Goal: Information Seeking & Learning: Learn about a topic

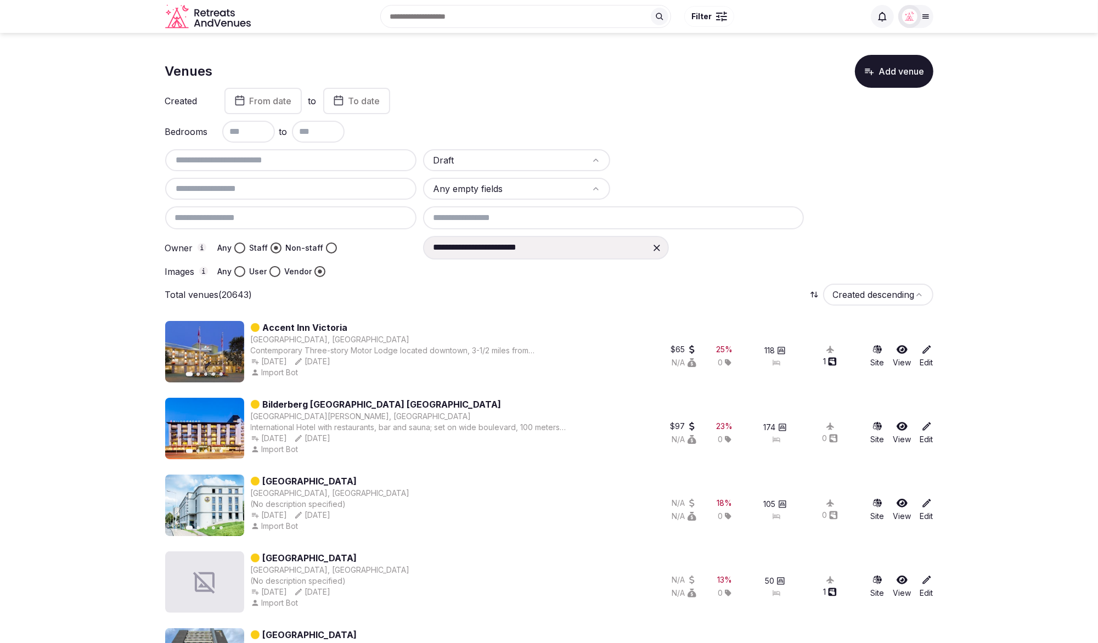
click at [484, 214] on input at bounding box center [613, 217] width 381 height 23
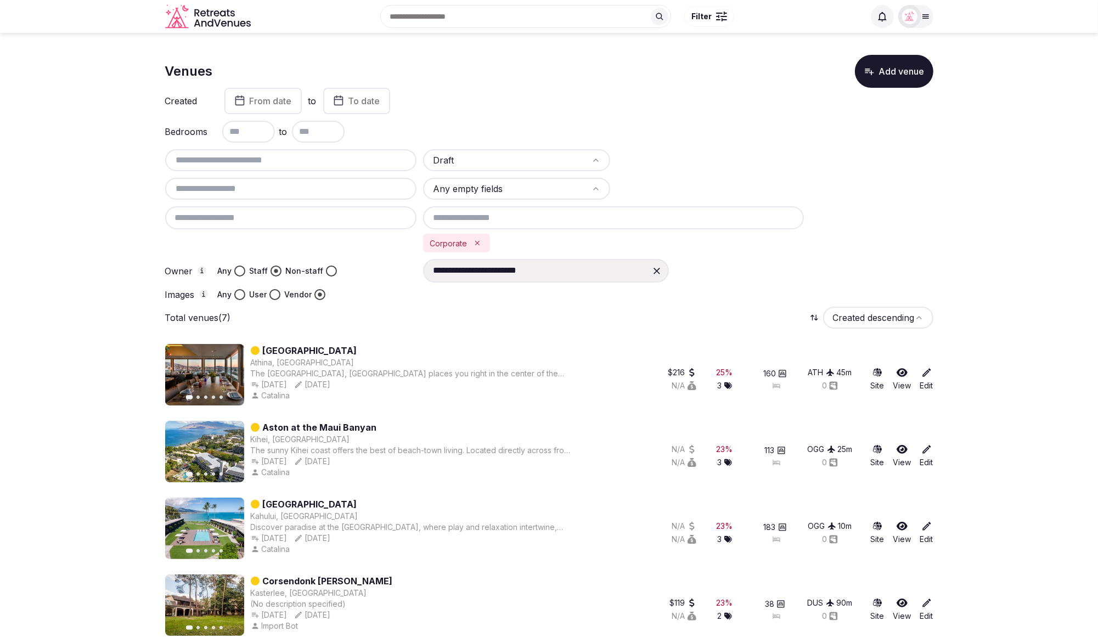
click at [478, 242] on icon "Remove Corporate" at bounding box center [477, 243] width 8 height 8
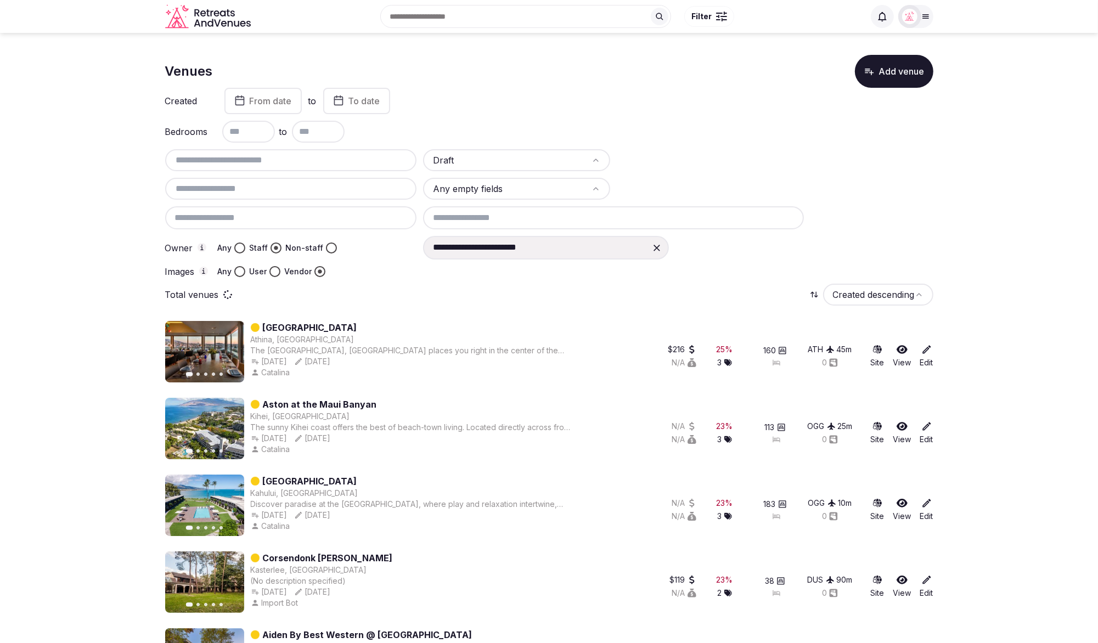
click at [522, 215] on input at bounding box center [613, 217] width 381 height 23
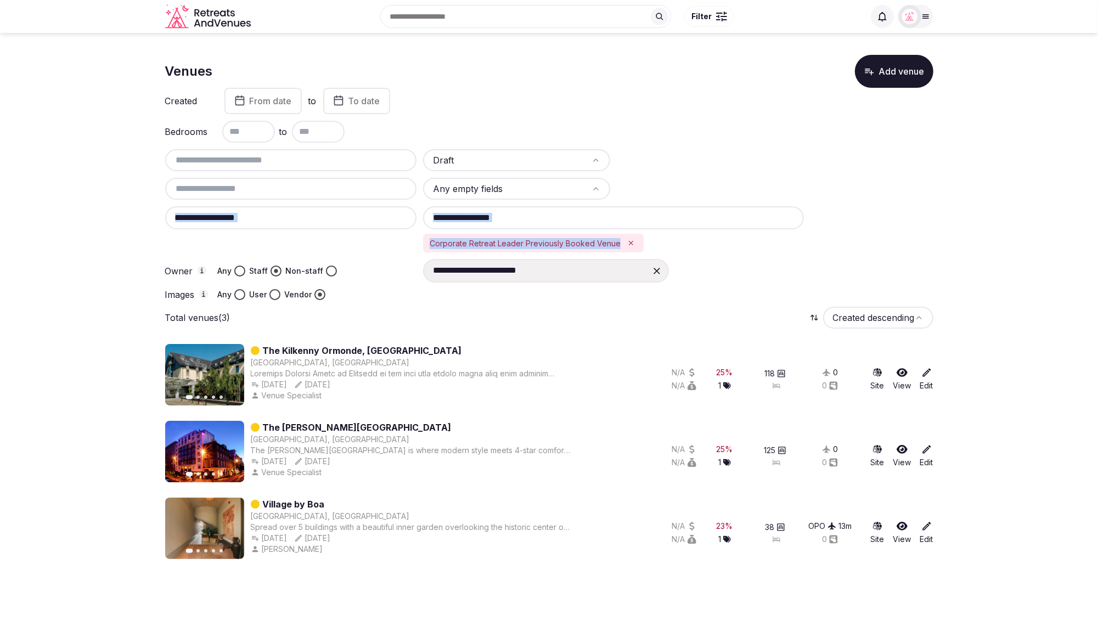
drag, startPoint x: 425, startPoint y: 240, endPoint x: 614, endPoint y: 241, distance: 189.8
click at [614, 241] on div "**********" at bounding box center [549, 224] width 768 height 151
copy div "Corporate Retreat Leader Previously Booked Venue"
click at [629, 242] on icon "Remove Corporate Retreat Leader Previously Booked Venue" at bounding box center [631, 243] width 4 height 4
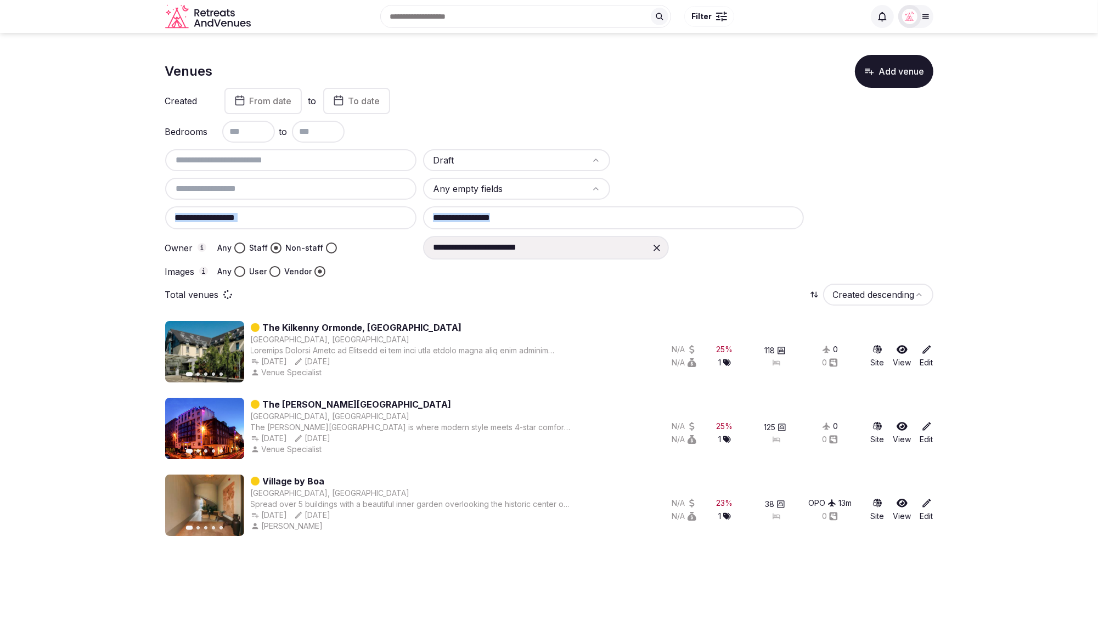
click at [624, 224] on input at bounding box center [613, 217] width 381 height 23
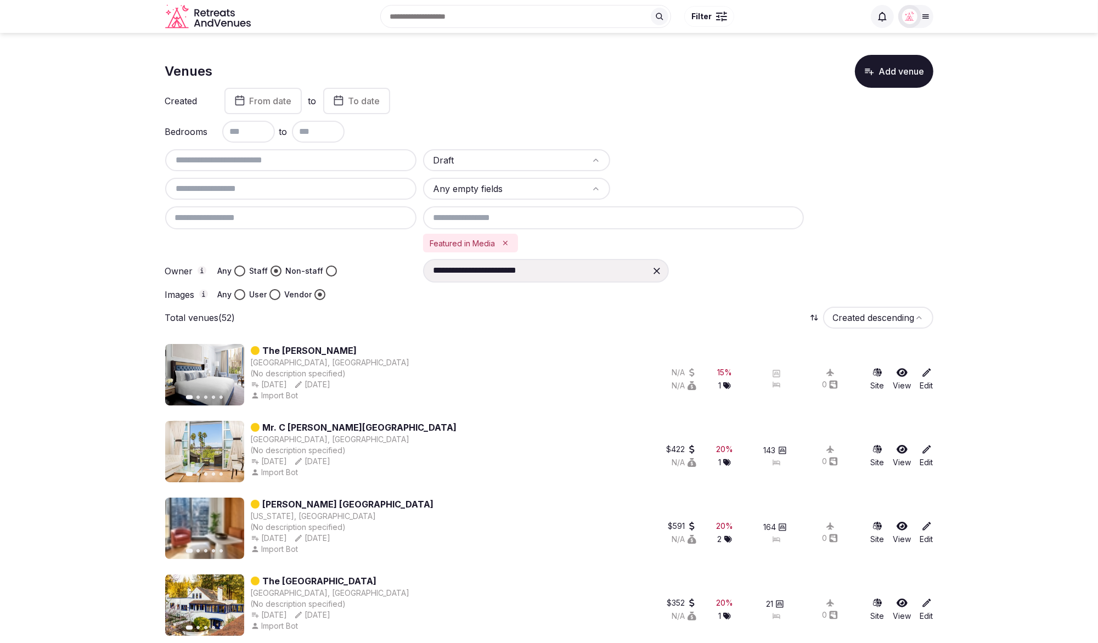
click at [507, 242] on icon "Remove Featured in Media" at bounding box center [505, 243] width 8 height 8
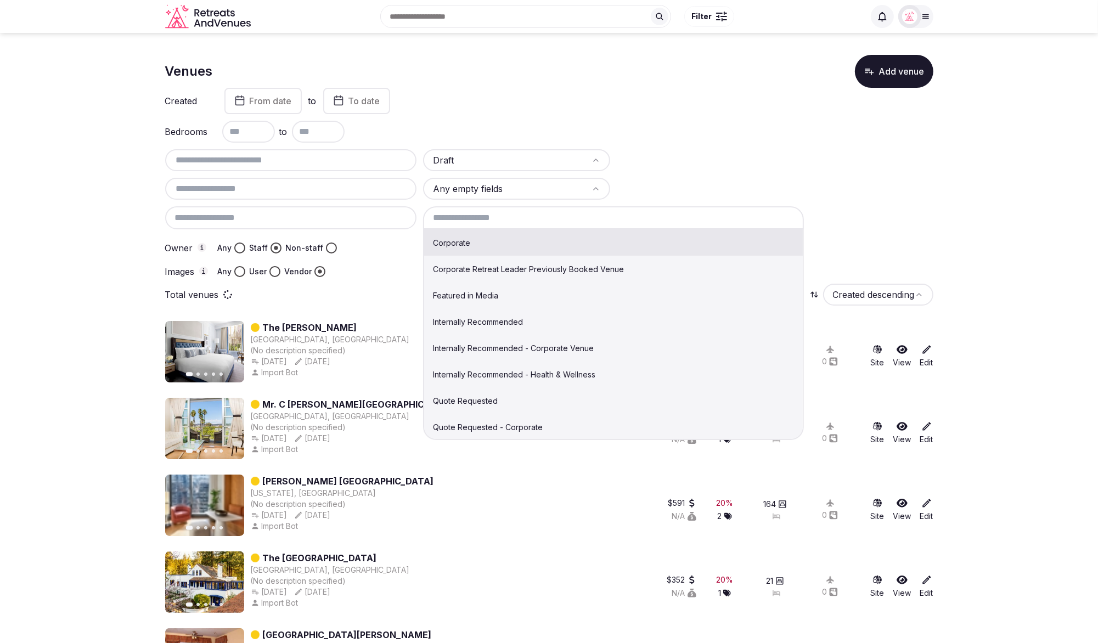
click at [515, 220] on input at bounding box center [613, 217] width 381 height 23
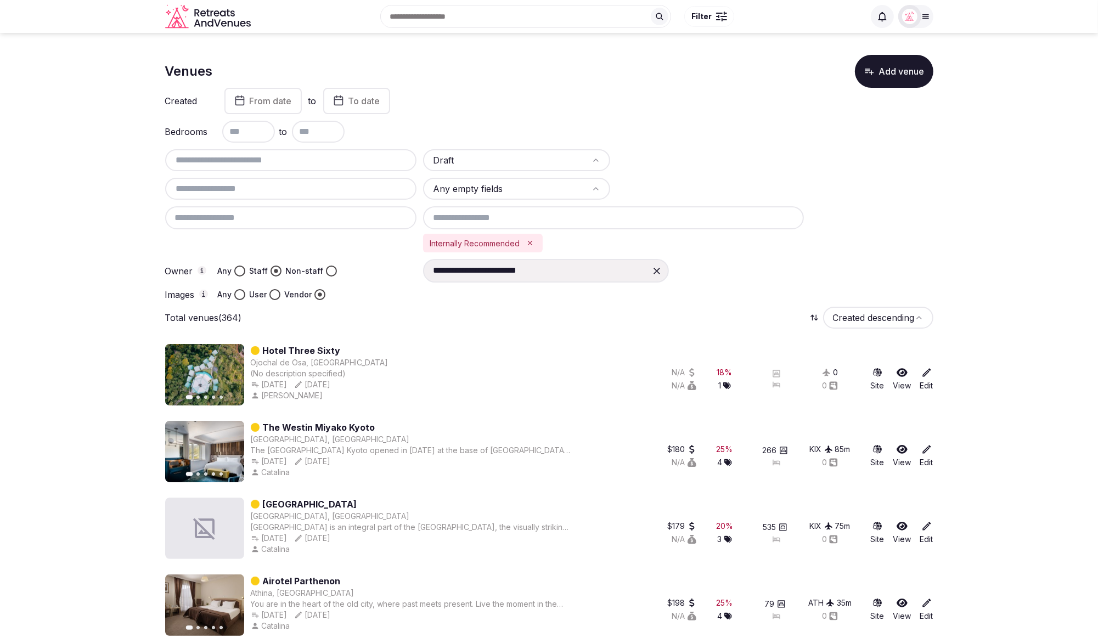
click at [531, 244] on icon "Remove Internally Recommended" at bounding box center [530, 243] width 4 height 4
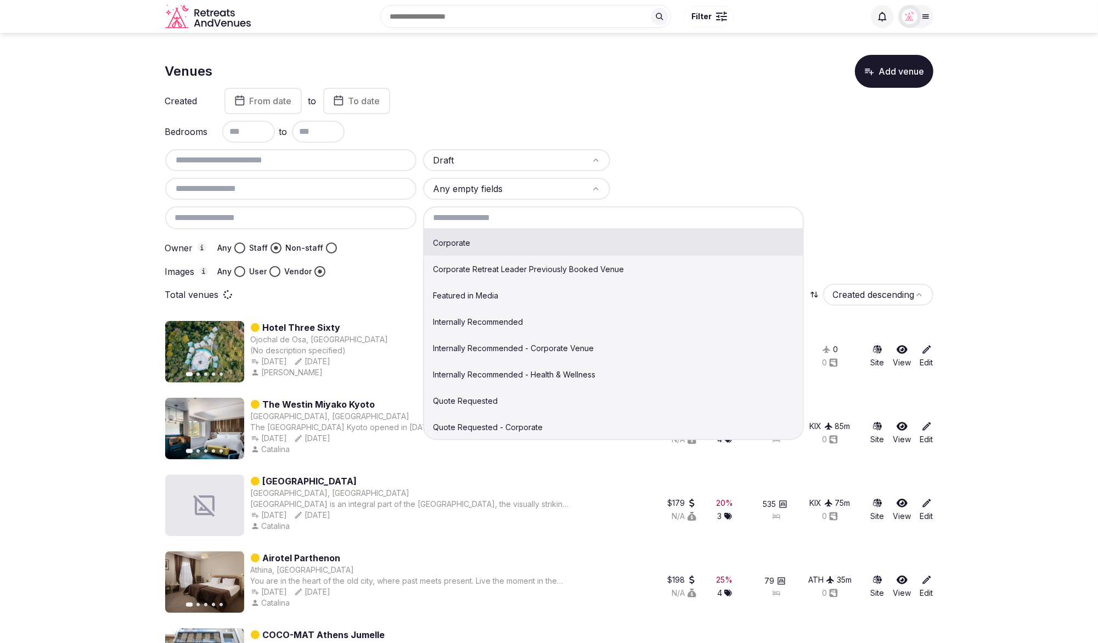
click at [543, 223] on input at bounding box center [613, 217] width 381 height 23
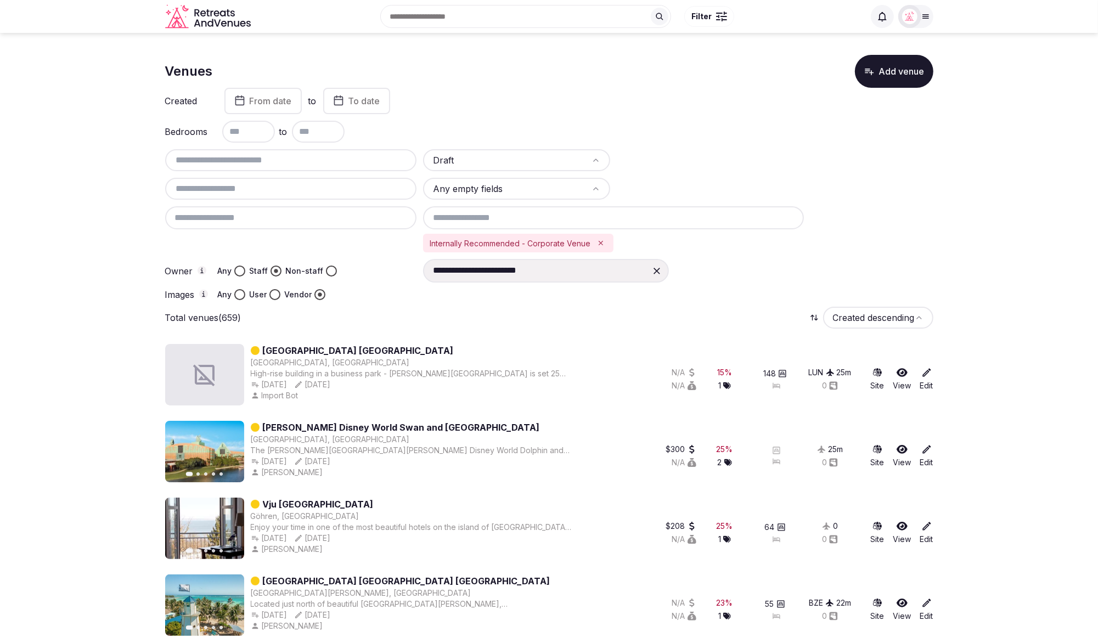
click at [601, 240] on icon "Remove Internally Recommended - Corporate Venue" at bounding box center [601, 243] width 8 height 8
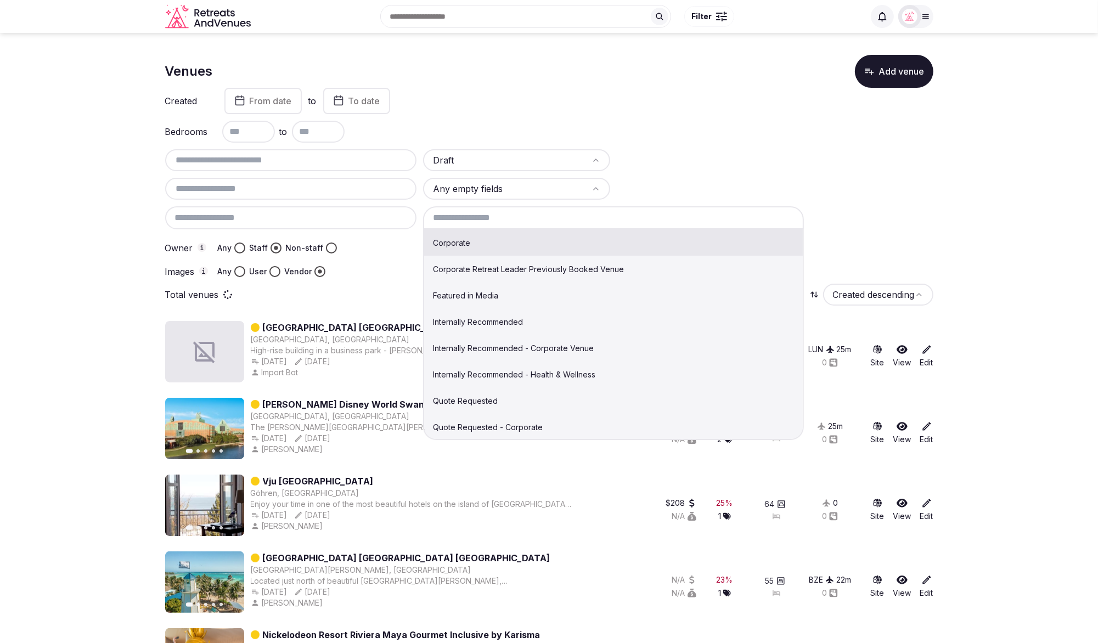
click at [566, 212] on input at bounding box center [613, 217] width 381 height 23
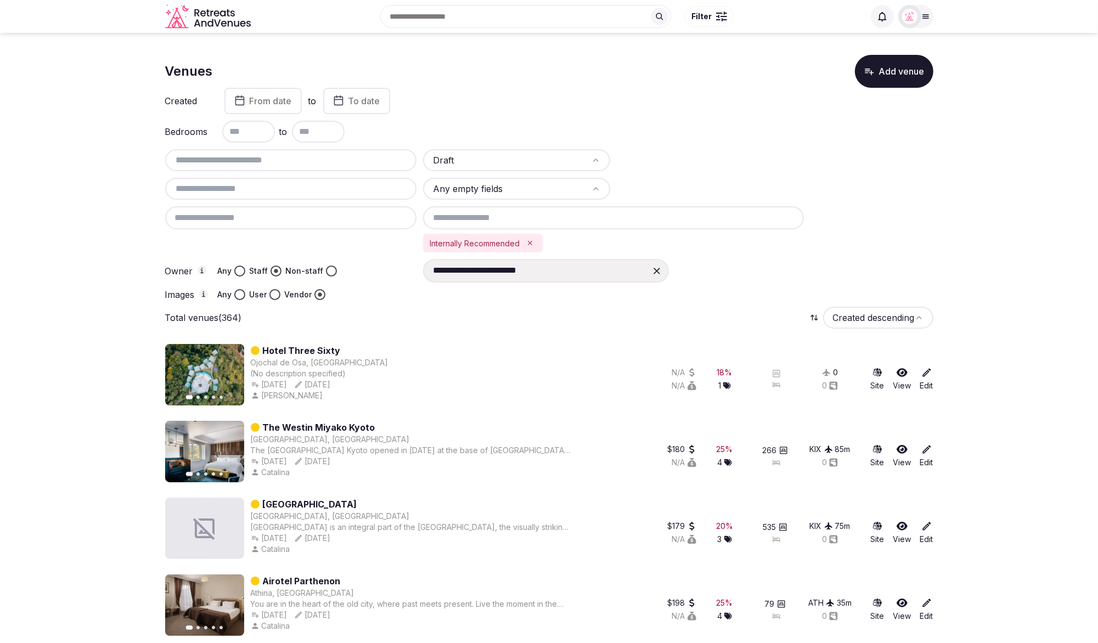
click at [545, 322] on div "Total venues (364) Created descending" at bounding box center [549, 318] width 768 height 22
click at [534, 240] on icon "Remove Internally Recommended" at bounding box center [530, 243] width 8 height 8
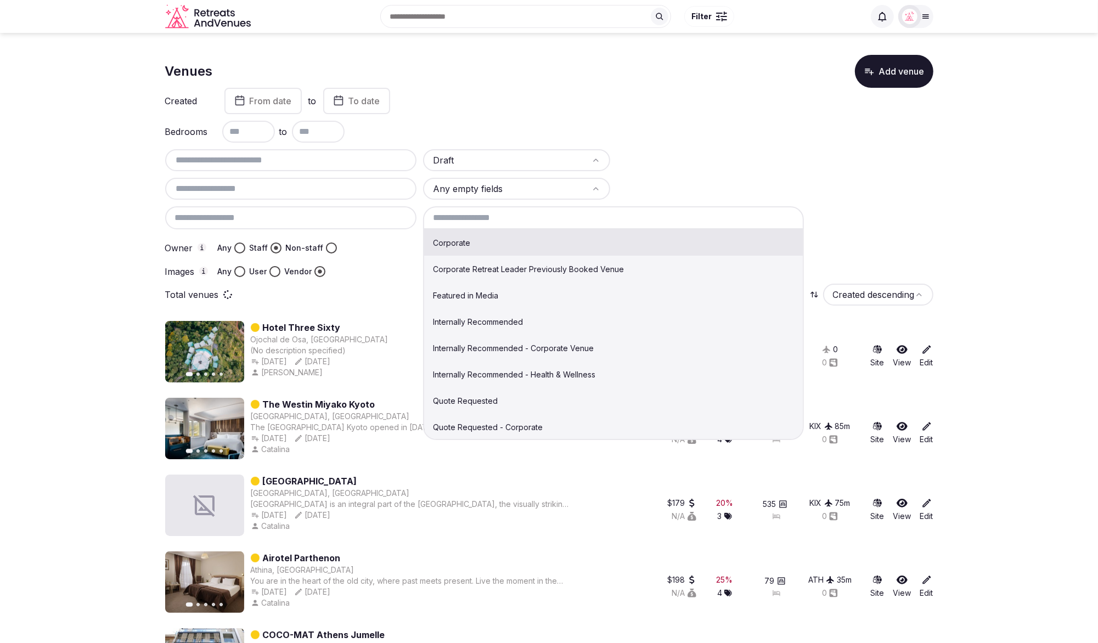
click at [551, 212] on input at bounding box center [613, 217] width 381 height 23
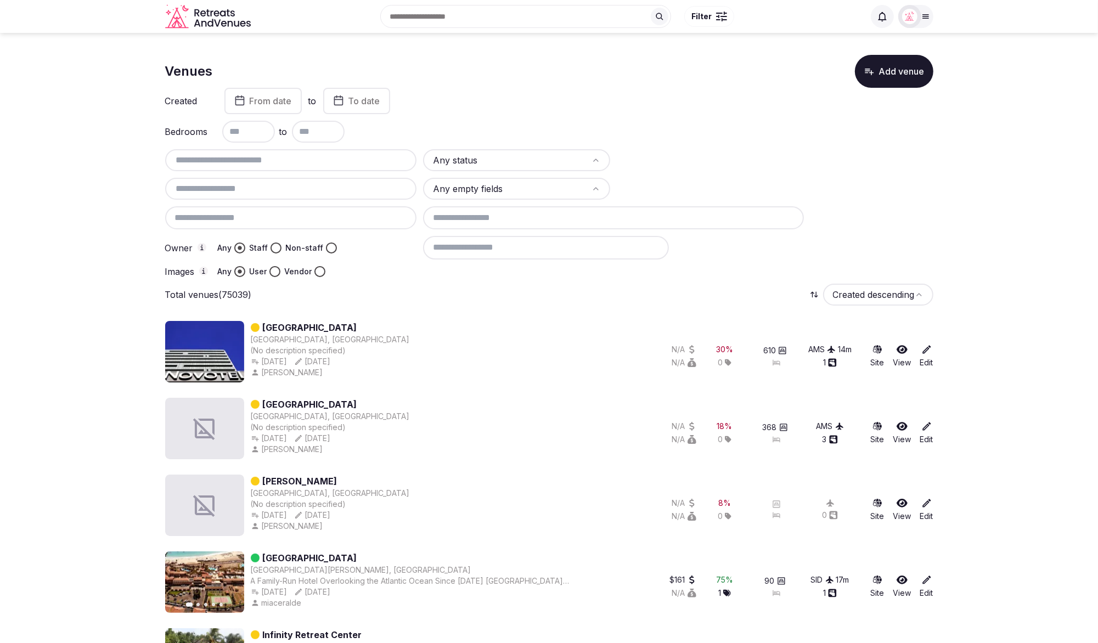
click at [354, 328] on link "[GEOGRAPHIC_DATA]" at bounding box center [310, 327] width 94 height 13
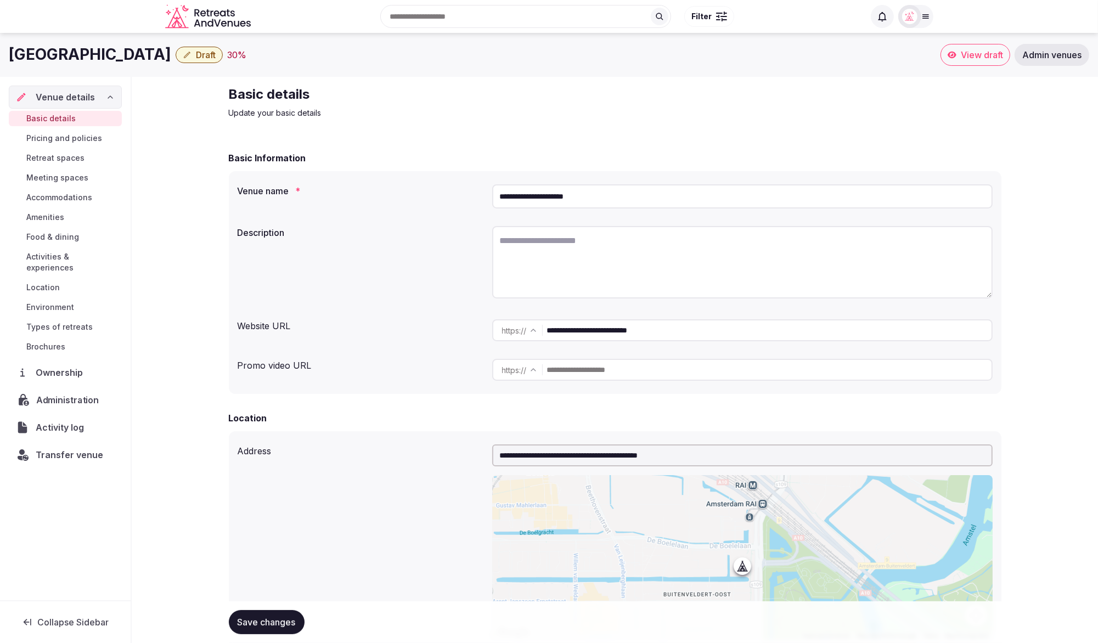
click at [66, 393] on span "Administration" at bounding box center [69, 399] width 67 height 13
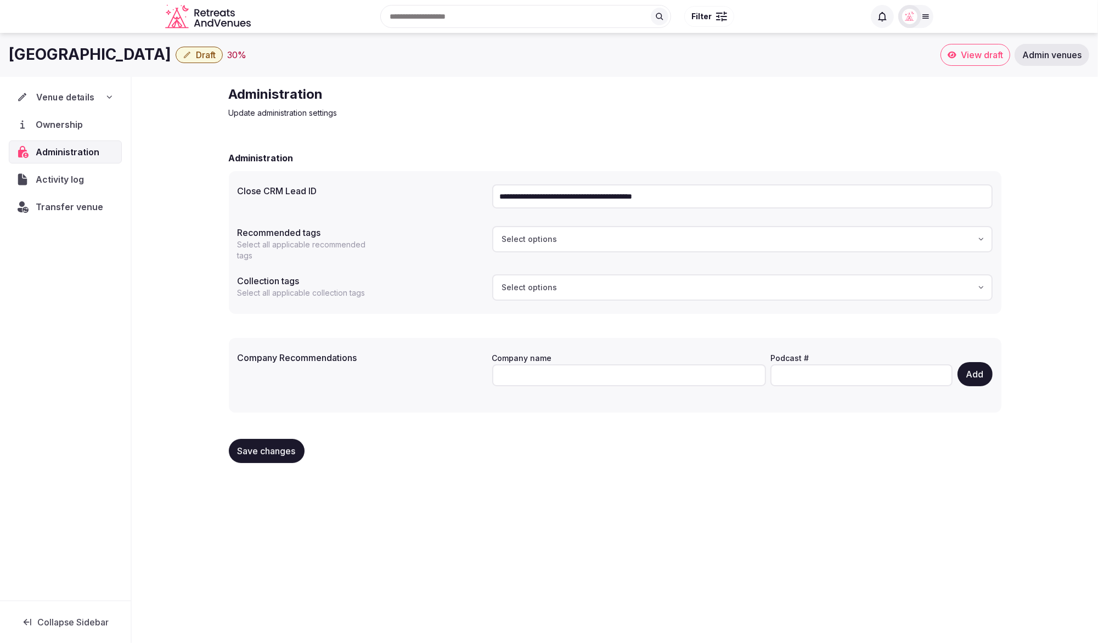
click at [53, 99] on span "Venue details" at bounding box center [65, 97] width 58 height 13
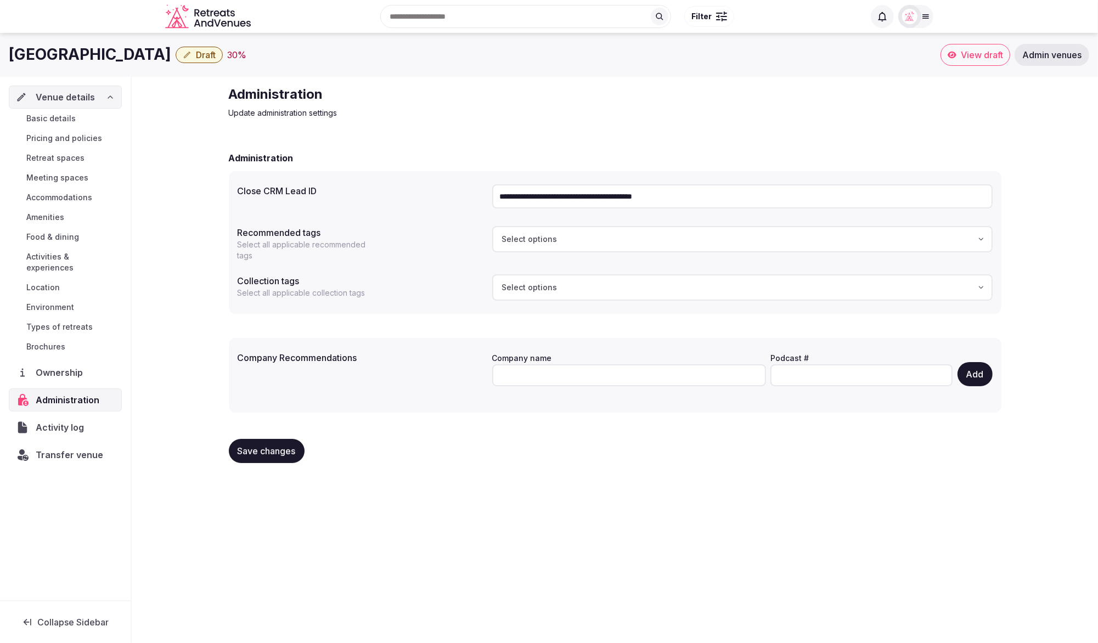
click at [191, 57] on icon "button" at bounding box center [187, 54] width 9 height 9
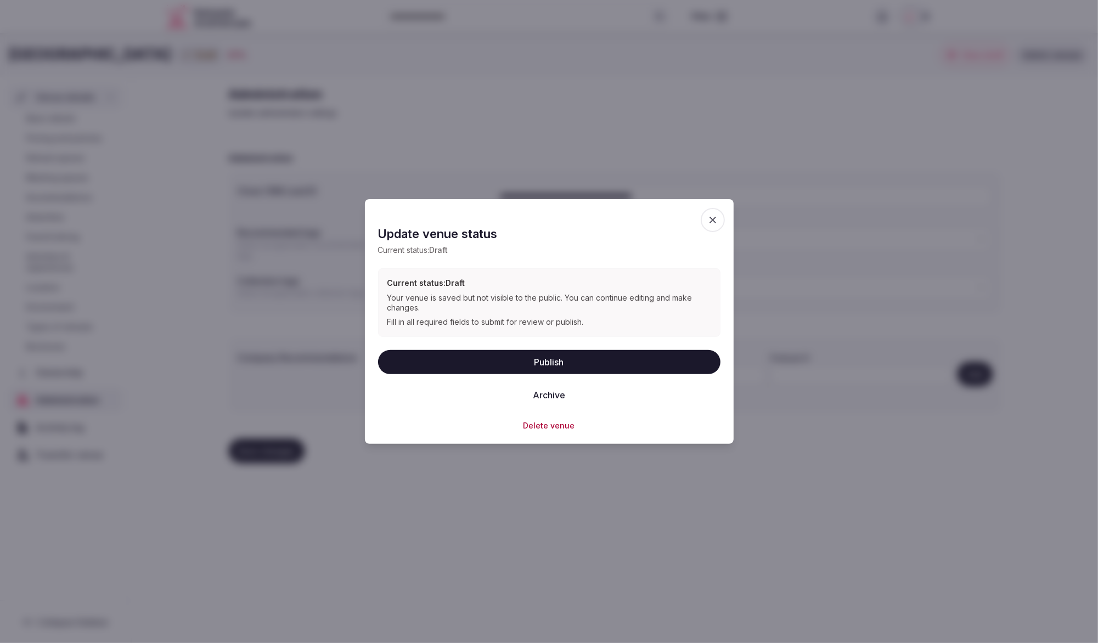
click at [709, 215] on icon "button" at bounding box center [712, 220] width 11 height 11
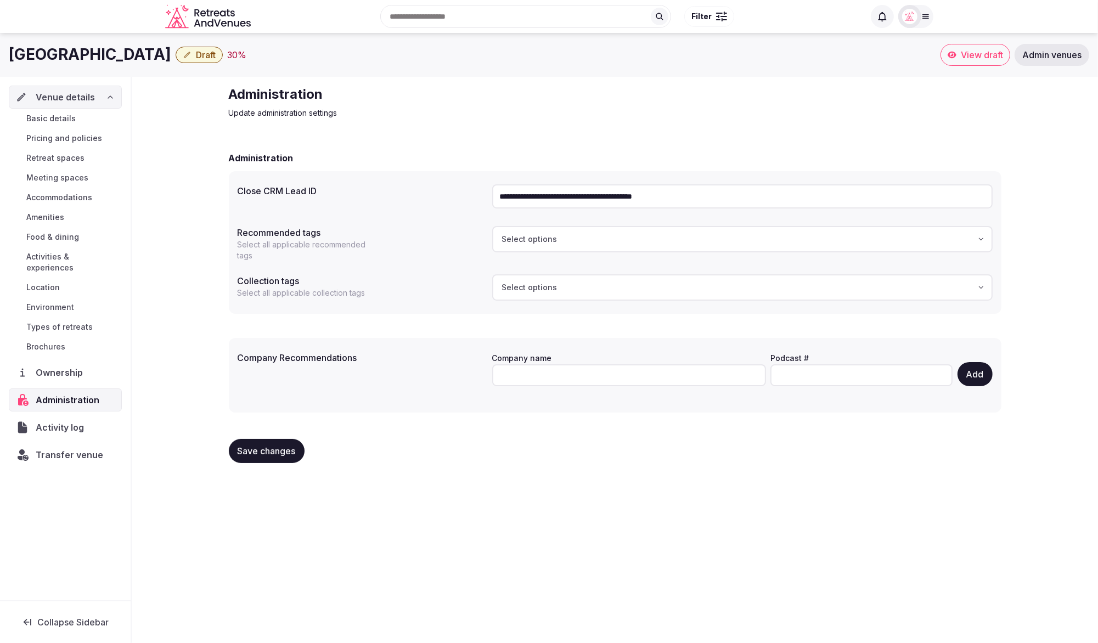
click at [54, 421] on span "Activity log" at bounding box center [62, 427] width 53 height 13
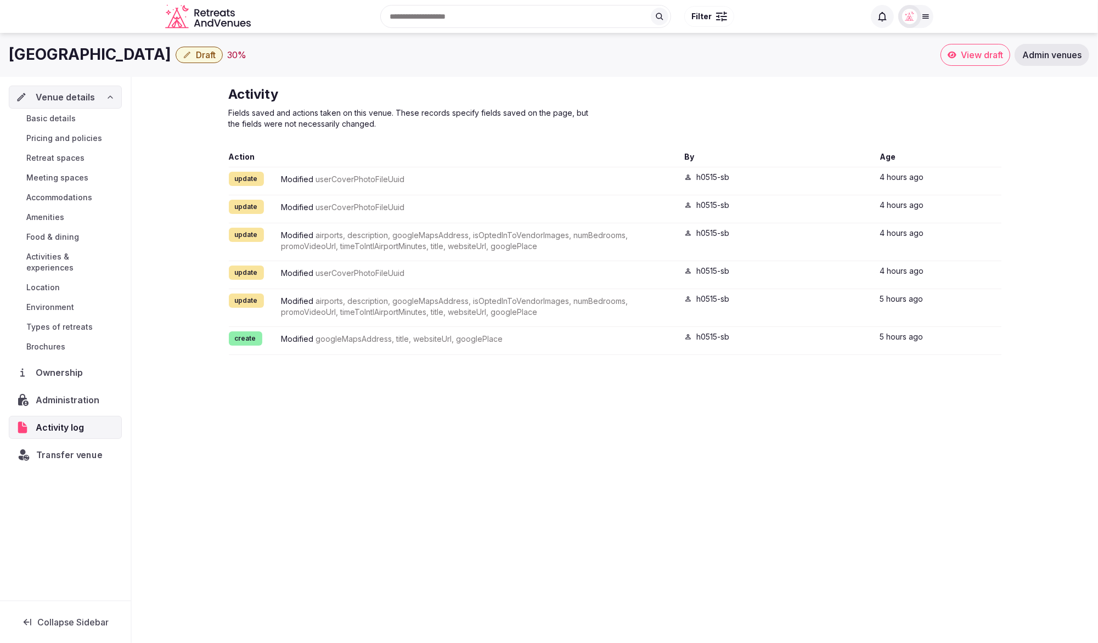
click at [52, 448] on span "Transfer venue" at bounding box center [69, 454] width 66 height 13
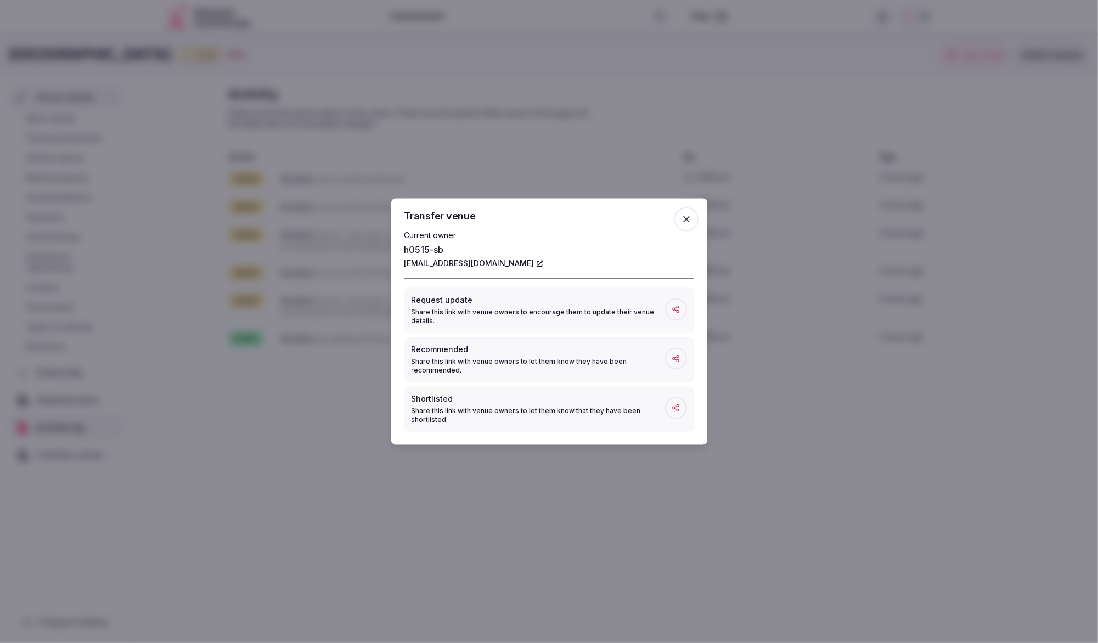
click at [687, 216] on icon "button" at bounding box center [686, 219] width 11 height 11
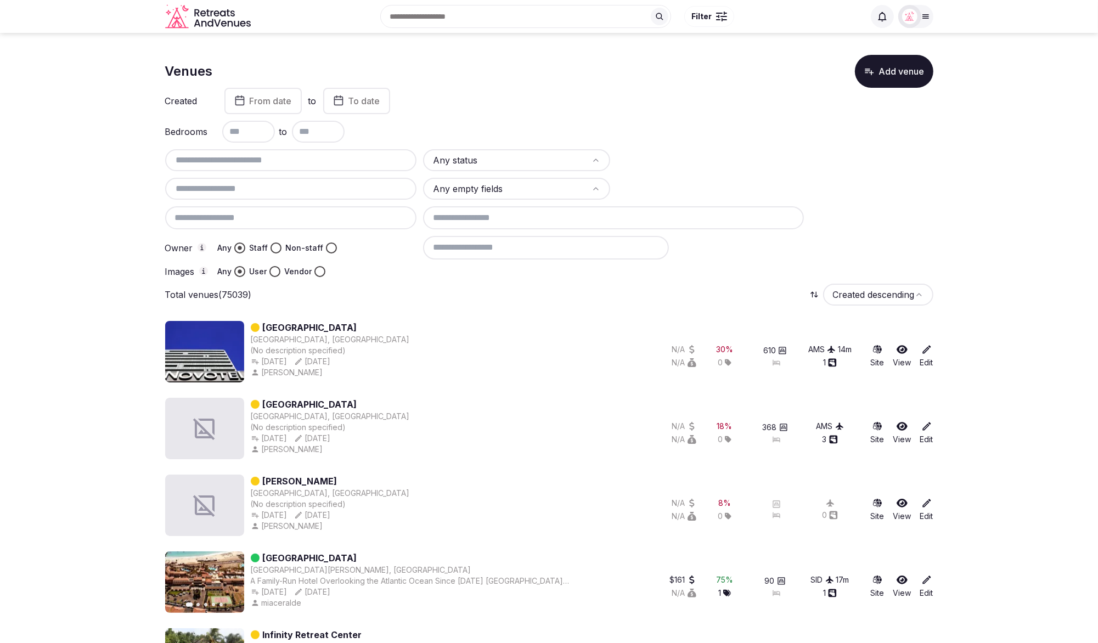
click at [806, 153] on div "Any status Any empty fields Owner Any Staff Non-staff Images Any User Vendor" at bounding box center [549, 213] width 768 height 128
click at [784, 162] on div at bounding box center [710, 160] width 187 height 22
click at [275, 250] on button "Staff" at bounding box center [275, 247] width 11 height 11
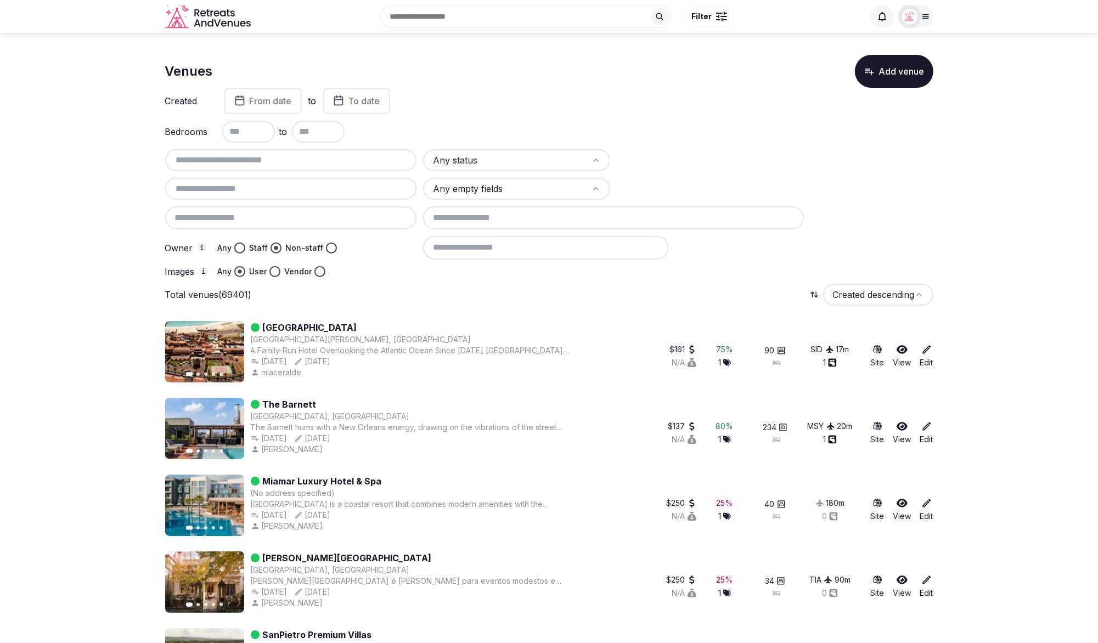
click at [460, 248] on input at bounding box center [546, 247] width 246 height 23
click at [515, 156] on html "Search Popular Destinations Toscana, Italy Riviera Maya, Mexico Indonesia, Bali…" at bounding box center [549, 321] width 1098 height 643
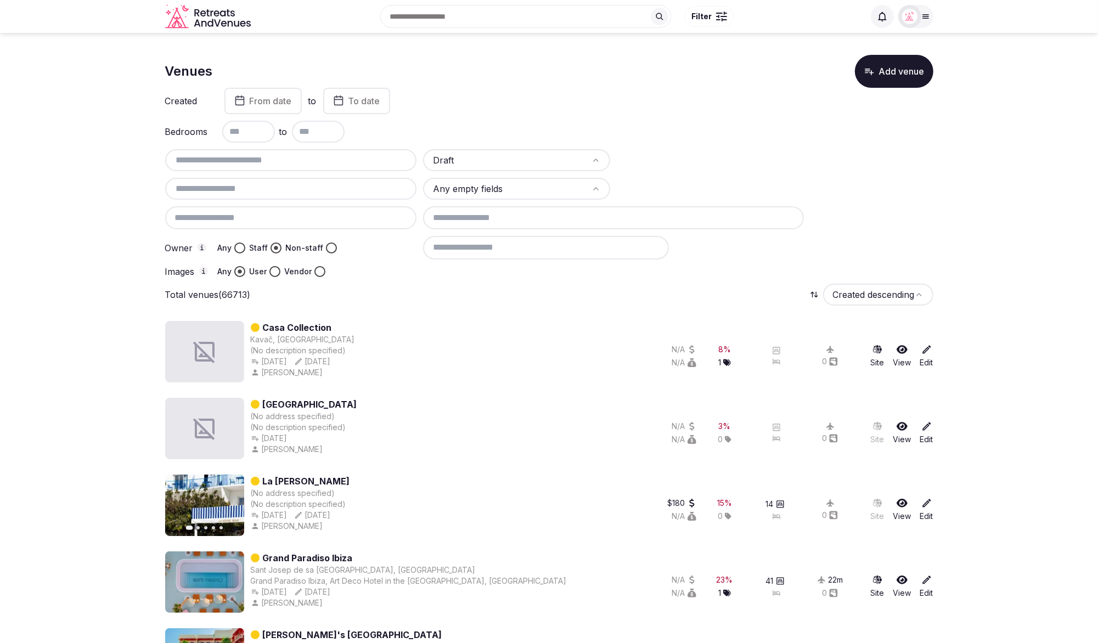
click at [497, 245] on input at bounding box center [546, 247] width 246 height 23
click at [524, 214] on input at bounding box center [613, 217] width 381 height 23
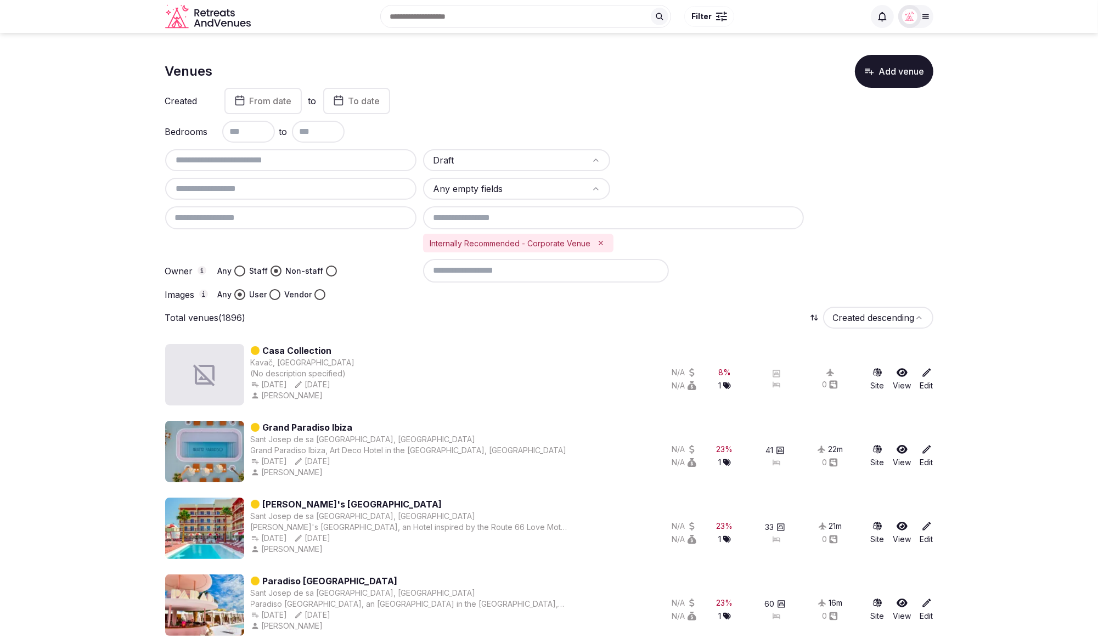
click at [503, 271] on input at bounding box center [546, 270] width 246 height 23
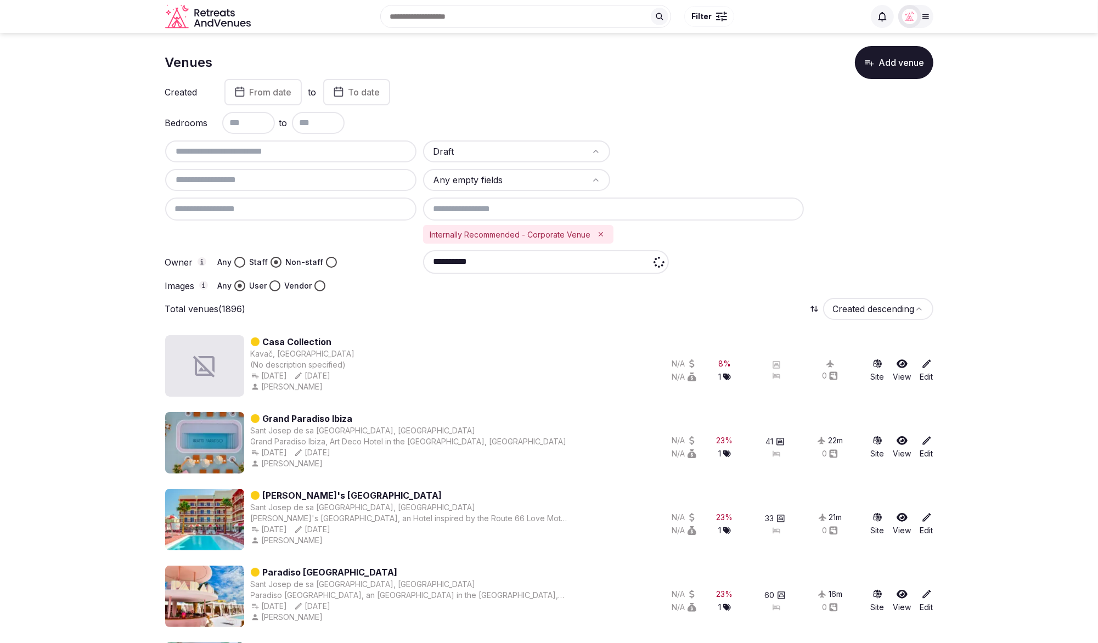
scroll to position [14, 0]
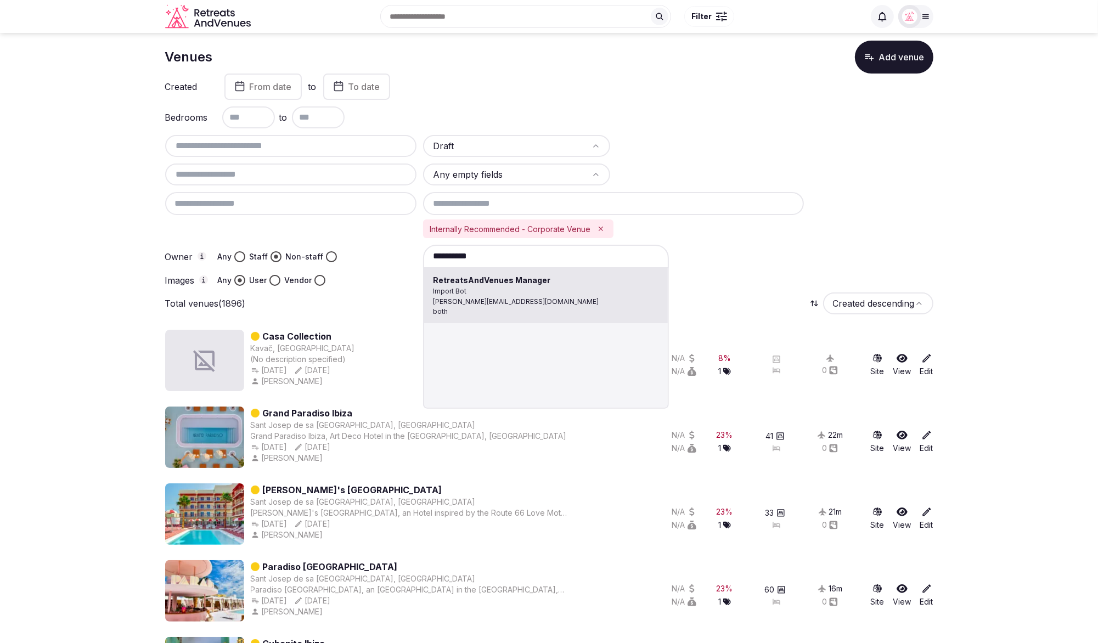
type input "**********"
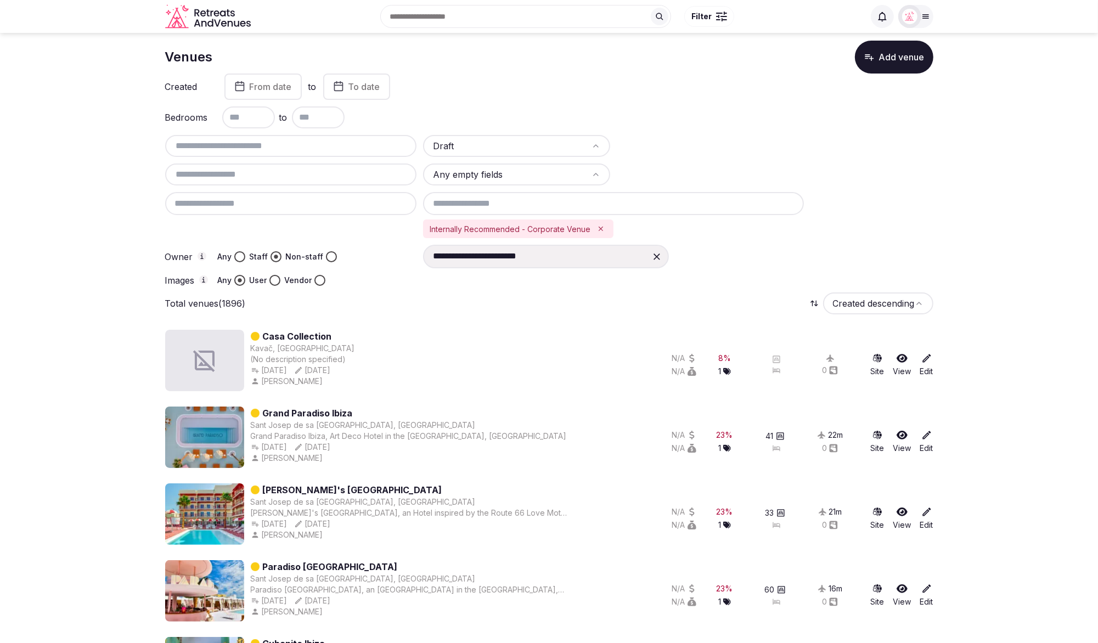
click at [780, 253] on div "**********" at bounding box center [678, 256] width 510 height 23
click at [655, 256] on icon at bounding box center [656, 256] width 11 height 11
click at [599, 229] on icon "Remove Internally Recommended - Corporate Venue" at bounding box center [601, 229] width 8 height 8
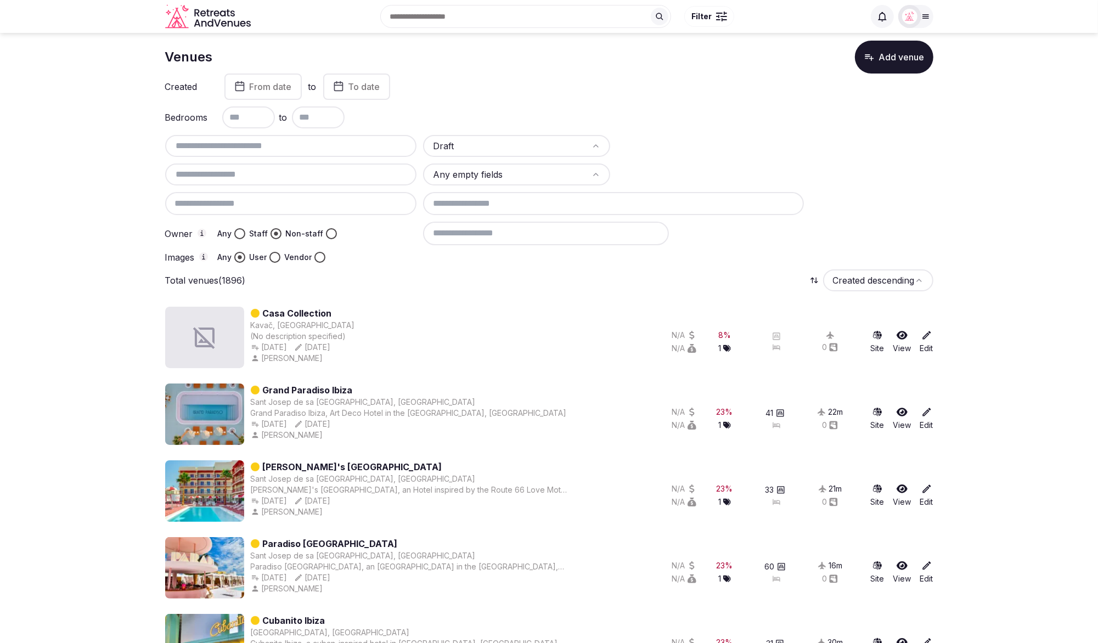
click at [389, 250] on div "Draft Any empty fields Owner Any Staff Non-staff Images Any User Vendor" at bounding box center [549, 199] width 768 height 128
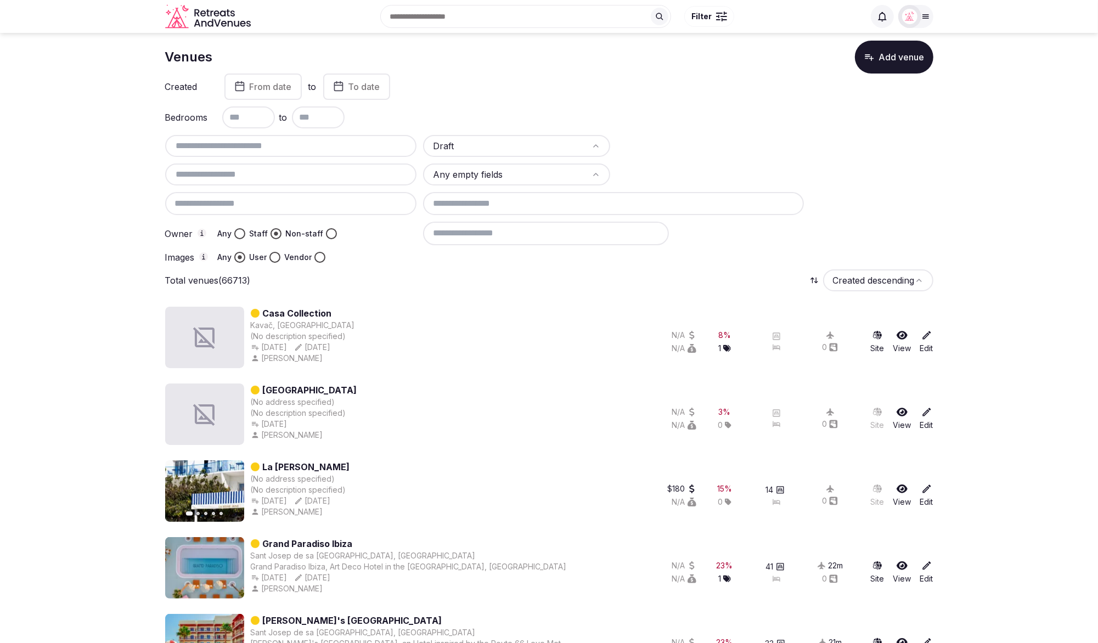
click at [239, 232] on button "Any" at bounding box center [239, 233] width 11 height 11
click at [479, 274] on div "Total venues Created descending" at bounding box center [549, 280] width 768 height 22
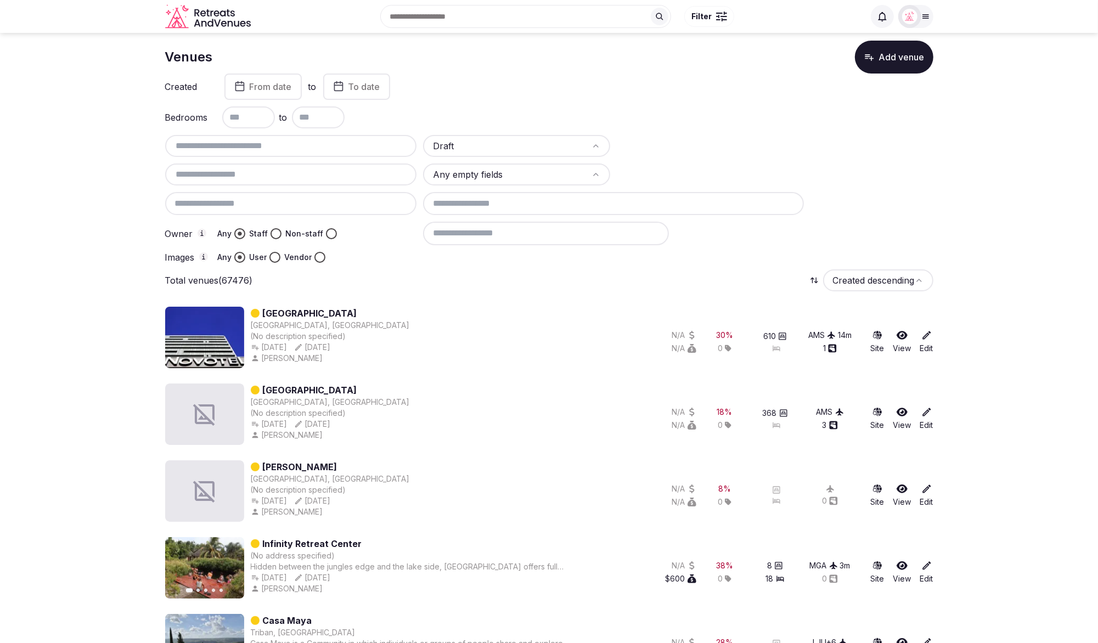
scroll to position [15, 0]
click at [541, 227] on input at bounding box center [546, 233] width 246 height 23
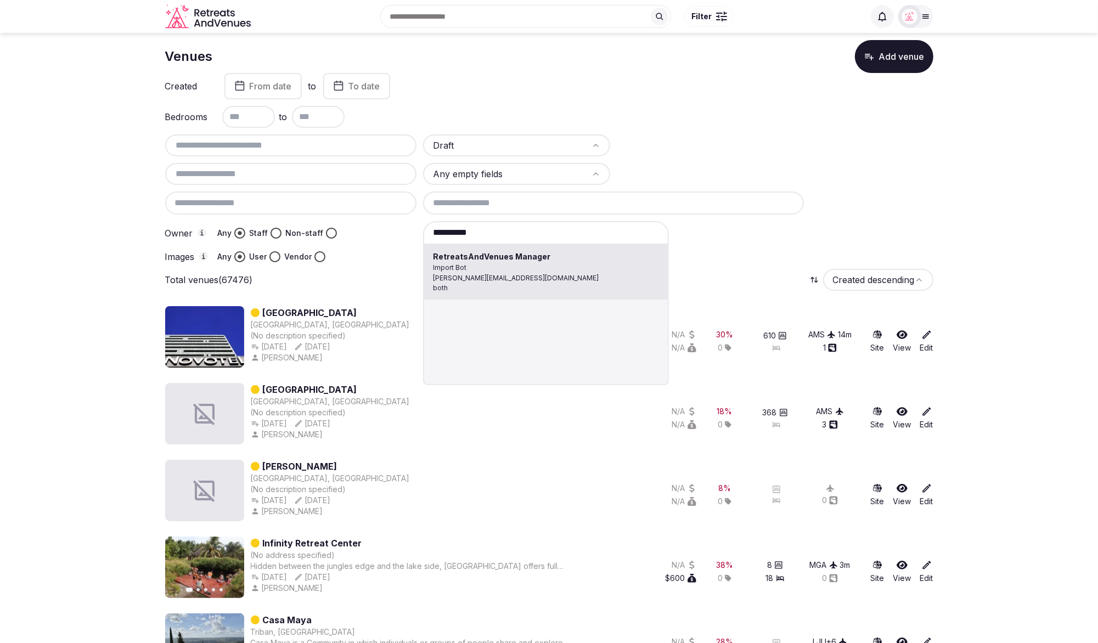
type input "**********"
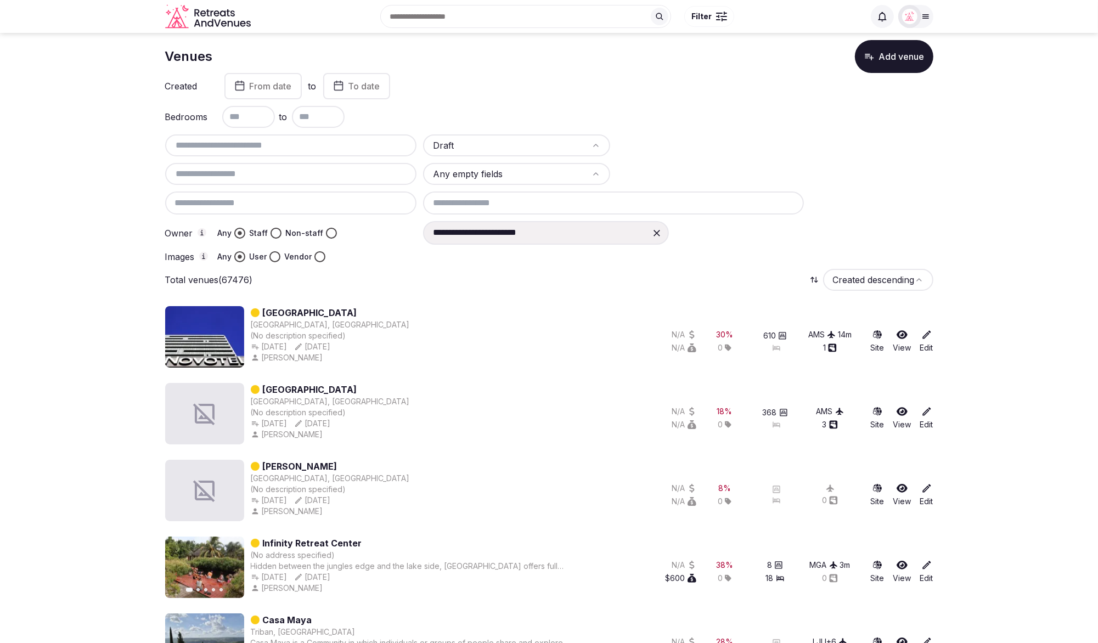
click at [271, 231] on button "Staff" at bounding box center [275, 233] width 11 height 11
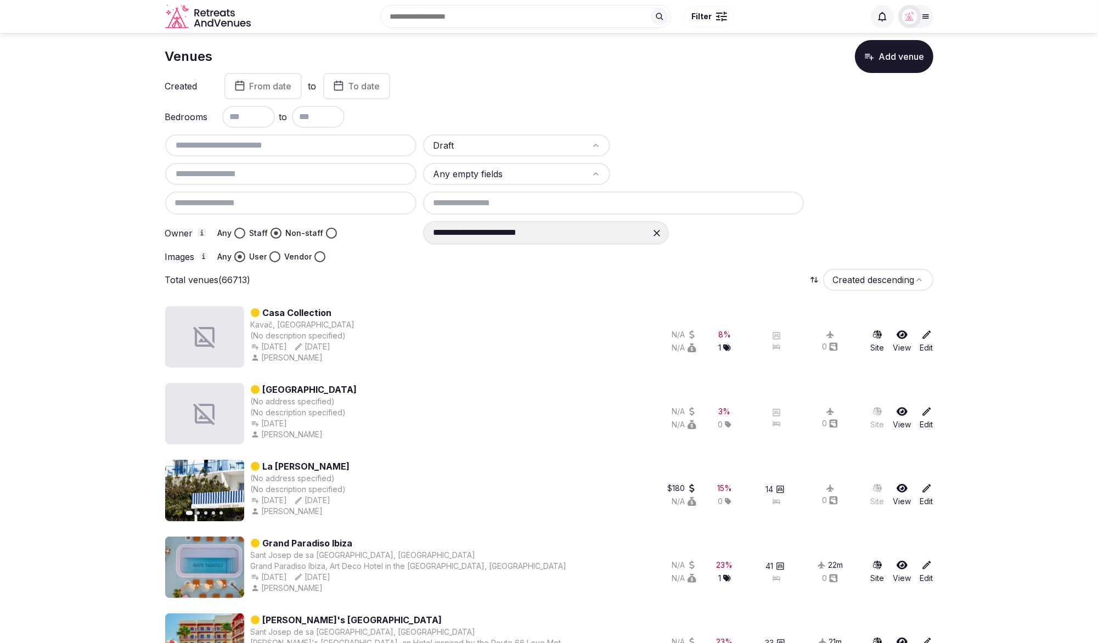
click at [272, 258] on button "User" at bounding box center [274, 256] width 11 height 11
click at [320, 255] on button "Vendor" at bounding box center [319, 256] width 11 height 11
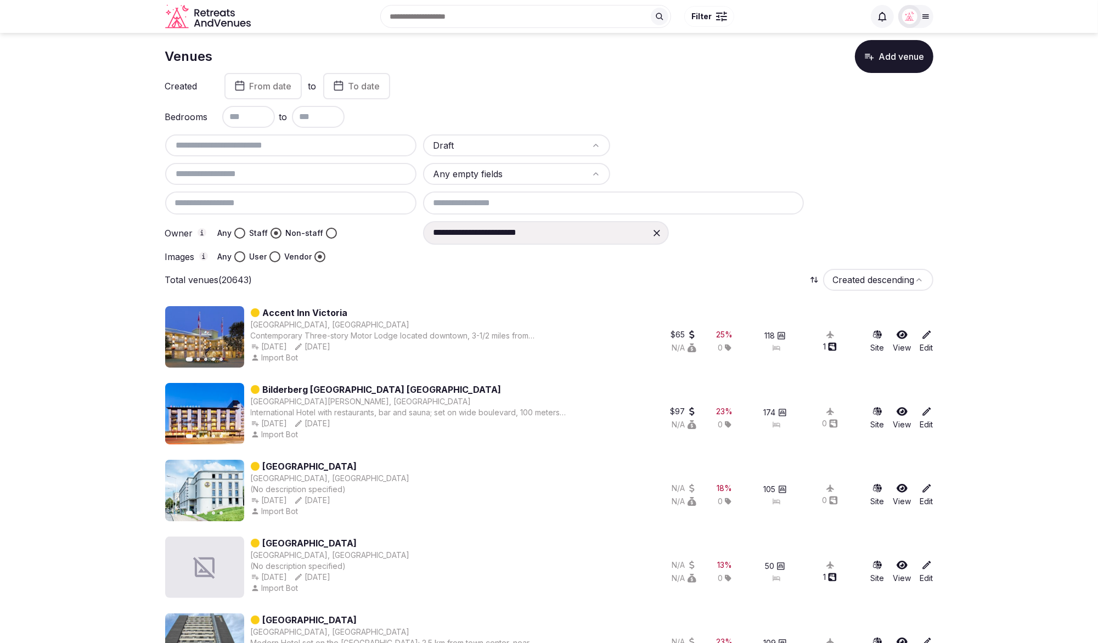
click at [653, 229] on icon at bounding box center [656, 233] width 11 height 11
click at [563, 230] on input at bounding box center [546, 232] width 246 height 23
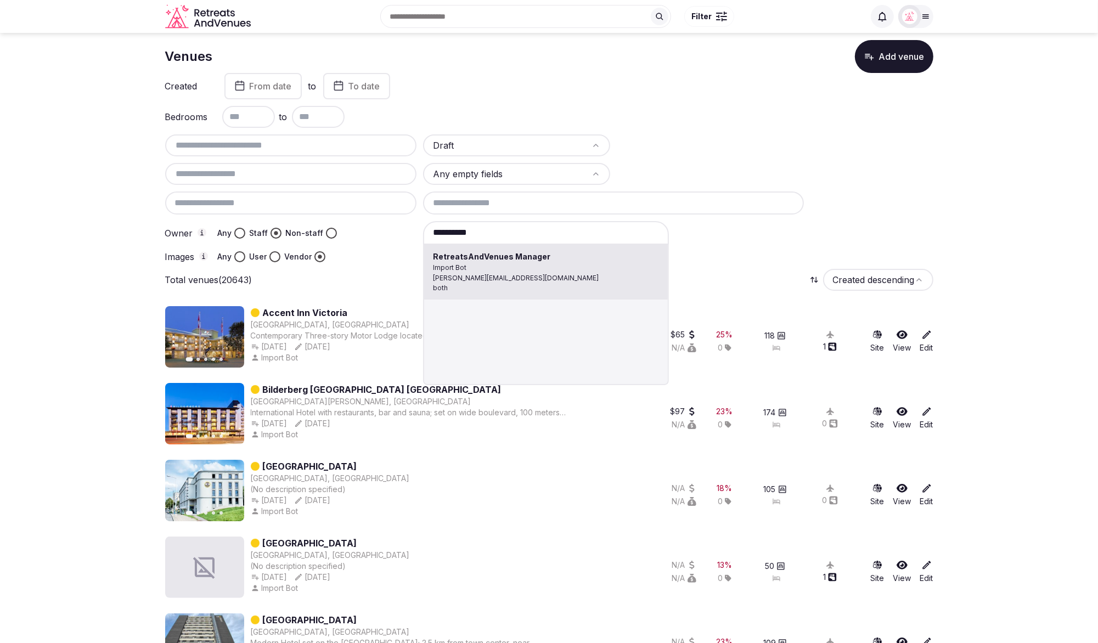
type input "**********"
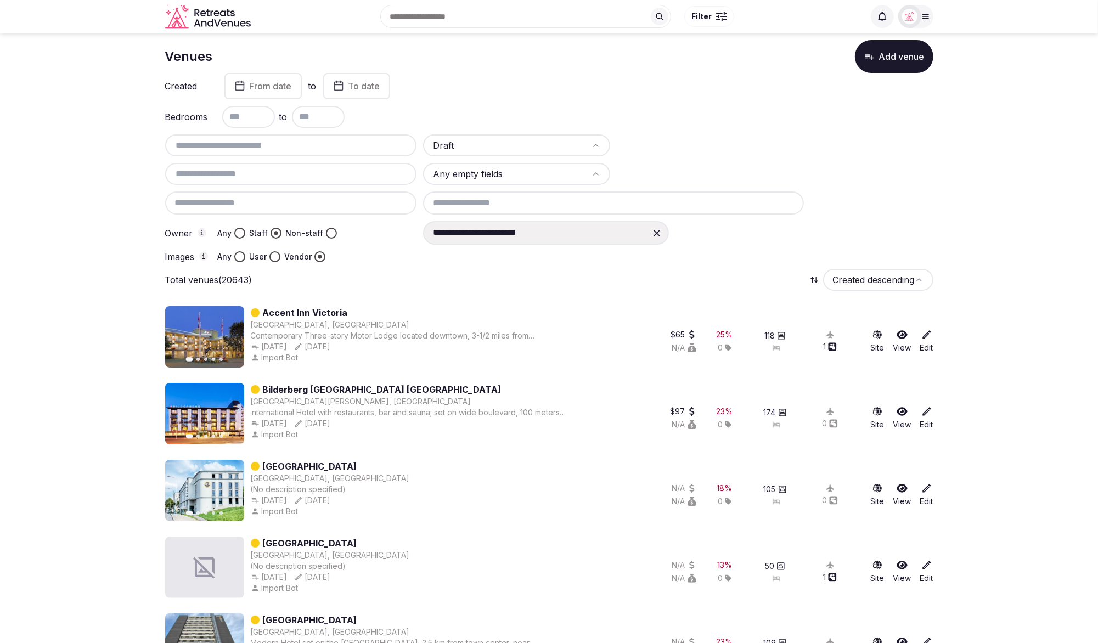
click at [603, 257] on div at bounding box center [678, 256] width 510 height 11
click at [624, 201] on input at bounding box center [613, 202] width 381 height 23
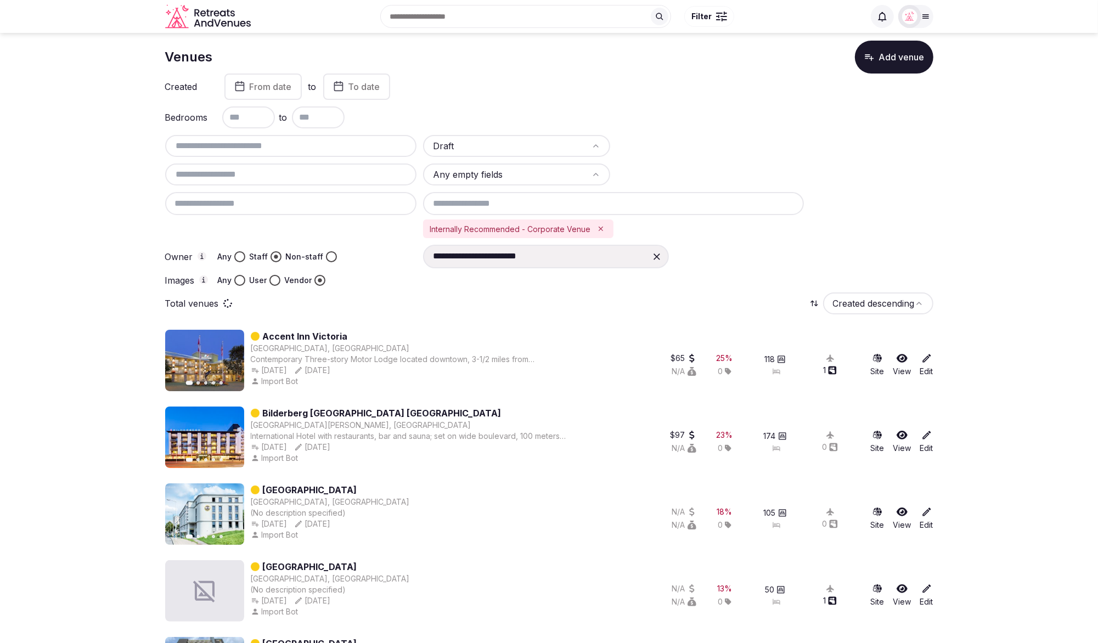
scroll to position [10, 0]
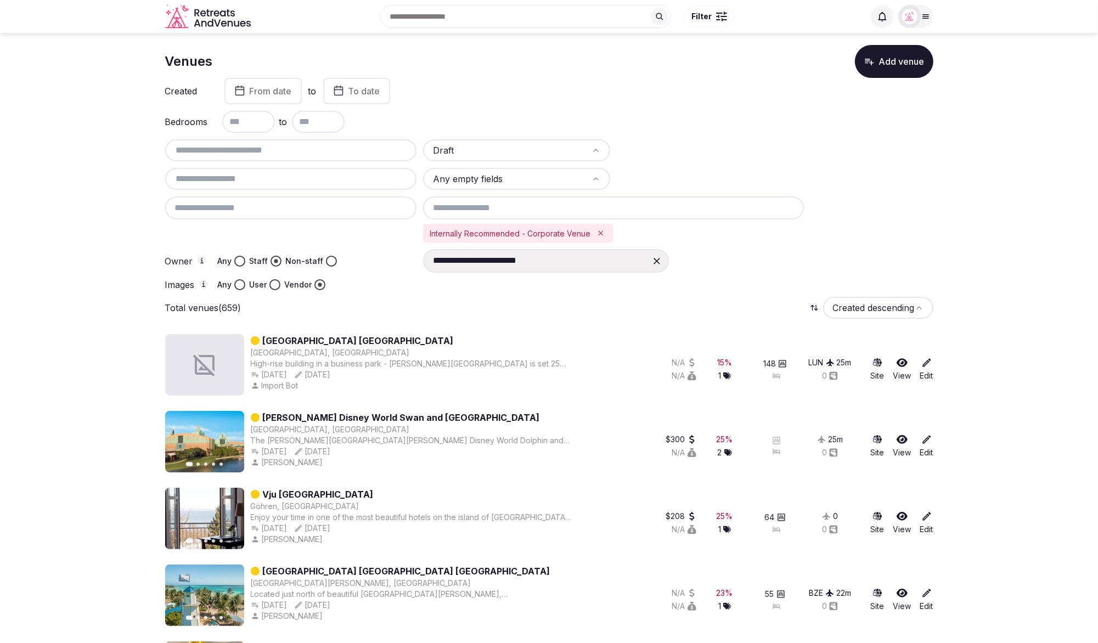
click at [541, 300] on div "Total venues (659) Created descending" at bounding box center [549, 308] width 768 height 22
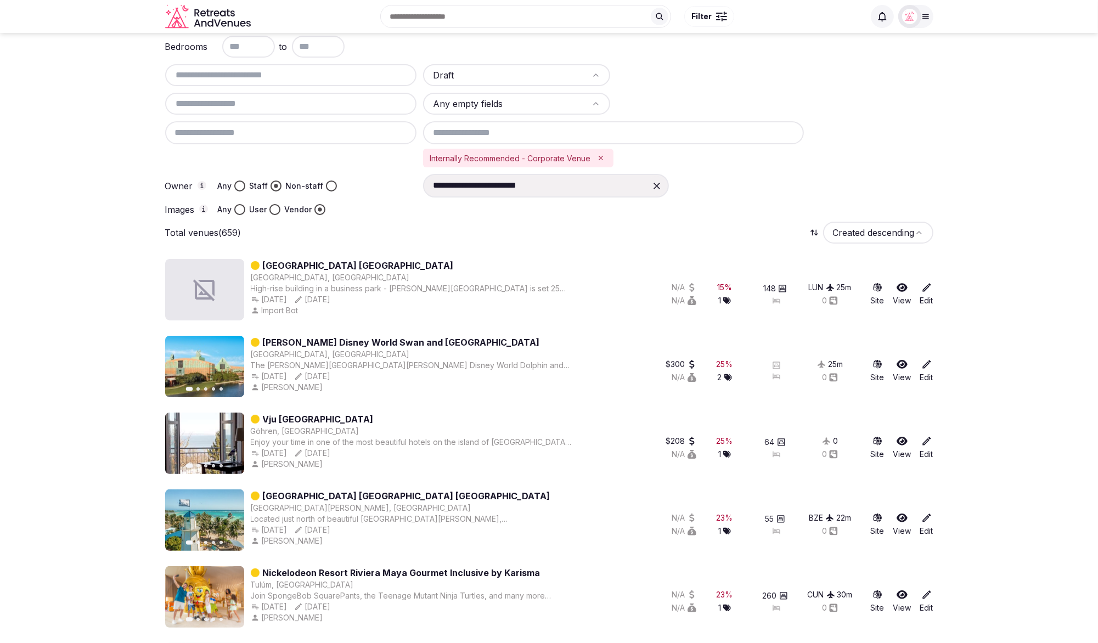
scroll to position [81, 0]
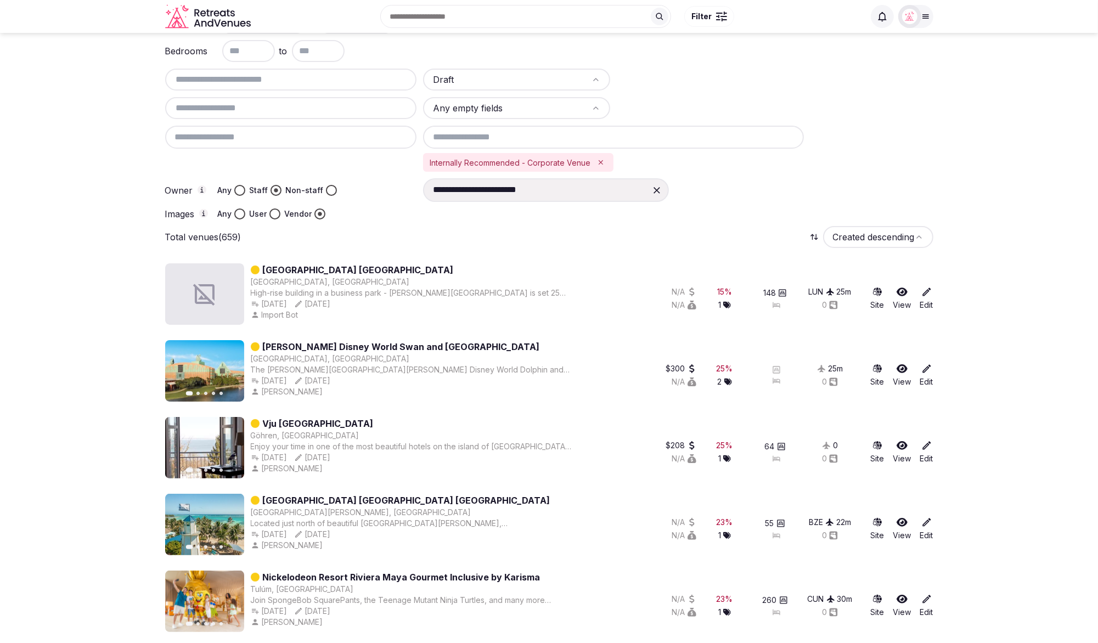
drag, startPoint x: 432, startPoint y: 270, endPoint x: 261, endPoint y: 266, distance: 171.2
click at [261, 266] on div "Hilton Garden Inn Lusaka Business Park" at bounding box center [411, 269] width 321 height 13
copy link "Hilton Garden Inn Lusaka Business Park"
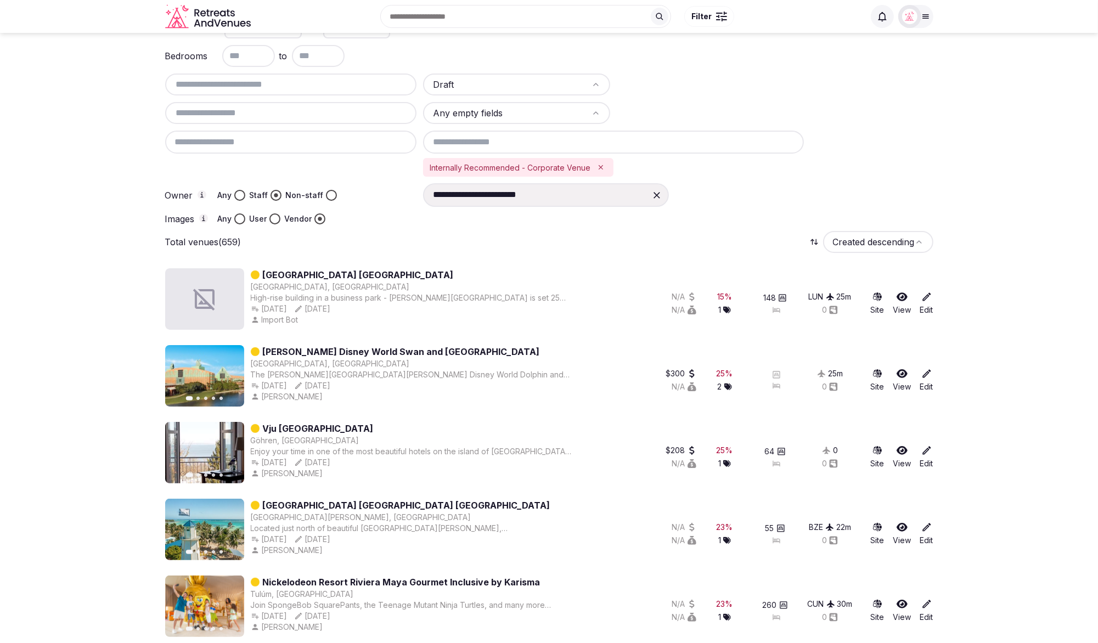
copy link "Hilton Garden Inn Lusaka Business Park"
click at [757, 199] on div "**********" at bounding box center [678, 194] width 510 height 23
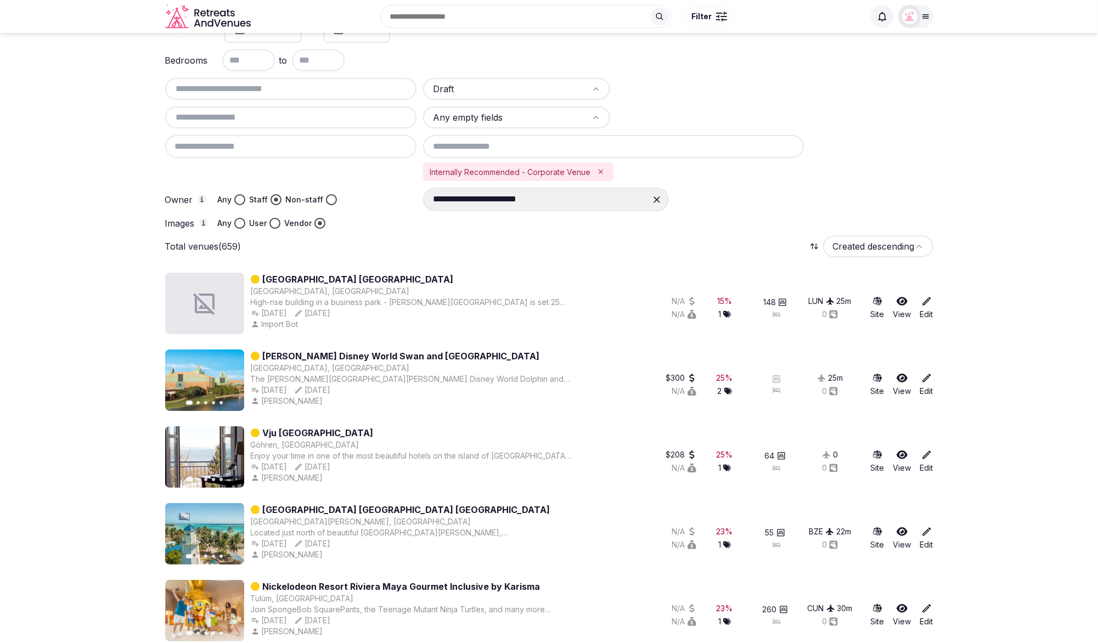
scroll to position [51, 0]
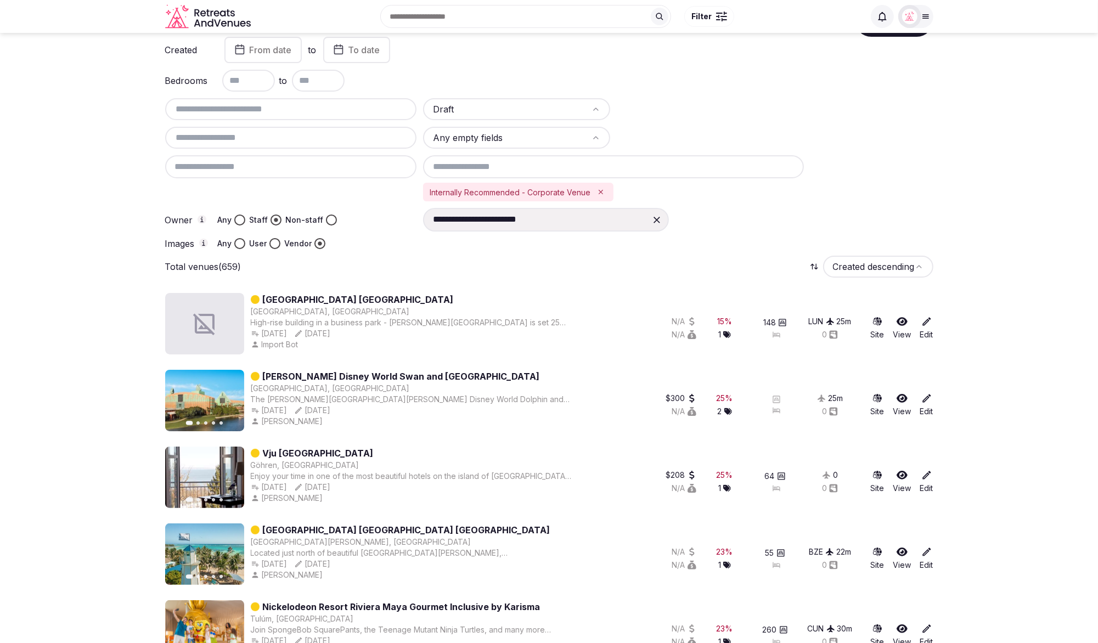
click at [658, 218] on icon at bounding box center [656, 220] width 7 height 7
click at [496, 223] on input at bounding box center [546, 219] width 246 height 23
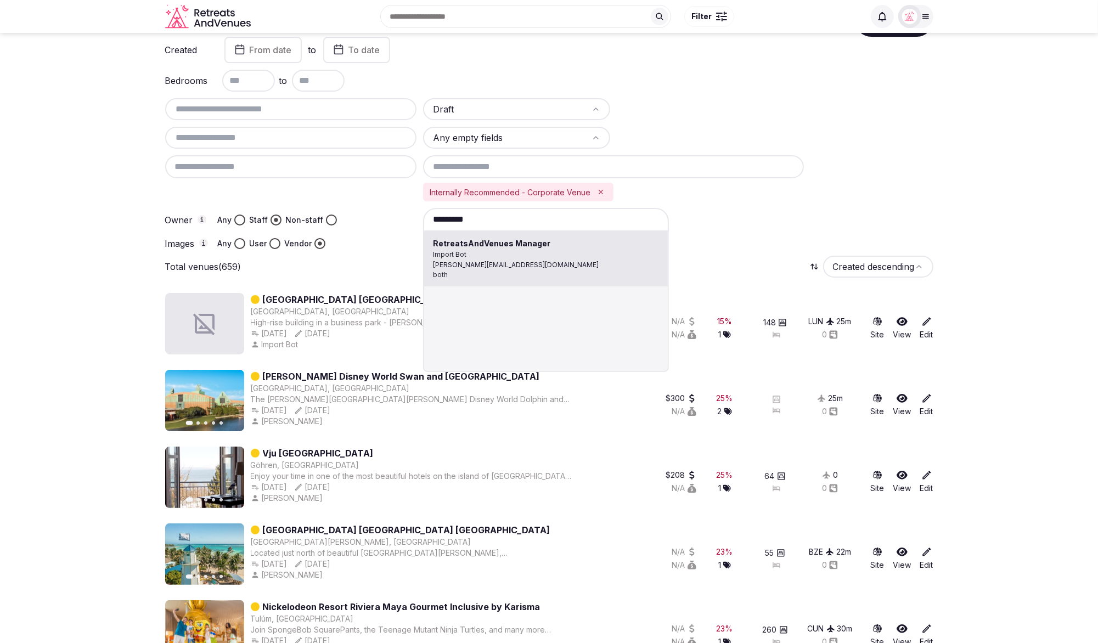
type input "**********"
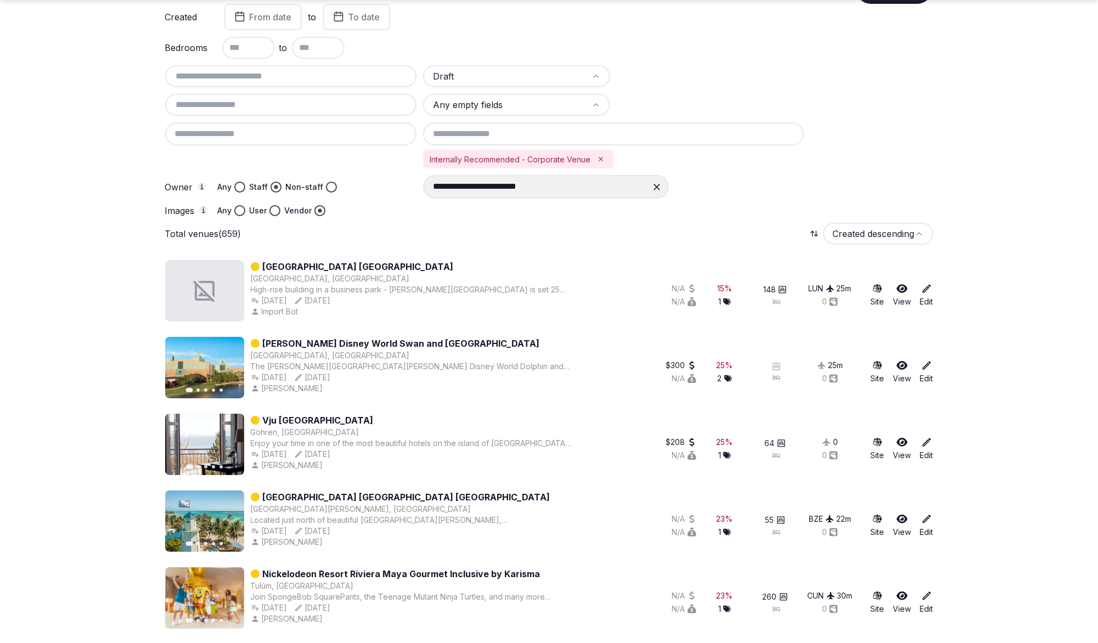
scroll to position [86, 0]
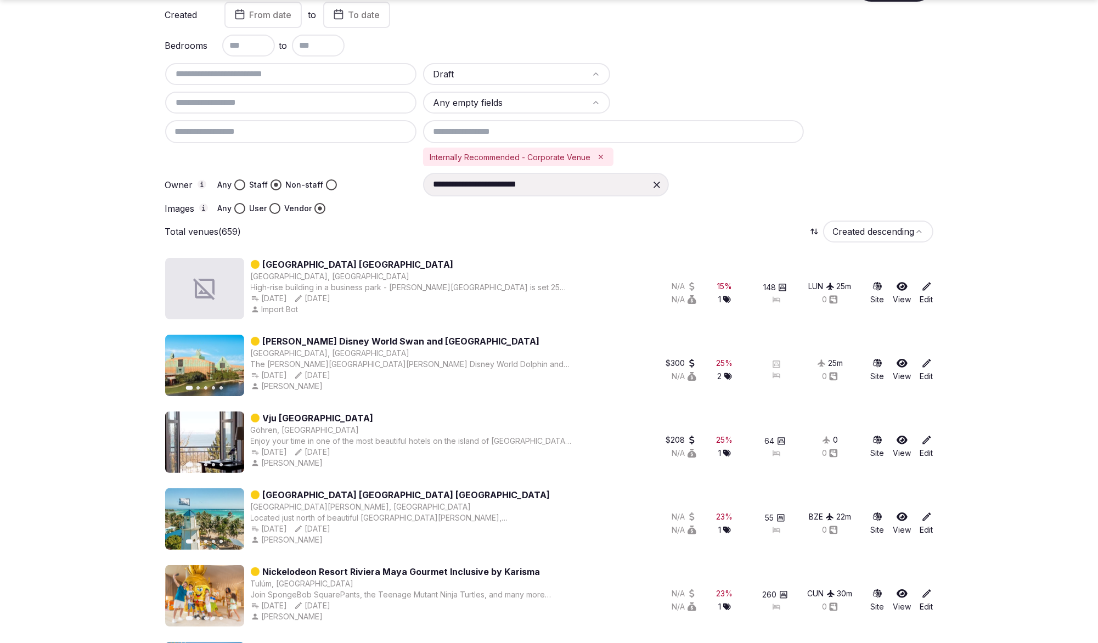
click at [601, 154] on icon "Remove Internally Recommended - Corporate Venue" at bounding box center [601, 157] width 8 height 8
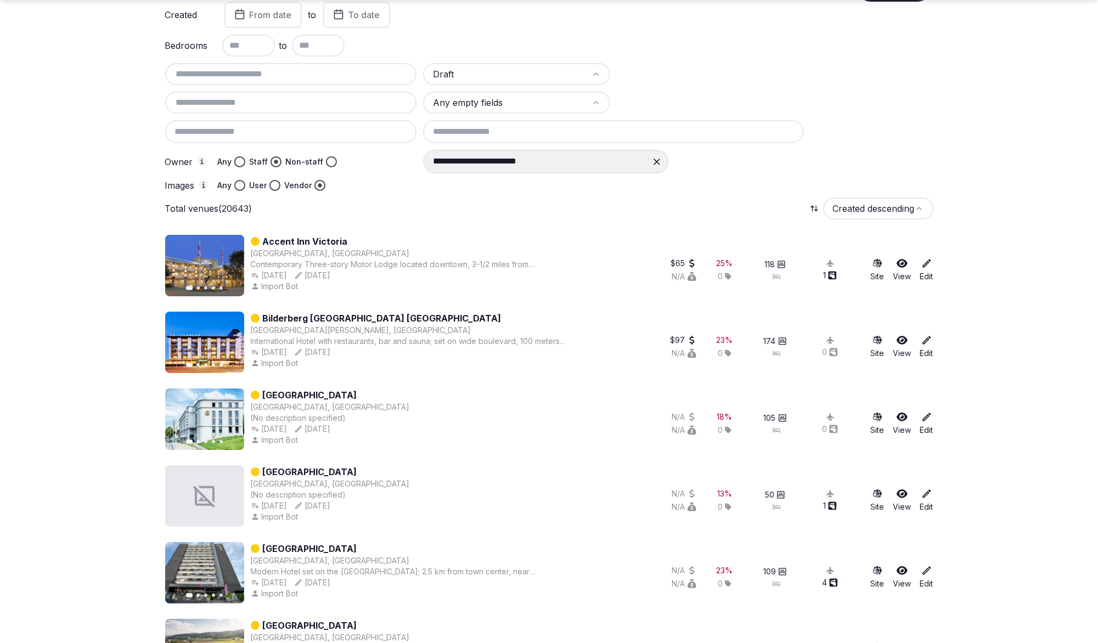
click at [730, 199] on div "Total venues (20643) Created descending" at bounding box center [549, 208] width 768 height 22
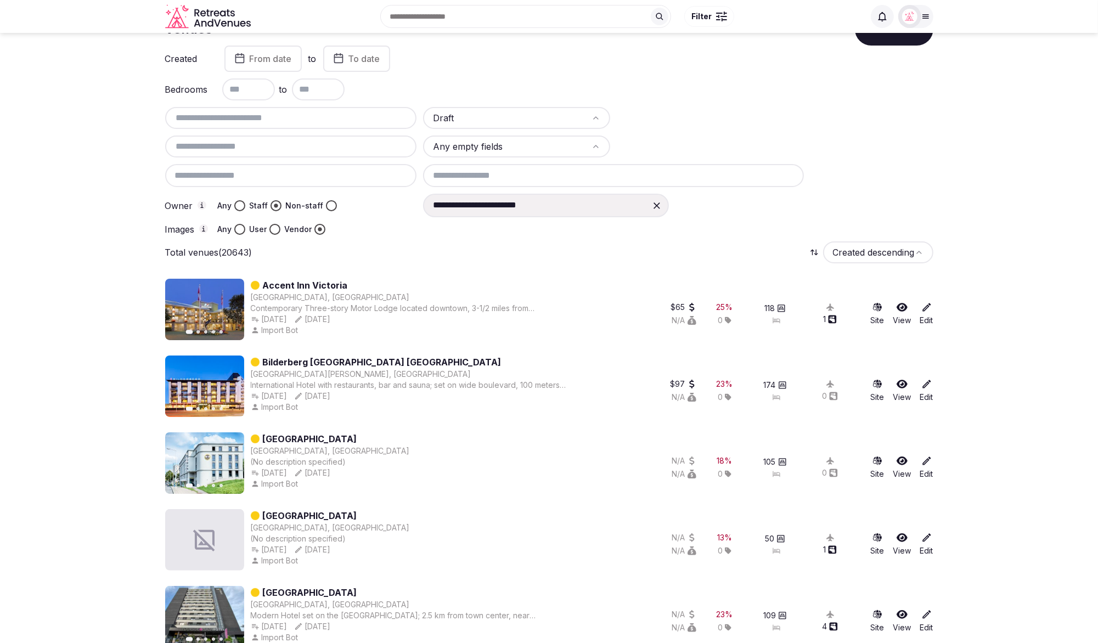
scroll to position [33, 0]
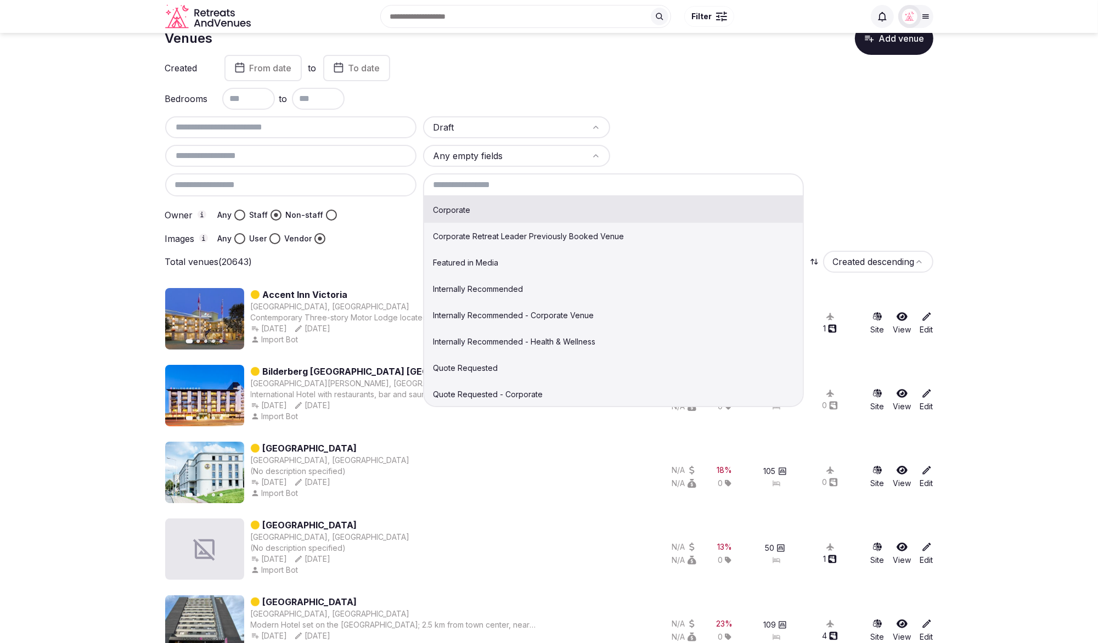
click at [502, 175] on input at bounding box center [613, 184] width 381 height 23
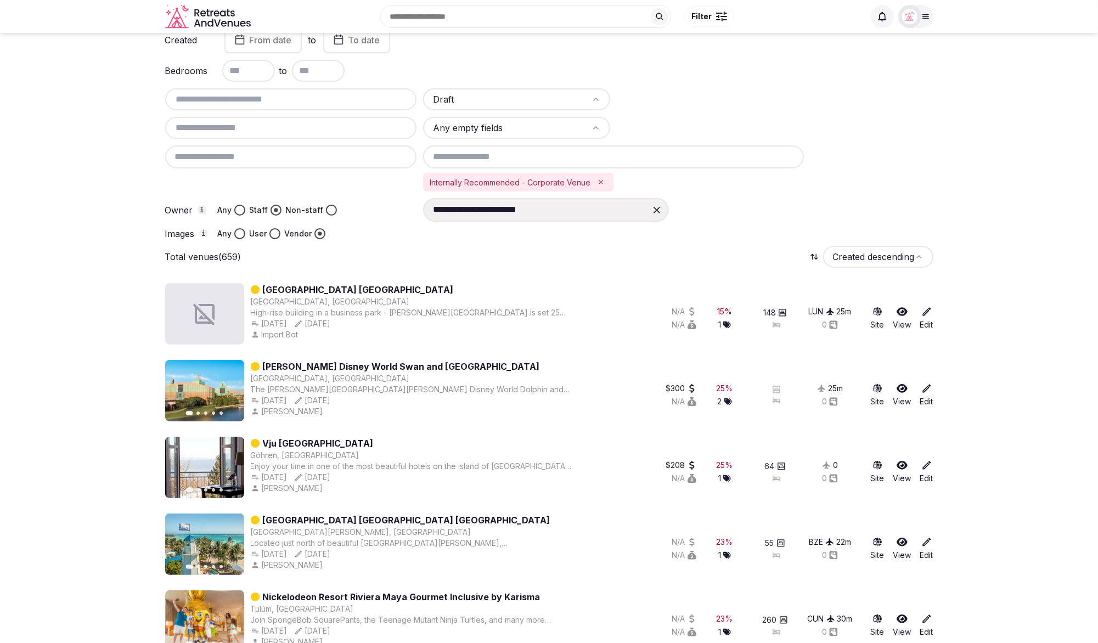
scroll to position [14, 0]
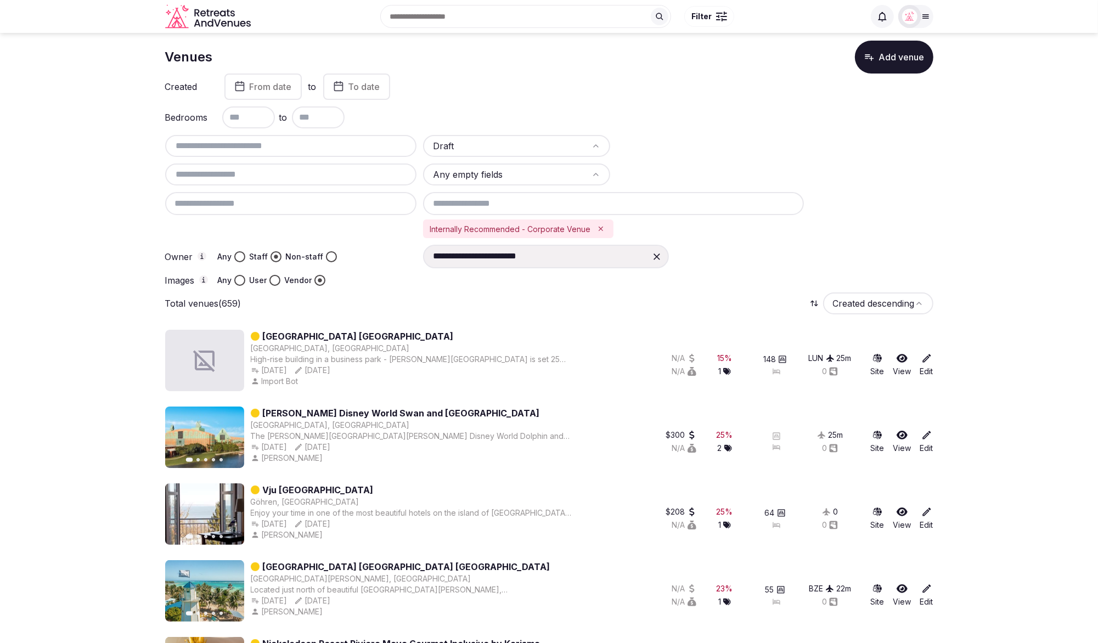
click at [733, 275] on div at bounding box center [678, 280] width 510 height 11
click at [234, 255] on button "Any" at bounding box center [239, 256] width 11 height 11
click at [281, 257] on div "Any Staff Non-staff" at bounding box center [277, 256] width 119 height 11
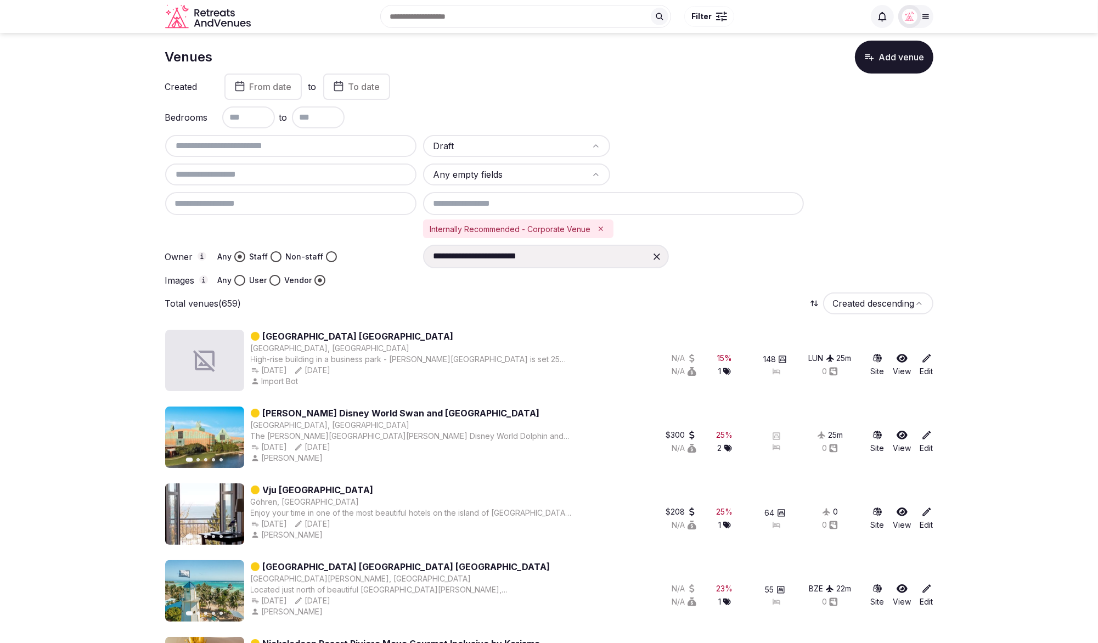
click at [273, 255] on button "Staff" at bounding box center [275, 256] width 11 height 11
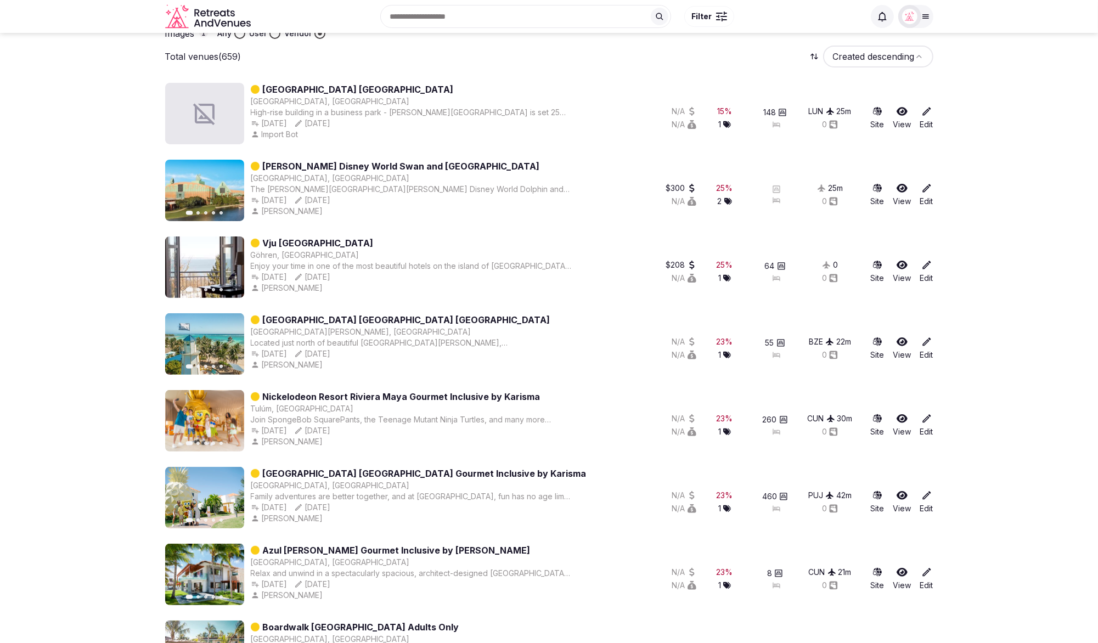
scroll to position [0, 0]
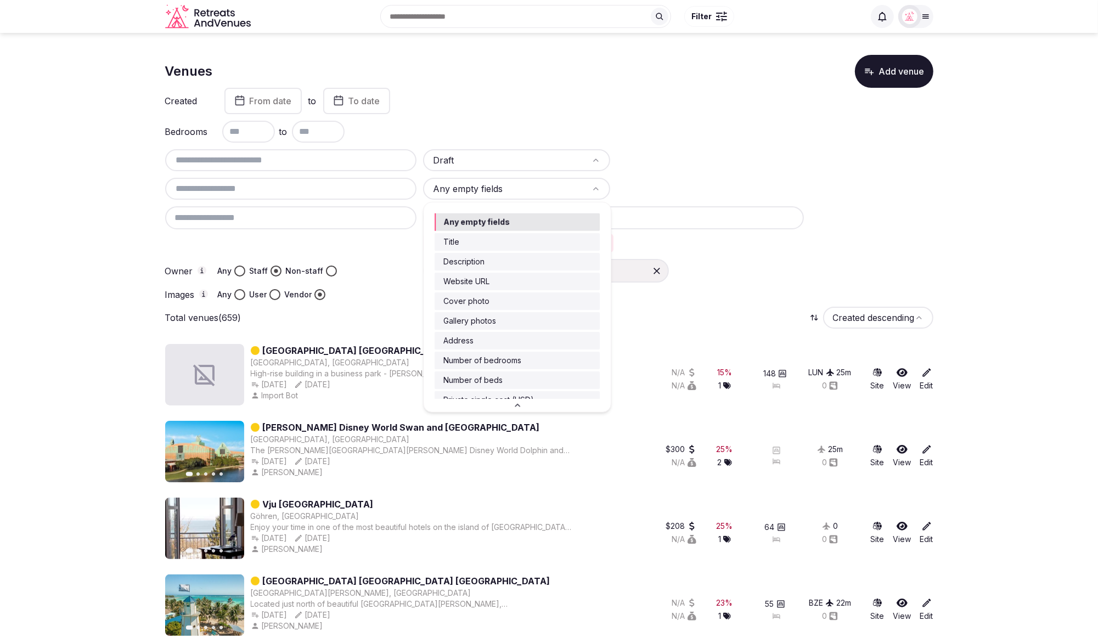
click at [477, 190] on html "**********" at bounding box center [549, 321] width 1098 height 643
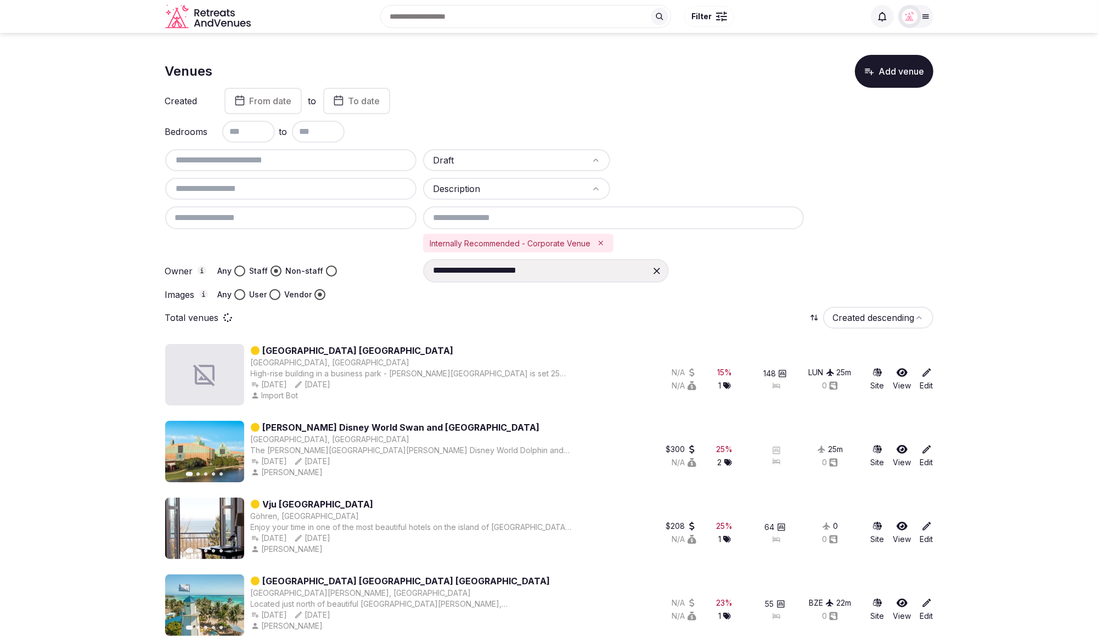
click at [599, 241] on icon "Remove Internally Recommended - Corporate Venue" at bounding box center [601, 243] width 8 height 8
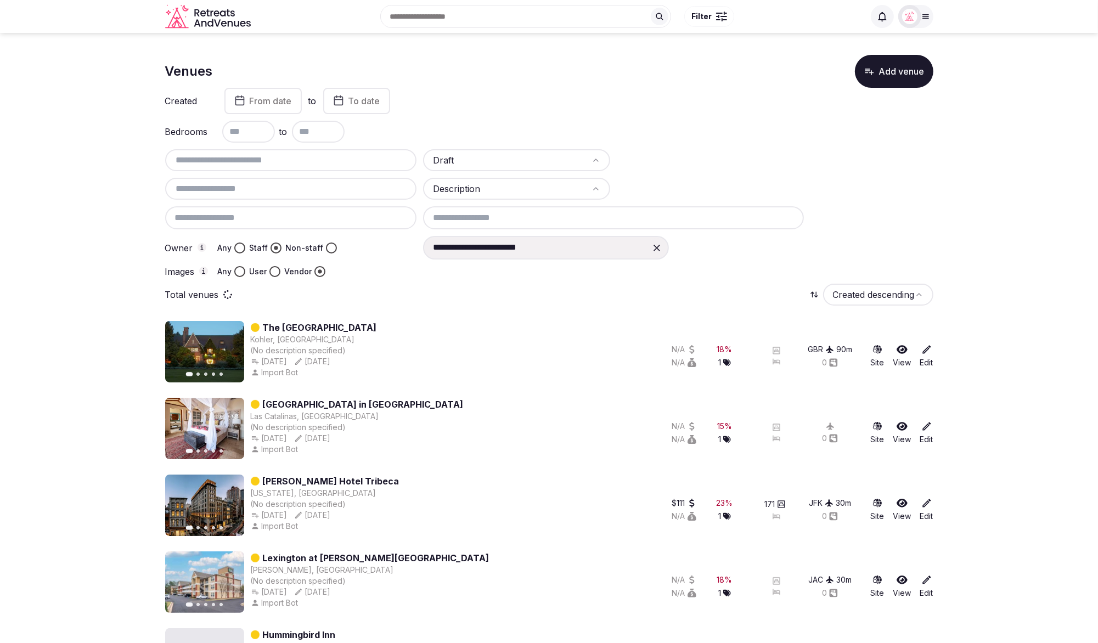
click at [204, 189] on input "text" at bounding box center [291, 188] width 243 height 13
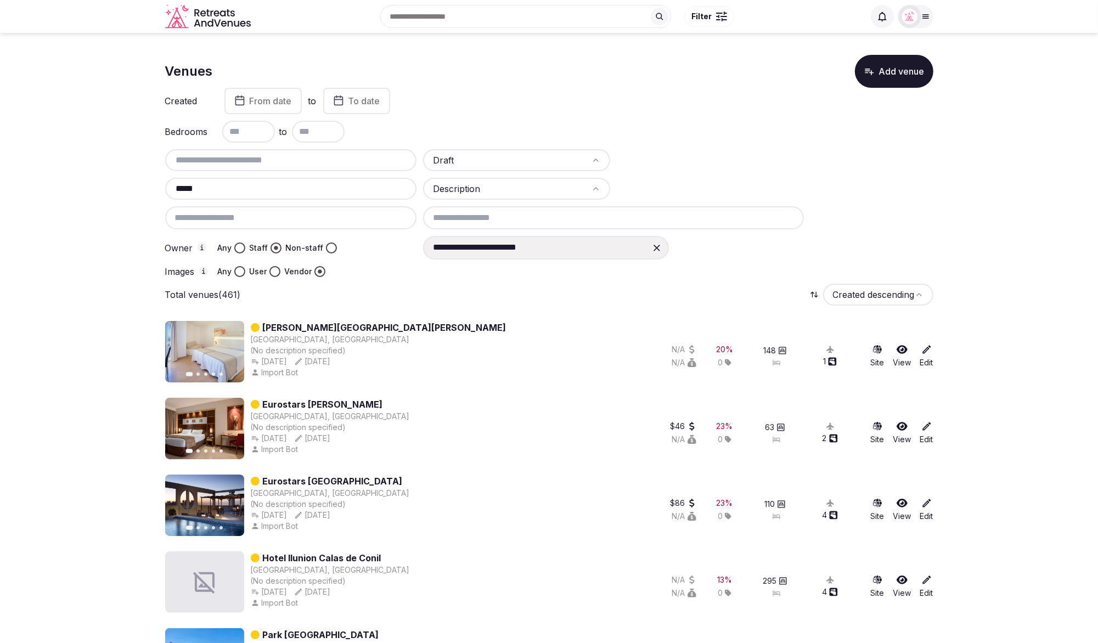
type input "*****"
click at [362, 287] on div "Total venues (461) Created descending" at bounding box center [549, 295] width 768 height 22
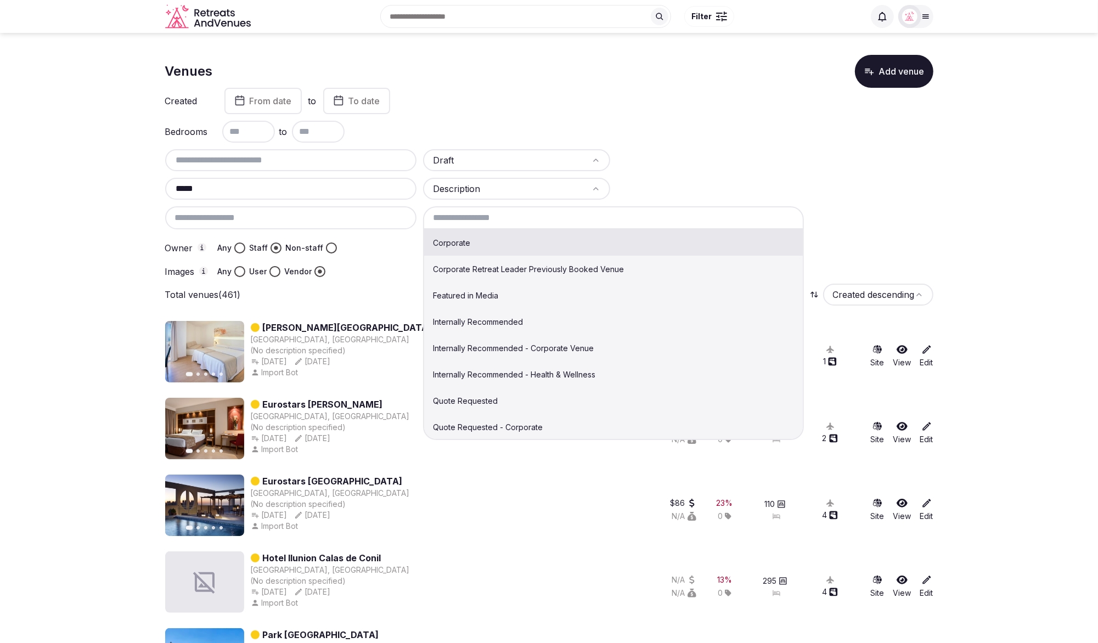
click at [485, 219] on input at bounding box center [613, 217] width 381 height 23
click at [381, 301] on div "Total venues (461) Created descending" at bounding box center [549, 295] width 768 height 22
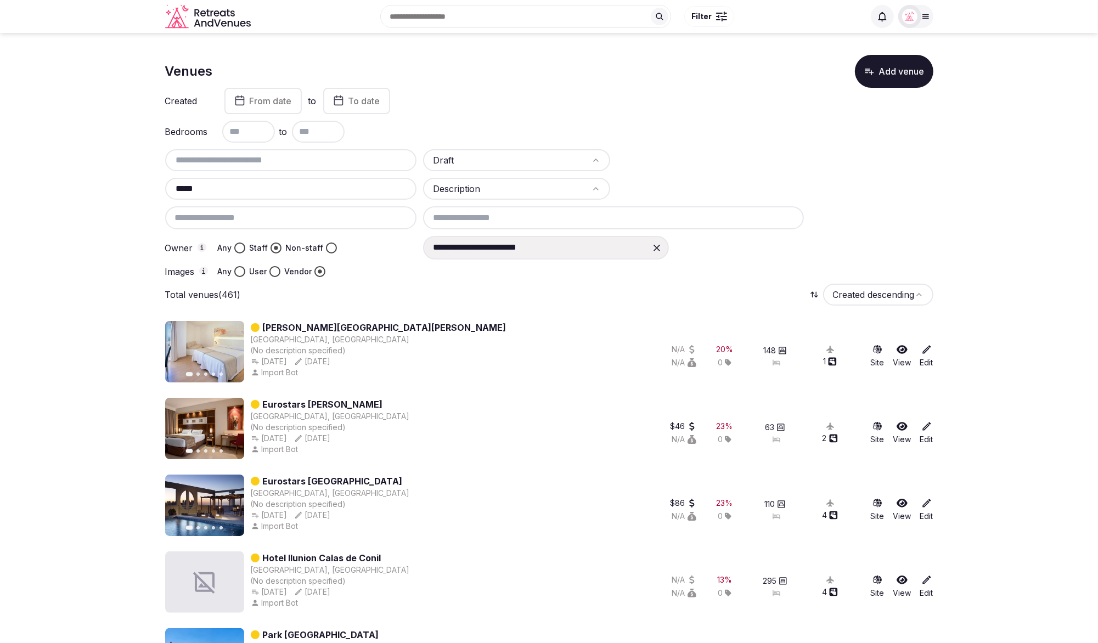
click at [487, 214] on input at bounding box center [613, 217] width 381 height 23
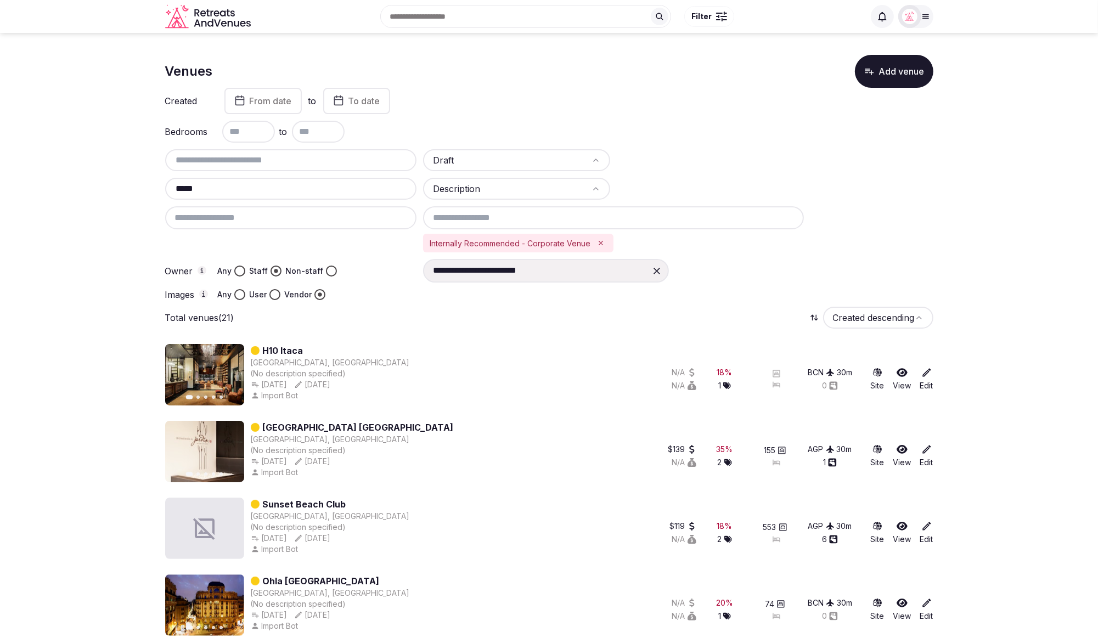
click at [444, 323] on div "Total venues (21) Created descending" at bounding box center [549, 318] width 768 height 22
click at [603, 242] on icon "Remove Internally Recommended - Corporate Venue" at bounding box center [601, 243] width 8 height 8
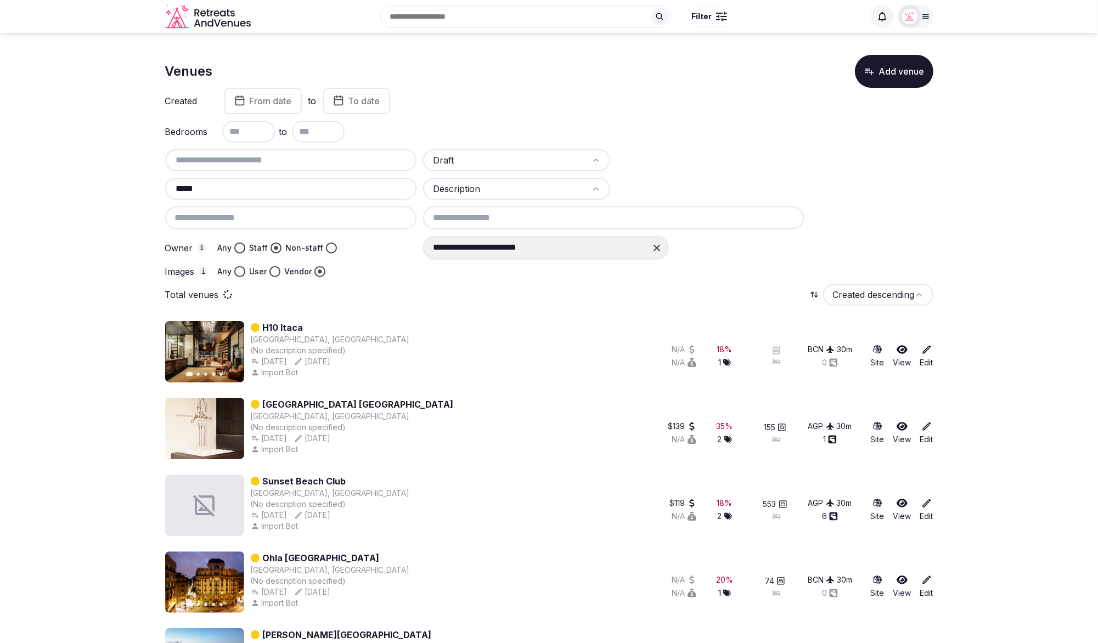
click at [594, 218] on input at bounding box center [613, 217] width 381 height 23
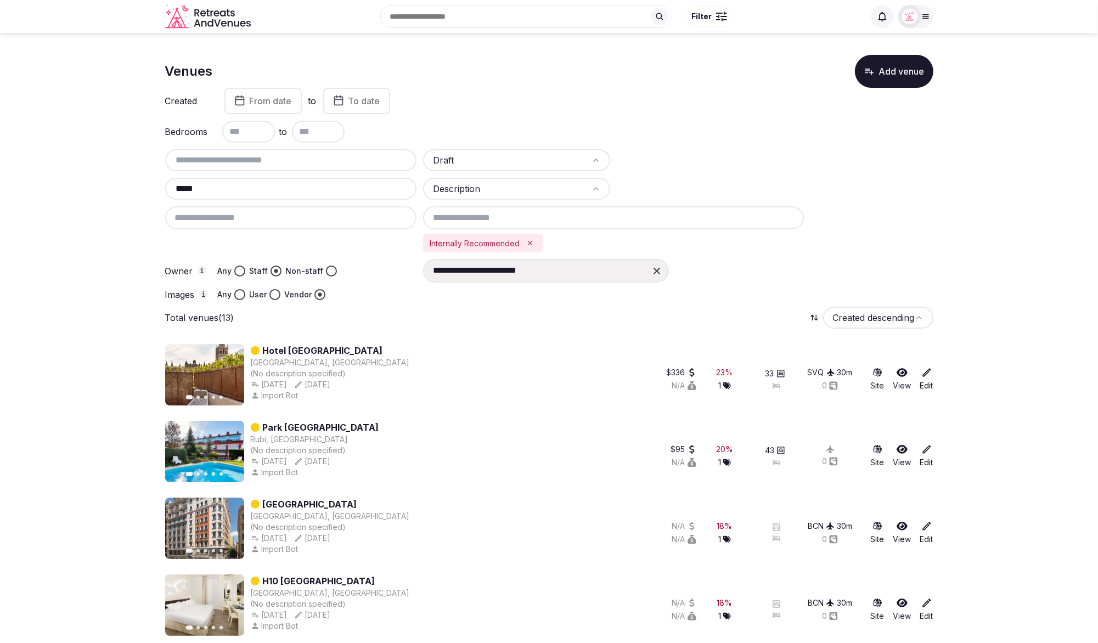
click at [614, 240] on div "Internally Recommended" at bounding box center [613, 243] width 381 height 19
click at [529, 241] on icon "Remove Internally Recommended" at bounding box center [530, 243] width 8 height 8
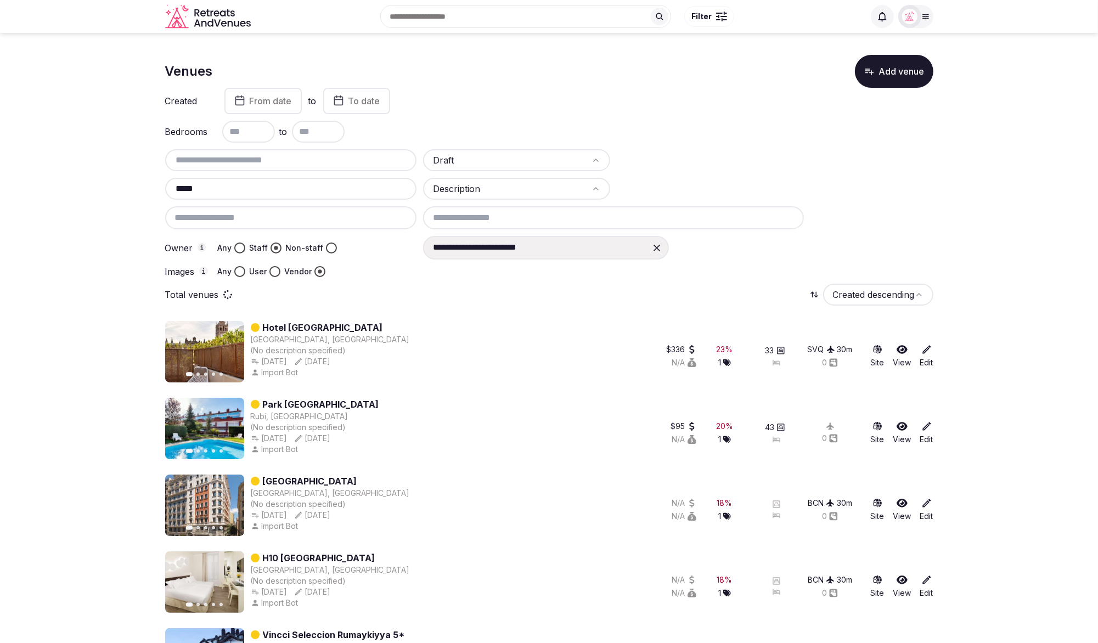
click at [532, 219] on input at bounding box center [613, 217] width 381 height 23
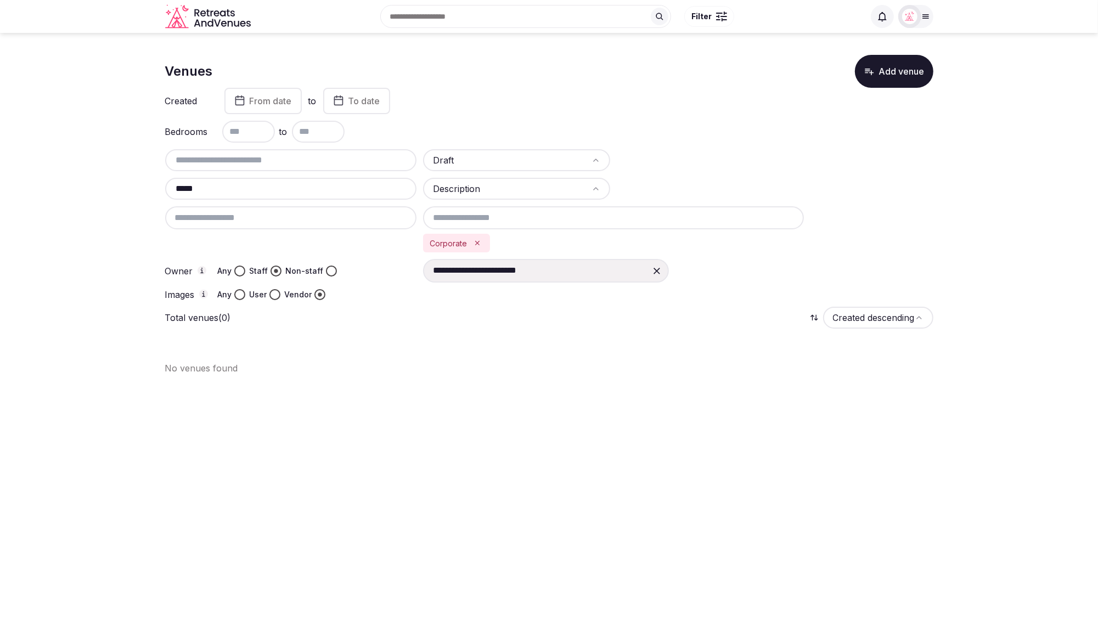
click at [473, 241] on icon "Remove Corporate" at bounding box center [477, 243] width 8 height 8
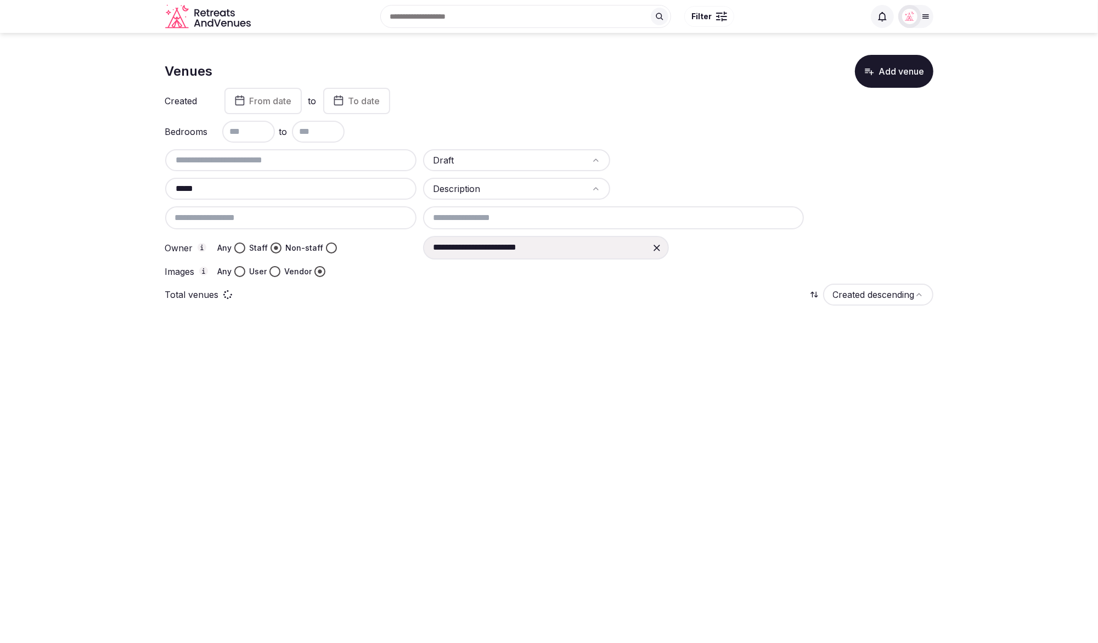
click at [688, 253] on div "**********" at bounding box center [678, 247] width 510 height 23
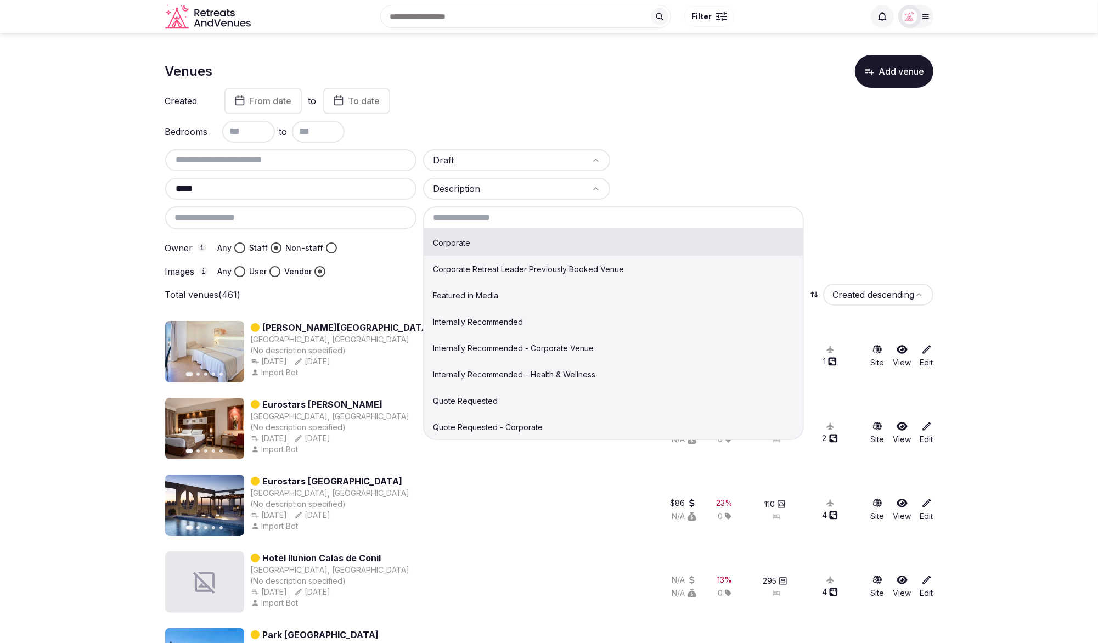
click at [550, 222] on input at bounding box center [613, 217] width 381 height 23
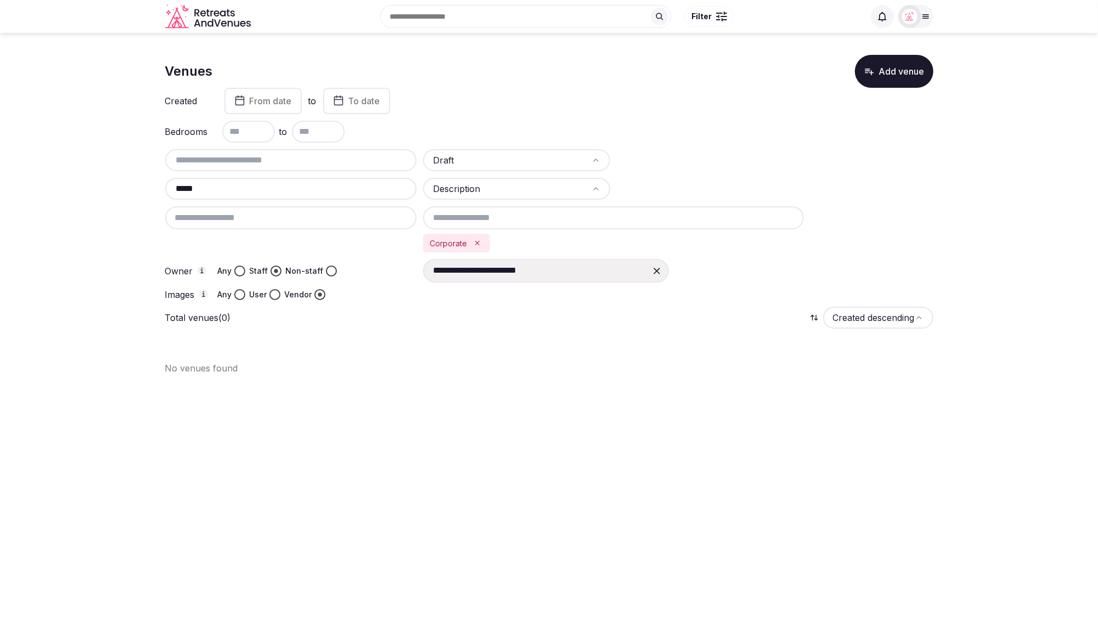
click at [475, 241] on icon "Remove Corporate" at bounding box center [477, 243] width 8 height 8
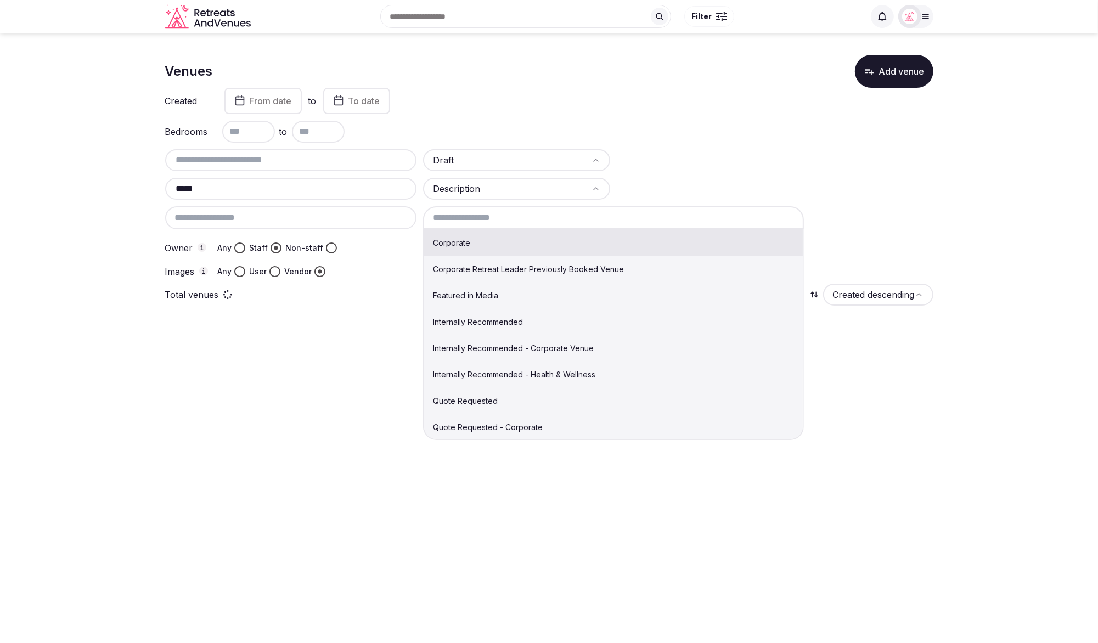
click at [498, 216] on input at bounding box center [613, 217] width 381 height 23
click at [496, 192] on html "Search Popular Destinations Toscana, Italy Riviera Maya, Mexico Indonesia, Bali…" at bounding box center [549, 321] width 1098 height 643
click at [501, 216] on input at bounding box center [613, 217] width 381 height 23
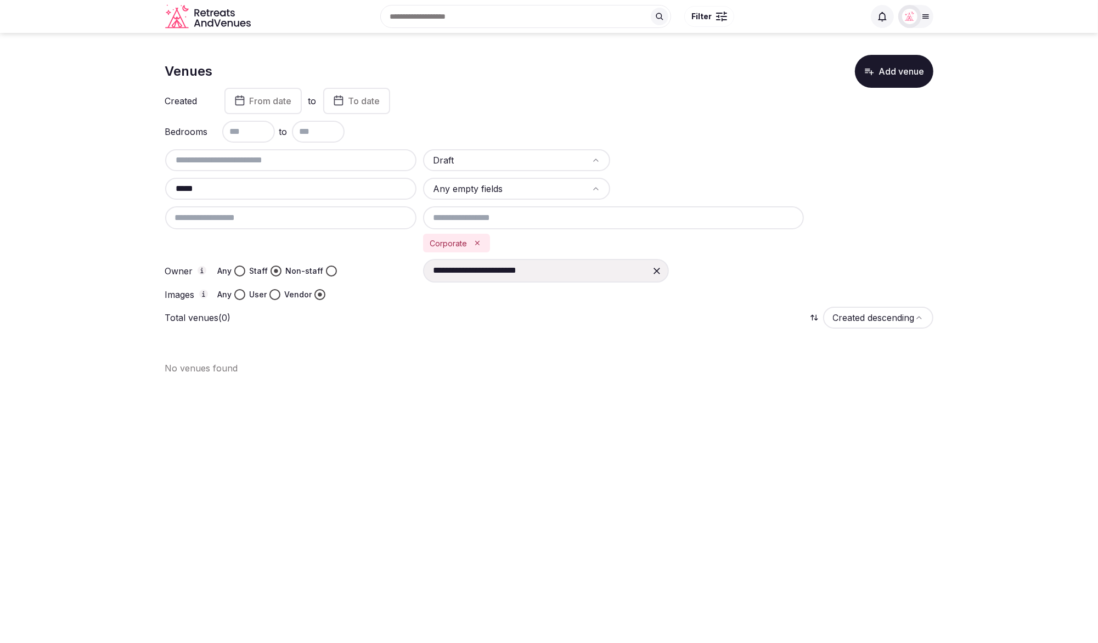
click at [474, 239] on icon "Remove Corporate" at bounding box center [477, 243] width 8 height 8
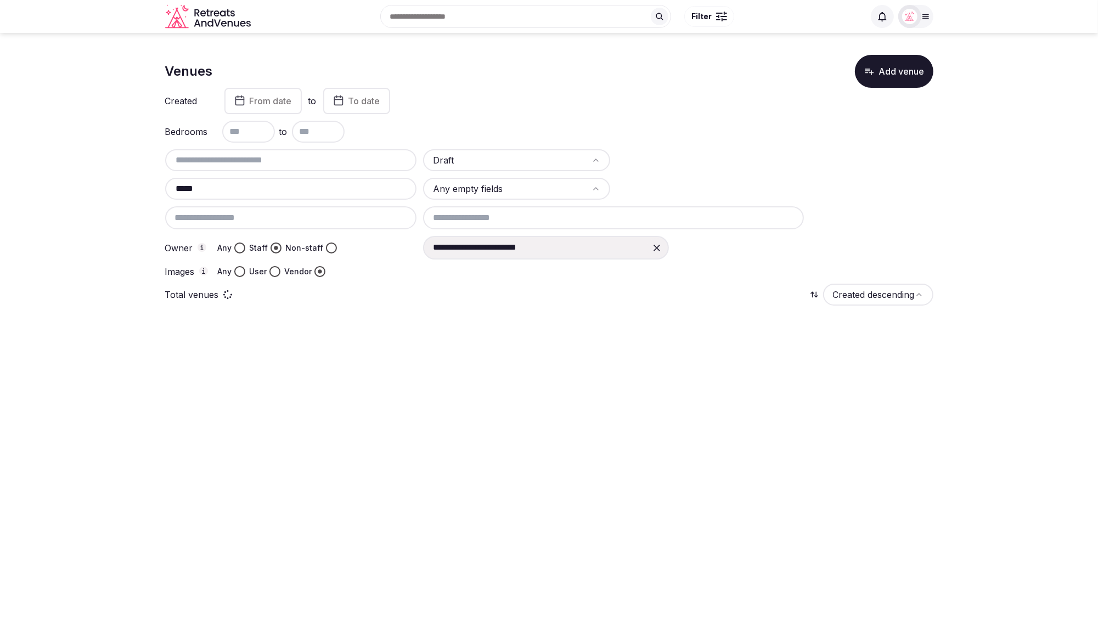
click at [484, 216] on input at bounding box center [613, 217] width 381 height 23
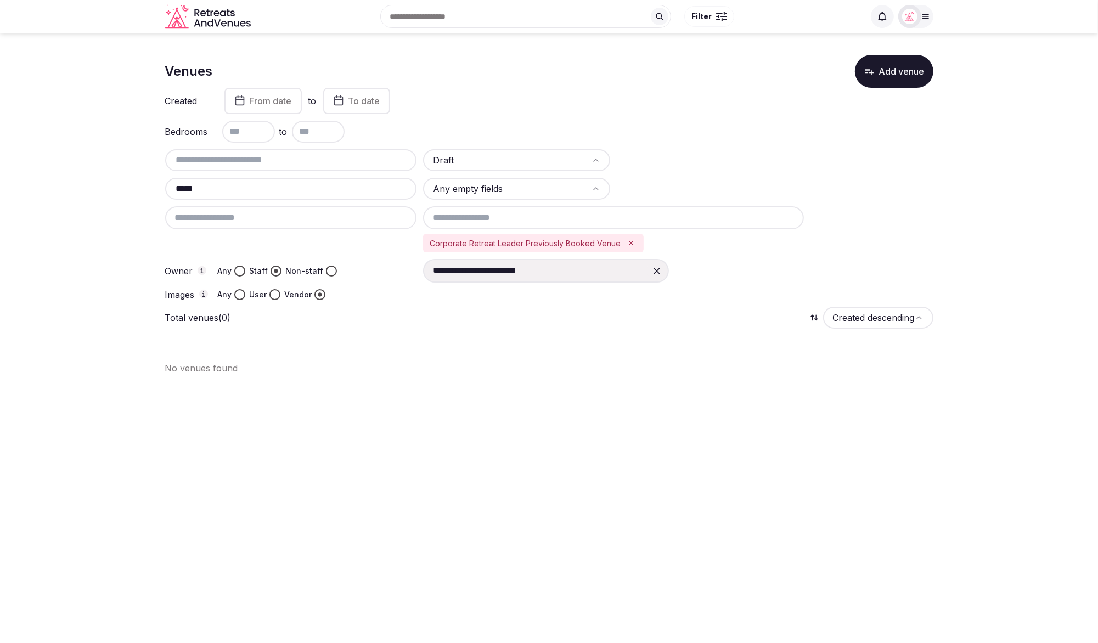
click at [657, 269] on icon at bounding box center [656, 271] width 11 height 11
drag, startPoint x: 230, startPoint y: 191, endPoint x: 140, endPoint y: 185, distance: 89.6
click at [140, 185] on section "Venues Add venue Created From date to To date Bedrooms to Draft ***** Any empty…" at bounding box center [549, 210] width 1098 height 355
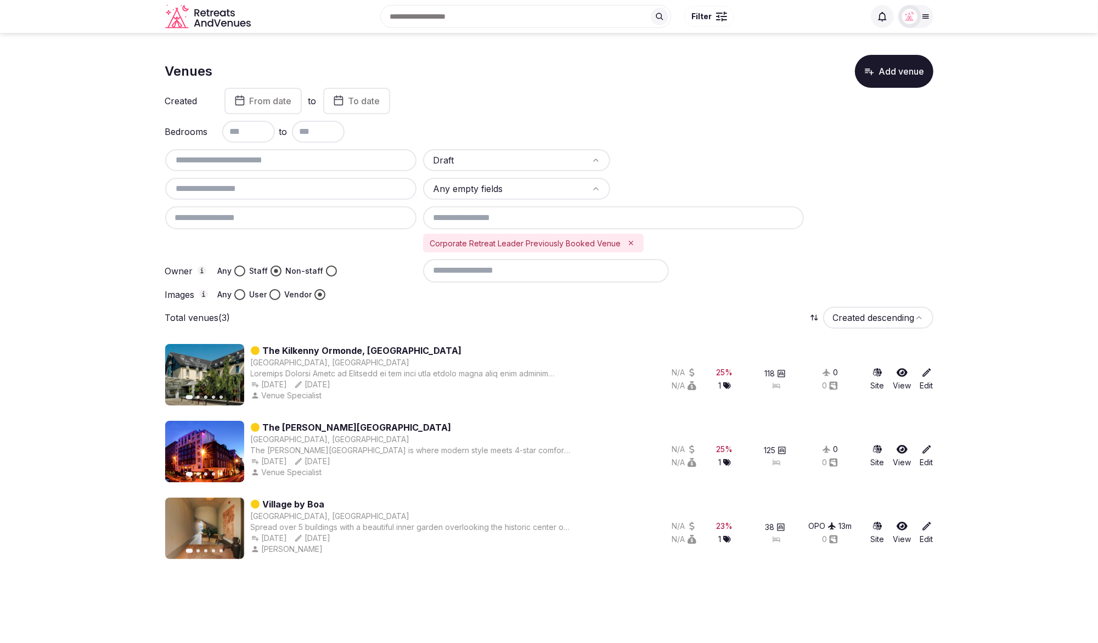
click at [439, 313] on div "Total venues (3) Created descending" at bounding box center [549, 318] width 768 height 22
click at [627, 242] on icon "Remove Corporate Retreat Leader Previously Booked Venue" at bounding box center [631, 243] width 8 height 8
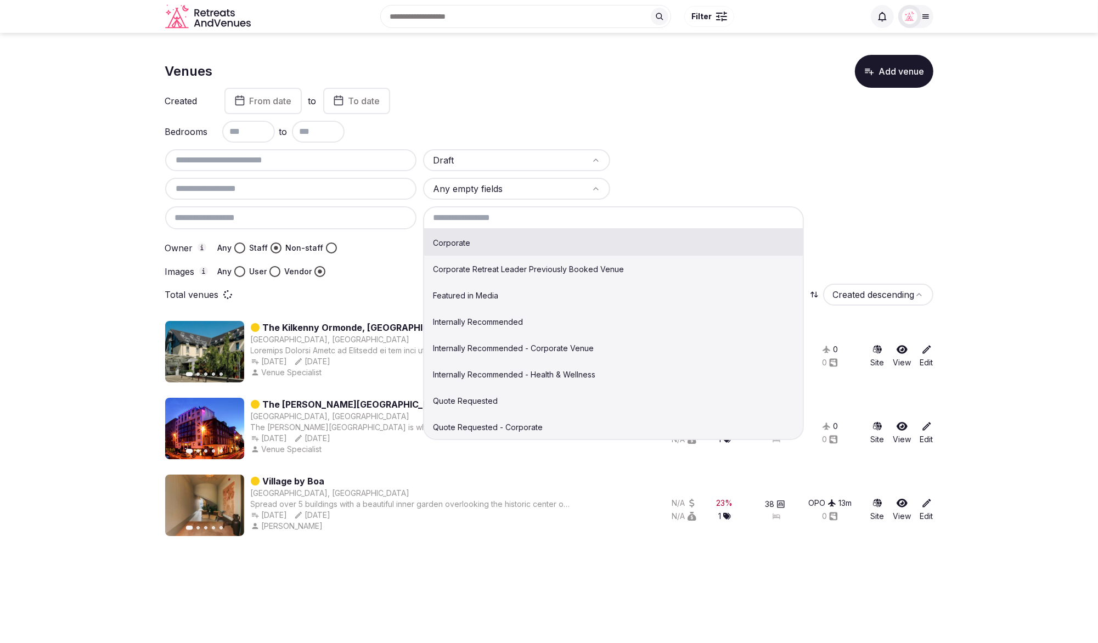
click at [510, 216] on input at bounding box center [613, 217] width 381 height 23
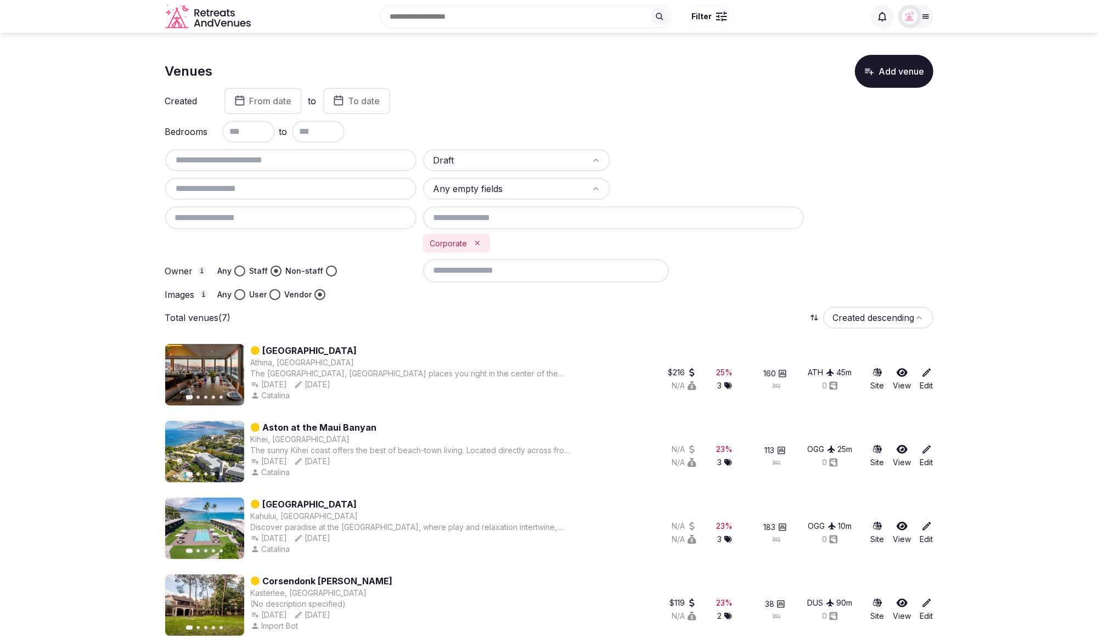
click at [503, 268] on input at bounding box center [546, 270] width 246 height 23
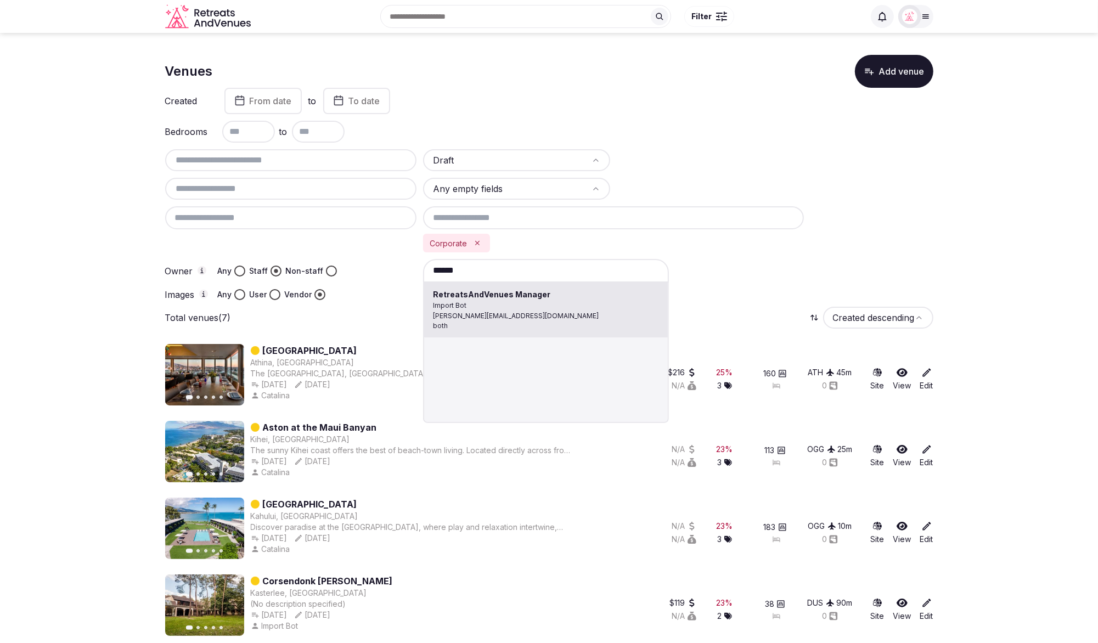
type input "**********"
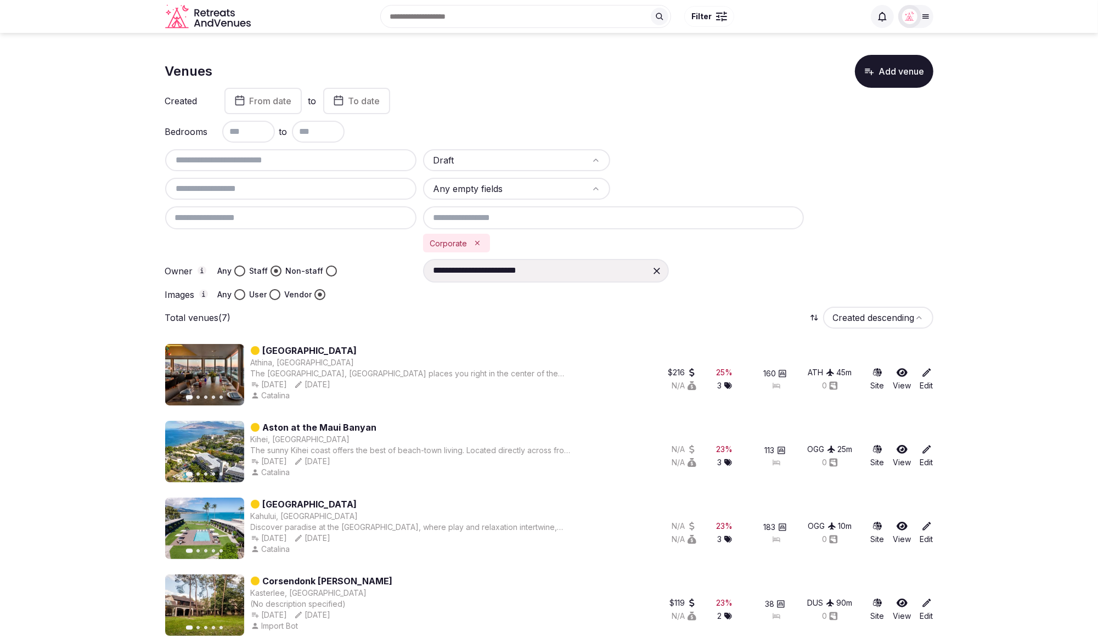
click at [513, 305] on div "**********" at bounding box center [549, 467] width 768 height 825
click at [658, 269] on icon at bounding box center [656, 271] width 7 height 7
click at [526, 263] on input at bounding box center [546, 270] width 246 height 23
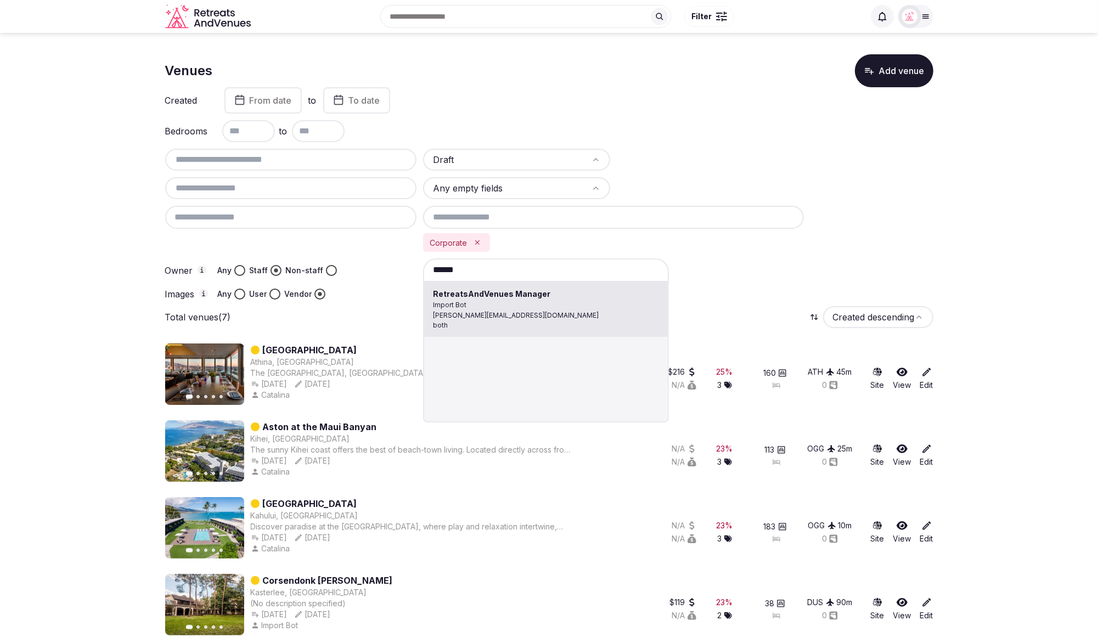
type input "**********"
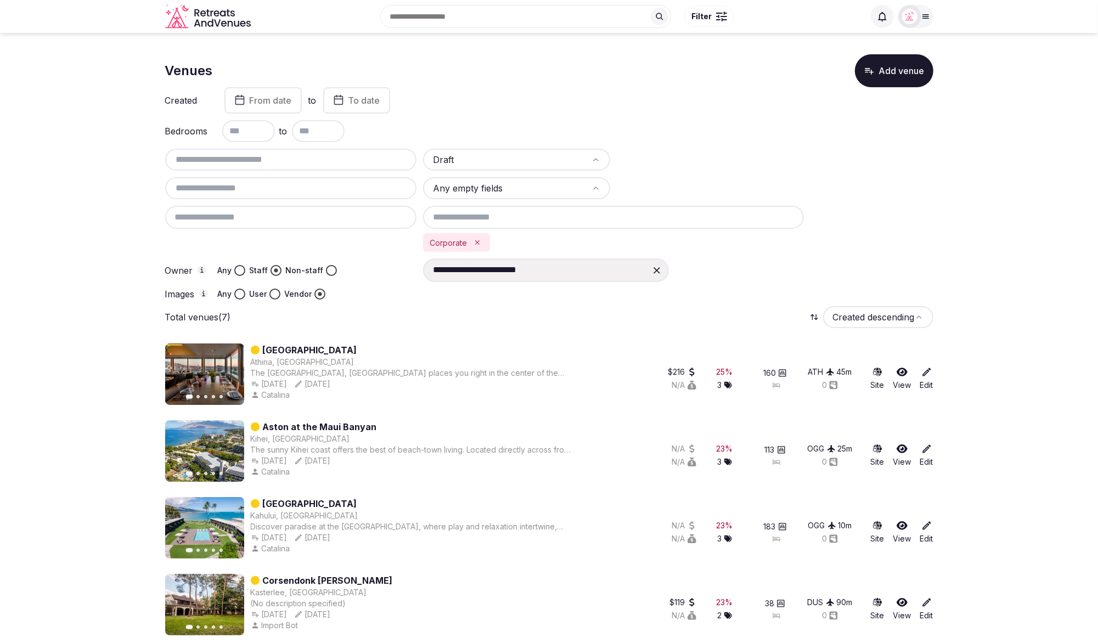
click at [543, 306] on div "Total venues (7) Created descending" at bounding box center [549, 317] width 768 height 22
click at [239, 268] on button "Any" at bounding box center [239, 270] width 11 height 11
click at [273, 270] on button "Staff" at bounding box center [275, 270] width 11 height 11
click at [269, 294] on button "User" at bounding box center [274, 294] width 11 height 11
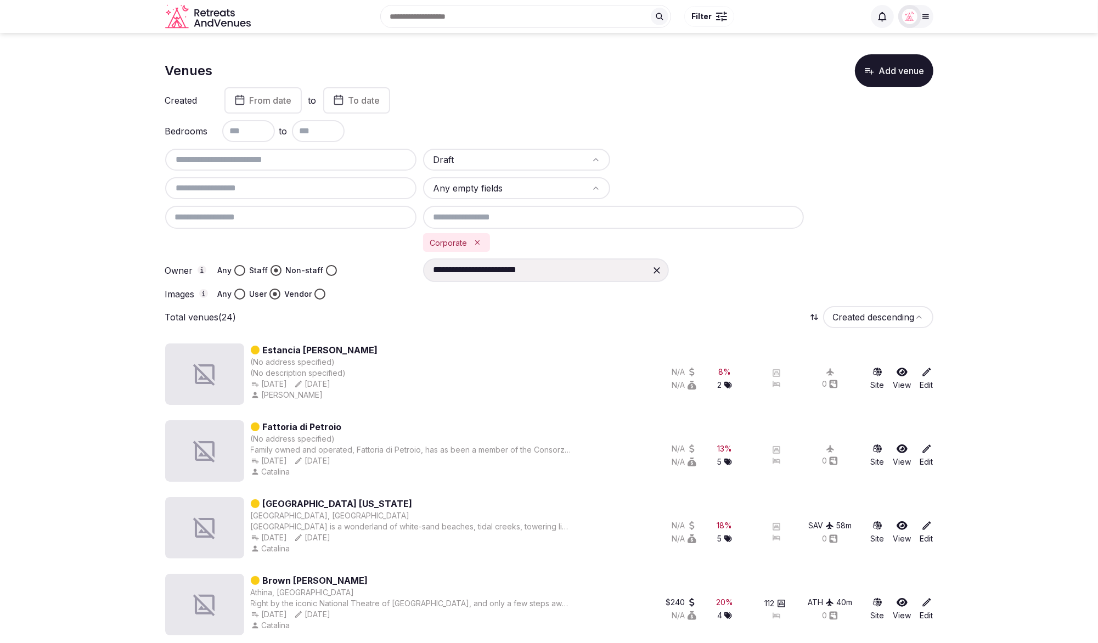
click at [321, 293] on button "Vendor" at bounding box center [319, 294] width 11 height 11
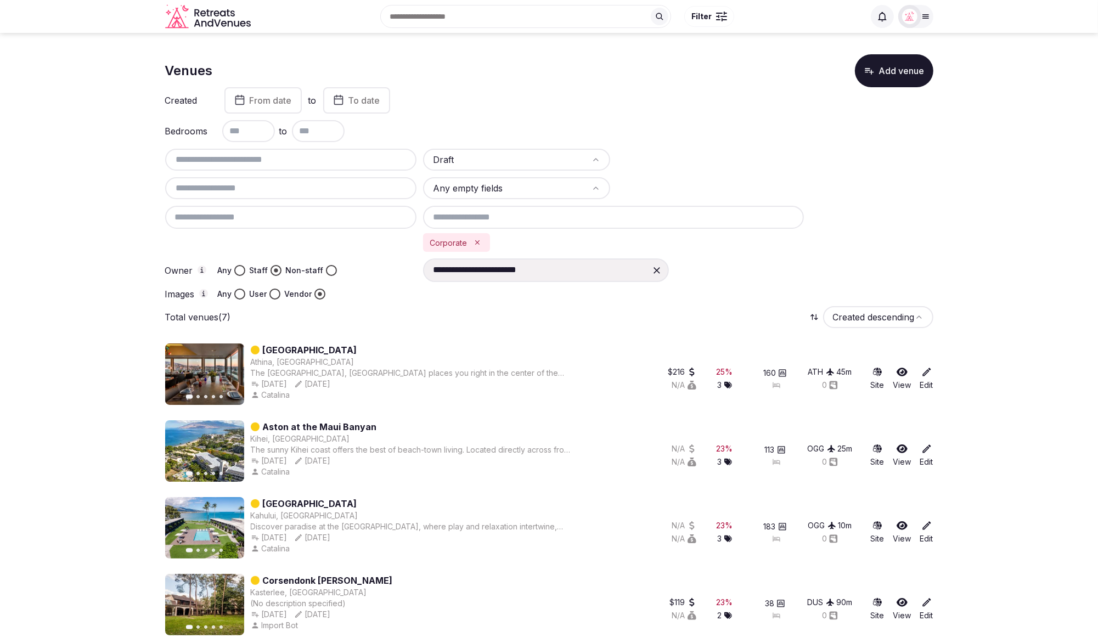
click at [519, 307] on div "Total venues (7) Created descending" at bounding box center [549, 317] width 768 height 22
click at [476, 241] on icon "Remove Corporate" at bounding box center [477, 242] width 4 height 4
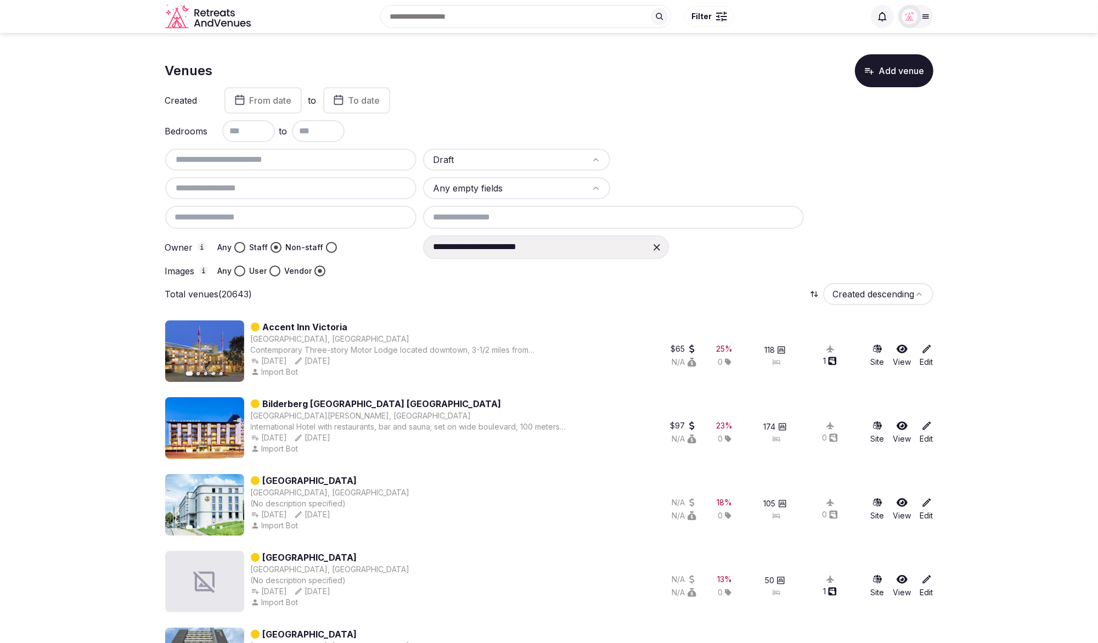
click at [382, 269] on div "Images Any User Vendor" at bounding box center [291, 271] width 252 height 11
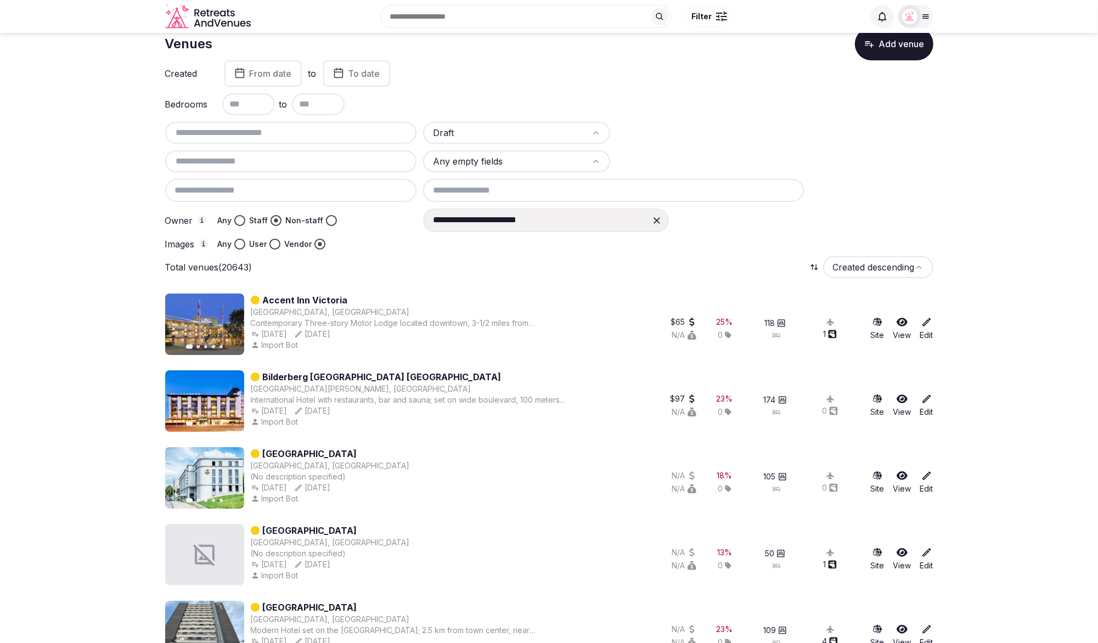
scroll to position [0, 0]
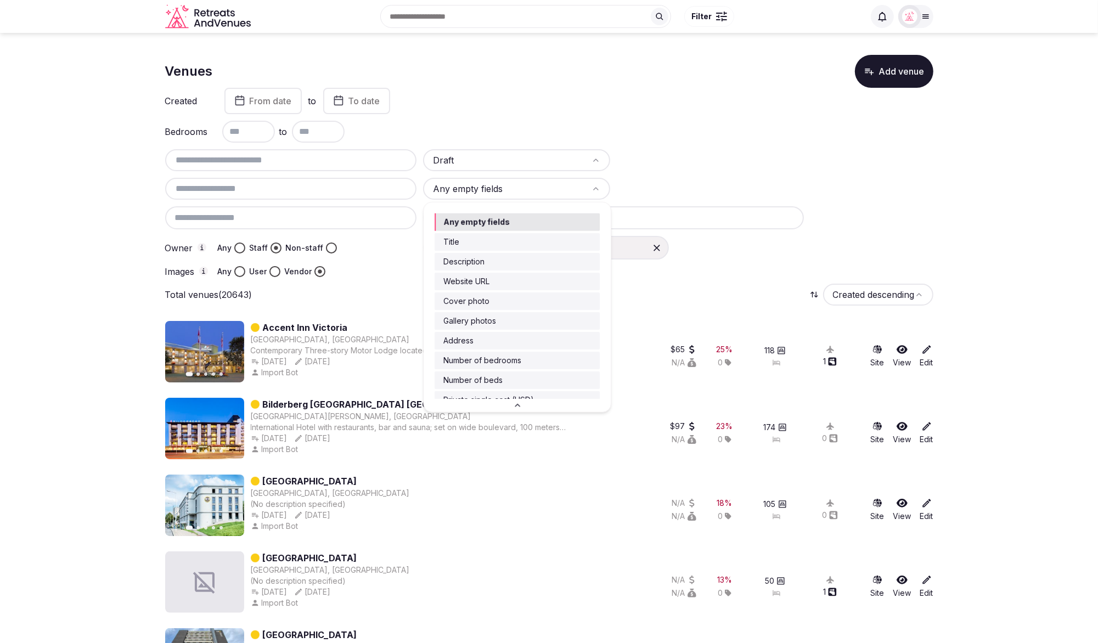
click at [532, 187] on html "**********" at bounding box center [549, 321] width 1098 height 643
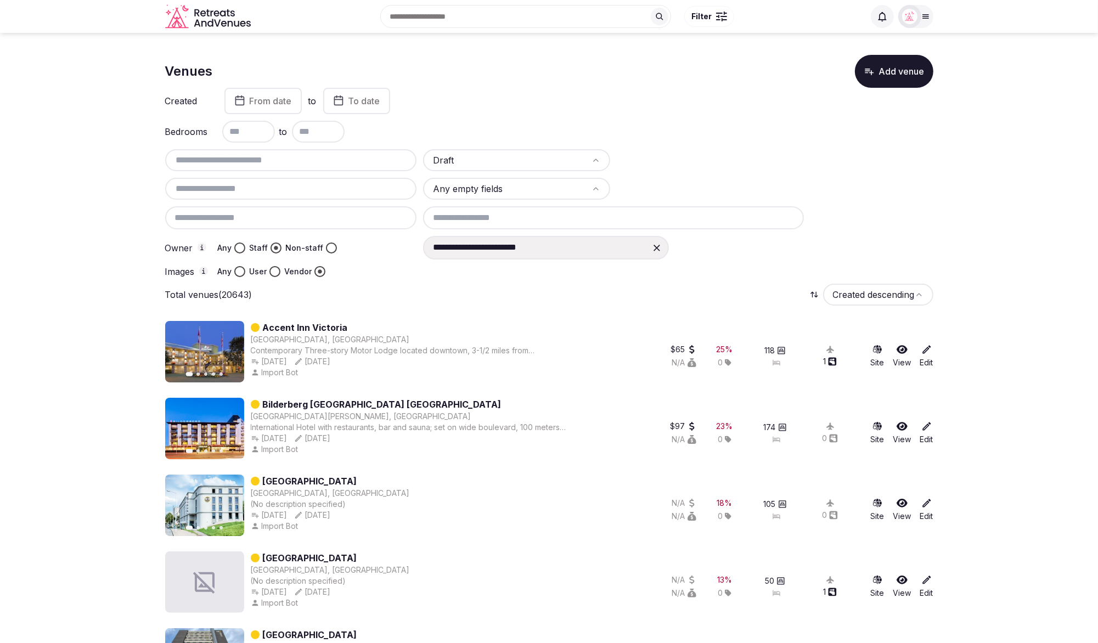
click at [376, 286] on html "**********" at bounding box center [549, 321] width 1098 height 643
click at [201, 187] on input "text" at bounding box center [291, 188] width 243 height 13
click at [729, 133] on div "Bedrooms to" at bounding box center [549, 132] width 768 height 22
click at [271, 180] on div at bounding box center [291, 189] width 252 height 22
click at [269, 189] on input "text" at bounding box center [291, 188] width 243 height 13
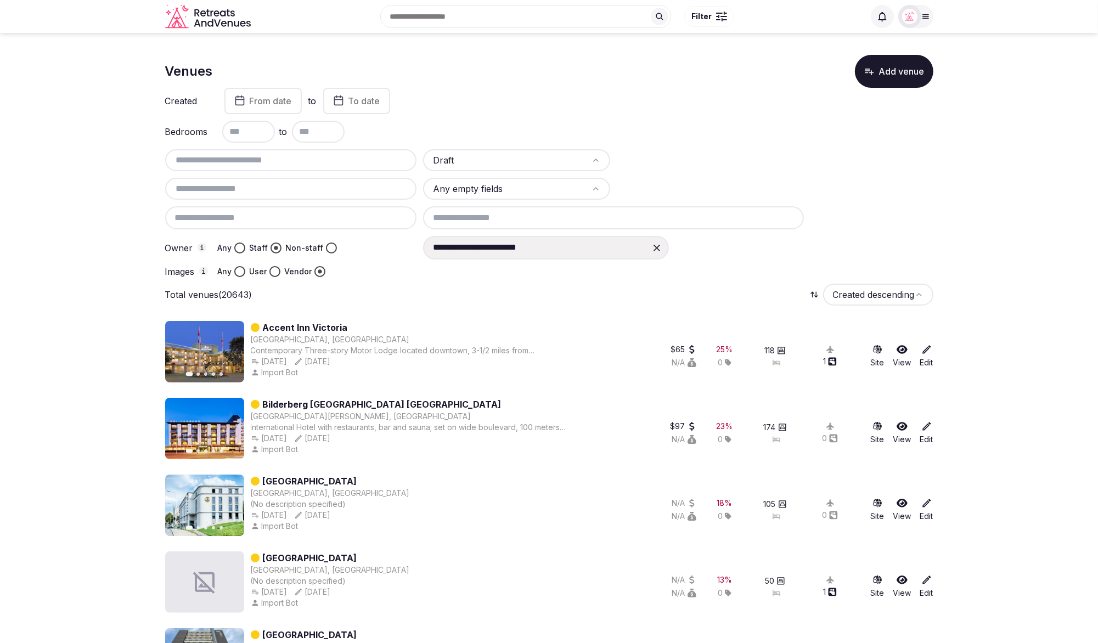
scroll to position [2, 0]
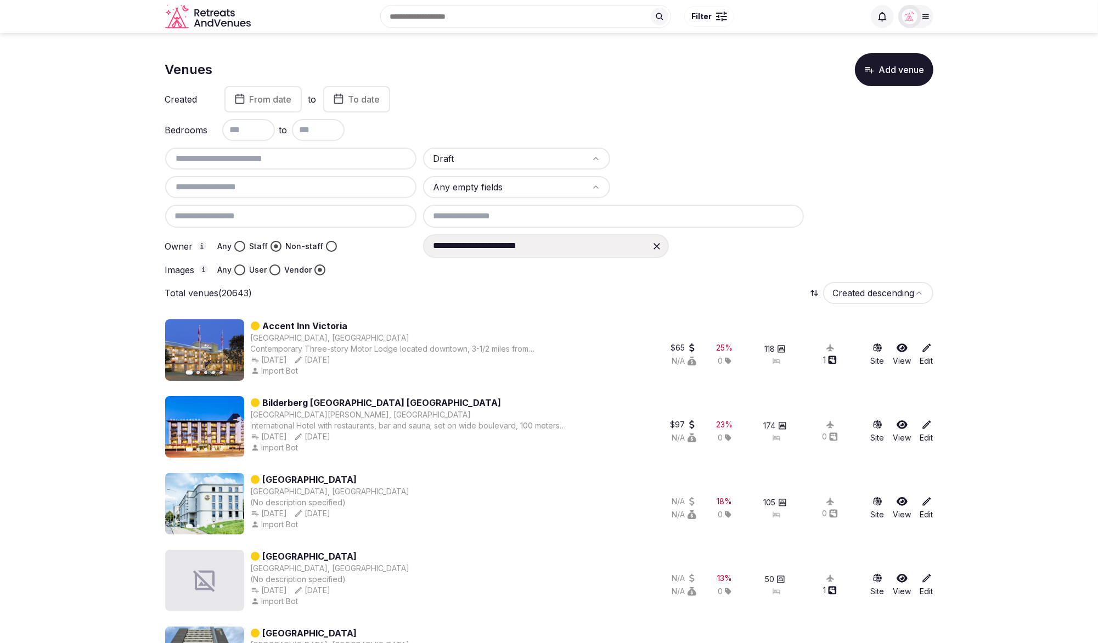
paste input "**********"
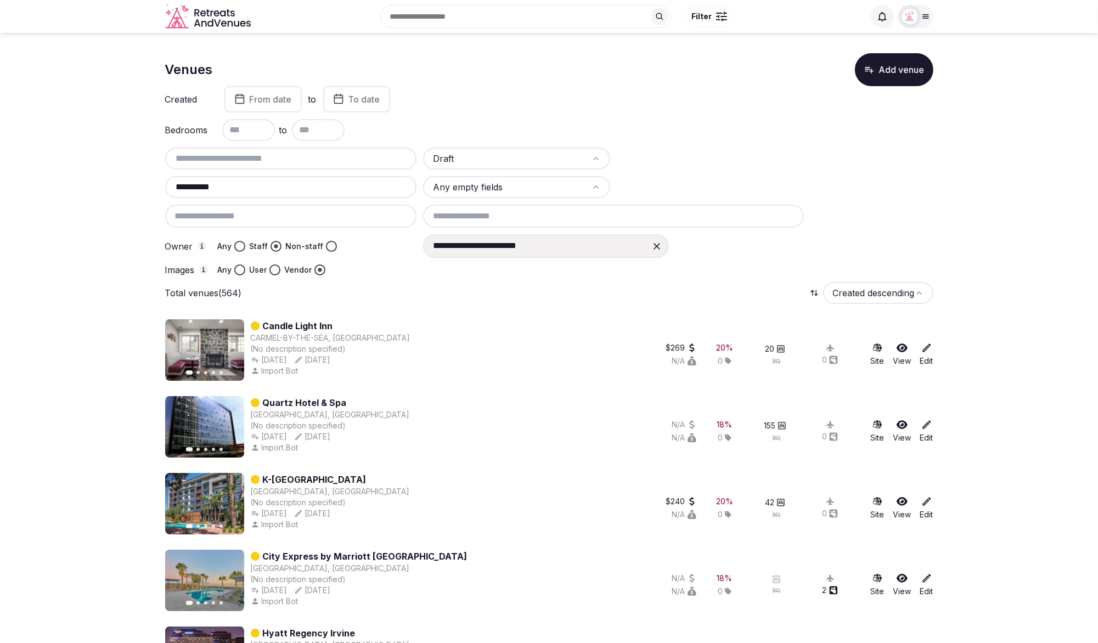
type input "**********"
drag, startPoint x: 235, startPoint y: 186, endPoint x: 150, endPoint y: 183, distance: 84.5
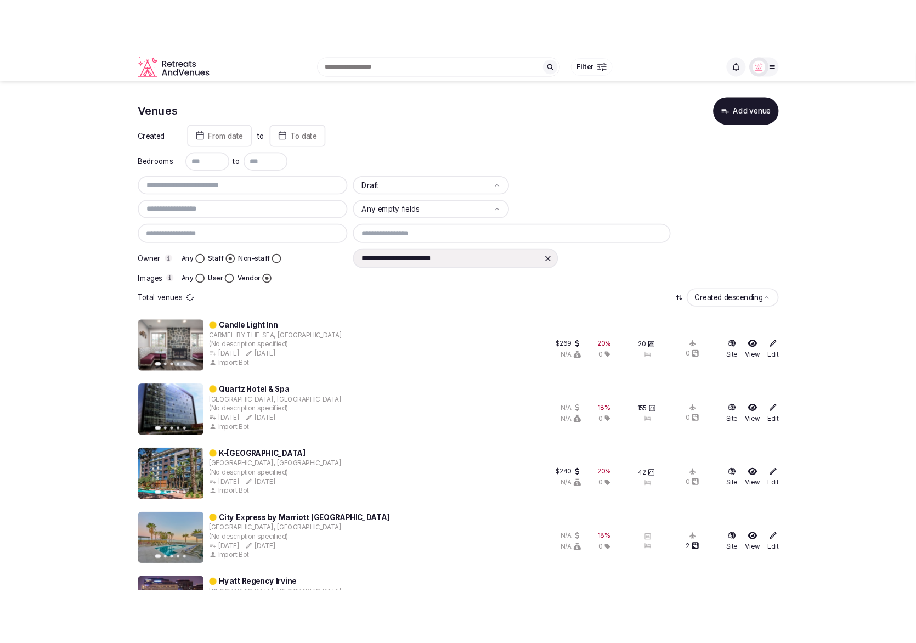
scroll to position [1, 0]
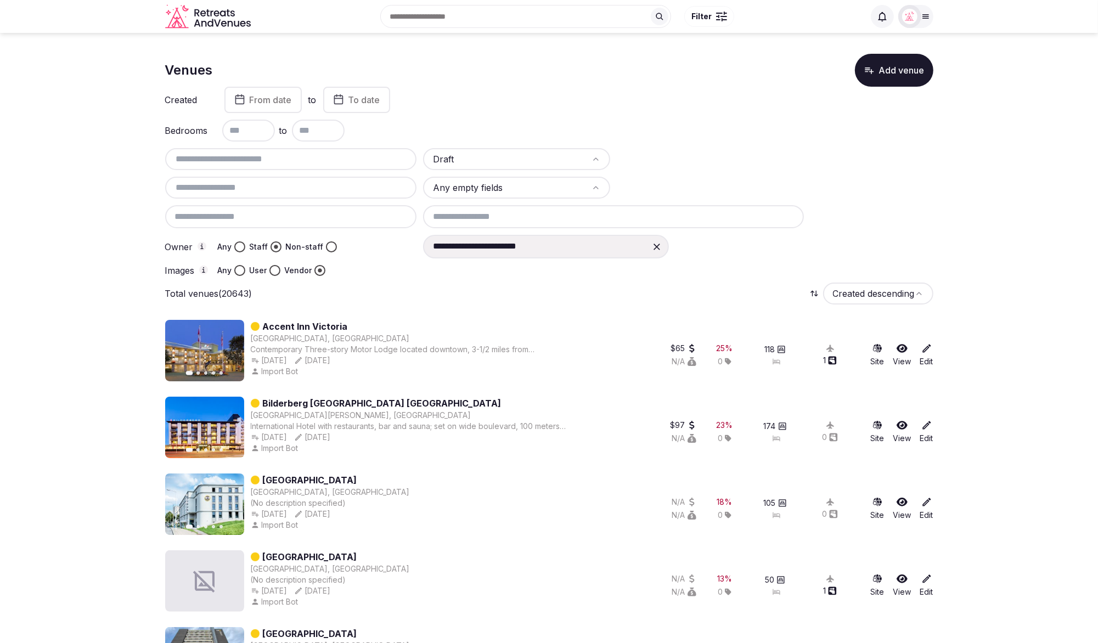
click at [473, 187] on html "**********" at bounding box center [549, 320] width 1098 height 643
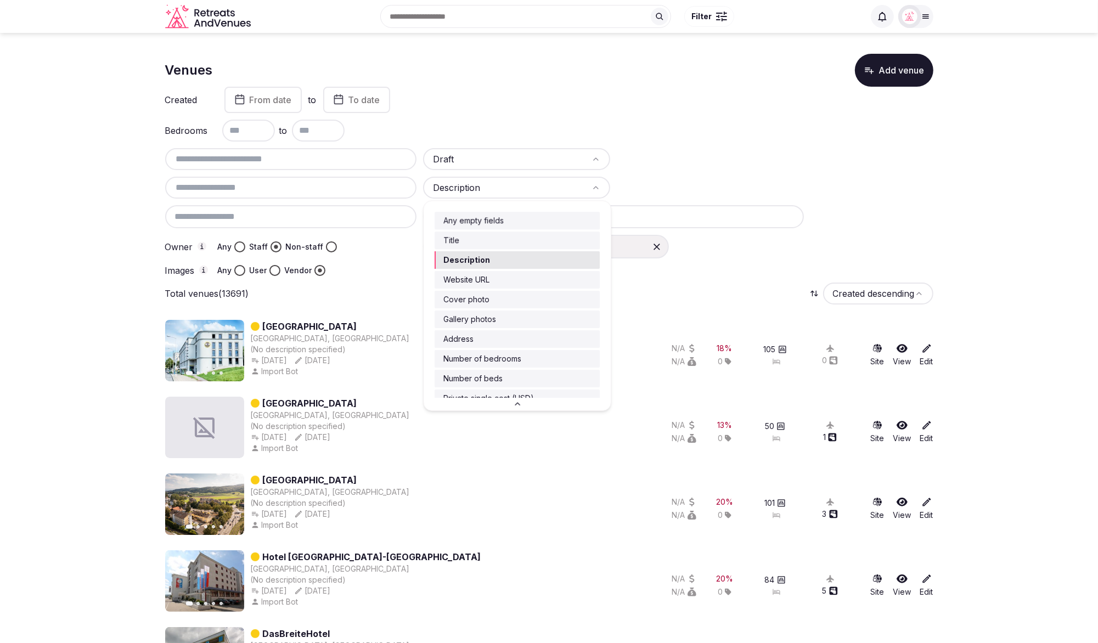
click at [476, 189] on html "**********" at bounding box center [549, 320] width 1098 height 643
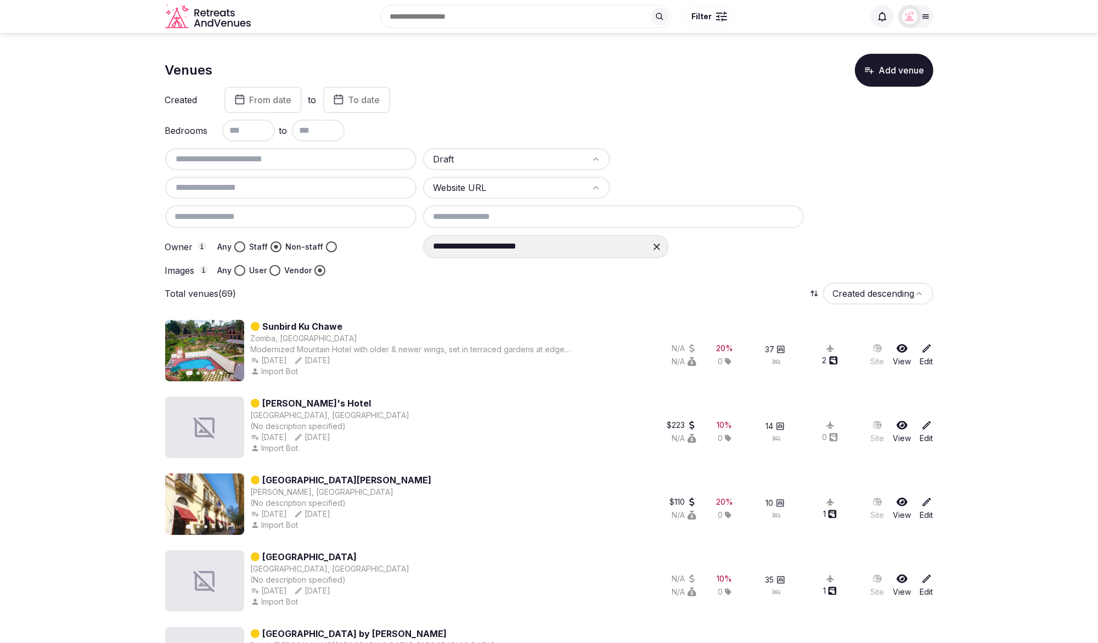
click at [474, 187] on html "**********" at bounding box center [549, 320] width 1098 height 643
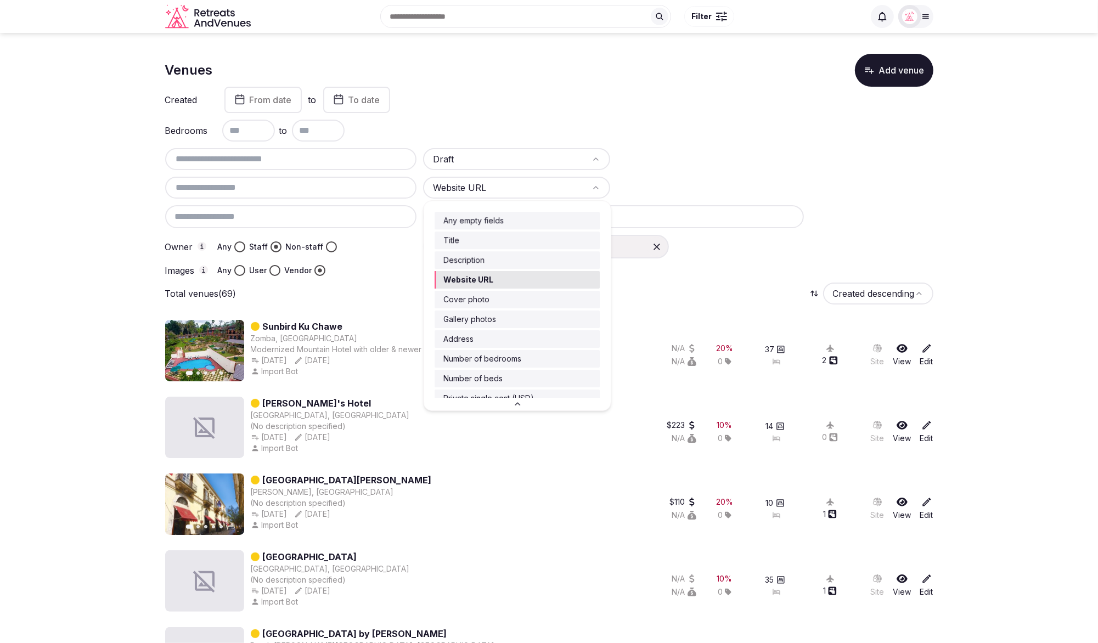
drag, startPoint x: 484, startPoint y: 298, endPoint x: 472, endPoint y: 292, distance: 13.3
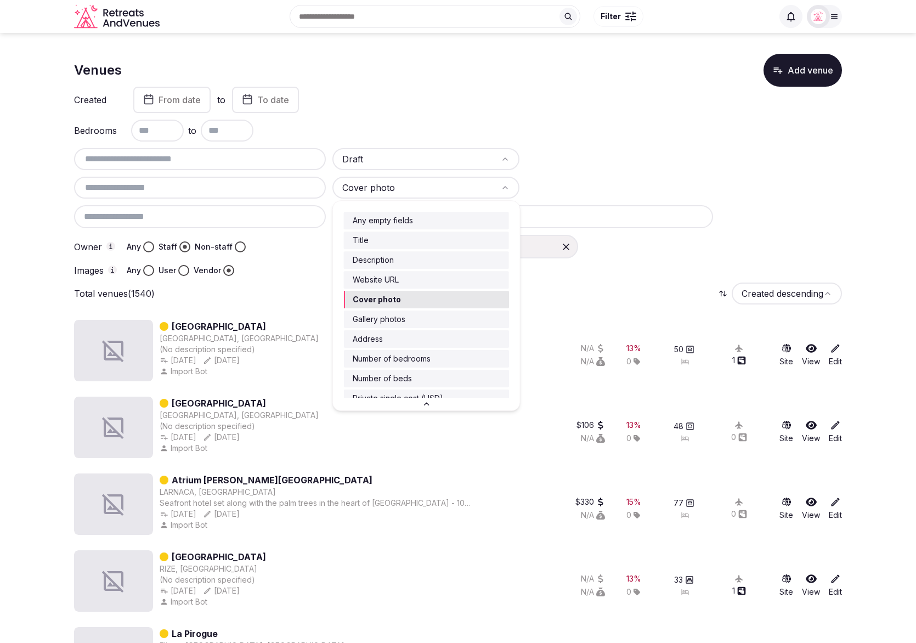
click at [385, 183] on html "**********" at bounding box center [458, 320] width 916 height 643
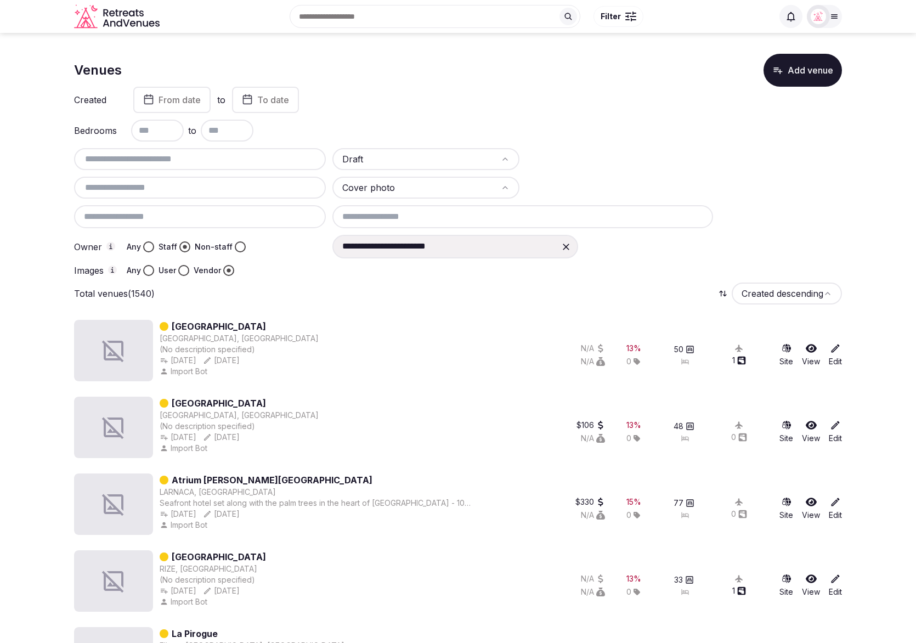
scroll to position [2, 0]
click at [309, 288] on html "**********" at bounding box center [458, 320] width 916 height 643
click at [416, 188] on html "**********" at bounding box center [458, 319] width 916 height 643
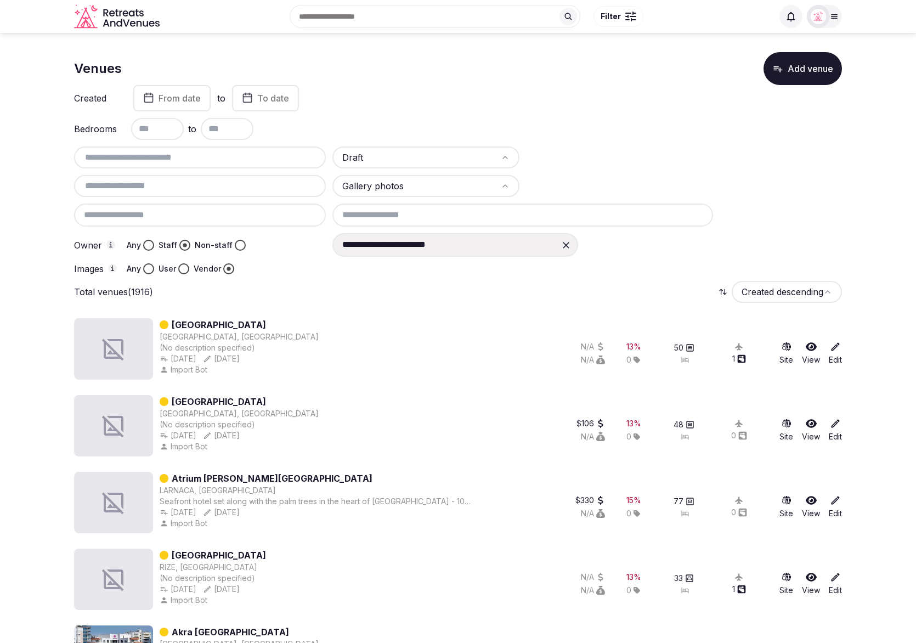
scroll to position [0, 0]
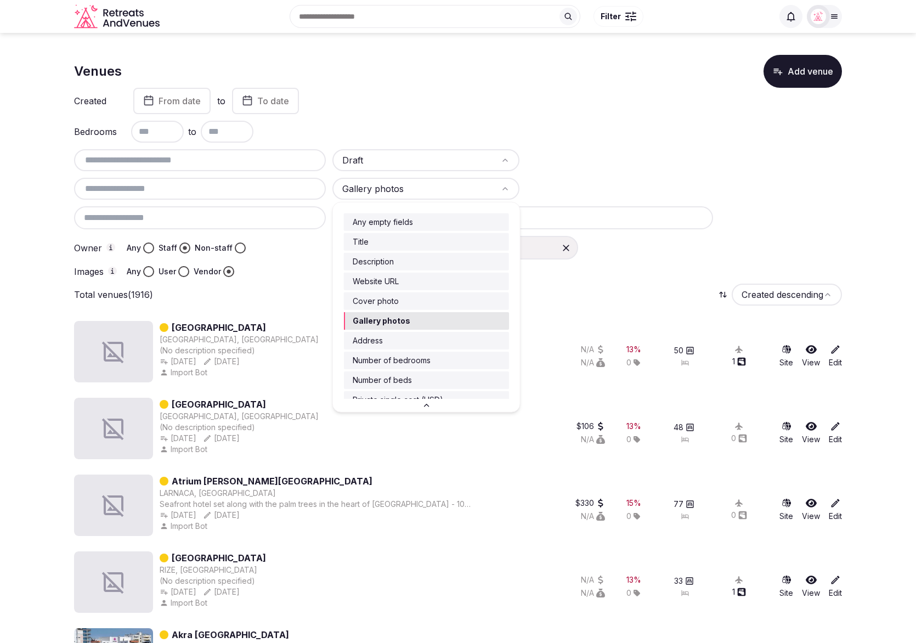
click at [417, 189] on html "**********" at bounding box center [458, 321] width 916 height 643
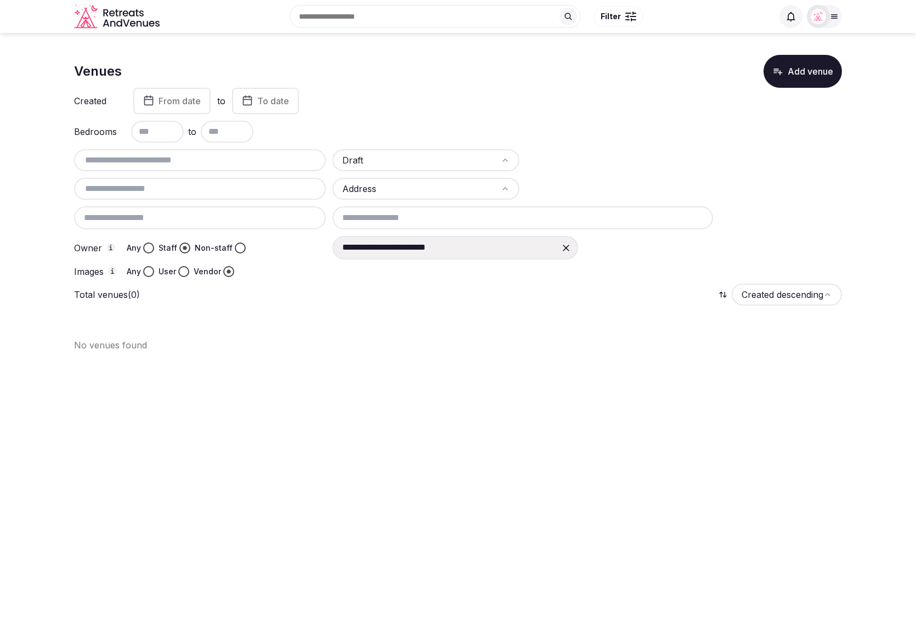
click at [416, 190] on html "**********" at bounding box center [458, 321] width 916 height 643
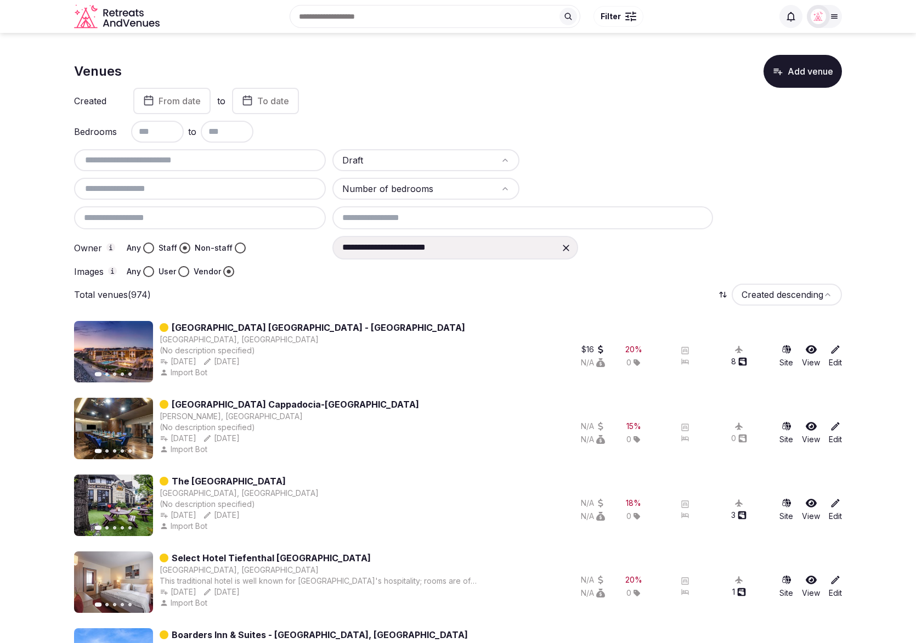
click at [408, 187] on html "**********" at bounding box center [458, 321] width 916 height 643
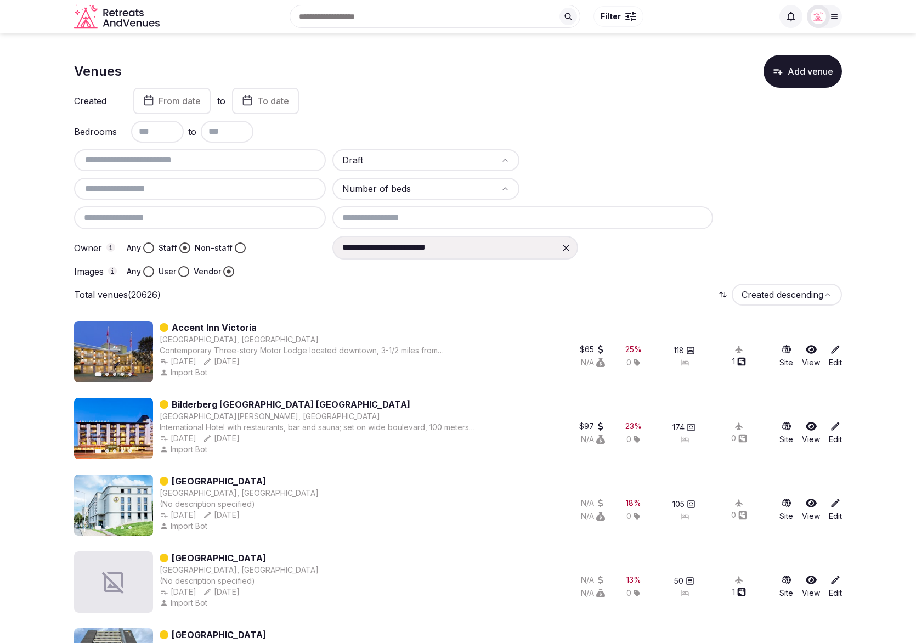
click at [397, 189] on html "**********" at bounding box center [458, 321] width 916 height 643
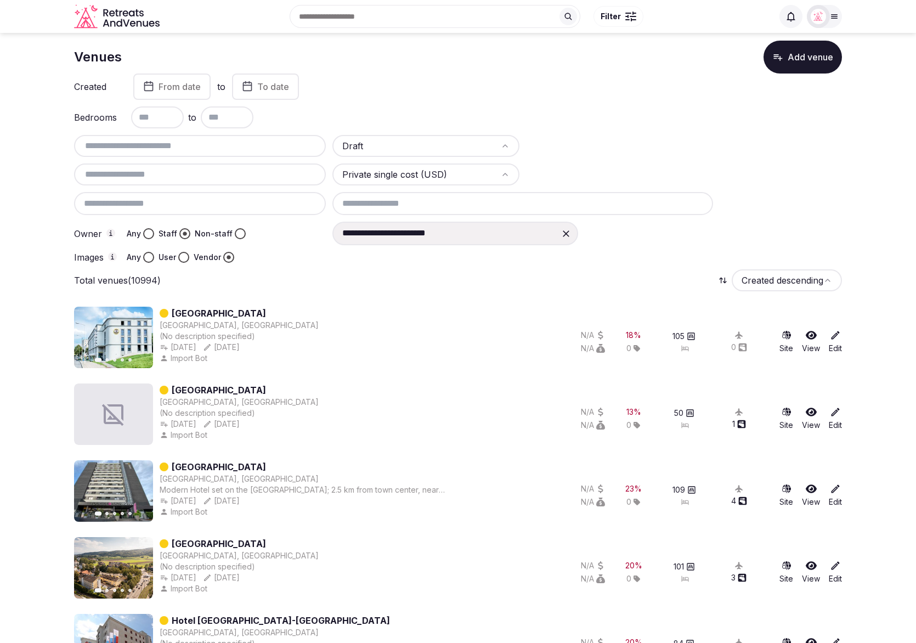
scroll to position [15, 0]
click at [440, 168] on html "**********" at bounding box center [458, 306] width 916 height 643
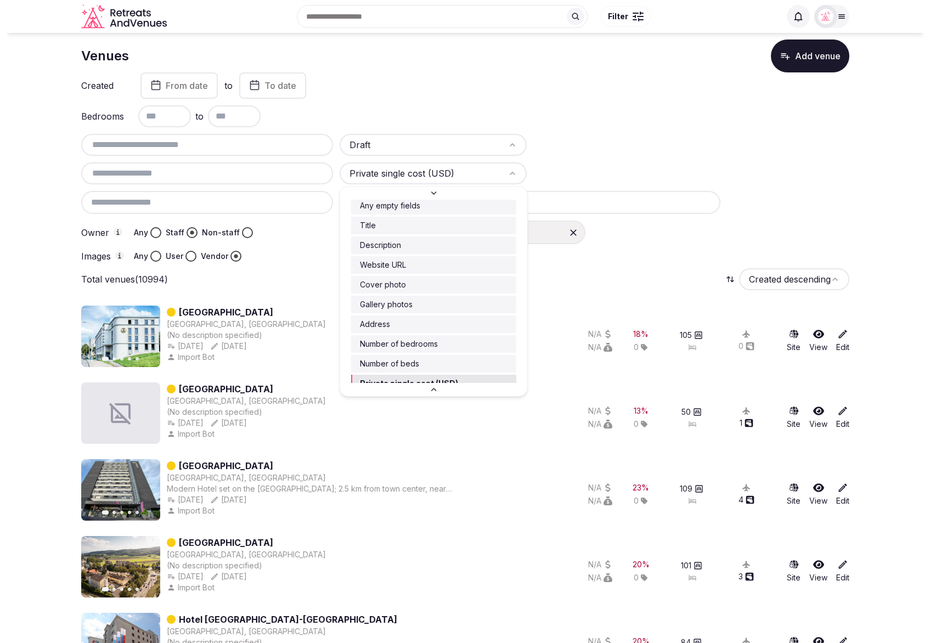
scroll to position [40, 0]
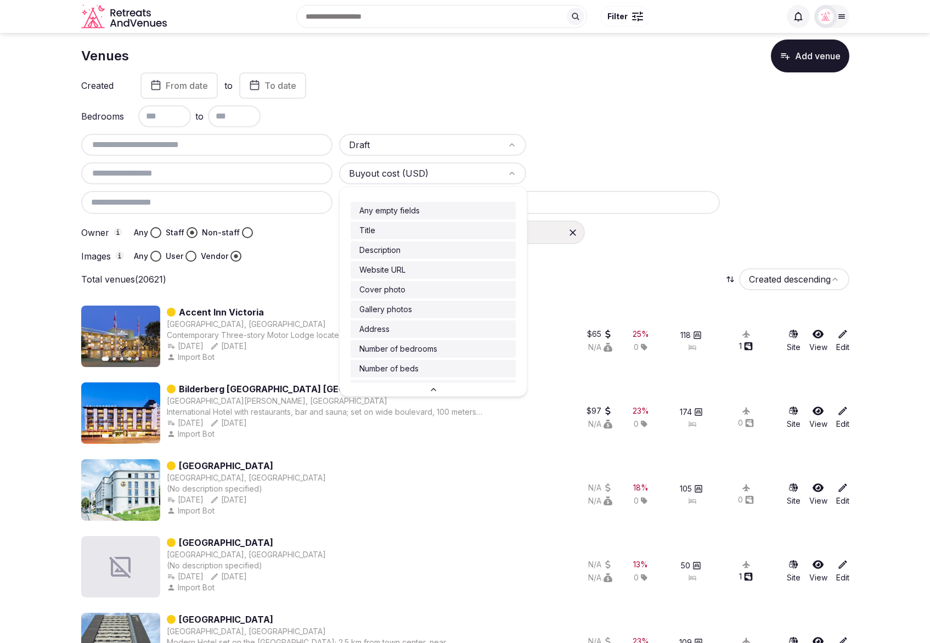
click at [471, 174] on html "**********" at bounding box center [465, 306] width 930 height 643
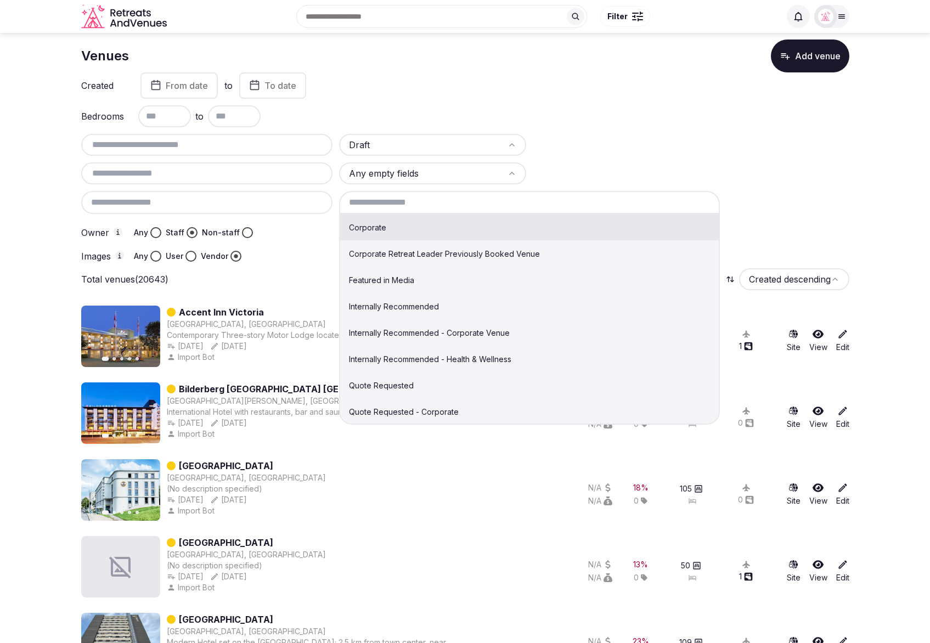
click at [424, 201] on input at bounding box center [529, 202] width 381 height 23
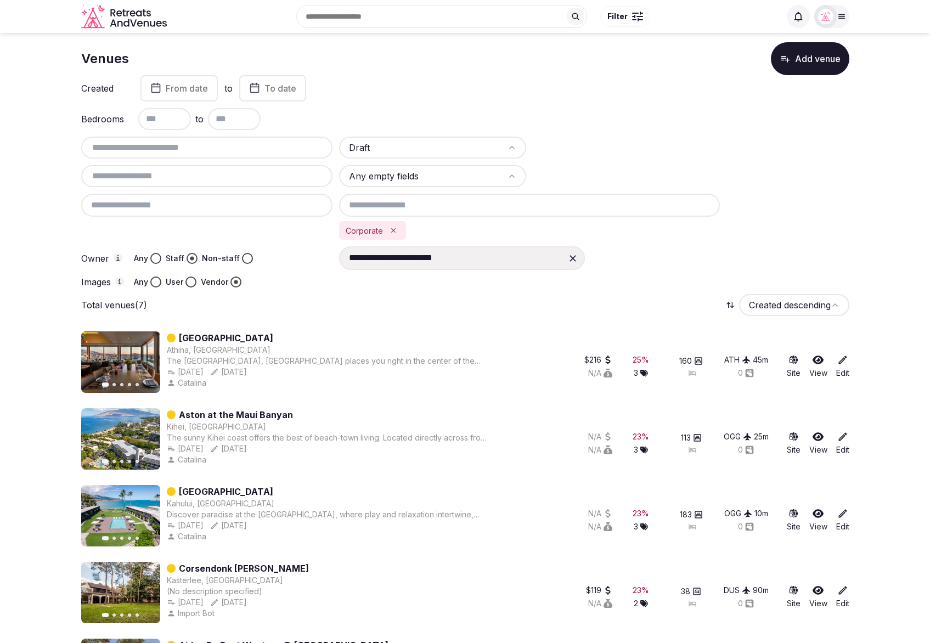
drag, startPoint x: 394, startPoint y: 228, endPoint x: 396, endPoint y: 222, distance: 5.6
click at [394, 227] on icon "Remove Corporate" at bounding box center [394, 231] width 8 height 8
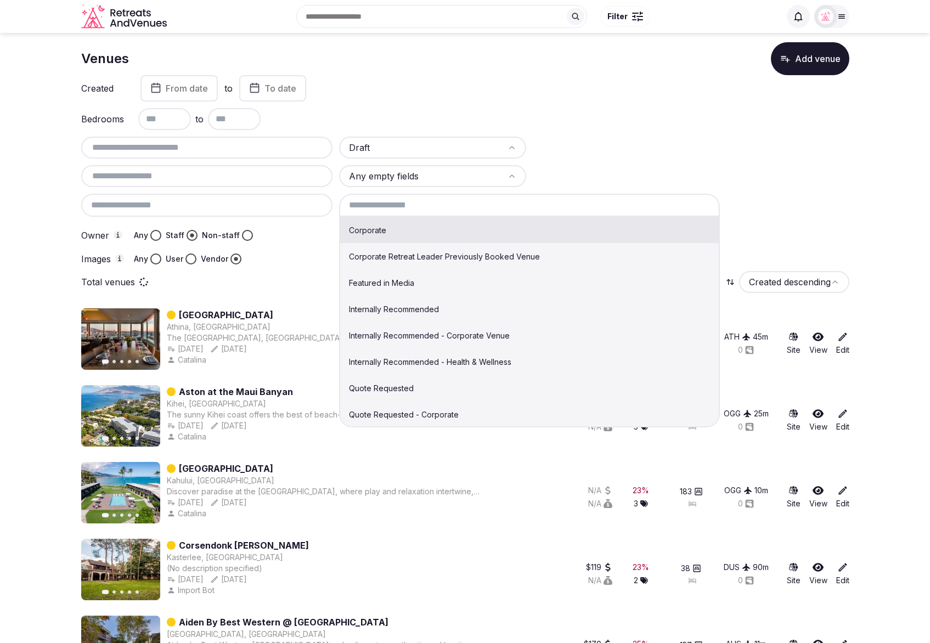
click at [400, 202] on input at bounding box center [529, 205] width 381 height 23
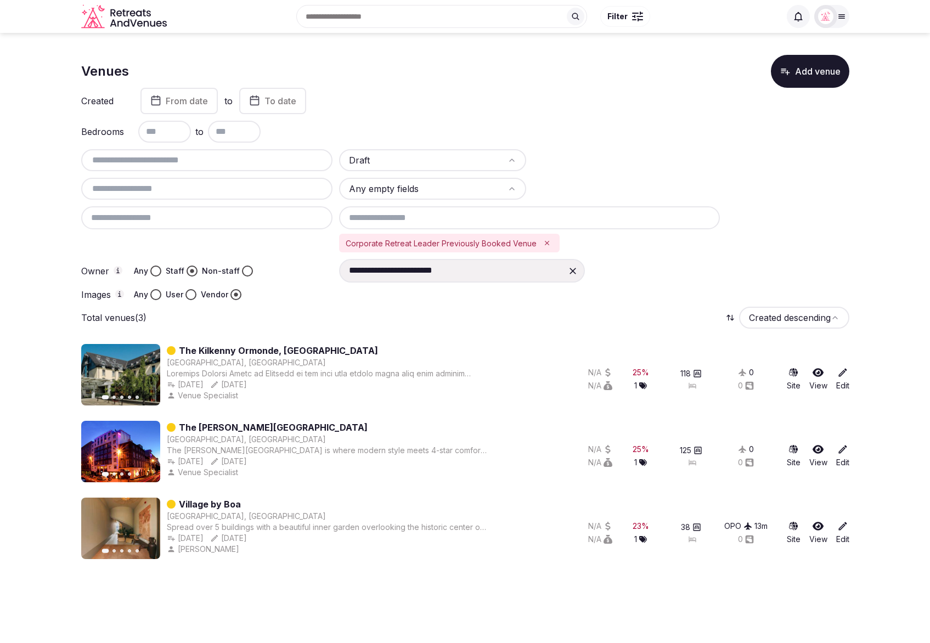
scroll to position [0, 0]
click at [543, 242] on icon "Remove Corporate Retreat Leader Previously Booked Venue" at bounding box center [547, 243] width 8 height 8
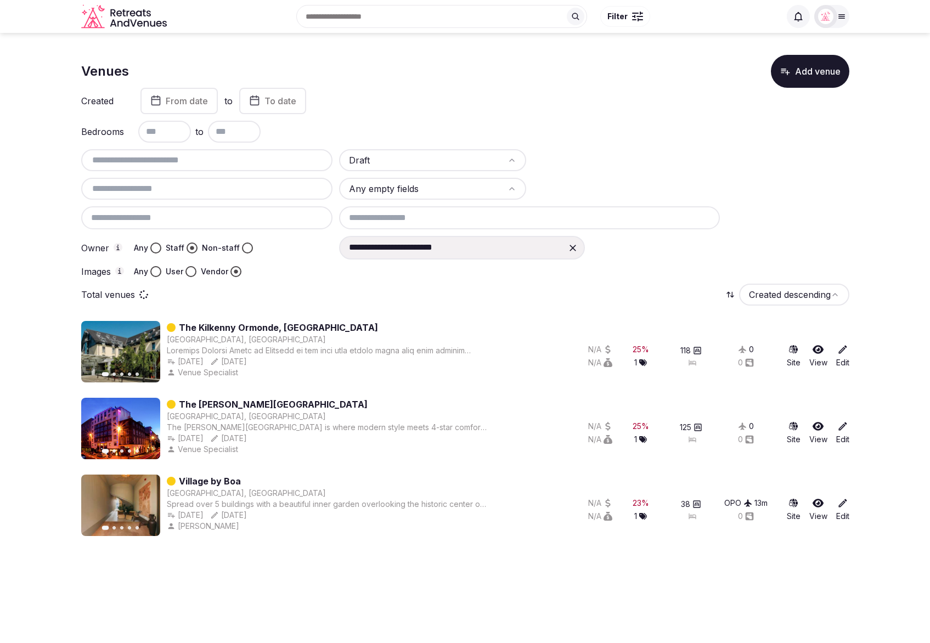
click at [438, 222] on input at bounding box center [529, 217] width 381 height 23
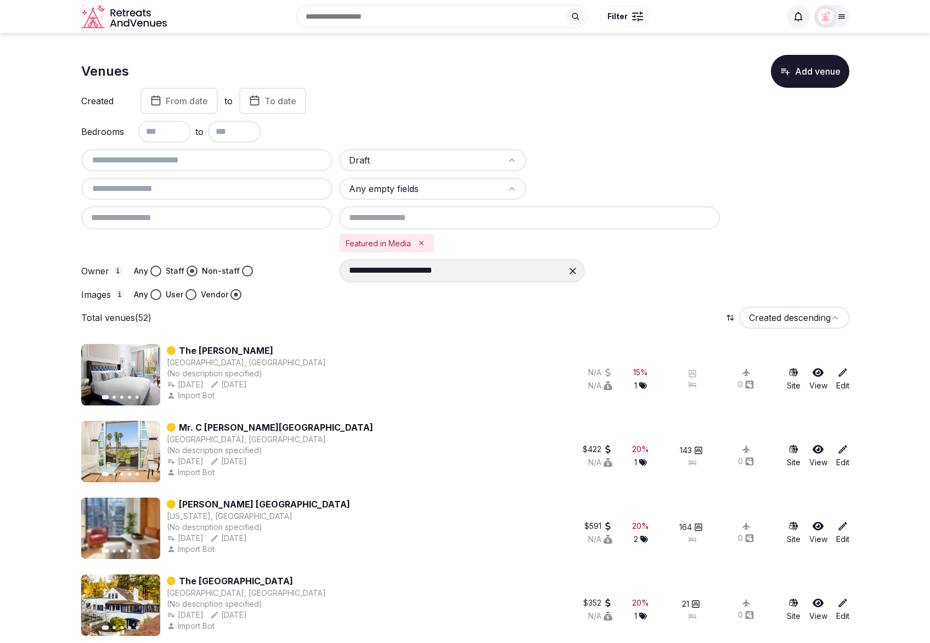
click at [415, 190] on html "**********" at bounding box center [465, 321] width 930 height 643
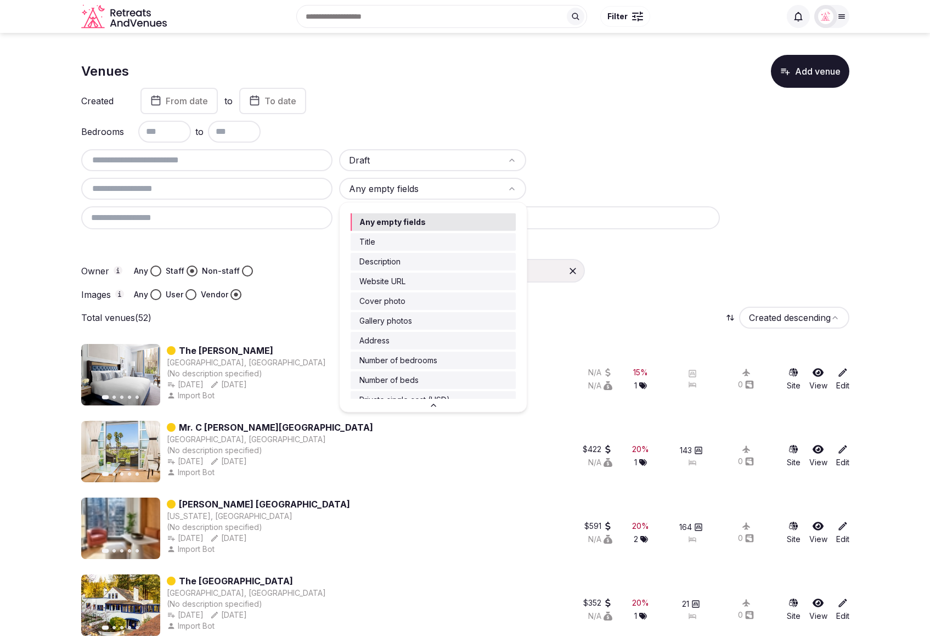
drag, startPoint x: 595, startPoint y: 180, endPoint x: 478, endPoint y: 209, distance: 120.9
click at [595, 180] on html "**********" at bounding box center [465, 321] width 930 height 643
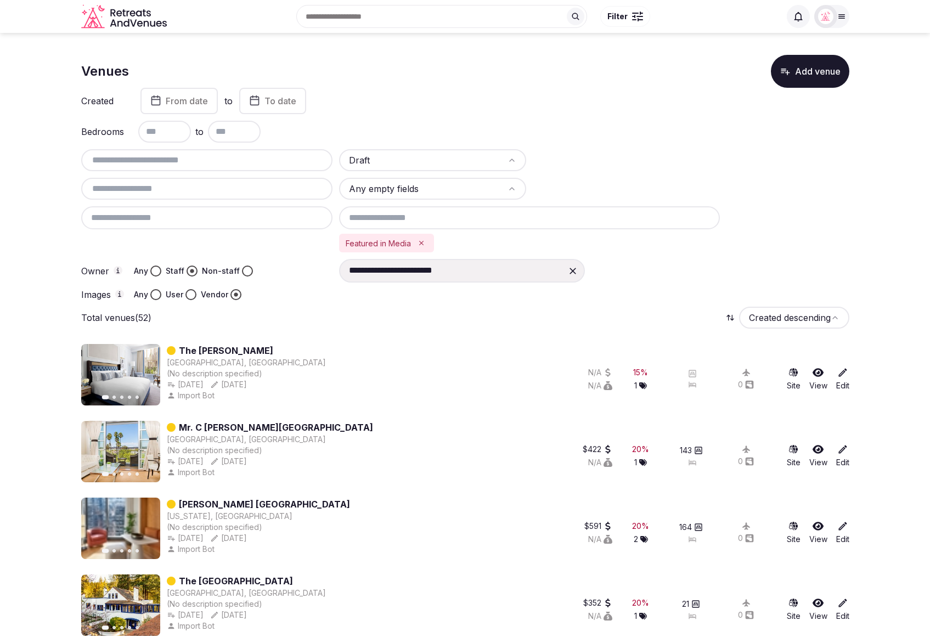
click at [463, 220] on input at bounding box center [529, 217] width 381 height 23
click at [425, 242] on icon "Remove Featured in Media" at bounding box center [421, 243] width 8 height 8
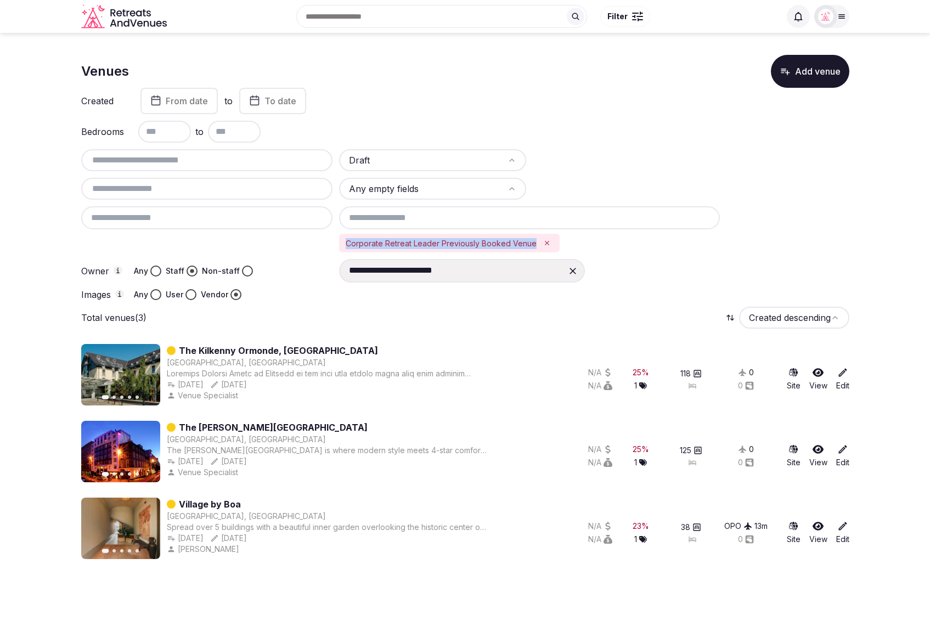
copy div "Corporate Retreat Leader Previously Booked Venue"
drag, startPoint x: 532, startPoint y: 243, endPoint x: 346, endPoint y: 241, distance: 186.0
click at [346, 241] on div "Corporate Retreat Leader Previously Booked Venue" at bounding box center [449, 243] width 221 height 19
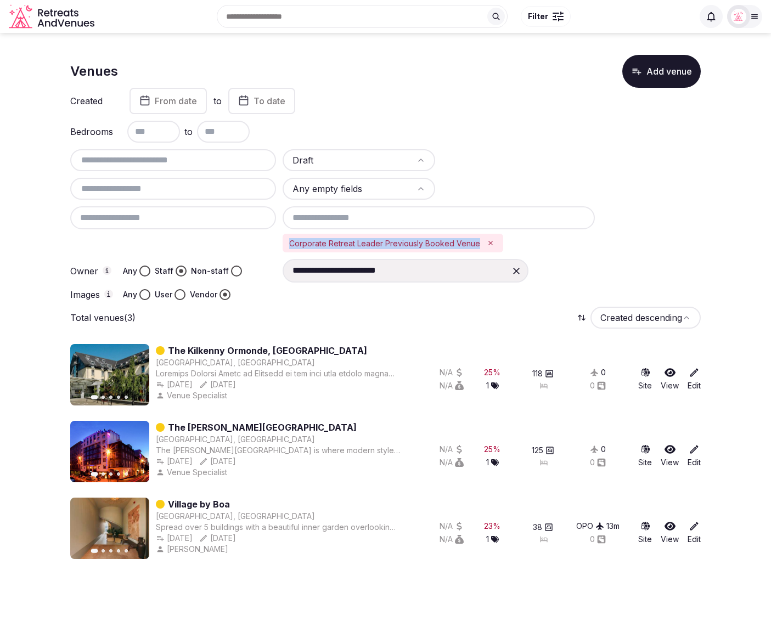
click at [487, 241] on icon "Remove Corporate Retreat Leader Previously Booked Venue" at bounding box center [491, 243] width 8 height 8
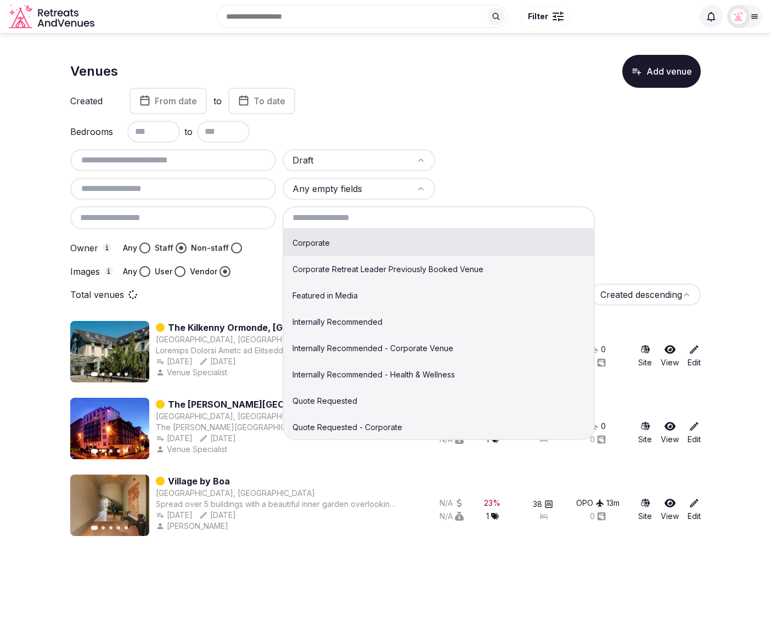
click at [445, 218] on input at bounding box center [439, 217] width 312 height 23
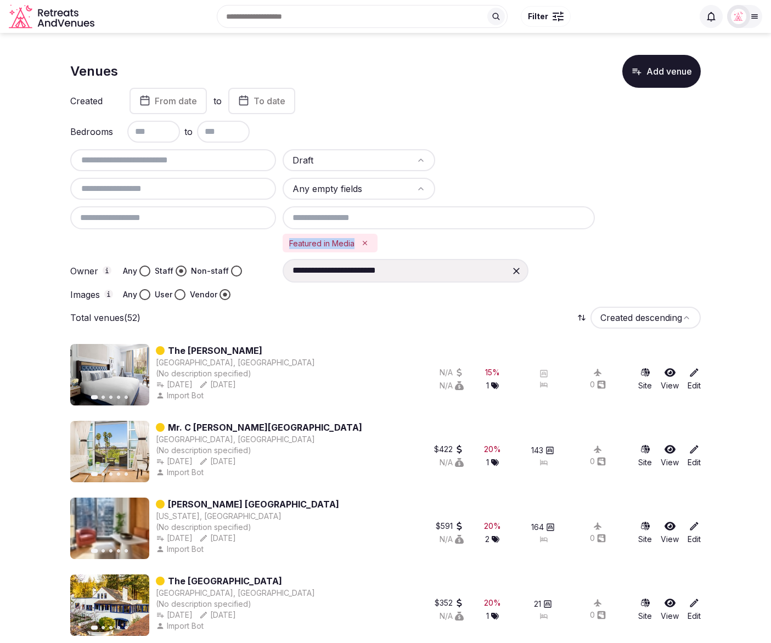
copy div "Featured in Media"
drag, startPoint x: 330, startPoint y: 244, endPoint x: 288, endPoint y: 244, distance: 42.2
click at [290, 244] on div "Featured in Media" at bounding box center [330, 243] width 95 height 19
click at [364, 239] on icon "Remove Featured in Media" at bounding box center [365, 243] width 8 height 8
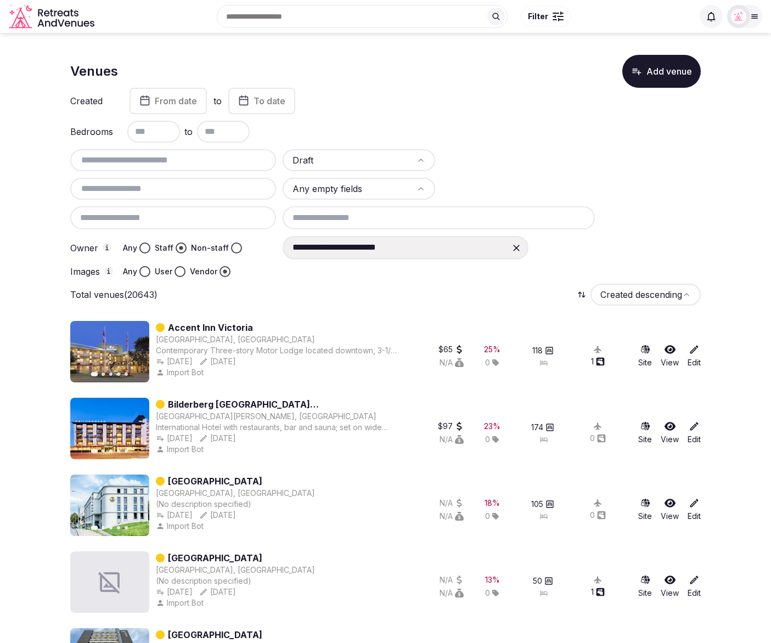
click at [390, 220] on input at bounding box center [439, 217] width 312 height 23
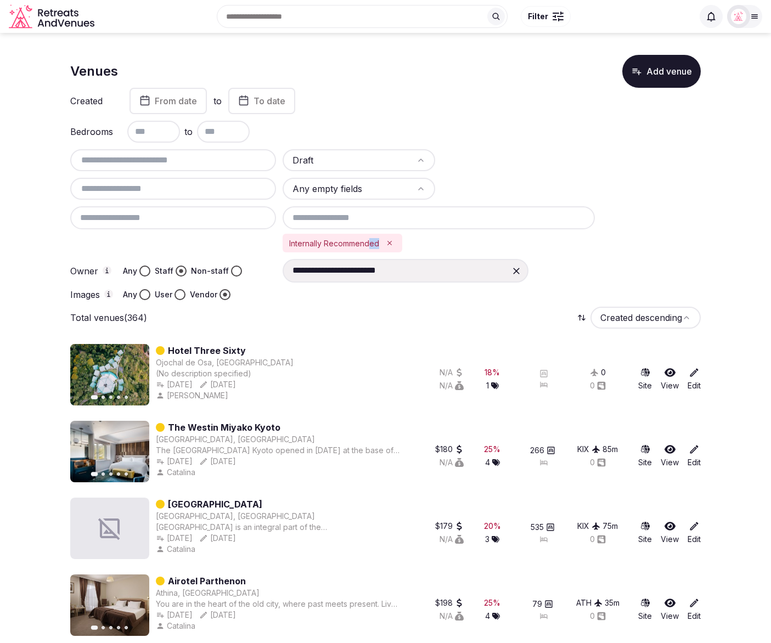
drag, startPoint x: 383, startPoint y: 244, endPoint x: 370, endPoint y: 244, distance: 12.6
click at [370, 244] on div "Internally Recommended" at bounding box center [343, 243] width 120 height 19
drag, startPoint x: 378, startPoint y: 243, endPoint x: 98, endPoint y: 221, distance: 280.7
click at [289, 242] on div "Internally Recommended" at bounding box center [343, 243] width 120 height 19
copy div "Internally Recommended"
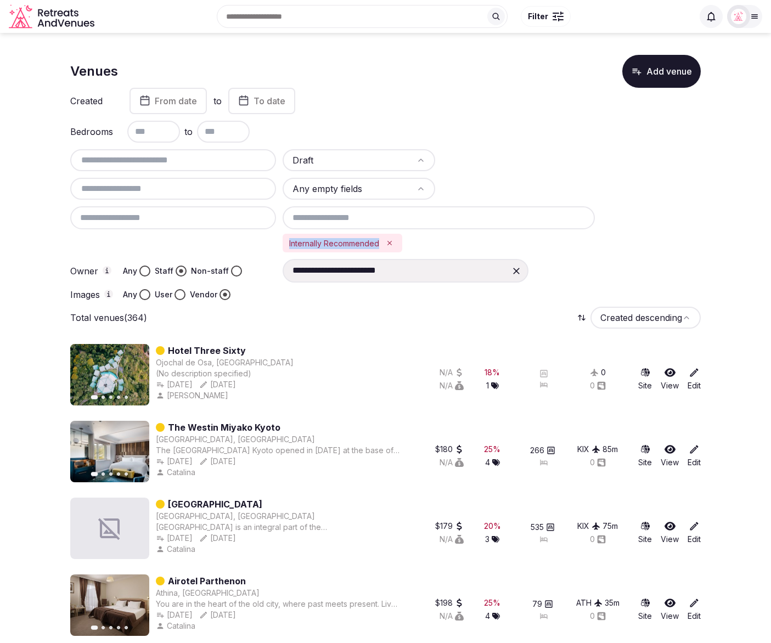
click at [390, 238] on button "Remove Internally Recommended" at bounding box center [389, 243] width 12 height 12
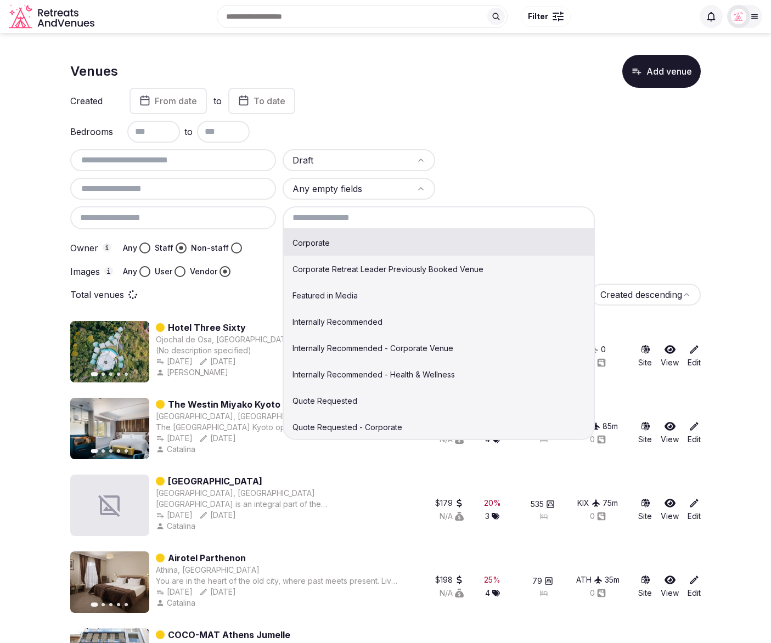
click at [365, 213] on input at bounding box center [439, 217] width 312 height 23
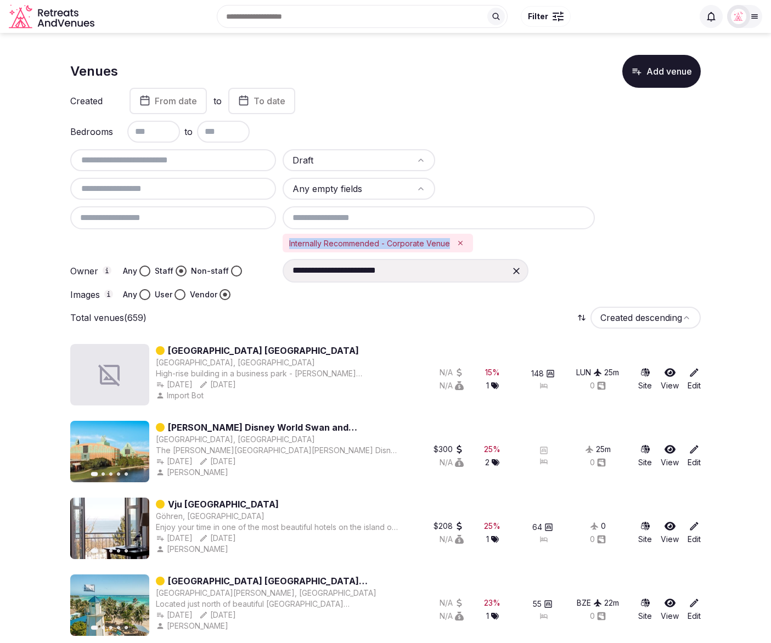
drag, startPoint x: 452, startPoint y: 244, endPoint x: 282, endPoint y: 241, distance: 169.6
click at [283, 241] on div "Internally Recommended - Corporate Venue" at bounding box center [378, 243] width 190 height 19
copy div "Internally Recommended - Corporate Venue"
click at [456, 242] on icon "Remove Internally Recommended - Corporate Venue" at bounding box center [460, 243] width 8 height 8
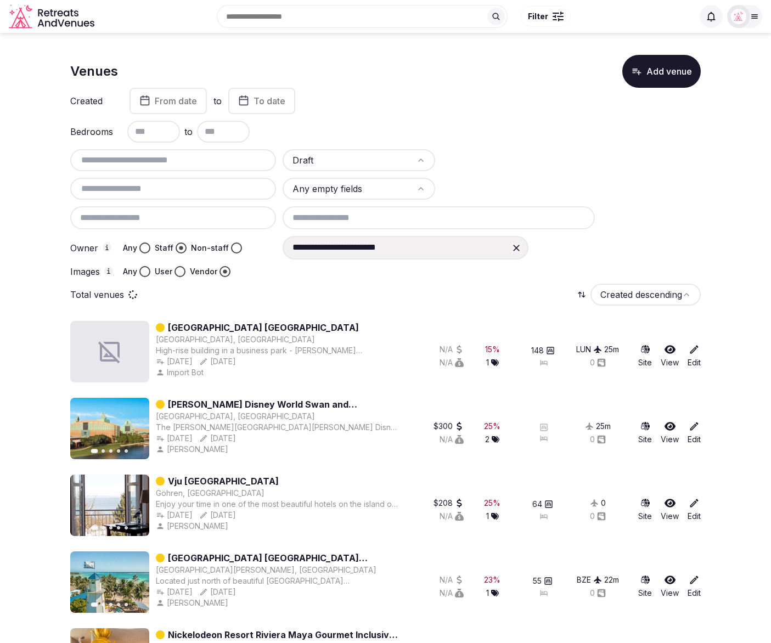
click at [393, 218] on input at bounding box center [439, 217] width 312 height 23
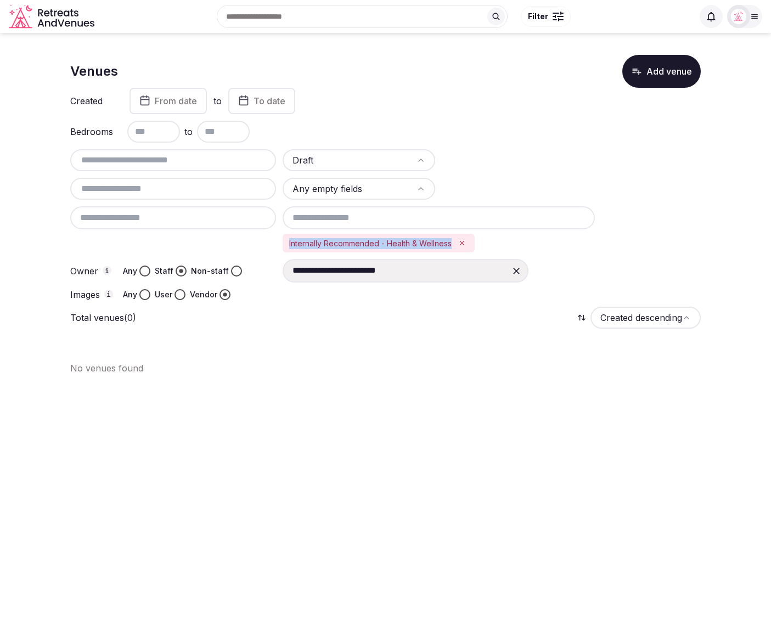
drag, startPoint x: 453, startPoint y: 244, endPoint x: 287, endPoint y: 246, distance: 165.1
click at [286, 244] on div "Internally Recommended - Health & Wellness" at bounding box center [379, 243] width 192 height 19
copy div "Internally Recommended - Health & Wellness"
click at [463, 241] on icon "Remove Internally Recommended - Health & Wellness" at bounding box center [462, 243] width 8 height 8
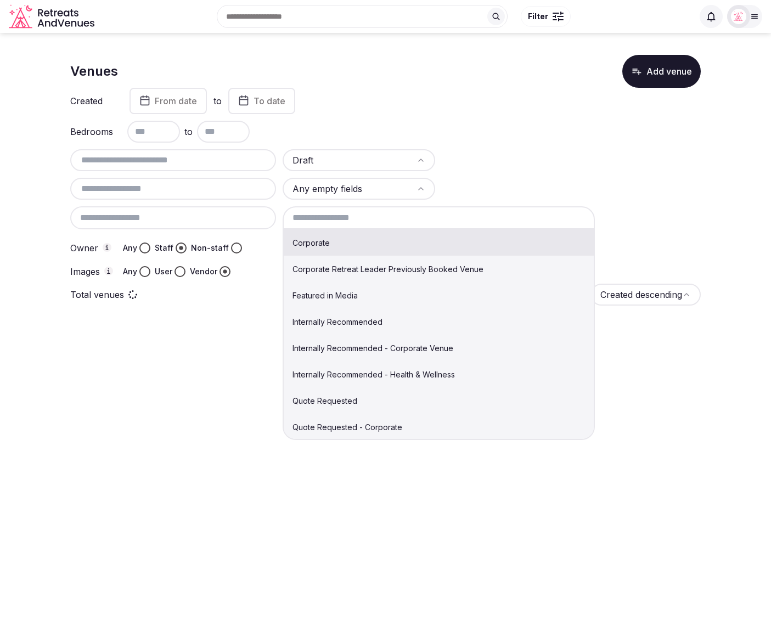
click at [422, 220] on input at bounding box center [439, 217] width 312 height 23
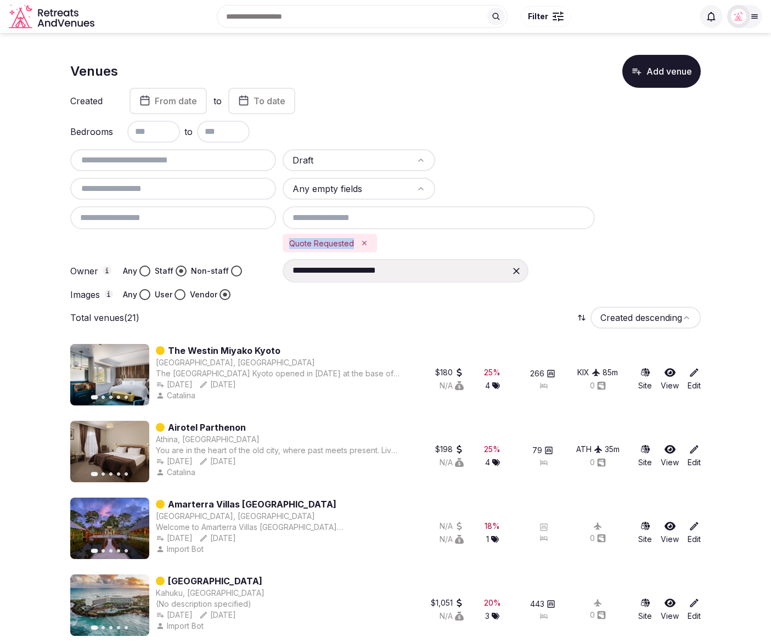
drag, startPoint x: 353, startPoint y: 243, endPoint x: 285, endPoint y: 242, distance: 68.0
click at [285, 242] on div "Quote Requested" at bounding box center [330, 243] width 94 height 19
copy div "Quote Requested"
click at [364, 238] on button "Remove Quote Requested" at bounding box center [364, 243] width 12 height 12
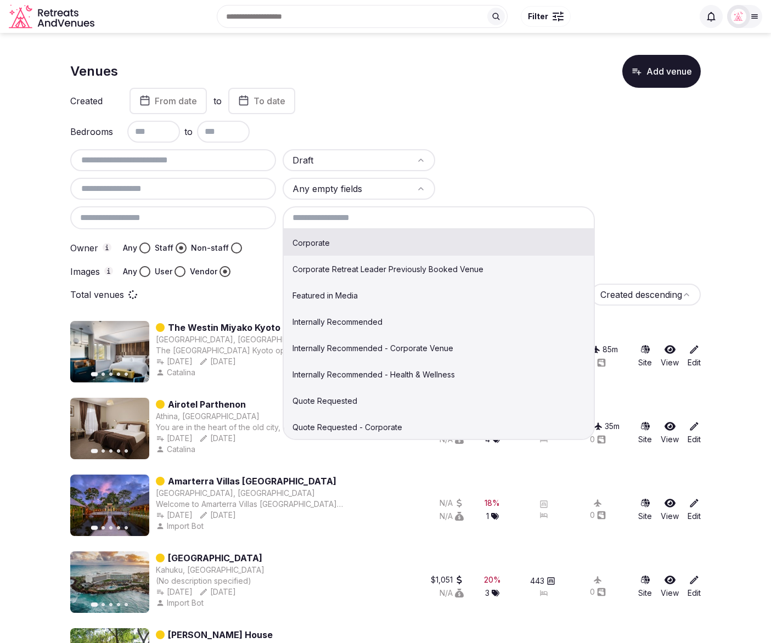
click at [366, 221] on input at bounding box center [439, 217] width 312 height 23
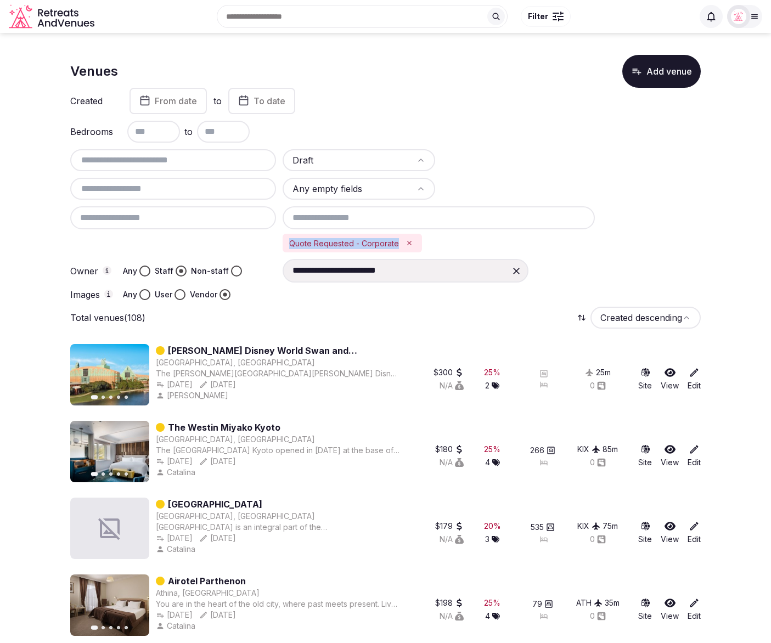
copy div "Quote Requested - Corporate"
drag, startPoint x: 394, startPoint y: 244, endPoint x: 285, endPoint y: 241, distance: 108.7
click at [285, 241] on div "Quote Requested - Corporate" at bounding box center [352, 243] width 139 height 19
click at [407, 242] on icon "Remove Quote Requested - Corporate" at bounding box center [409, 243] width 8 height 8
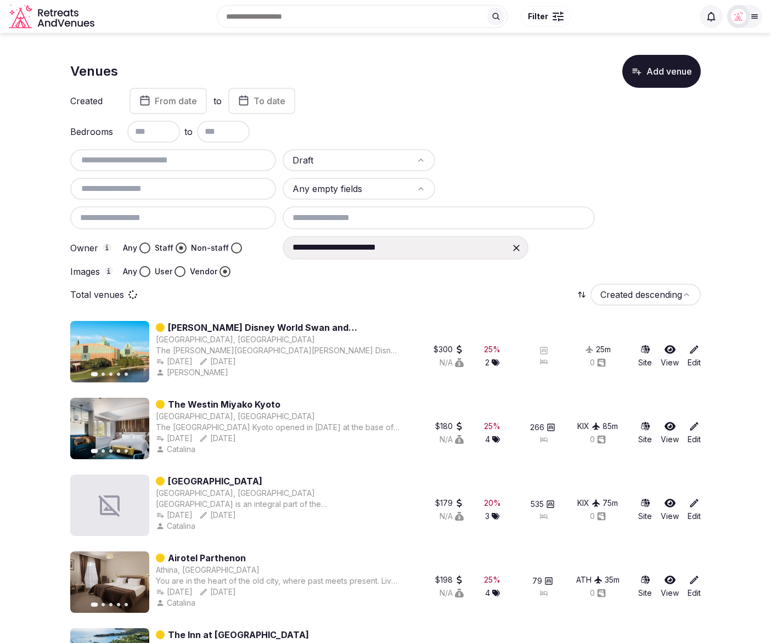
click at [405, 218] on input at bounding box center [439, 217] width 312 height 23
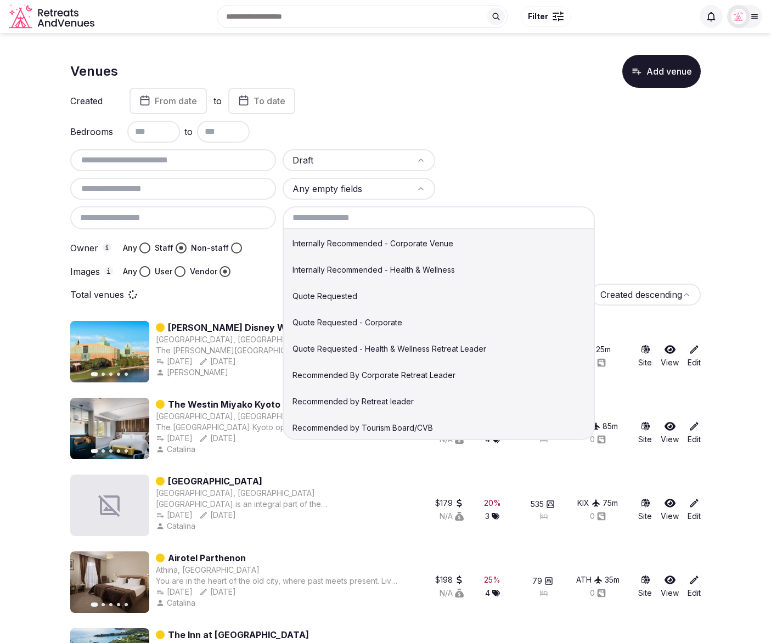
scroll to position [111, 0]
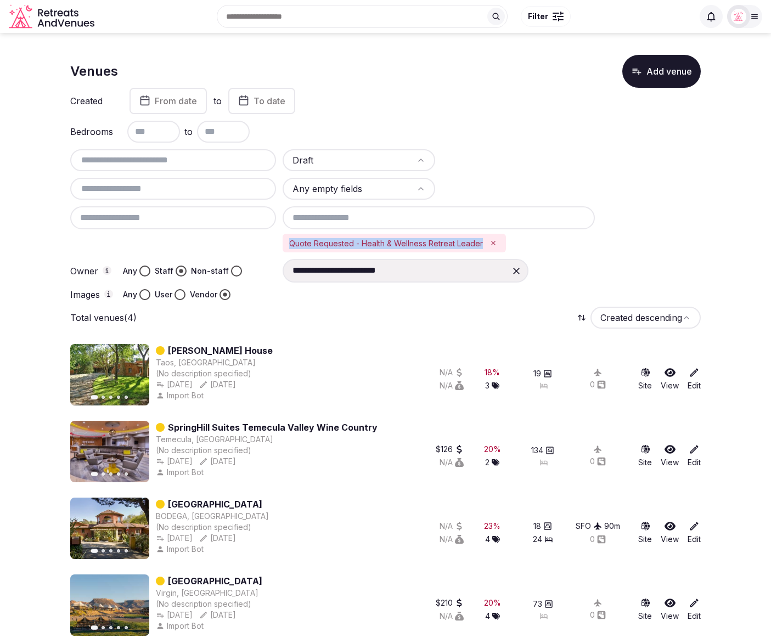
drag, startPoint x: 479, startPoint y: 240, endPoint x: 285, endPoint y: 244, distance: 194.2
click at [285, 244] on div "Quote Requested - Health & Wellness Retreat Leader" at bounding box center [394, 243] width 223 height 19
copy div "Quote Requested - Health & Wellness Retreat Leader"
click at [491, 241] on icon "Remove Quote Requested - Health & Wellness Retreat Leader" at bounding box center [493, 243] width 4 height 4
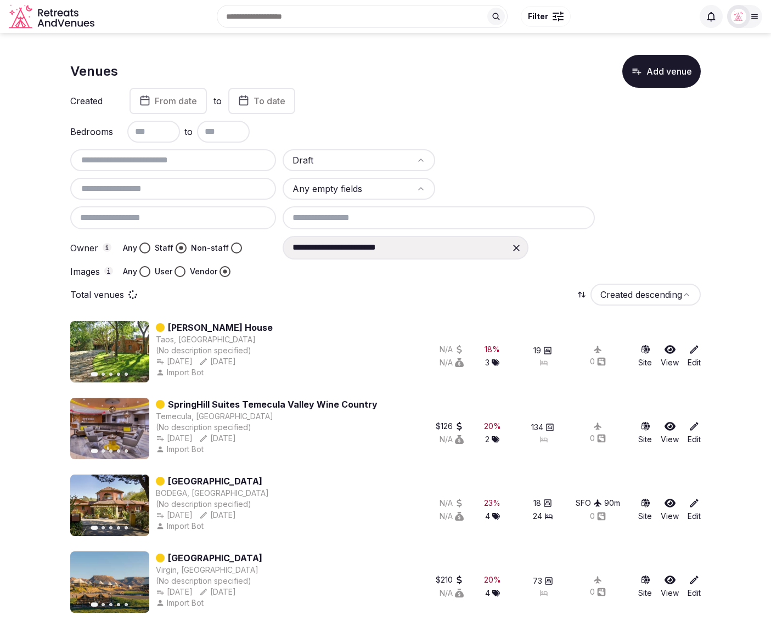
click at [453, 222] on input at bounding box center [439, 217] width 312 height 23
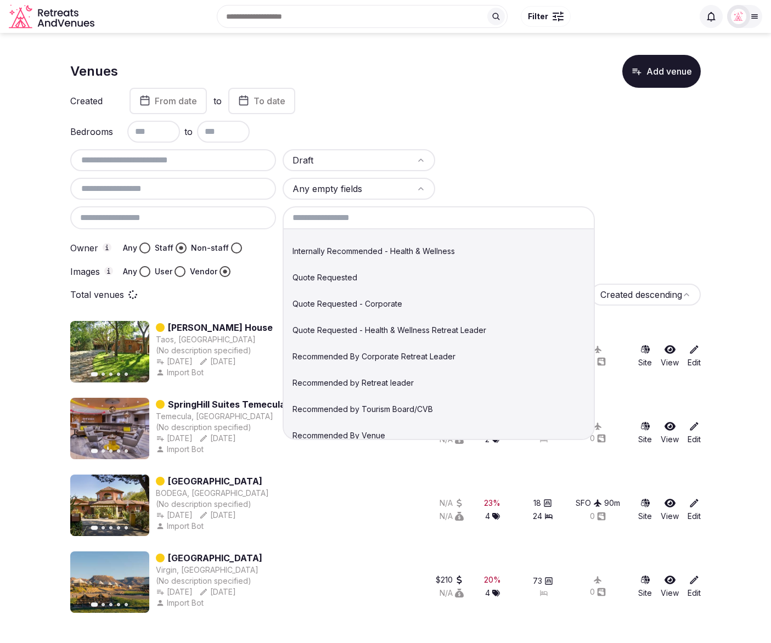
scroll to position [130, 0]
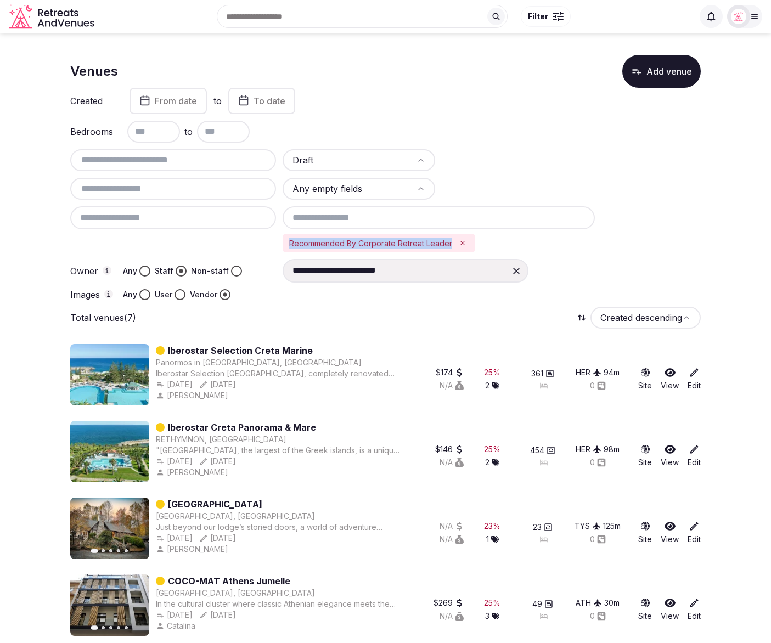
drag, startPoint x: 451, startPoint y: 243, endPoint x: 289, endPoint y: 244, distance: 162.4
click at [289, 244] on div "Recommended By Corporate Retreat Leader" at bounding box center [379, 243] width 193 height 19
click at [461, 241] on icon "Remove Recommended By Corporate Retreat Leader" at bounding box center [462, 243] width 4 height 4
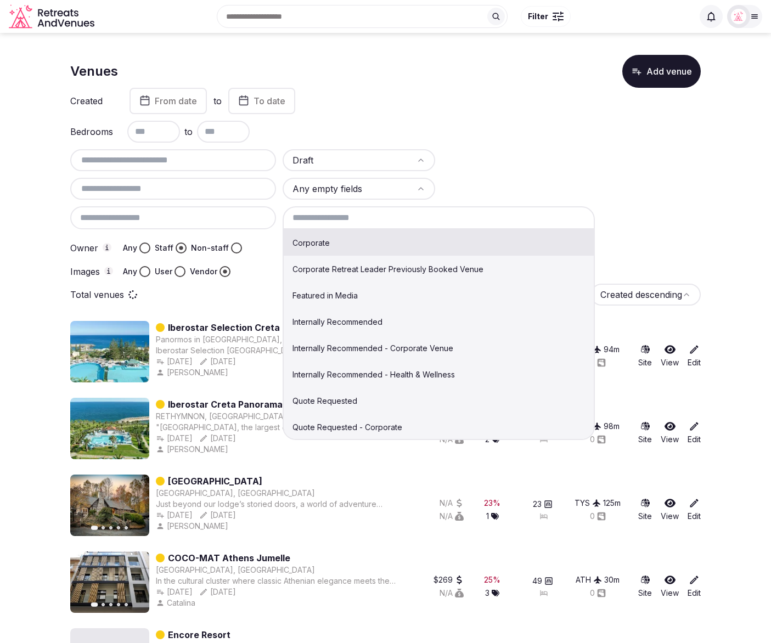
click at [408, 215] on input at bounding box center [439, 217] width 312 height 23
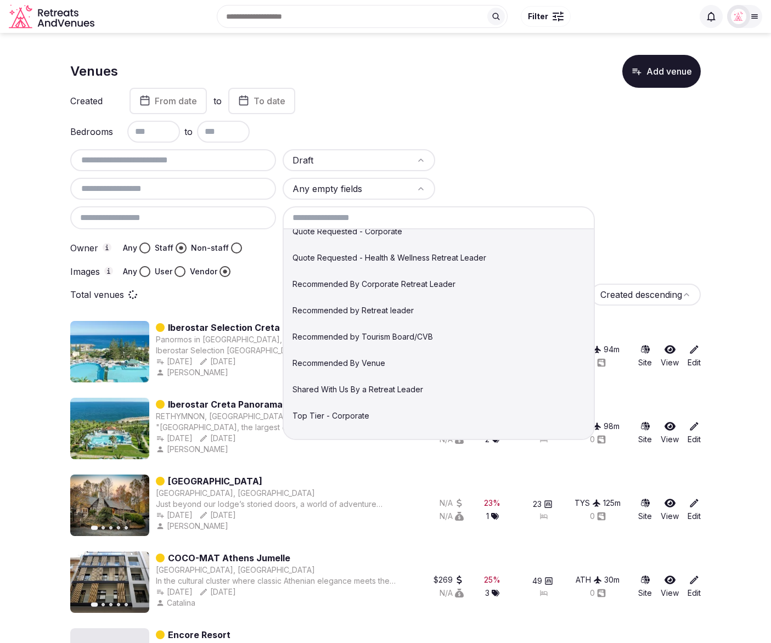
scroll to position [195, 0]
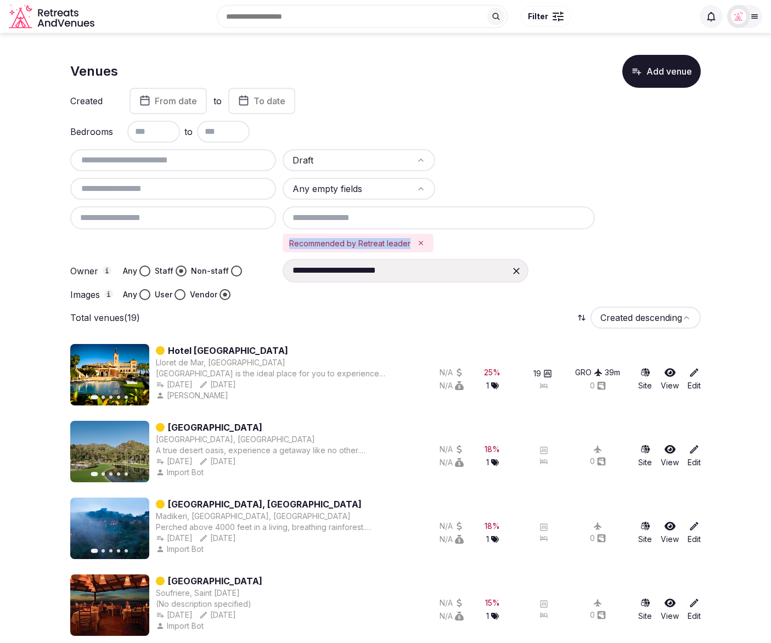
drag, startPoint x: 410, startPoint y: 241, endPoint x: 289, endPoint y: 238, distance: 121.3
click at [289, 238] on div "Recommended by Retreat leader" at bounding box center [358, 243] width 151 height 19
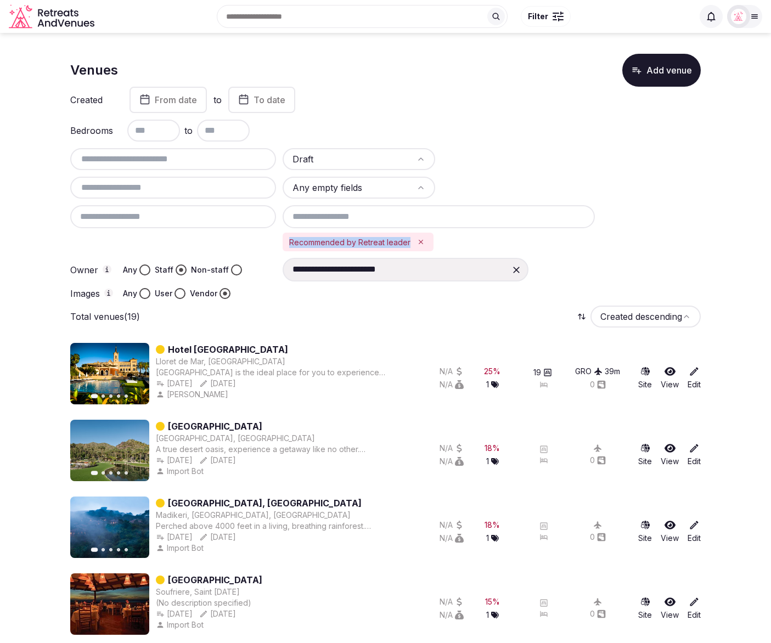
click at [418, 239] on icon "Remove Recommended by Retreat leader" at bounding box center [421, 242] width 8 height 8
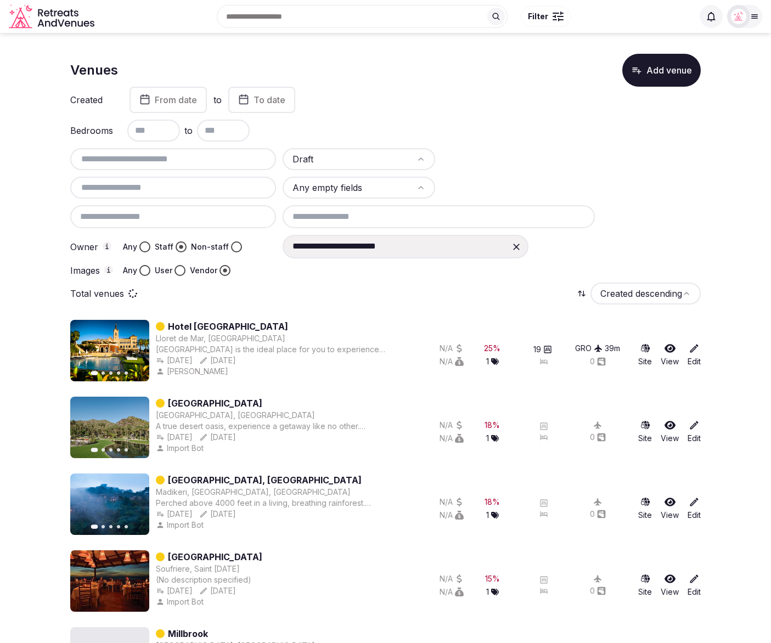
click at [414, 213] on input at bounding box center [439, 216] width 312 height 23
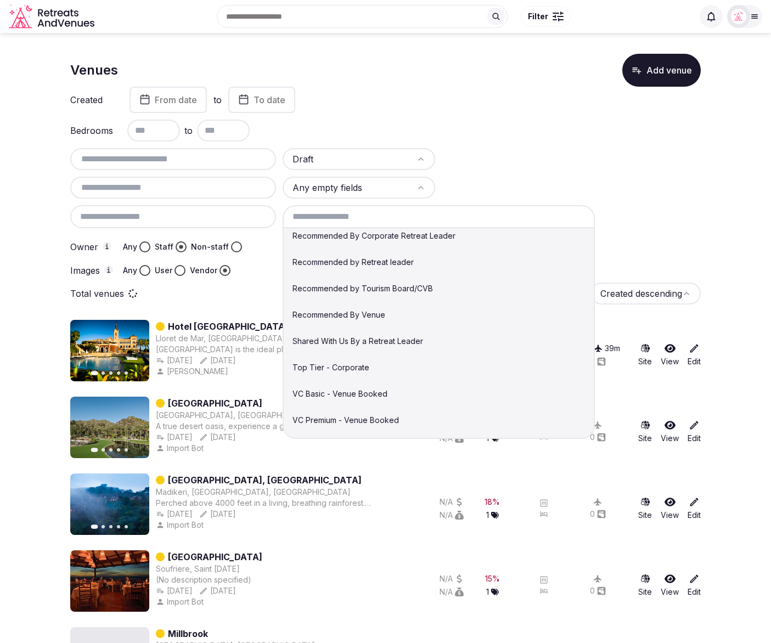
scroll to position [247, 0]
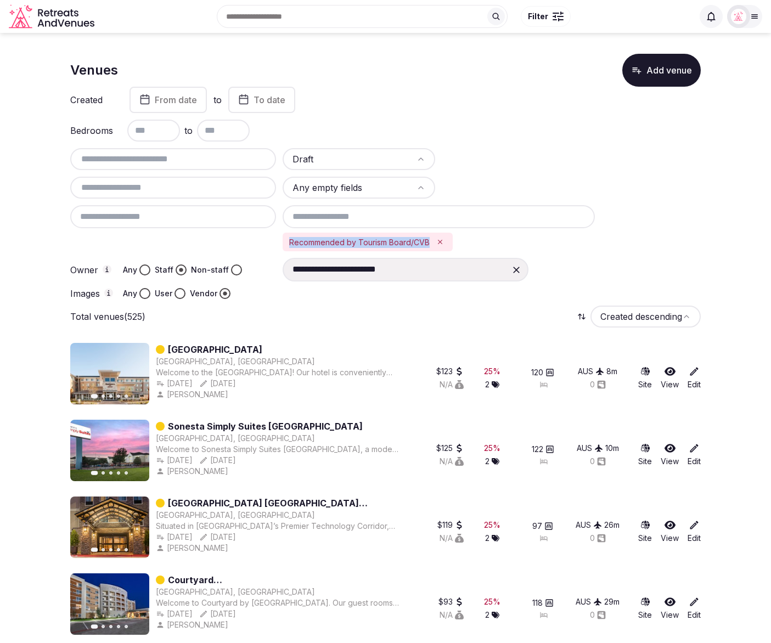
drag, startPoint x: 407, startPoint y: 240, endPoint x: 286, endPoint y: 240, distance: 121.2
click at [286, 240] on div "Recommended by Tourism Board/CVB" at bounding box center [368, 242] width 170 height 19
click at [441, 239] on icon "Remove Recommended by Tourism Board/CVB" at bounding box center [440, 242] width 8 height 8
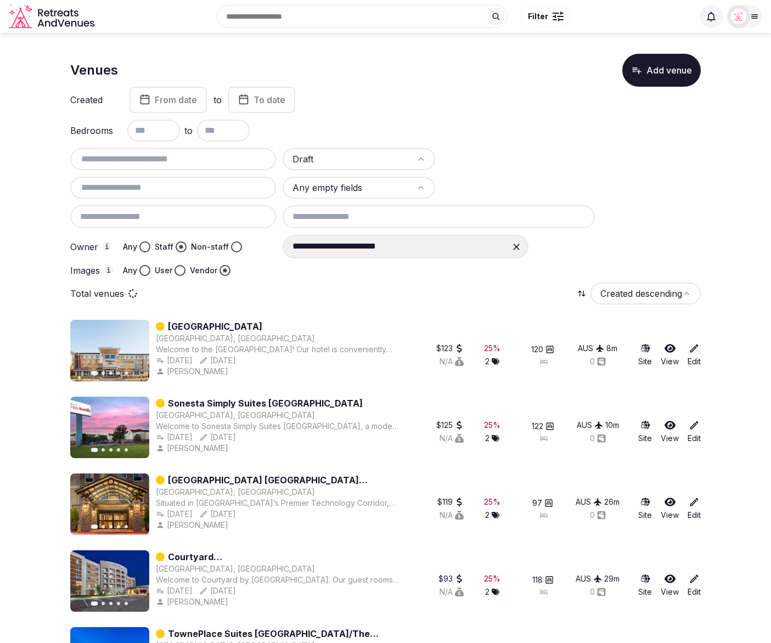
click at [411, 219] on input at bounding box center [439, 216] width 312 height 23
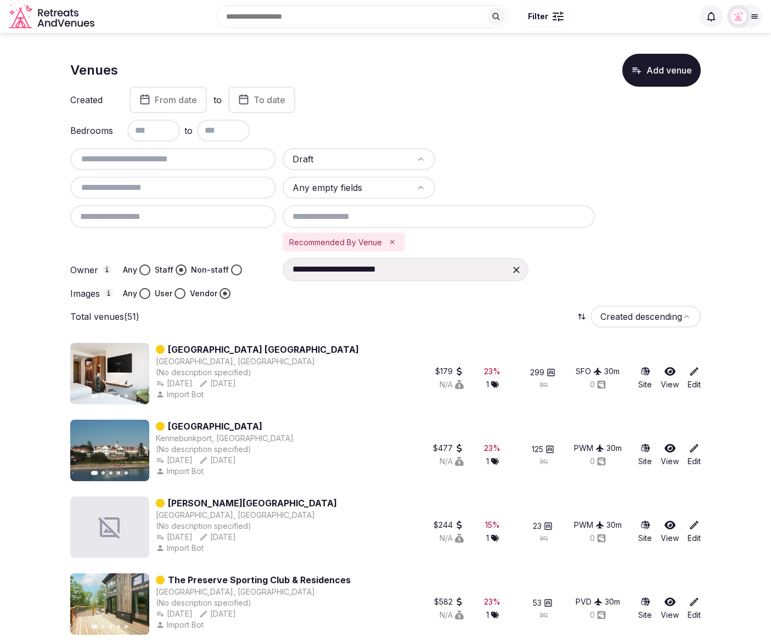
scroll to position [0, 0]
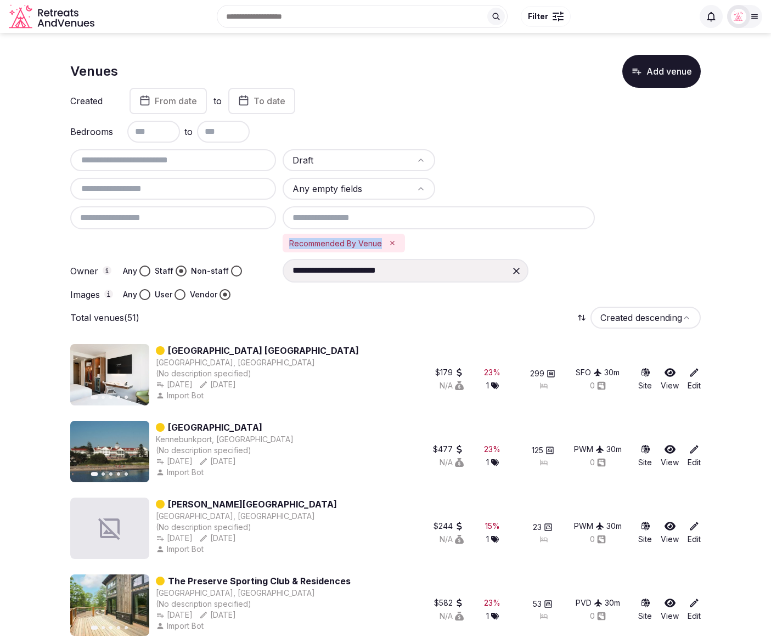
drag, startPoint x: 380, startPoint y: 244, endPoint x: 285, endPoint y: 242, distance: 95.5
click at [285, 242] on div "Recommended By Venue" at bounding box center [344, 243] width 122 height 19
click at [276, 315] on div "Total venues (51) Created descending" at bounding box center [385, 318] width 630 height 22
click at [391, 242] on icon "Remove Recommended By Venue" at bounding box center [392, 243] width 8 height 8
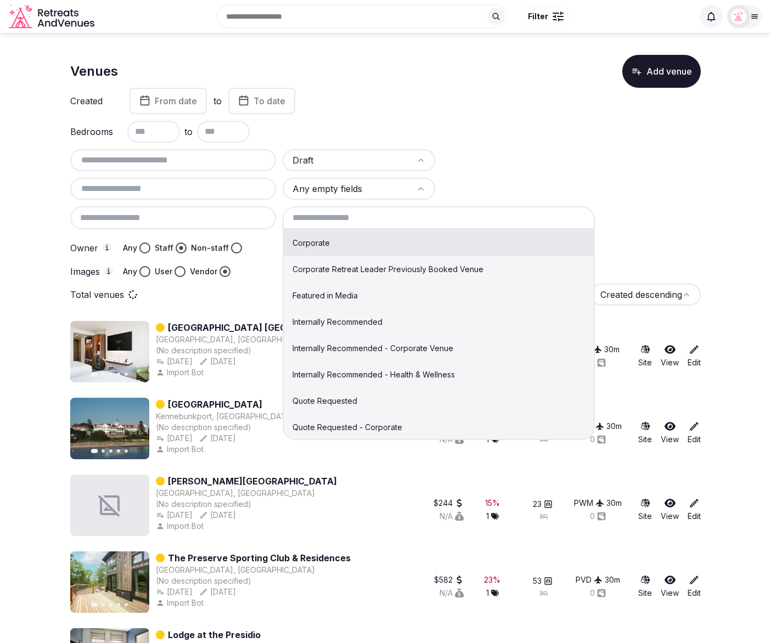
click at [392, 222] on input at bounding box center [439, 217] width 312 height 23
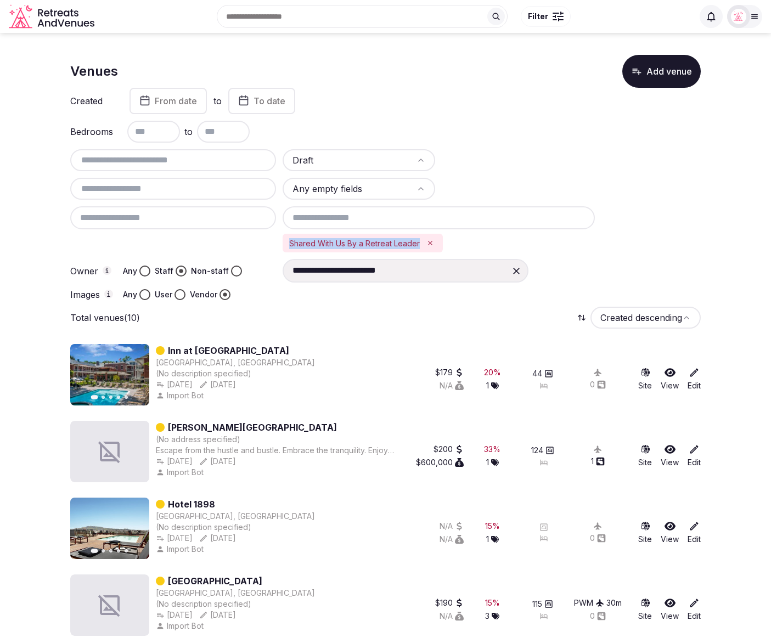
drag, startPoint x: 419, startPoint y: 240, endPoint x: 287, endPoint y: 244, distance: 131.2
click at [287, 244] on div "Shared With Us By a Retreat Leader" at bounding box center [363, 243] width 160 height 19
click at [430, 241] on icon "Remove Shared With Us By a Retreat Leader" at bounding box center [430, 243] width 4 height 4
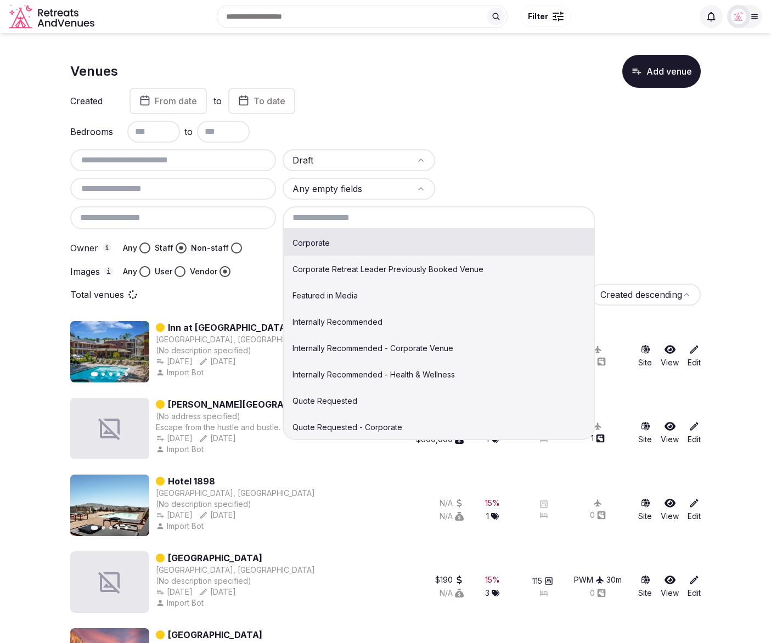
click at [418, 223] on input at bounding box center [439, 217] width 312 height 23
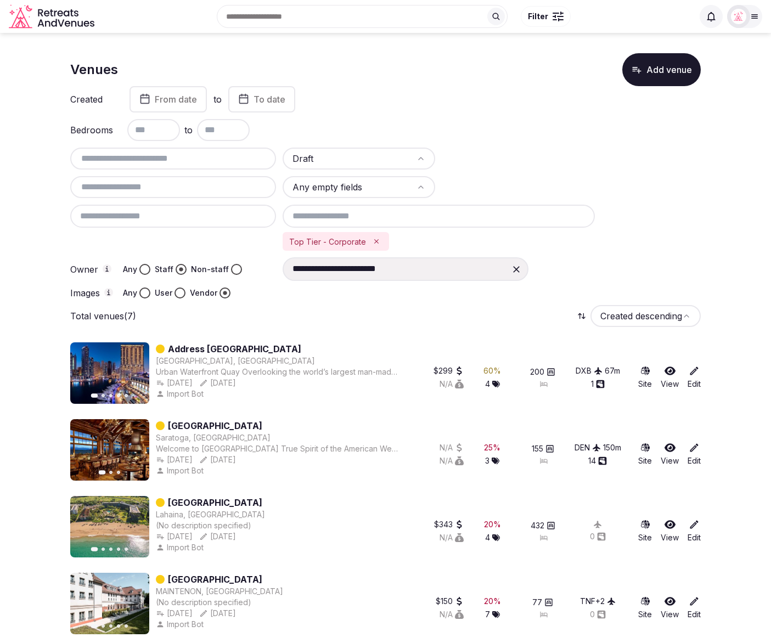
scroll to position [1, 0]
drag, startPoint x: 363, startPoint y: 239, endPoint x: 284, endPoint y: 239, distance: 79.0
click at [284, 239] on div "Top Tier - Corporate" at bounding box center [336, 242] width 106 height 19
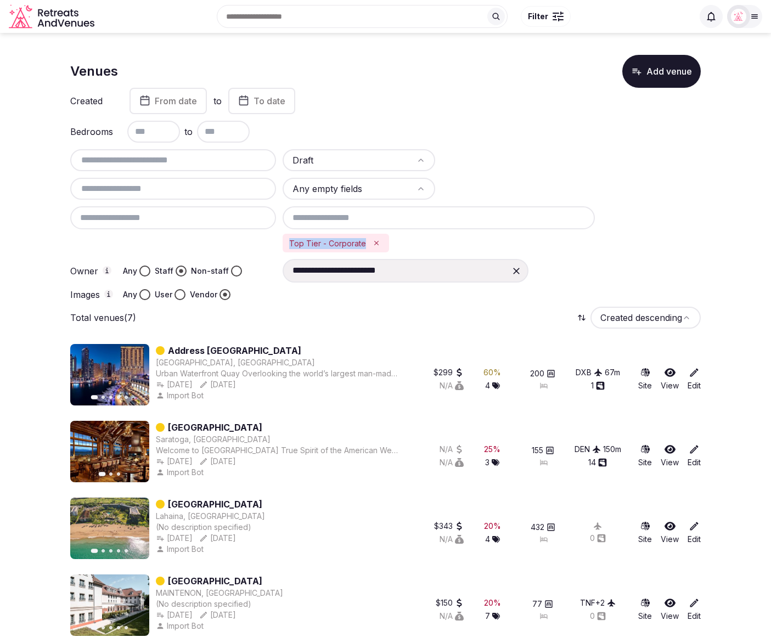
click at [375, 242] on icon "Remove Top Tier - Corporate" at bounding box center [377, 243] width 8 height 8
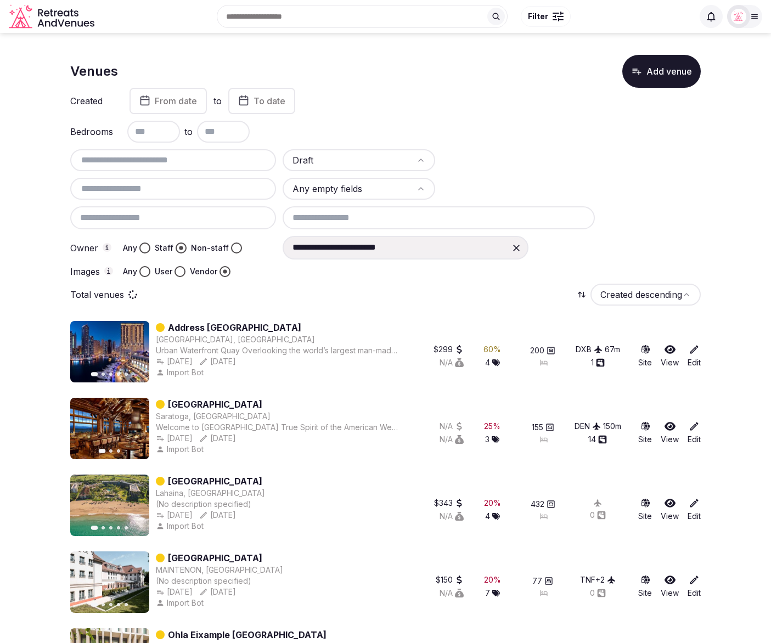
click at [388, 218] on input at bounding box center [439, 217] width 312 height 23
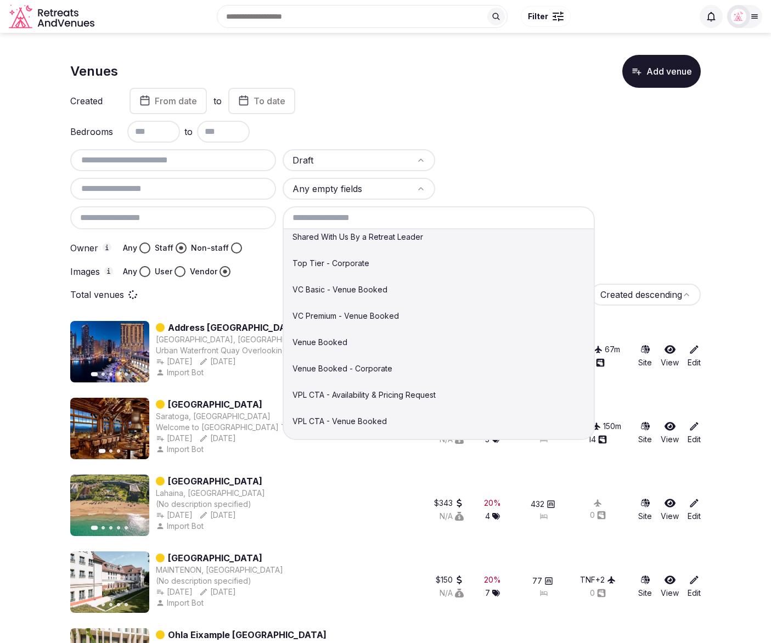
scroll to position [345, 0]
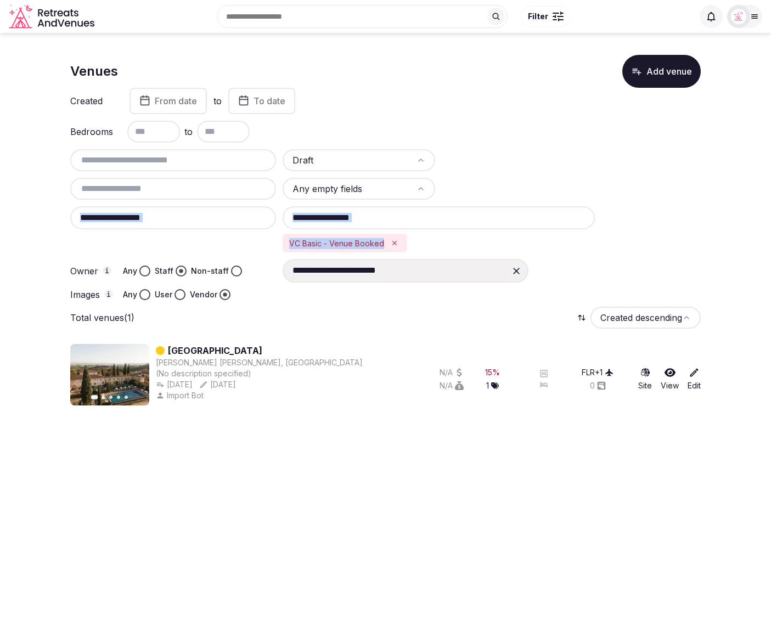
drag, startPoint x: 383, startPoint y: 244, endPoint x: 276, endPoint y: 241, distance: 107.0
click at [276, 241] on div "**********" at bounding box center [385, 224] width 630 height 151
click at [394, 242] on icon "Remove VC Basic - Venue Booked" at bounding box center [395, 243] width 8 height 8
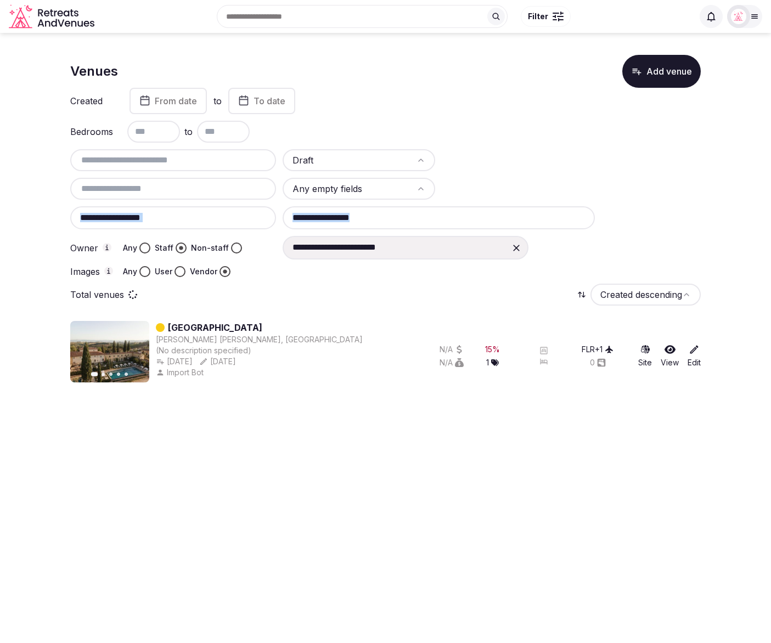
click at [393, 223] on input at bounding box center [439, 217] width 312 height 23
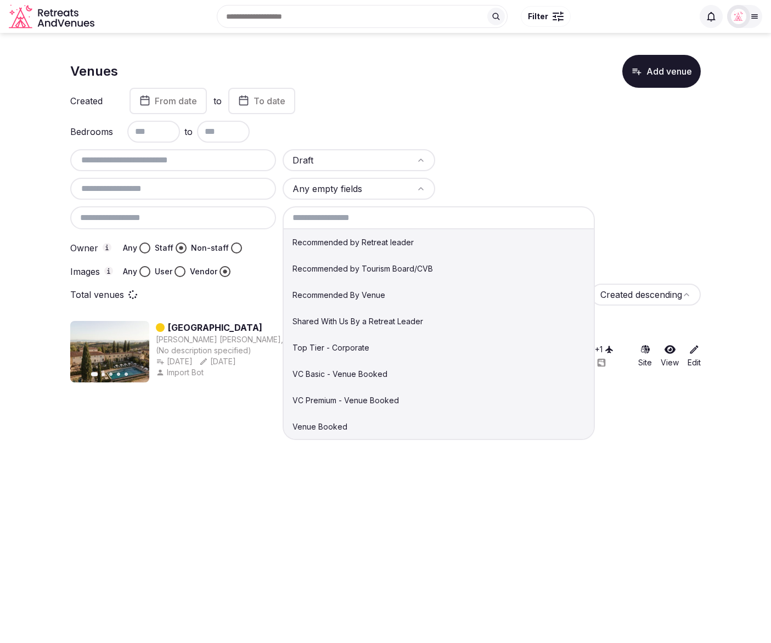
scroll to position [352, 0]
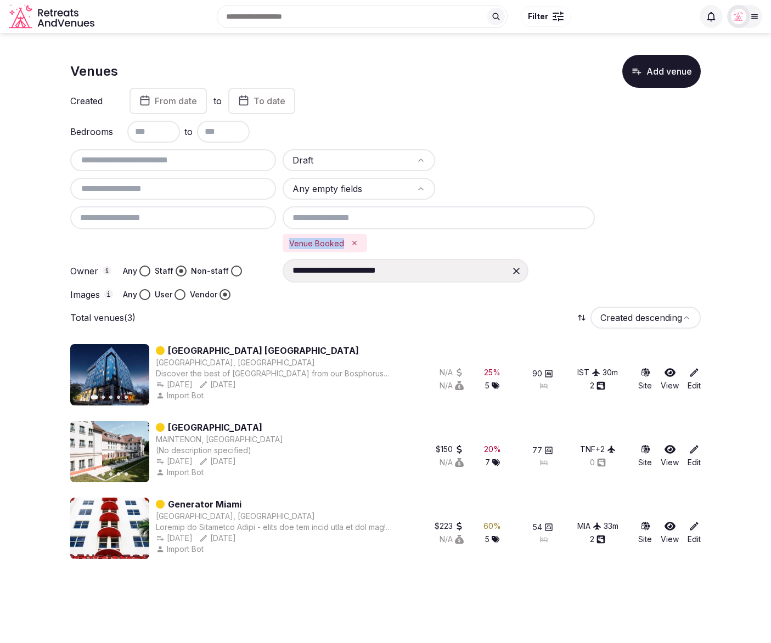
drag, startPoint x: 342, startPoint y: 244, endPoint x: 283, endPoint y: 241, distance: 58.8
click at [283, 241] on div "Venue Booked" at bounding box center [325, 243] width 84 height 19
click at [354, 242] on icon "Remove Venue Booked" at bounding box center [355, 243] width 8 height 8
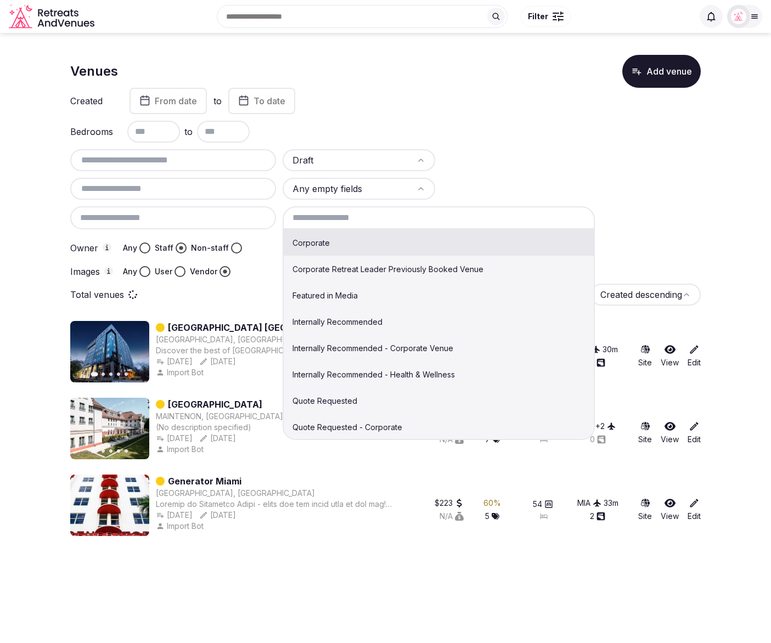
click at [361, 217] on input at bounding box center [439, 217] width 312 height 23
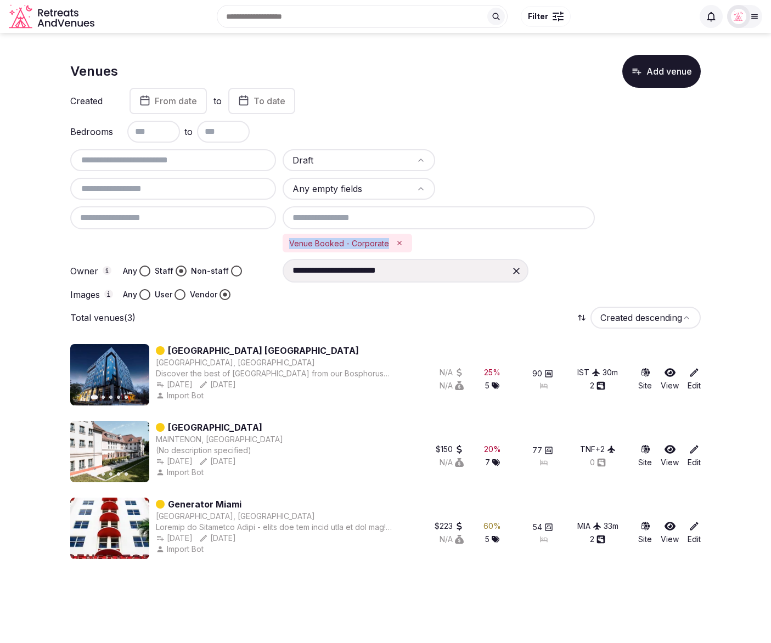
drag, startPoint x: 386, startPoint y: 241, endPoint x: 289, endPoint y: 241, distance: 96.6
click at [289, 241] on div "Venue Booked - Corporate" at bounding box center [347, 243] width 129 height 19
click at [396, 241] on icon "Remove Venue Booked - Corporate" at bounding box center [400, 243] width 8 height 8
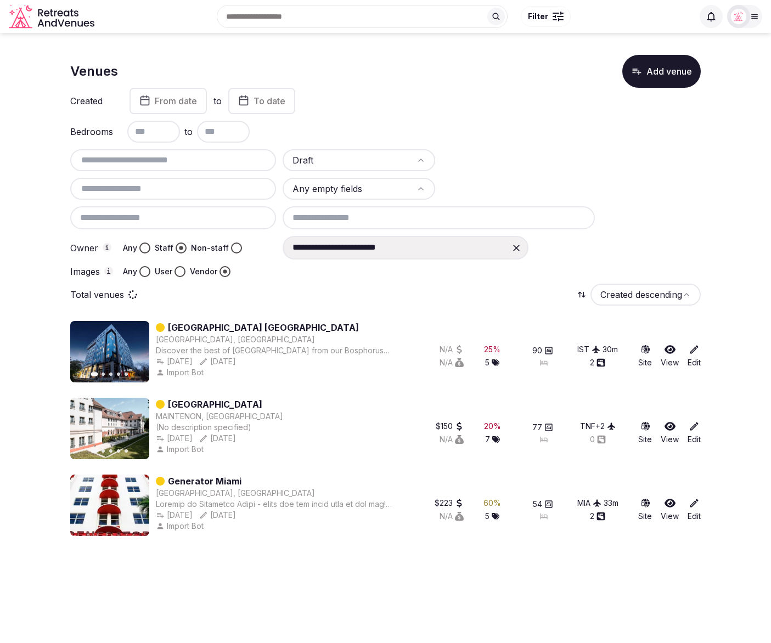
click at [364, 218] on input at bounding box center [439, 217] width 312 height 23
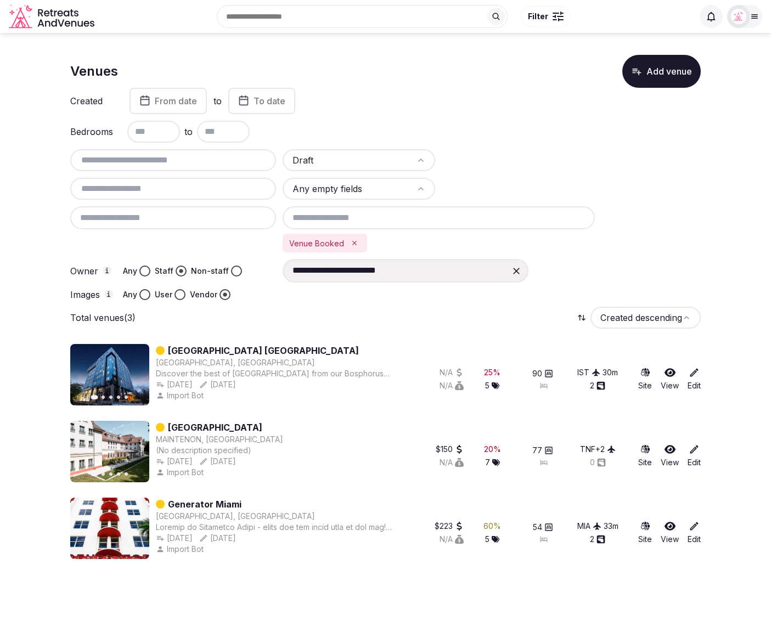
click at [351, 240] on icon "Remove Venue Booked" at bounding box center [355, 243] width 8 height 8
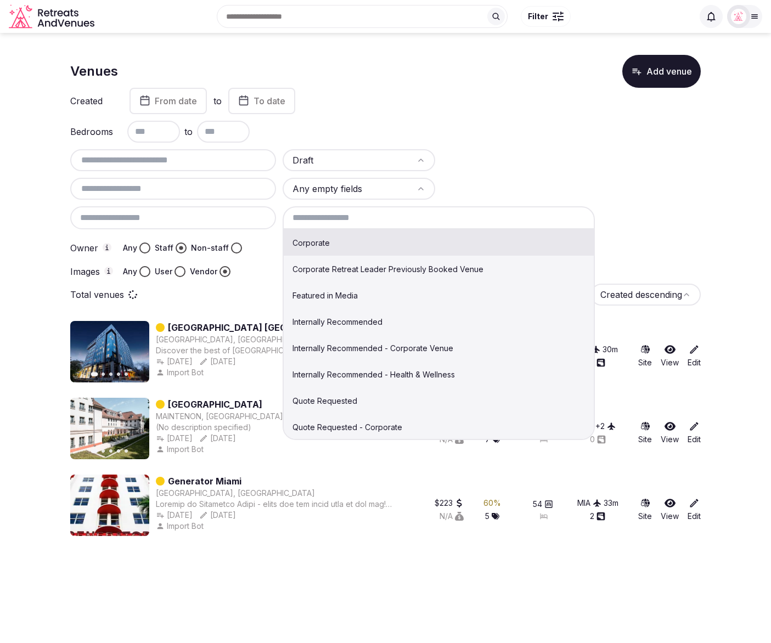
click at [358, 219] on input at bounding box center [439, 217] width 312 height 23
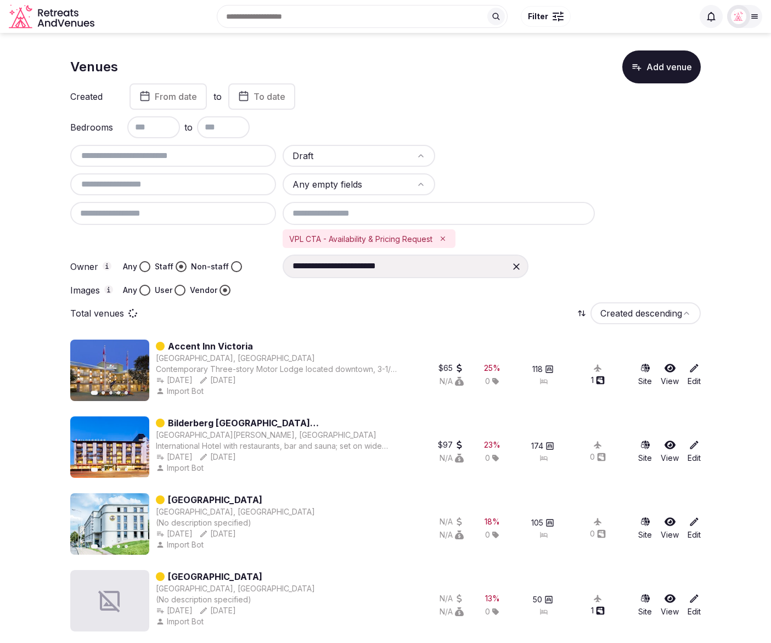
scroll to position [0, 0]
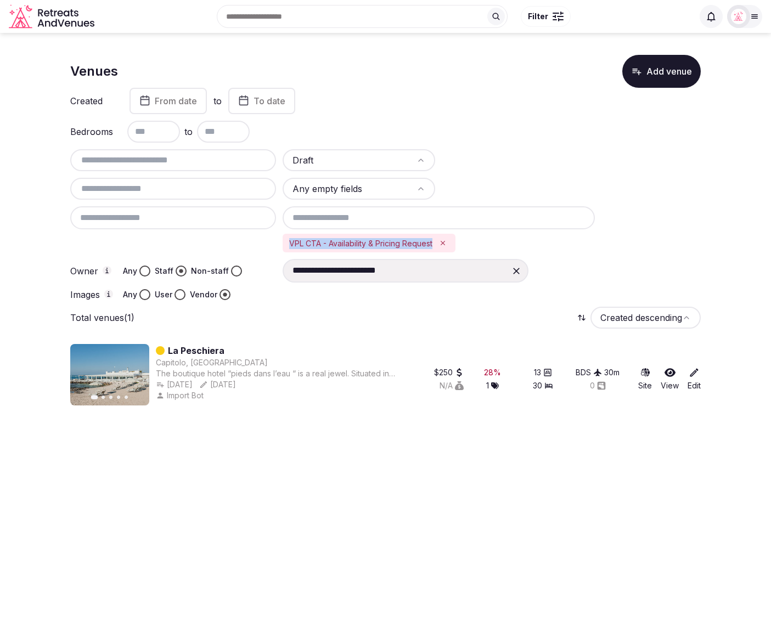
drag, startPoint x: 433, startPoint y: 240, endPoint x: 287, endPoint y: 244, distance: 146.0
click at [287, 244] on div "VPL CTA - Availability & Pricing Request" at bounding box center [369, 243] width 173 height 19
click at [445, 242] on icon "Remove VPL CTA - Availability & Pricing Request" at bounding box center [443, 243] width 8 height 8
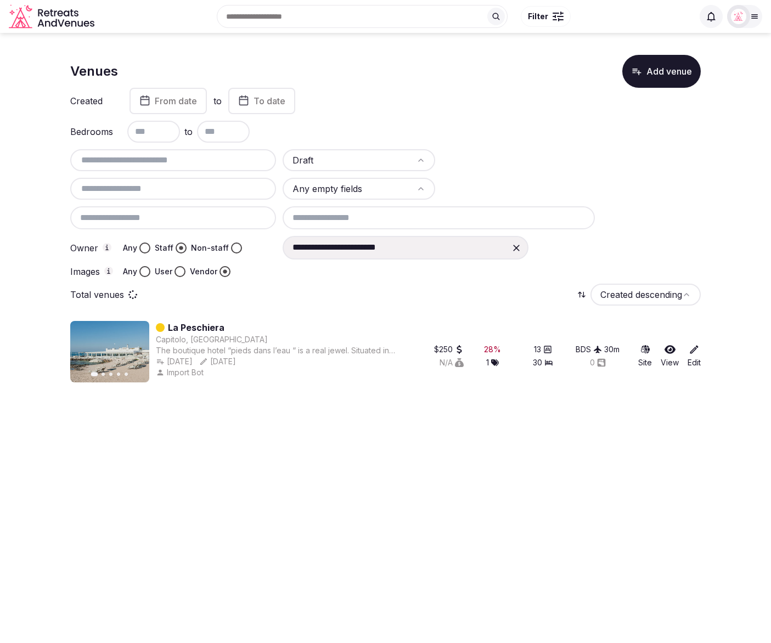
click at [448, 216] on input at bounding box center [439, 217] width 312 height 23
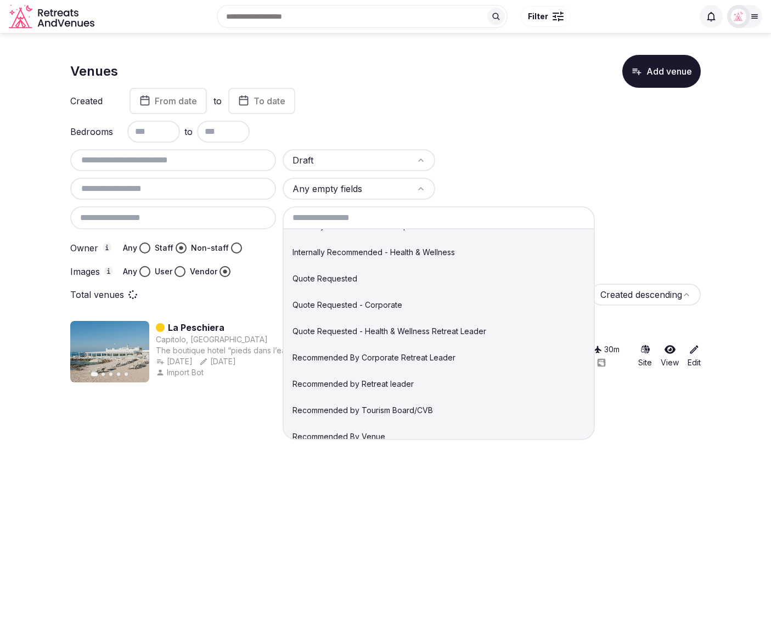
scroll to position [352, 0]
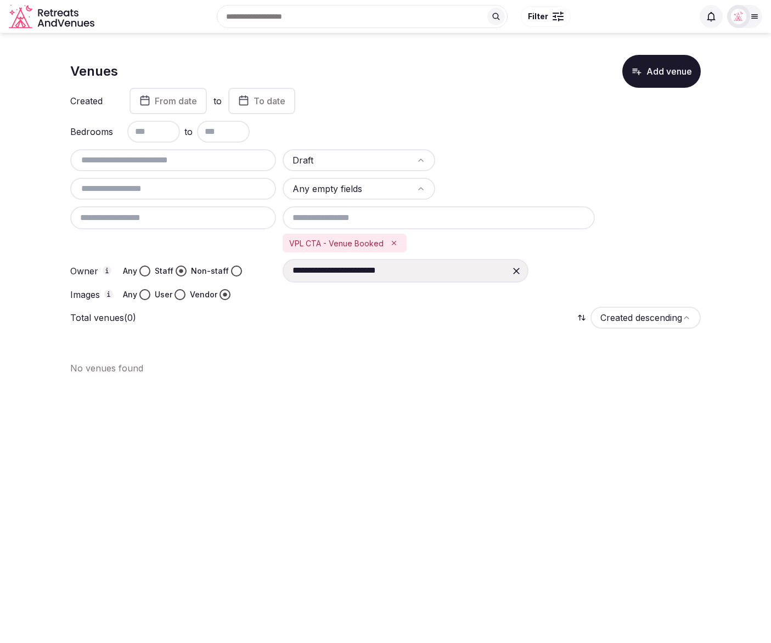
click at [392, 242] on icon "Remove VPL CTA - Venue Booked" at bounding box center [394, 243] width 4 height 4
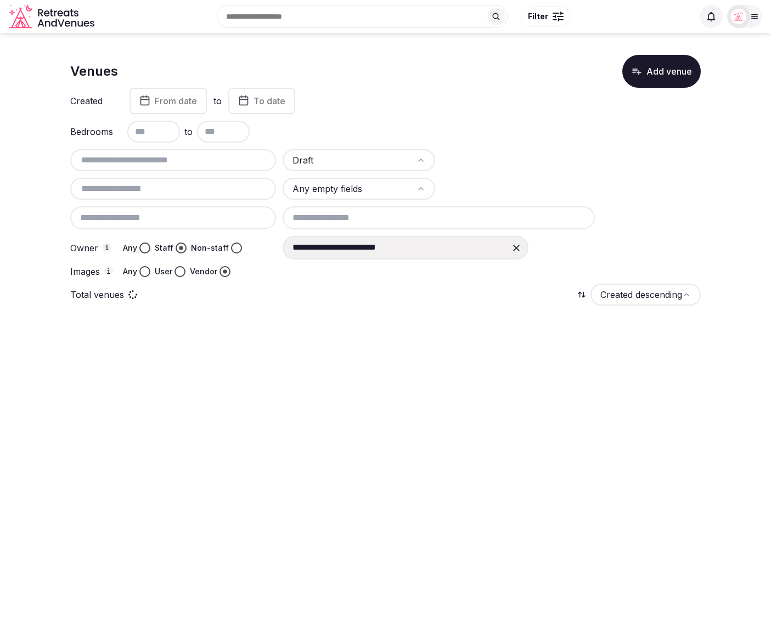
click at [396, 212] on input at bounding box center [439, 217] width 312 height 23
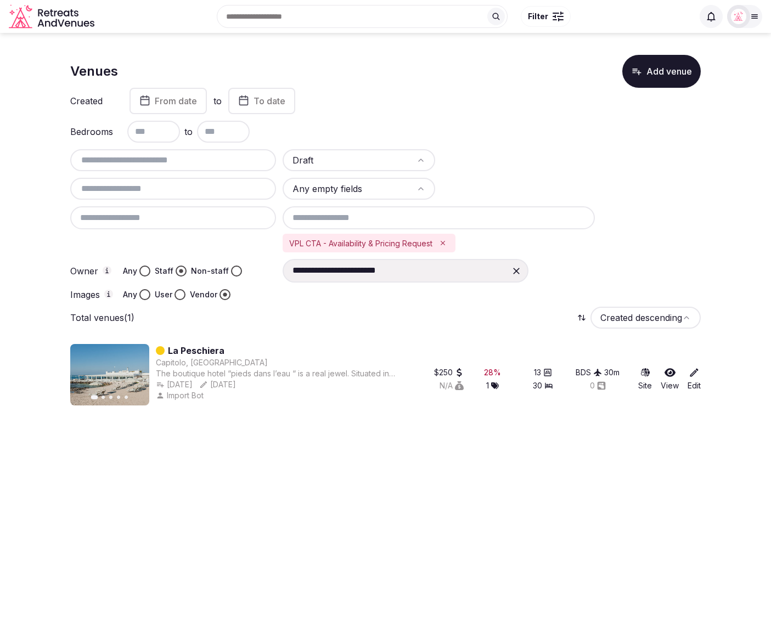
click at [446, 244] on icon "Remove VPL CTA - Availability & Pricing Request" at bounding box center [443, 243] width 8 height 8
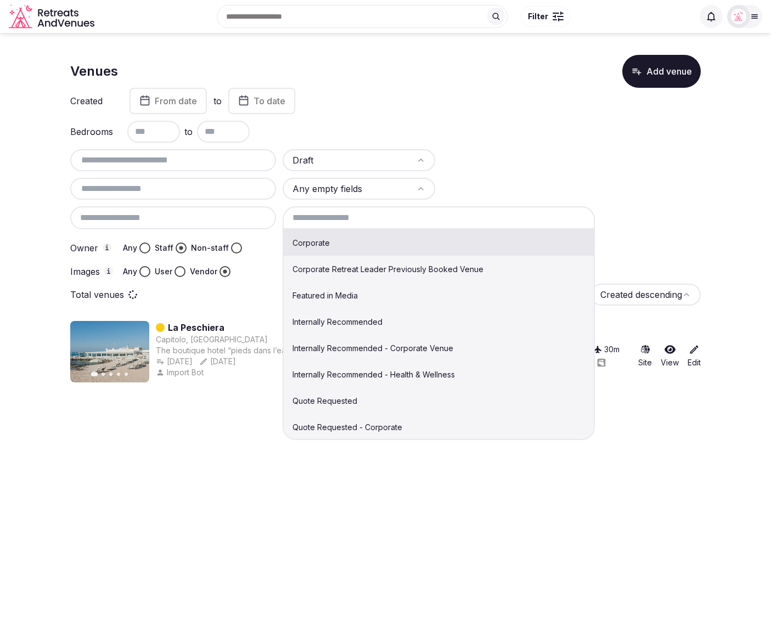
click at [399, 221] on input at bounding box center [439, 217] width 312 height 23
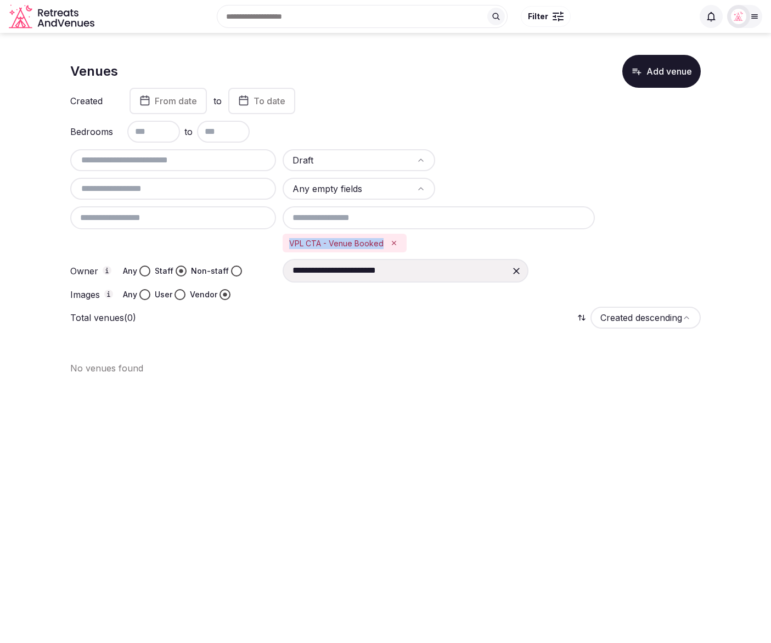
drag, startPoint x: 381, startPoint y: 242, endPoint x: 284, endPoint y: 240, distance: 97.1
click at [284, 240] on div "VPL CTA - Venue Booked" at bounding box center [345, 243] width 124 height 19
click at [391, 240] on icon "Remove VPL CTA - Venue Booked" at bounding box center [394, 243] width 8 height 8
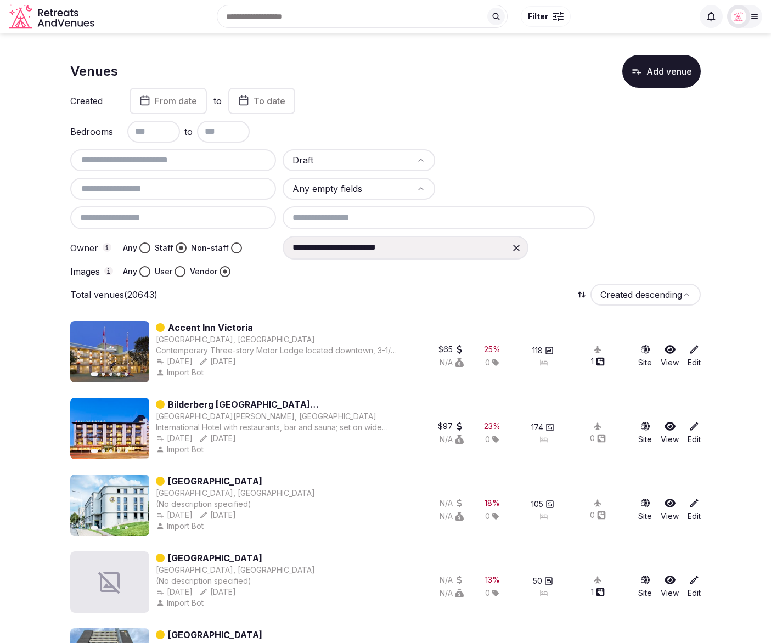
click at [359, 161] on html "**********" at bounding box center [385, 321] width 771 height 643
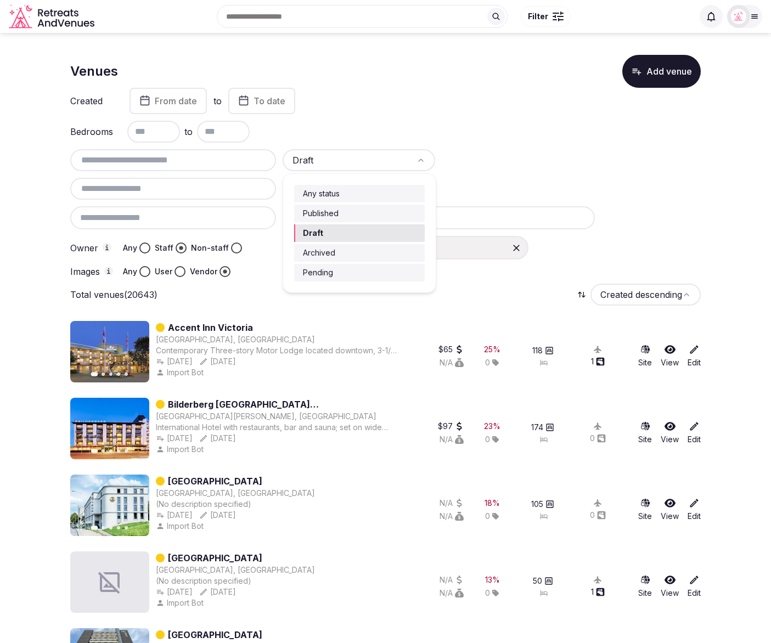
click at [472, 149] on html "**********" at bounding box center [385, 321] width 771 height 643
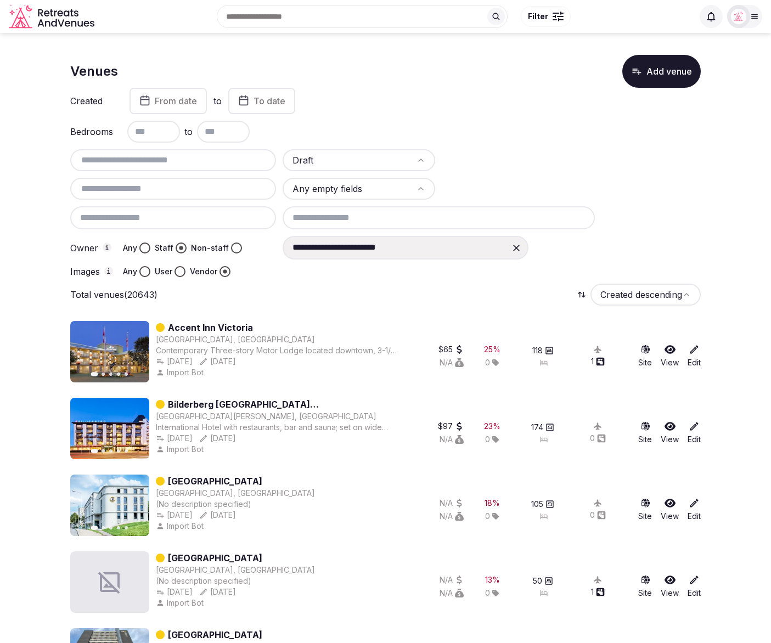
scroll to position [1, 0]
click at [153, 162] on input "text" at bounding box center [173, 159] width 197 height 13
click at [143, 183] on input "text" at bounding box center [173, 188] width 197 height 13
paste input "**********"
type input "**********"
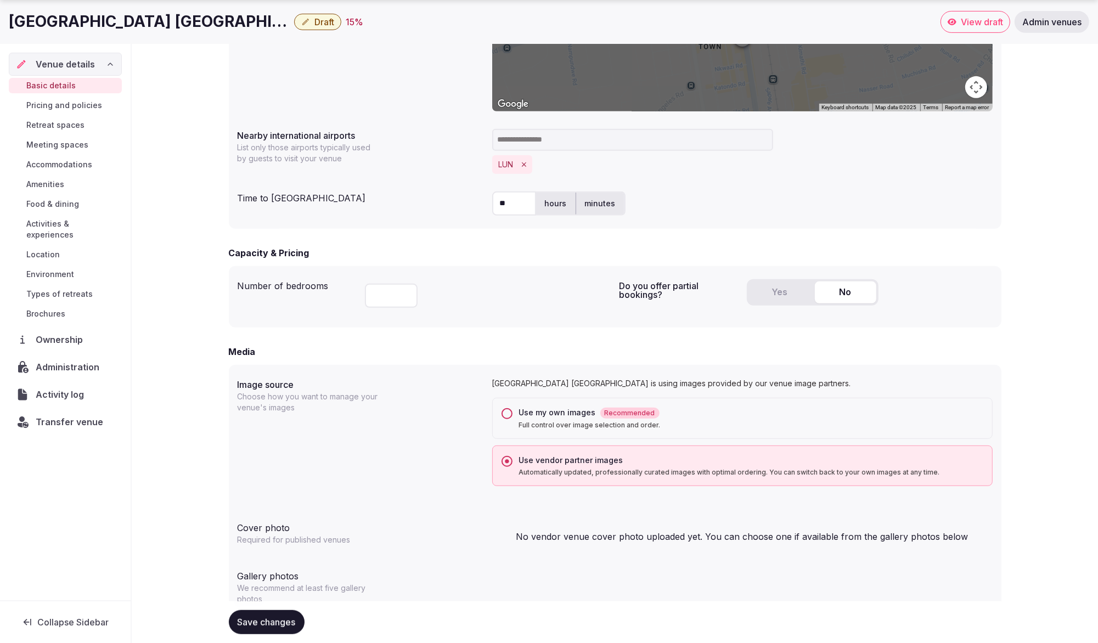
scroll to position [566, 0]
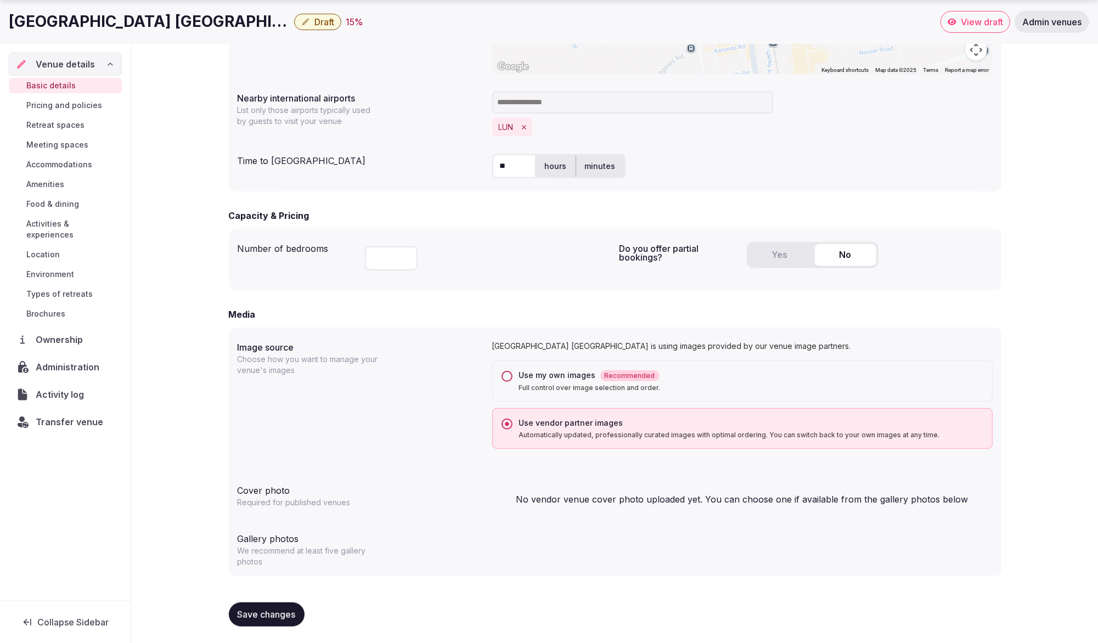
click at [1032, 365] on div "**********" at bounding box center [615, 77] width 966 height 1133
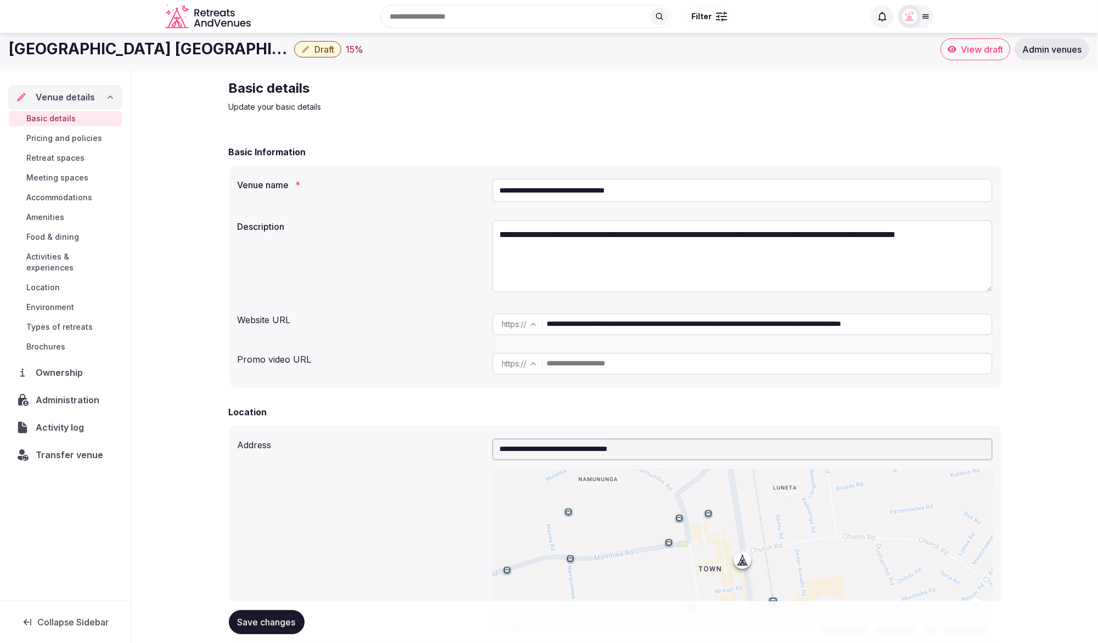
scroll to position [0, 0]
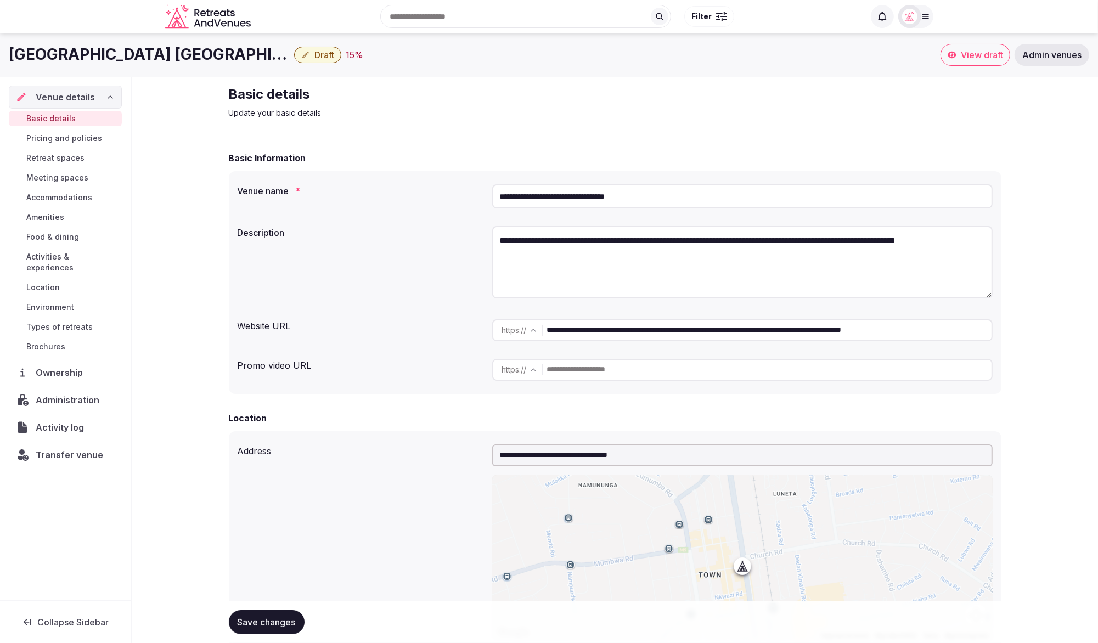
drag, startPoint x: 661, startPoint y: 197, endPoint x: 491, endPoint y: 195, distance: 170.1
click at [491, 195] on div "**********" at bounding box center [615, 196] width 755 height 33
click at [688, 196] on input "**********" at bounding box center [742, 196] width 500 height 24
drag, startPoint x: 668, startPoint y: 196, endPoint x: 474, endPoint y: 188, distance: 194.4
click at [474, 188] on div "**********" at bounding box center [615, 196] width 755 height 33
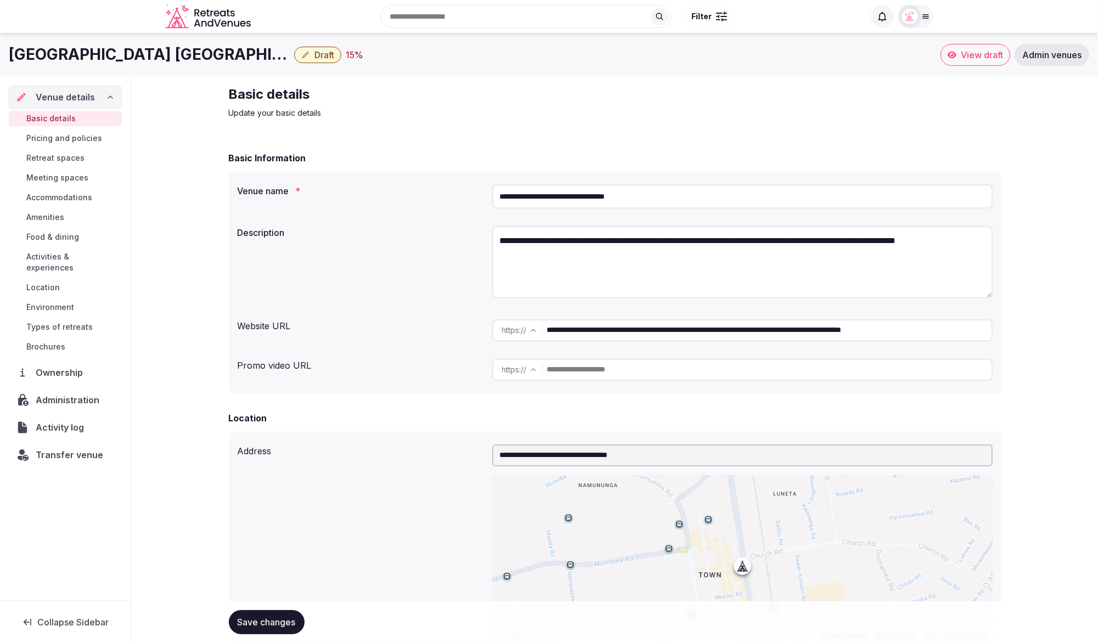
scroll to position [4, 0]
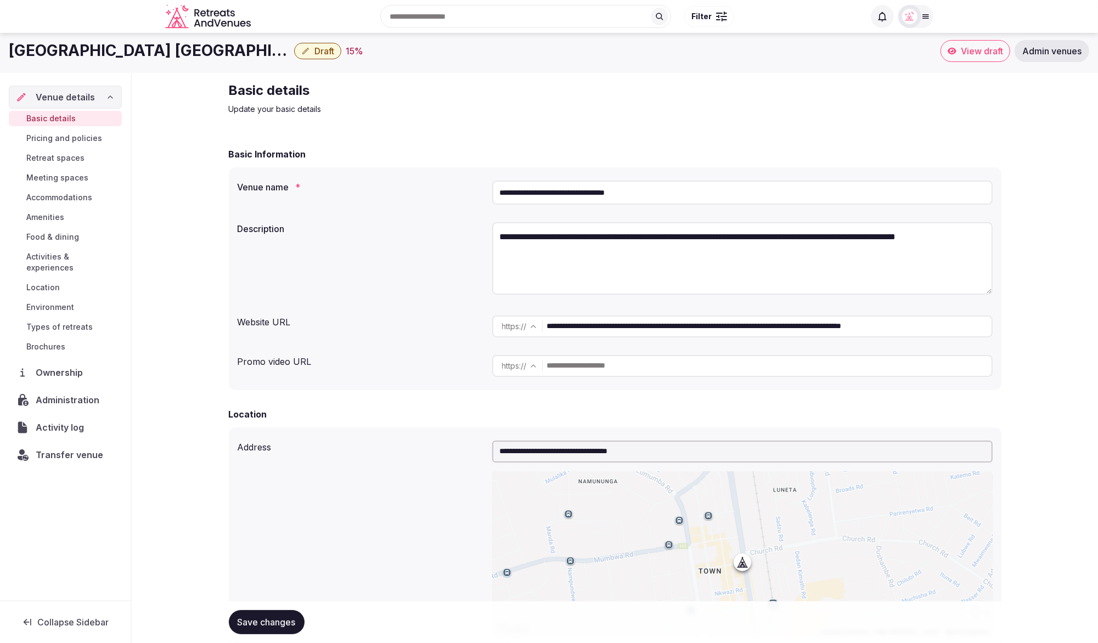
paste input "********"
drag, startPoint x: 657, startPoint y: 193, endPoint x: 448, endPoint y: 187, distance: 209.1
click at [452, 190] on div "**********" at bounding box center [615, 192] width 755 height 33
type input "**********"
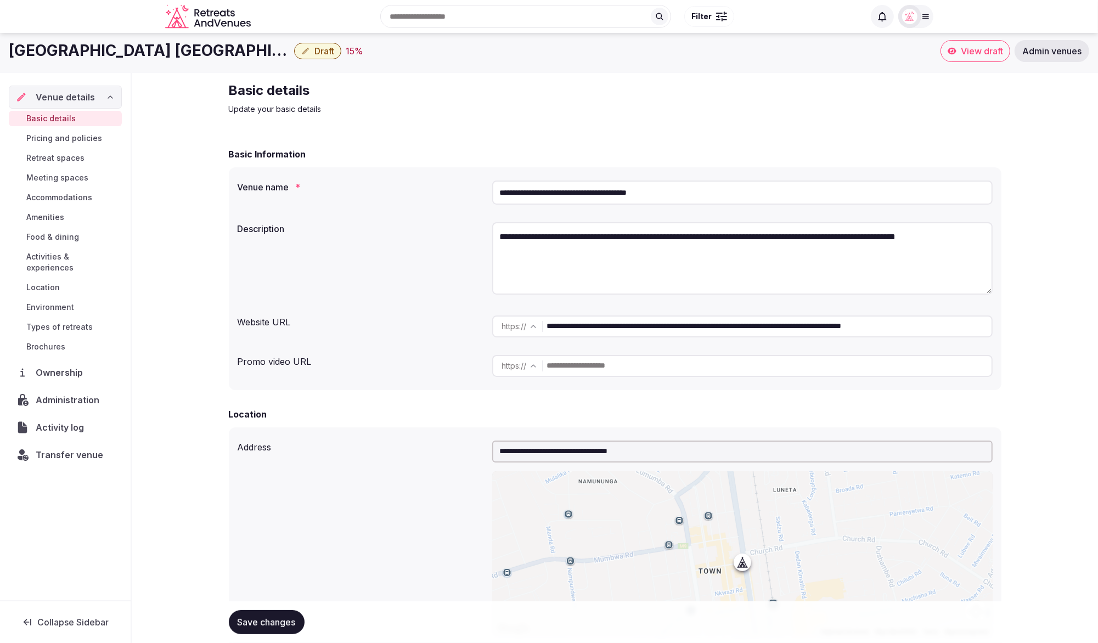
click at [437, 195] on div "**********" at bounding box center [615, 192] width 755 height 33
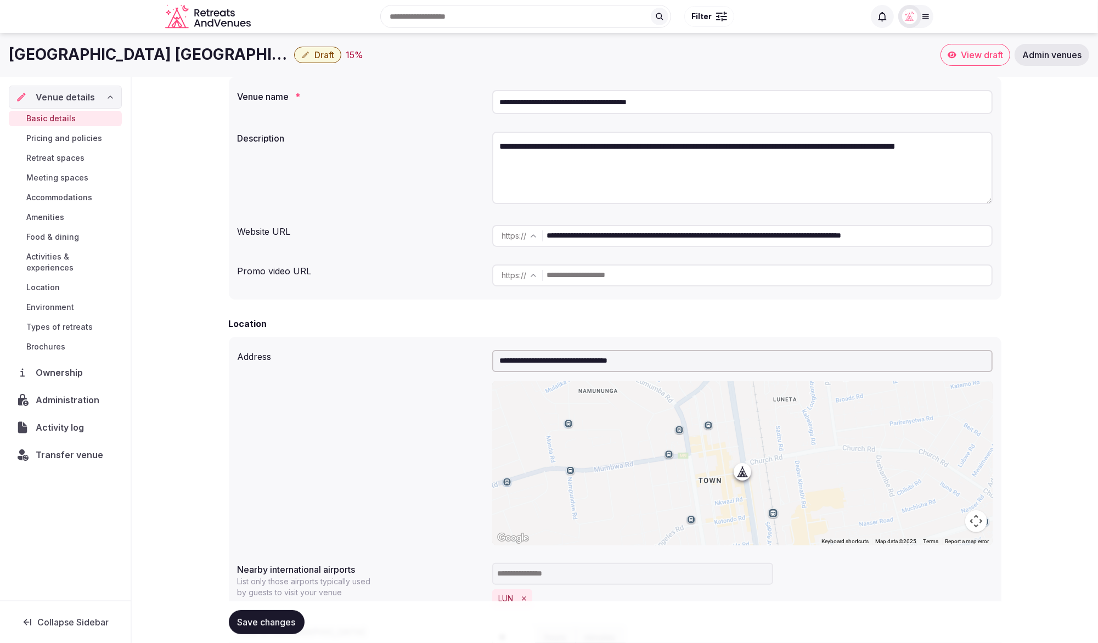
scroll to position [42, 0]
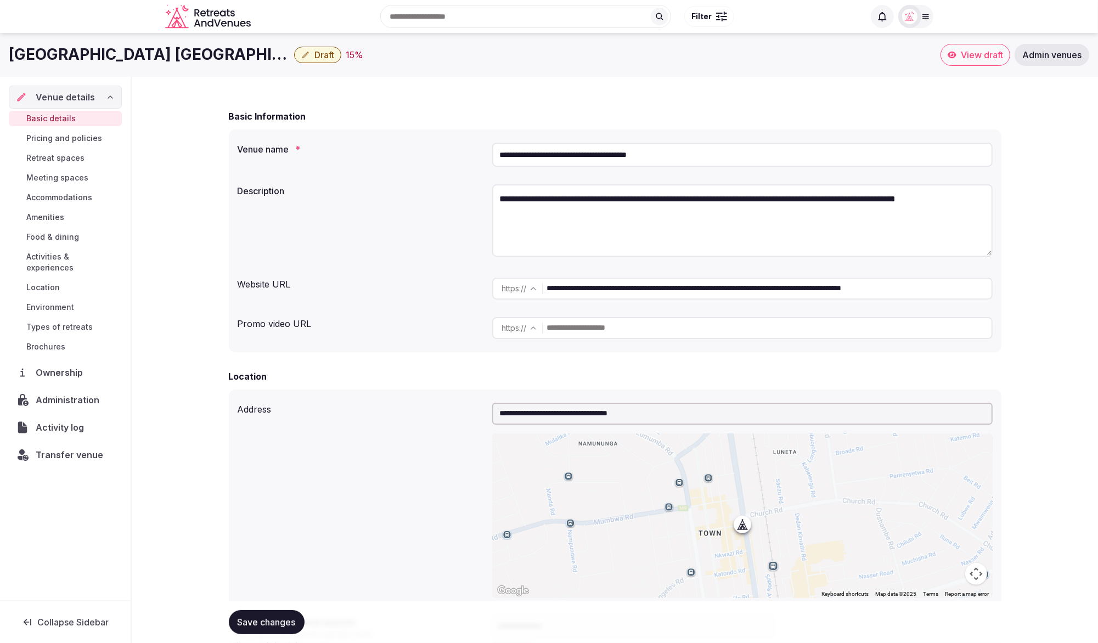
click at [667, 417] on input "**********" at bounding box center [742, 414] width 500 height 22
paste input "*******"
drag, startPoint x: 668, startPoint y: 416, endPoint x: 472, endPoint y: 417, distance: 196.4
click at [472, 417] on div "**********" at bounding box center [615, 500] width 755 height 204
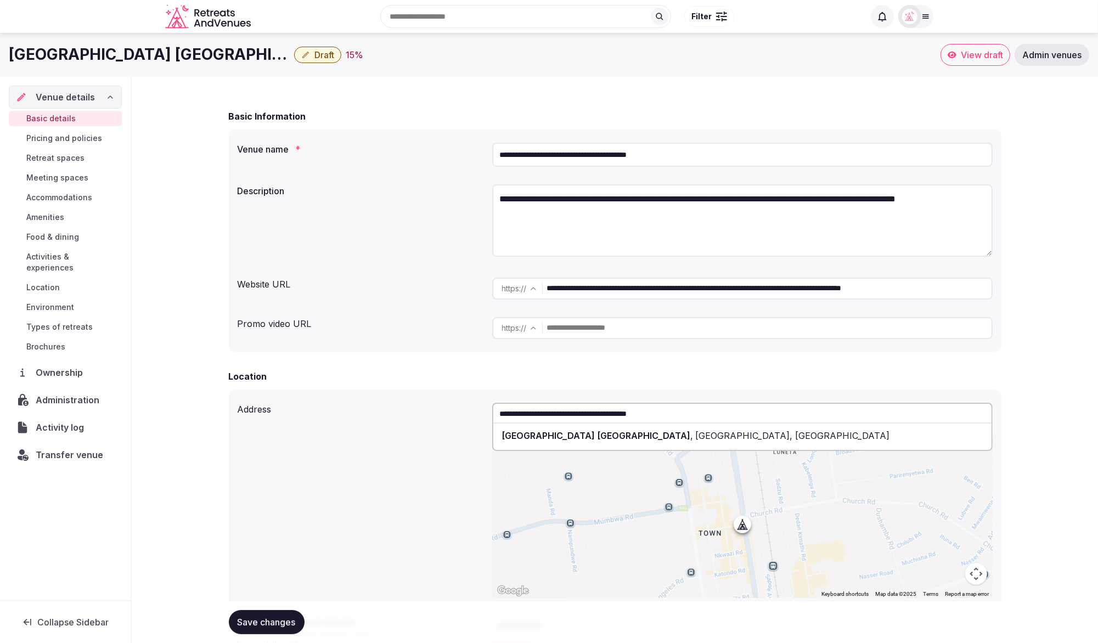
click at [641, 437] on span "Hilton Garden Inn Lusaka Society Business Park" at bounding box center [596, 435] width 189 height 11
type input "**********"
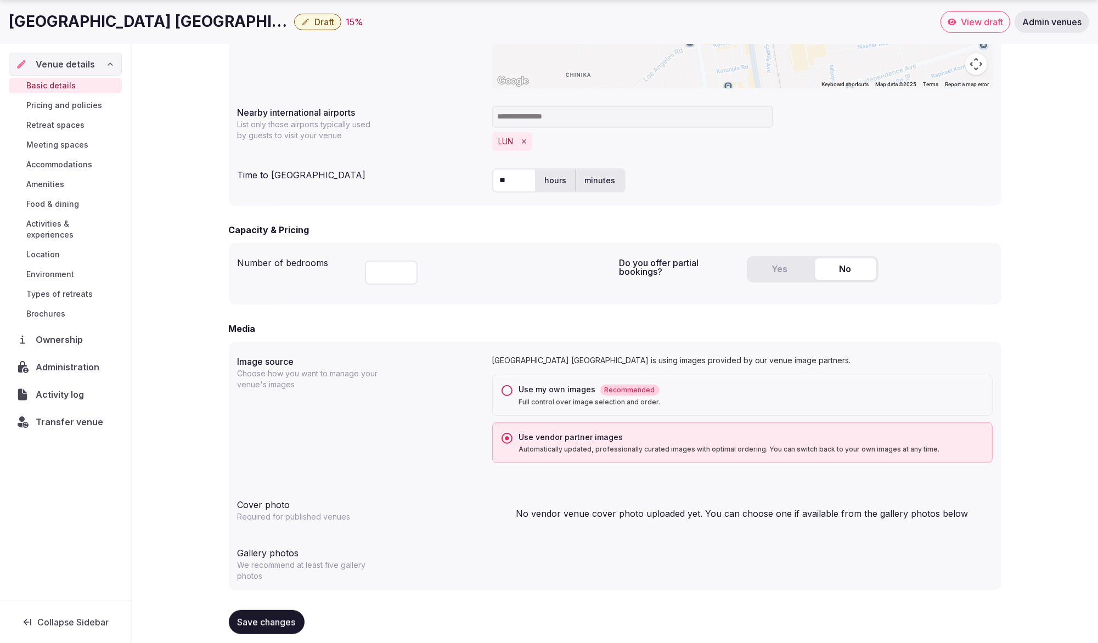
scroll to position [566, 0]
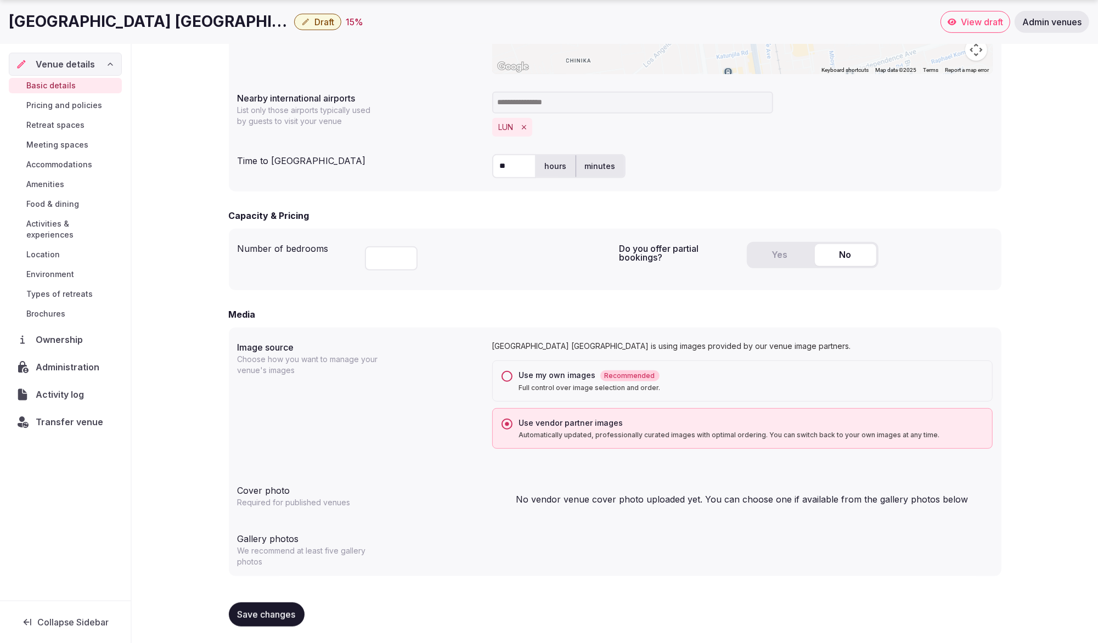
click at [264, 612] on span "Save changes" at bounding box center [267, 614] width 58 height 11
click at [504, 377] on button "Use my own images Recommended Full control over image selection and order." at bounding box center [506, 376] width 11 height 11
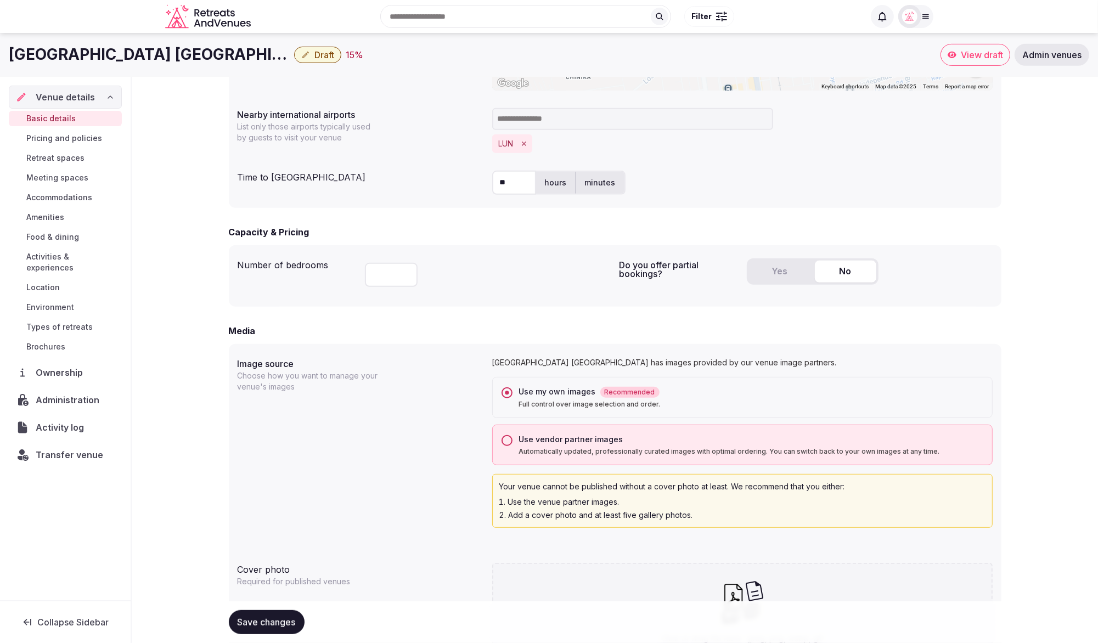
scroll to position [506, 0]
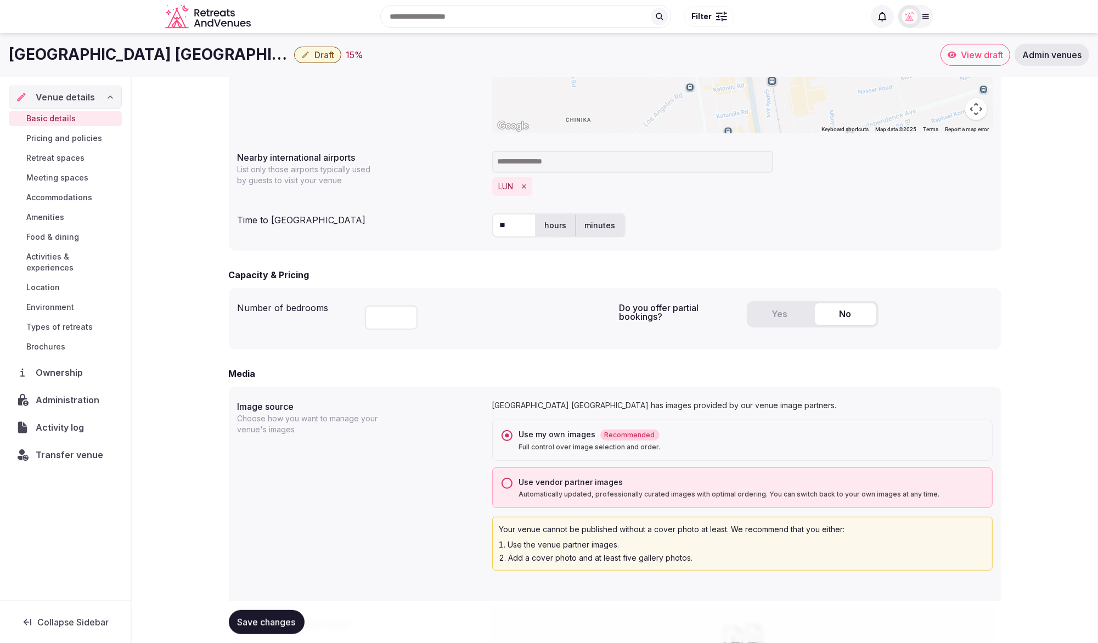
click at [506, 483] on button "Use vendor partner images Automatically updated, professionally curated images …" at bounding box center [506, 483] width 11 height 11
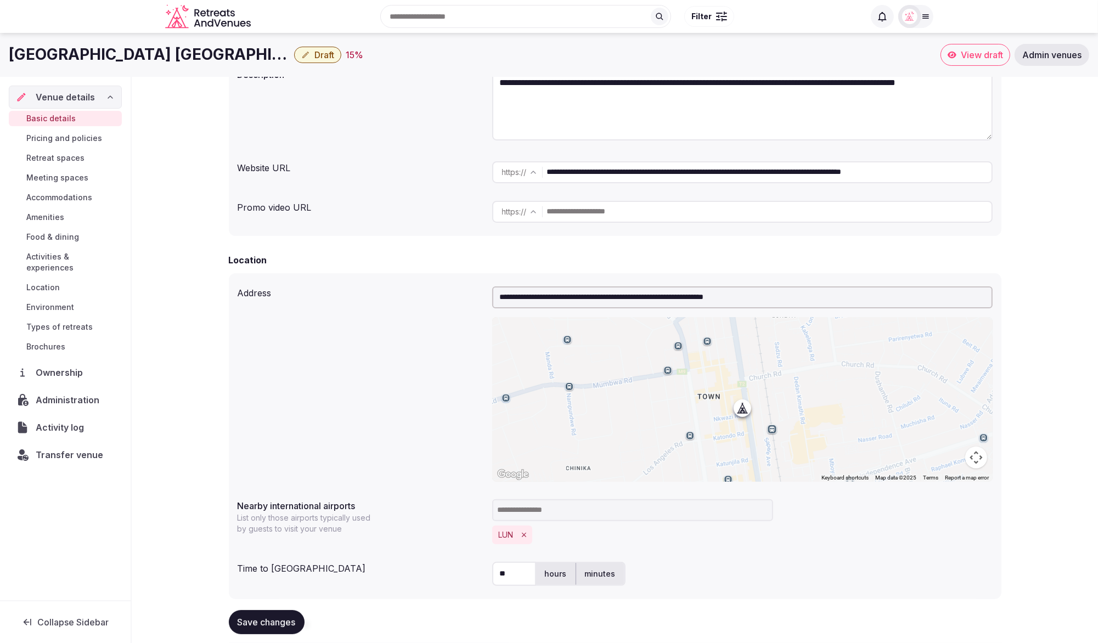
scroll to position [99, 0]
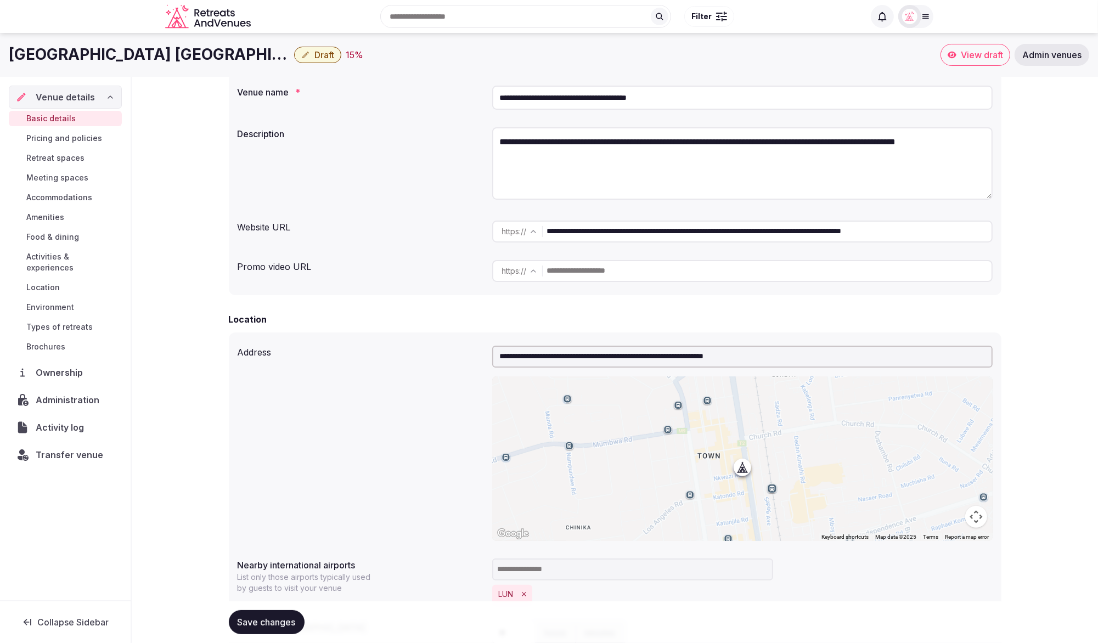
click at [364, 99] on div "**********" at bounding box center [615, 97] width 755 height 33
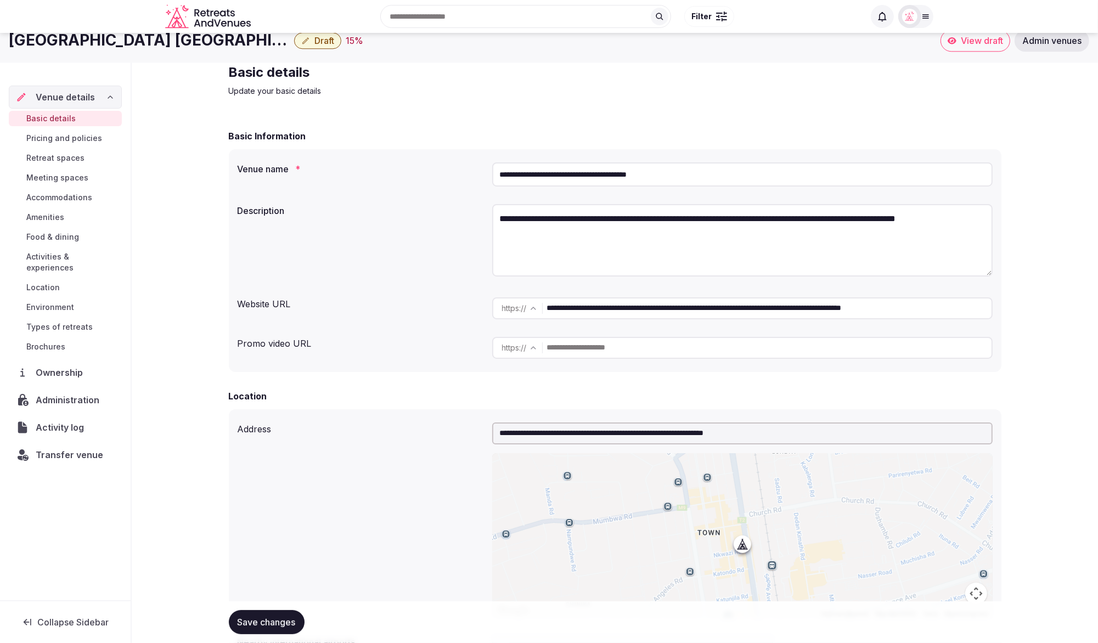
scroll to position [0, 0]
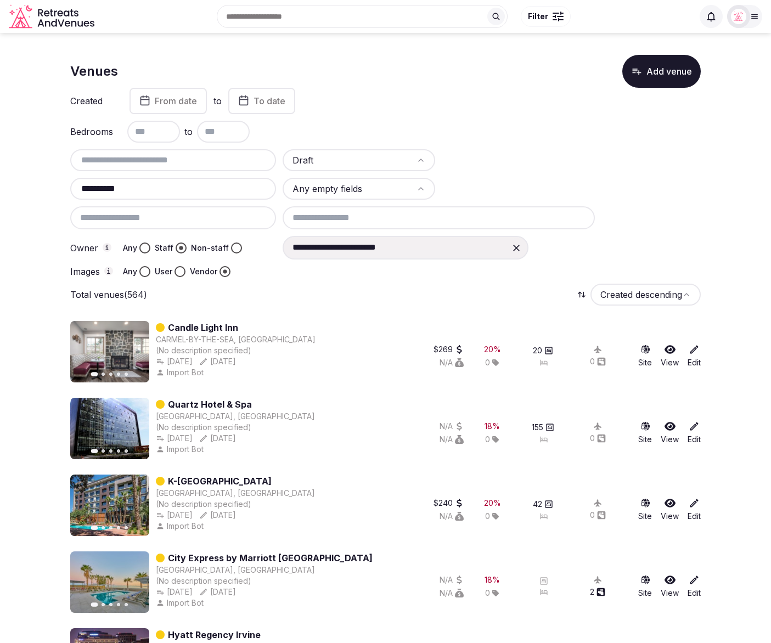
drag, startPoint x: 122, startPoint y: 188, endPoint x: 70, endPoint y: 187, distance: 52.1
click at [70, 187] on div "**********" at bounding box center [173, 189] width 206 height 22
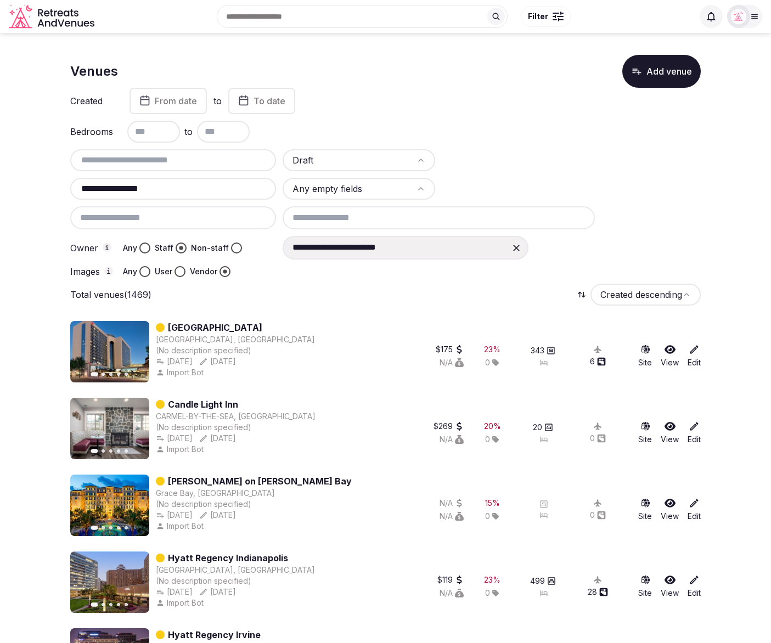
click at [82, 185] on input "**********" at bounding box center [173, 188] width 197 height 13
paste input "**********"
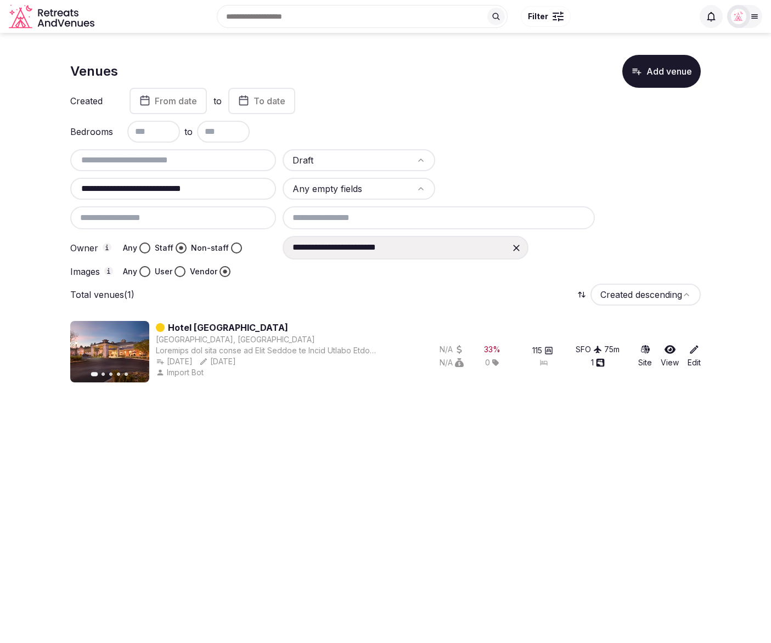
paste input "**"
drag, startPoint x: 129, startPoint y: 187, endPoint x: 55, endPoint y: 184, distance: 74.7
click at [55, 184] on section "**********" at bounding box center [385, 216] width 771 height 367
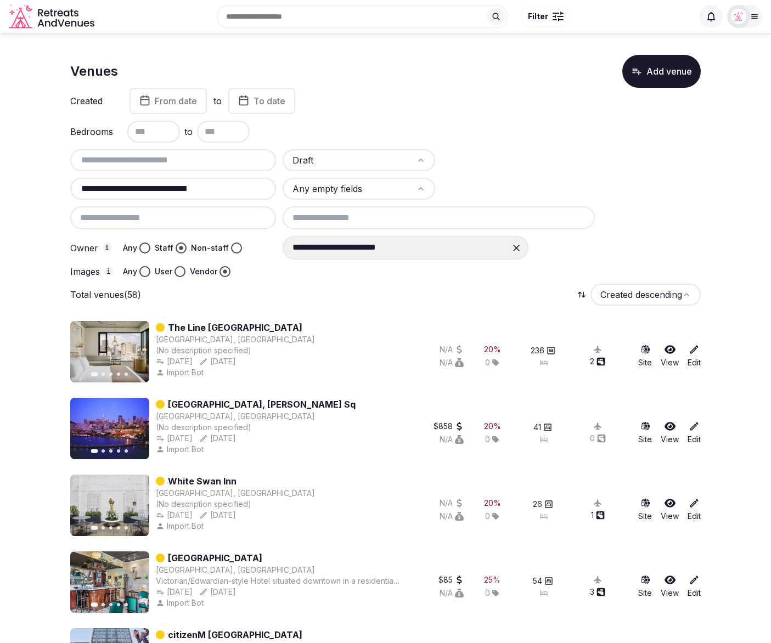
drag, startPoint x: 224, startPoint y: 190, endPoint x: 61, endPoint y: 186, distance: 163.0
click at [111, 188] on input "**********" at bounding box center [173, 188] width 197 height 13
click at [139, 187] on input "**********" at bounding box center [173, 188] width 197 height 13
paste input "text"
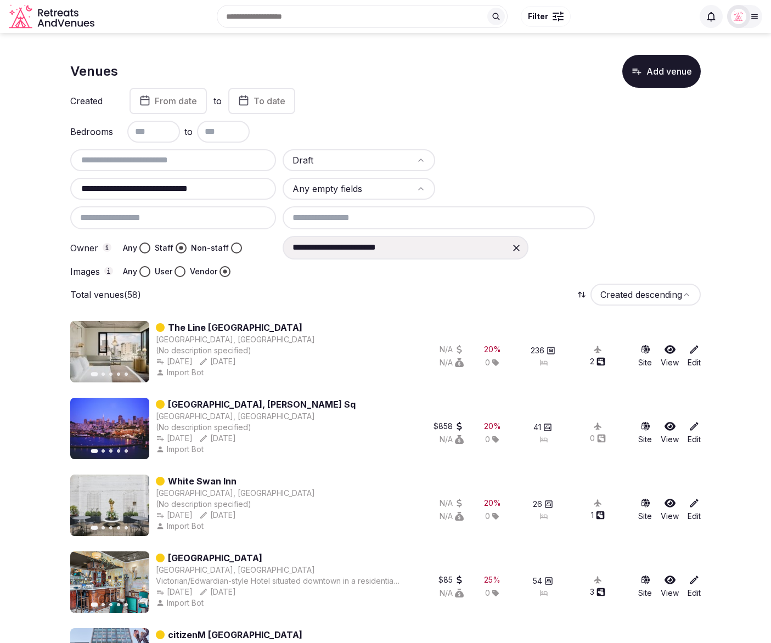
drag, startPoint x: 140, startPoint y: 187, endPoint x: 77, endPoint y: 187, distance: 62.5
click at [77, 187] on input "**********" at bounding box center [173, 188] width 197 height 13
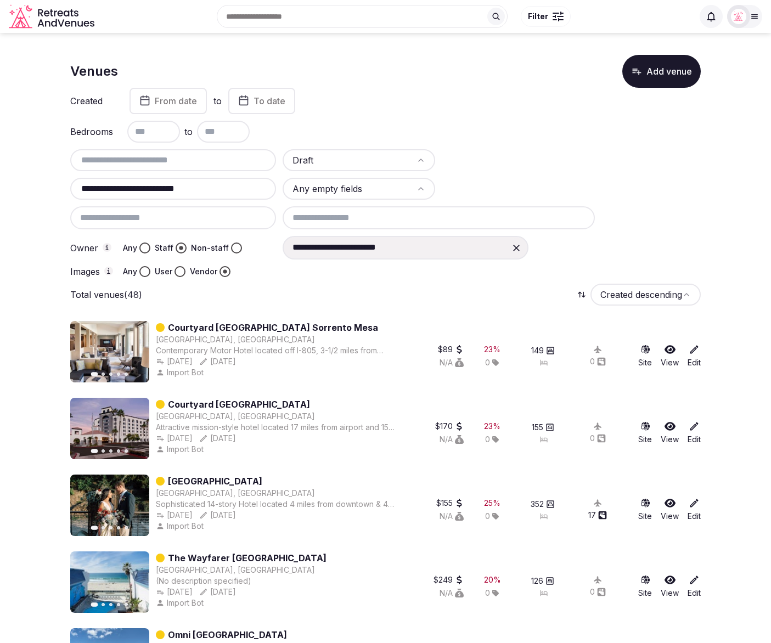
drag, startPoint x: 210, startPoint y: 190, endPoint x: 79, endPoint y: 187, distance: 130.6
click at [79, 187] on input "**********" at bounding box center [173, 188] width 197 height 13
click at [118, 190] on input "**********" at bounding box center [173, 188] width 197 height 13
drag, startPoint x: 122, startPoint y: 188, endPoint x: 74, endPoint y: 189, distance: 48.3
click at [75, 189] on input "**********" at bounding box center [173, 188] width 197 height 13
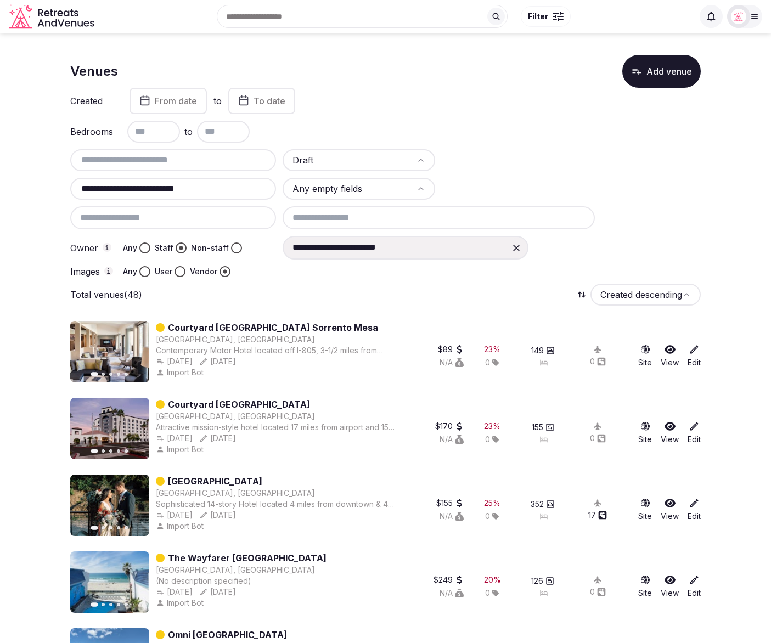
paste input "**"
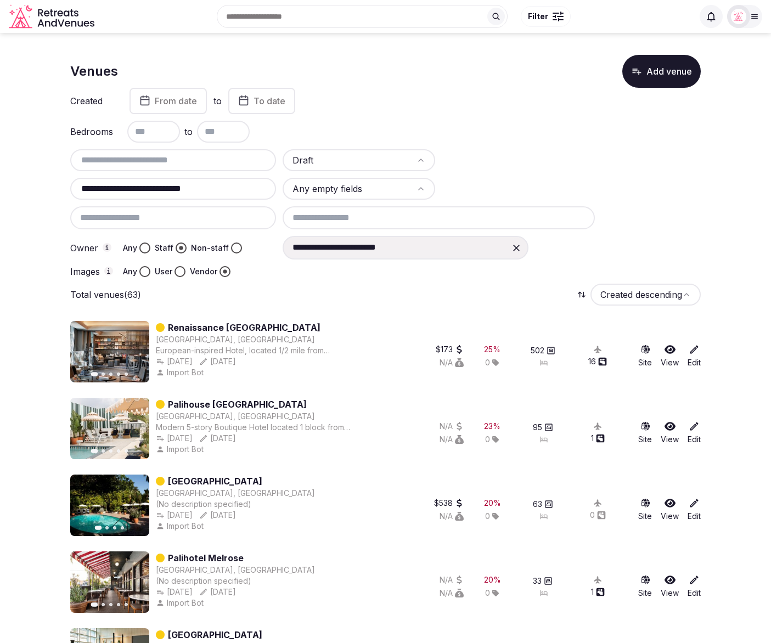
drag, startPoint x: 217, startPoint y: 189, endPoint x: 59, endPoint y: 188, distance: 157.5
click at [206, 184] on input "**********" at bounding box center [173, 188] width 197 height 13
drag, startPoint x: 218, startPoint y: 188, endPoint x: 52, endPoint y: 182, distance: 165.8
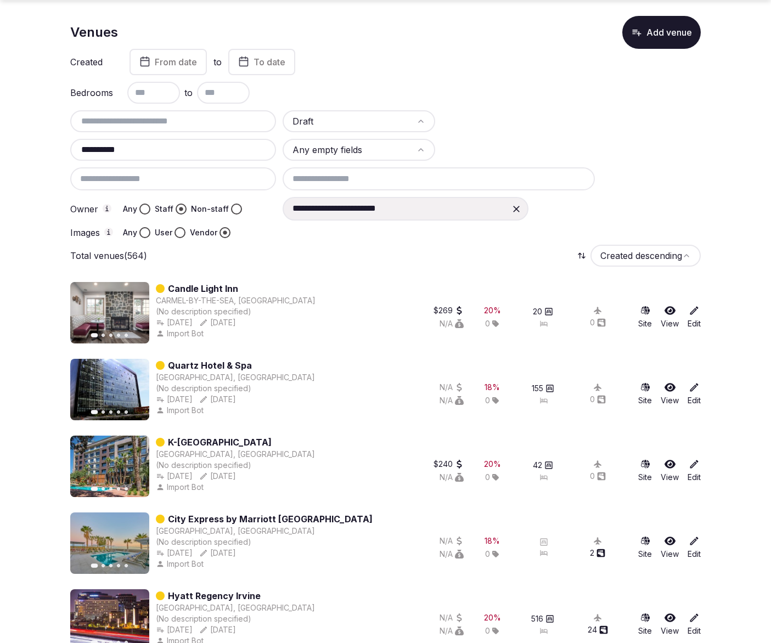
scroll to position [45, 0]
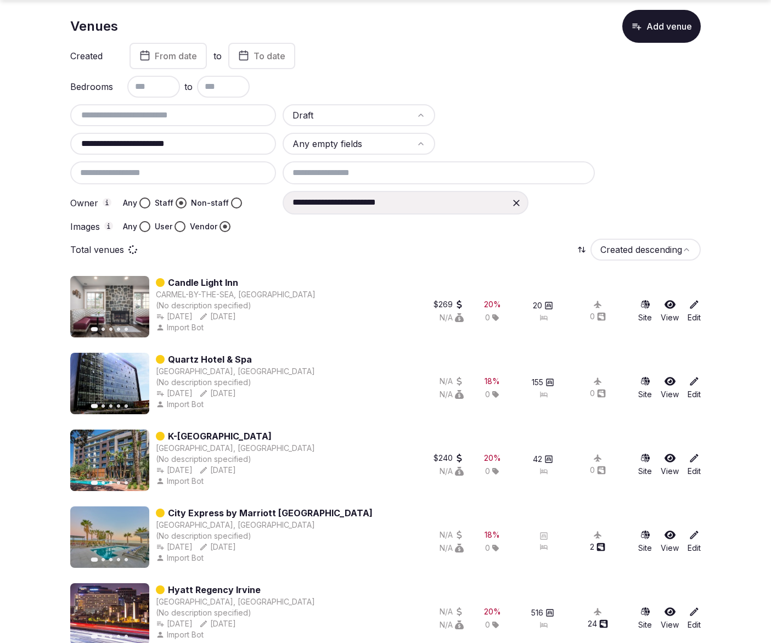
click at [366, 241] on div "Total venues Created descending" at bounding box center [385, 250] width 630 height 22
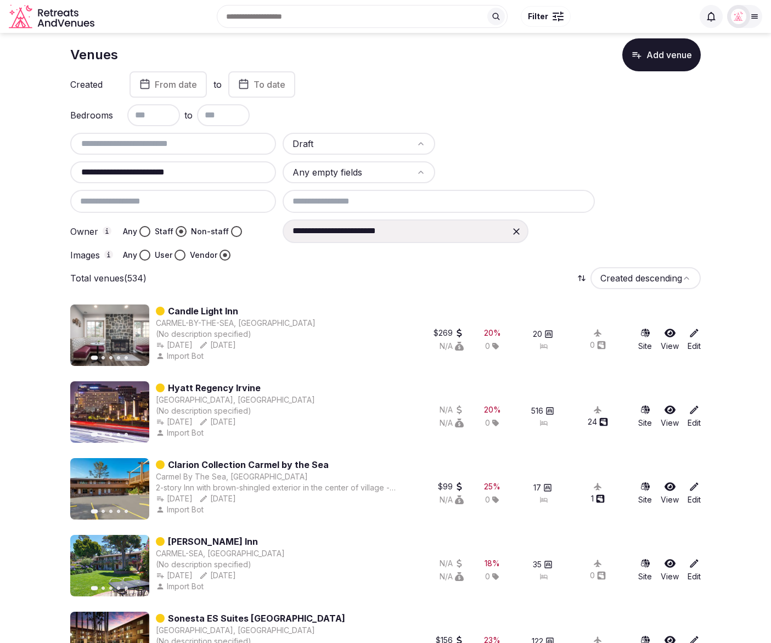
scroll to position [0, 0]
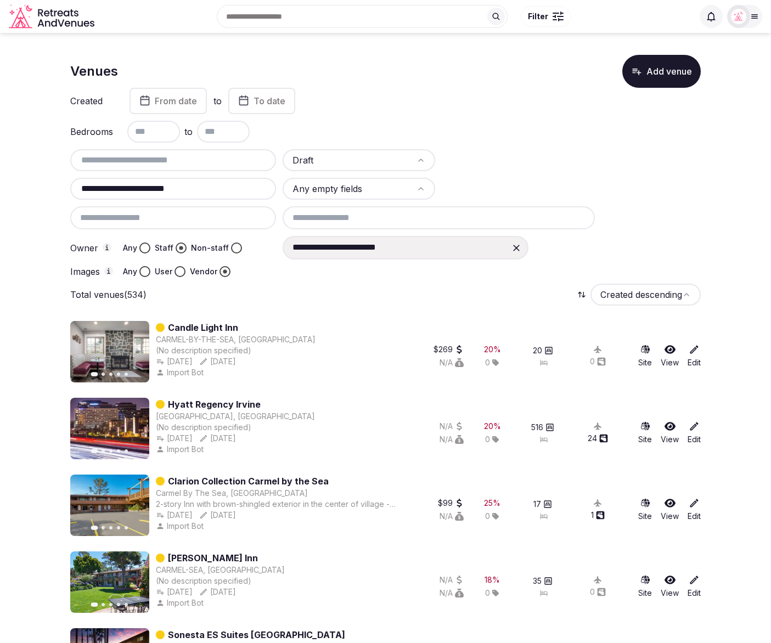
drag, startPoint x: 138, startPoint y: 185, endPoint x: 78, endPoint y: 187, distance: 59.8
click at [78, 187] on input "**********" at bounding box center [173, 188] width 197 height 13
click at [106, 193] on input "**********" at bounding box center [173, 188] width 197 height 13
drag, startPoint x: 121, startPoint y: 188, endPoint x: 87, endPoint y: 189, distance: 34.0
click at [87, 189] on input "**********" at bounding box center [173, 188] width 197 height 13
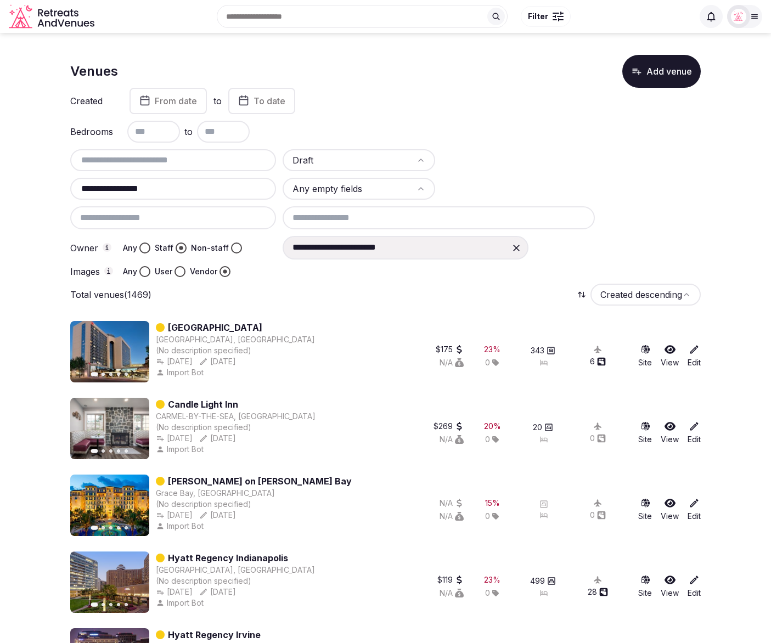
drag, startPoint x: 160, startPoint y: 187, endPoint x: 57, endPoint y: 184, distance: 103.2
drag, startPoint x: 187, startPoint y: 189, endPoint x: 113, endPoint y: 193, distance: 73.6
click at [186, 189] on input "**********" at bounding box center [173, 188] width 197 height 13
drag, startPoint x: 99, startPoint y: 189, endPoint x: 39, endPoint y: 188, distance: 59.3
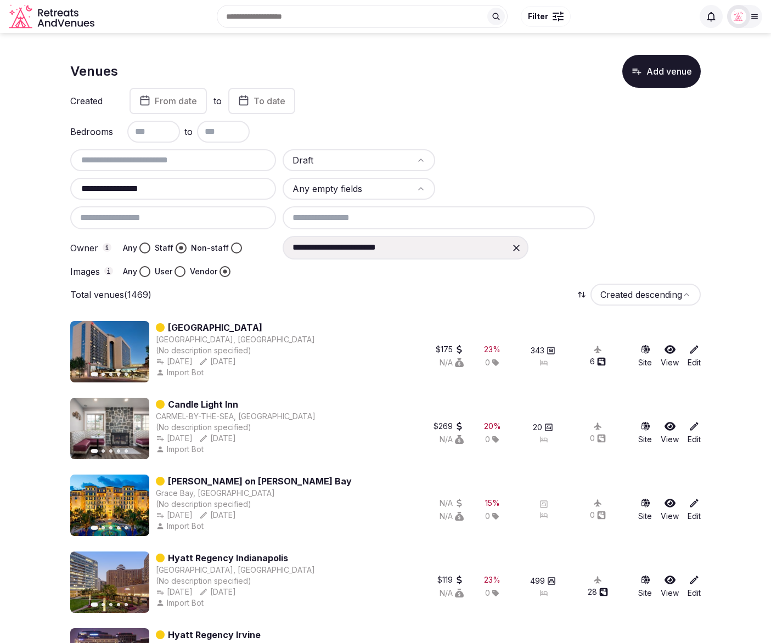
type input "**********"
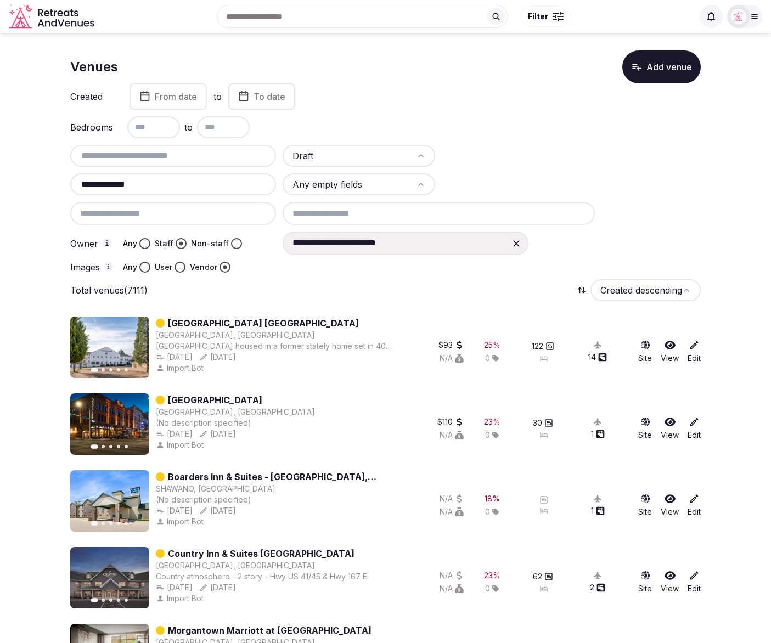
drag, startPoint x: 170, startPoint y: 189, endPoint x: 60, endPoint y: 183, distance: 110.4
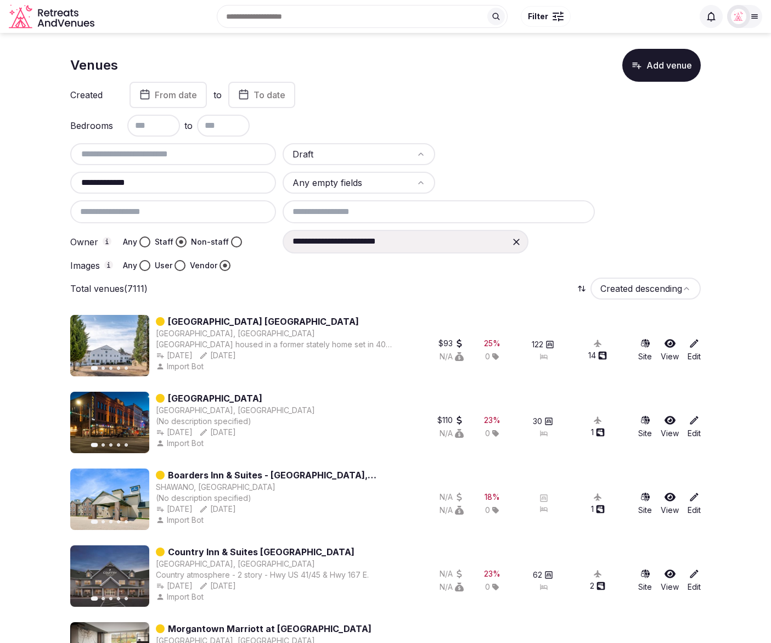
scroll to position [7, 0]
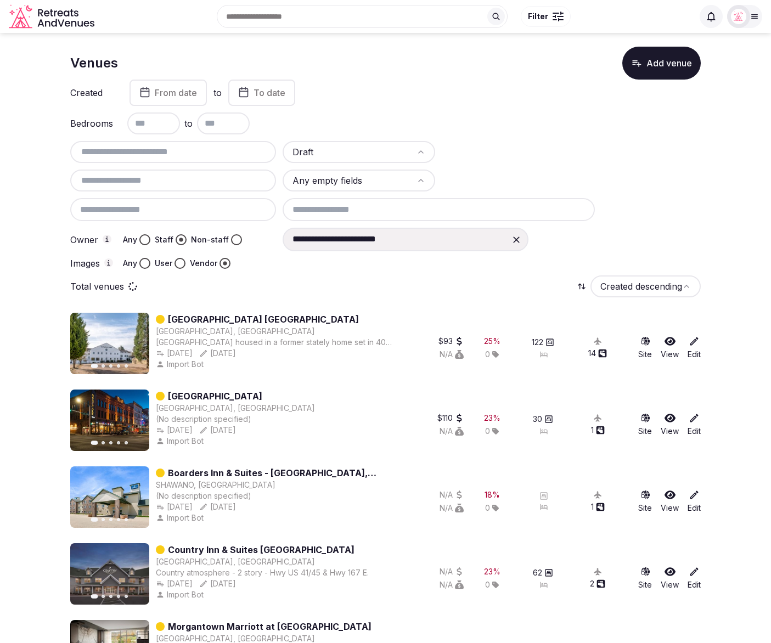
click at [134, 177] on input "text" at bounding box center [173, 180] width 197 height 13
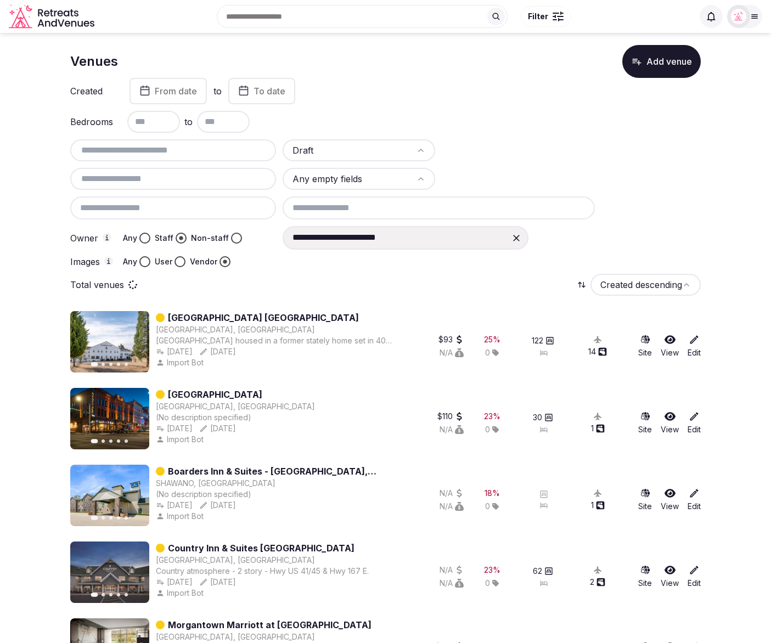
scroll to position [14, 0]
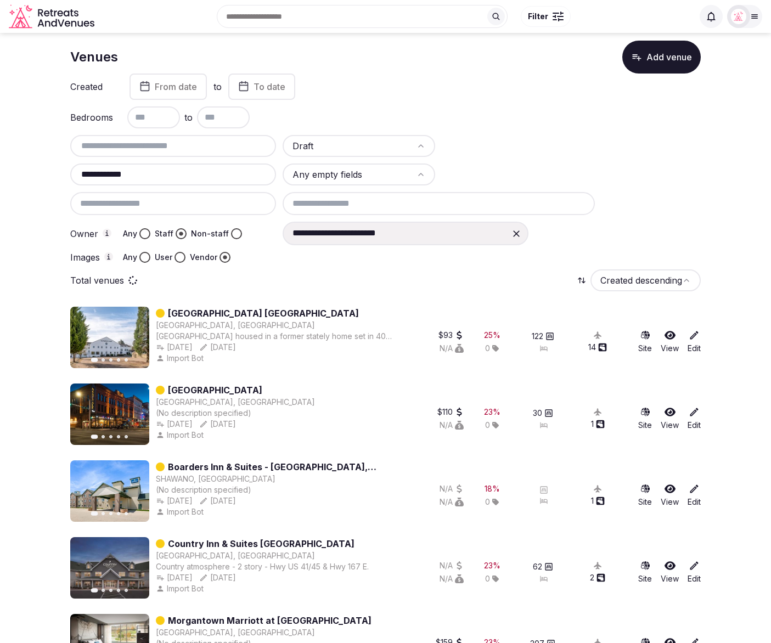
type input "**********"
click at [697, 169] on div "**********" at bounding box center [385, 200] width 630 height 128
click at [386, 173] on html "**********" at bounding box center [385, 307] width 771 height 643
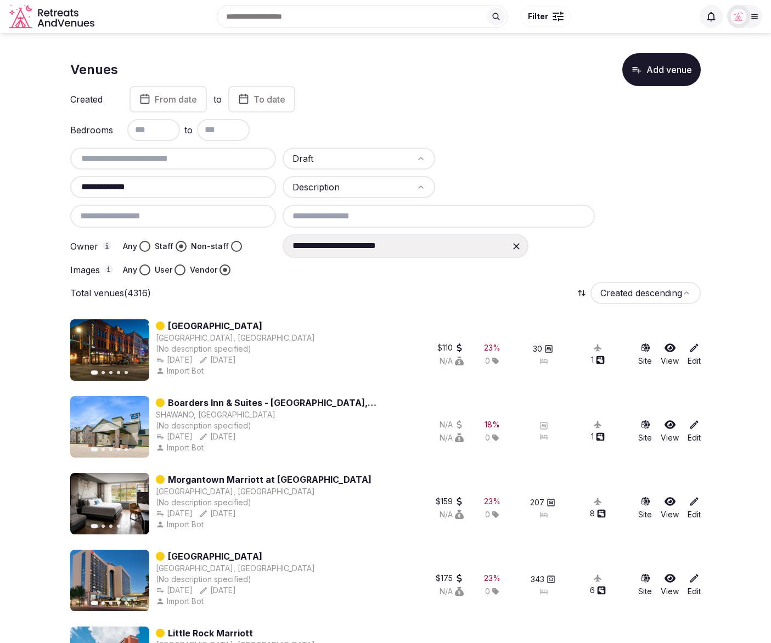
scroll to position [0, 0]
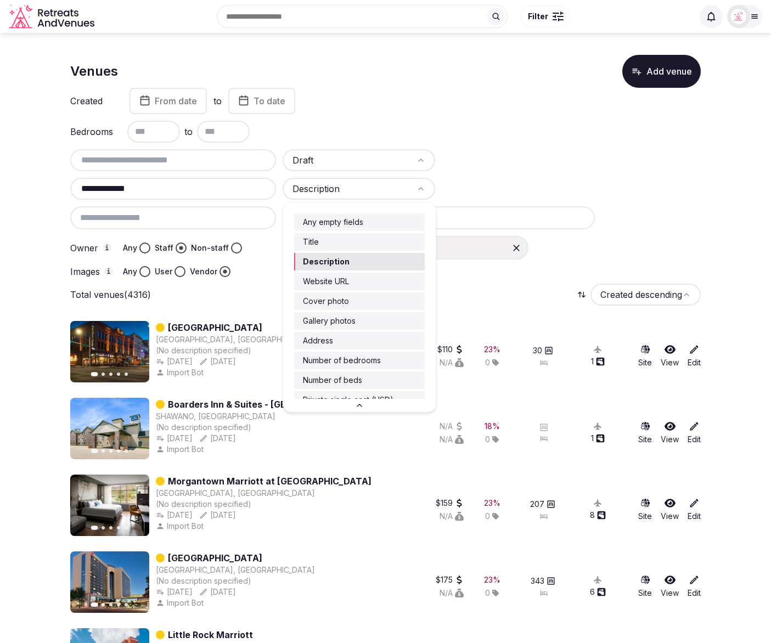
click at [347, 188] on html "**********" at bounding box center [385, 321] width 771 height 643
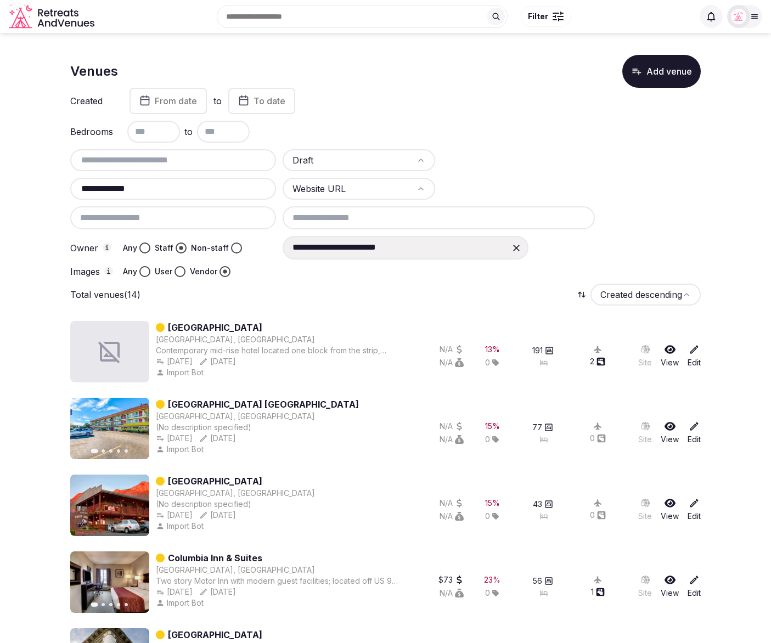
click at [338, 284] on div "Total venues (14) Created descending" at bounding box center [385, 295] width 630 height 22
click at [349, 188] on html "**********" at bounding box center [385, 321] width 771 height 643
click at [351, 296] on div "Total venues Created descending" at bounding box center [385, 295] width 630 height 22
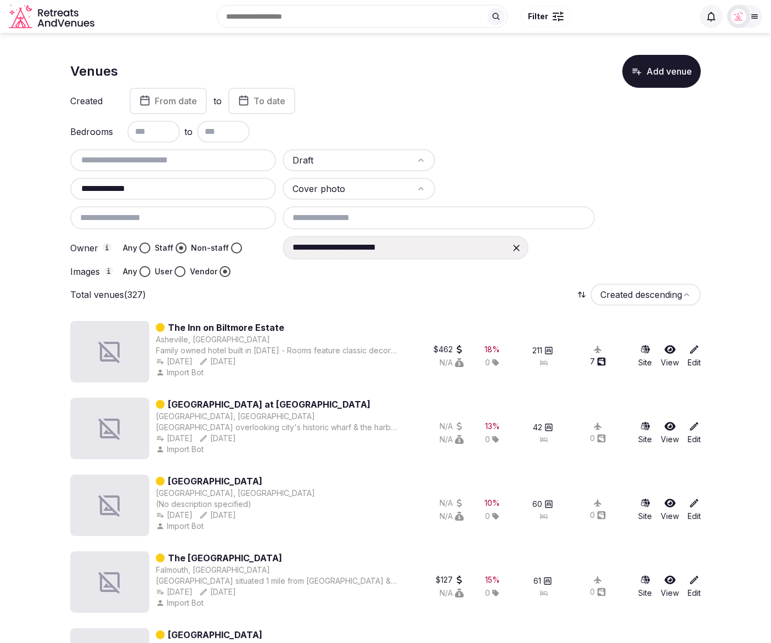
click at [355, 191] on html "**********" at bounding box center [385, 321] width 771 height 643
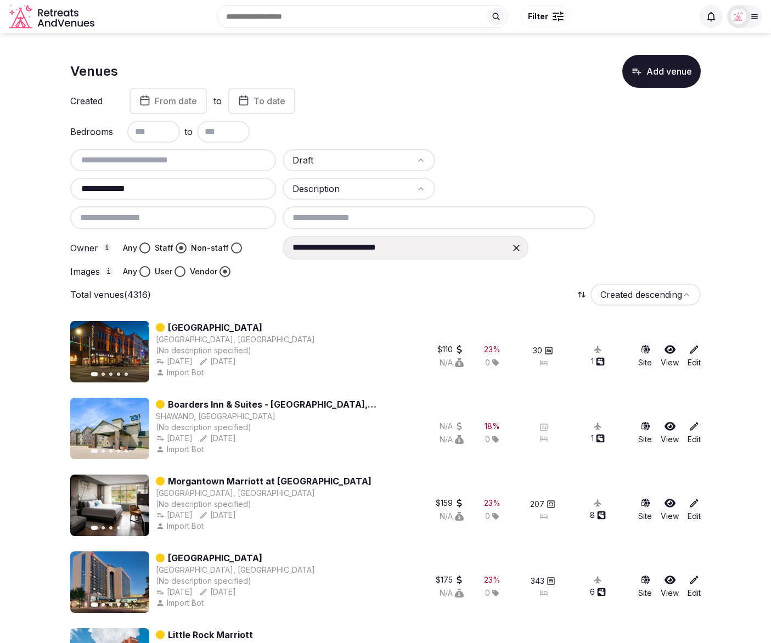
click at [150, 133] on input "text" at bounding box center [153, 132] width 53 height 22
type input "*"
click at [221, 132] on input "text" at bounding box center [223, 132] width 53 height 22
type input "**"
click at [618, 149] on div "**********" at bounding box center [385, 213] width 630 height 128
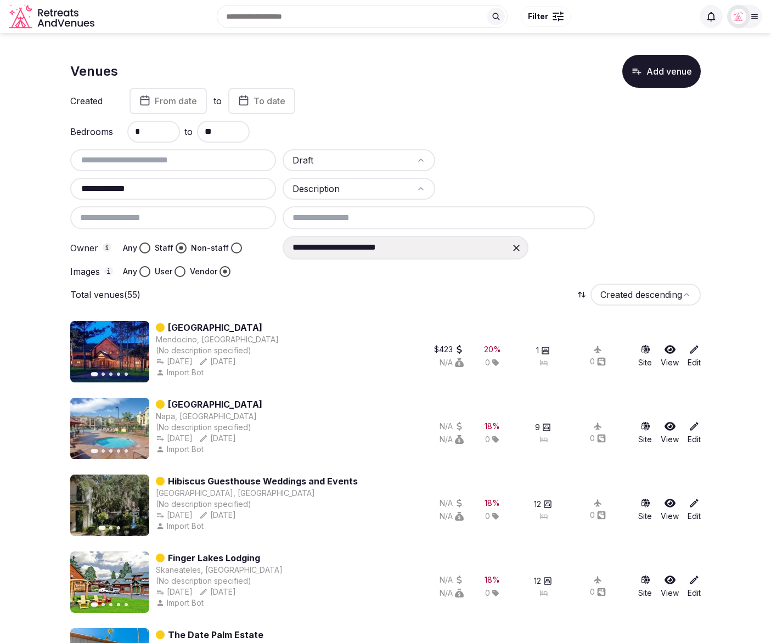
click at [381, 217] on input at bounding box center [439, 217] width 312 height 23
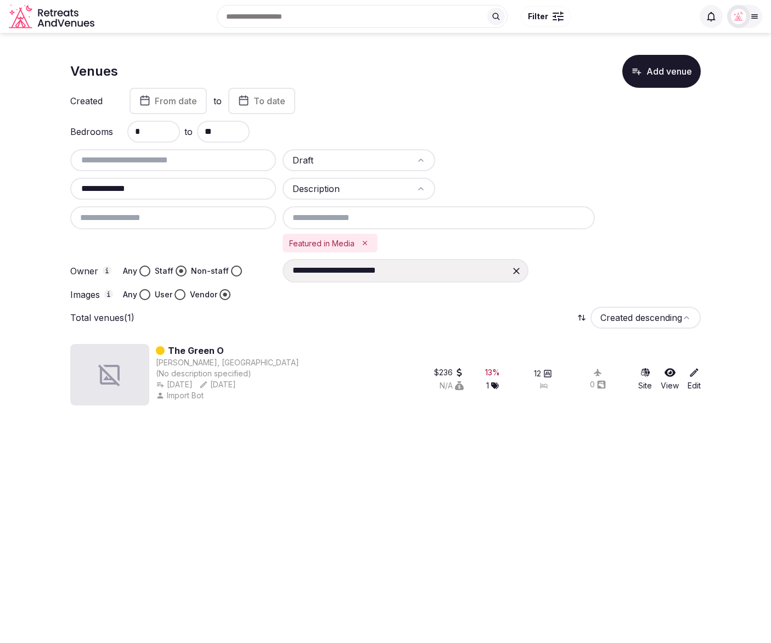
click at [380, 306] on div "**********" at bounding box center [385, 237] width 630 height 364
click at [364, 241] on icon "Remove Featured in Media" at bounding box center [365, 243] width 8 height 8
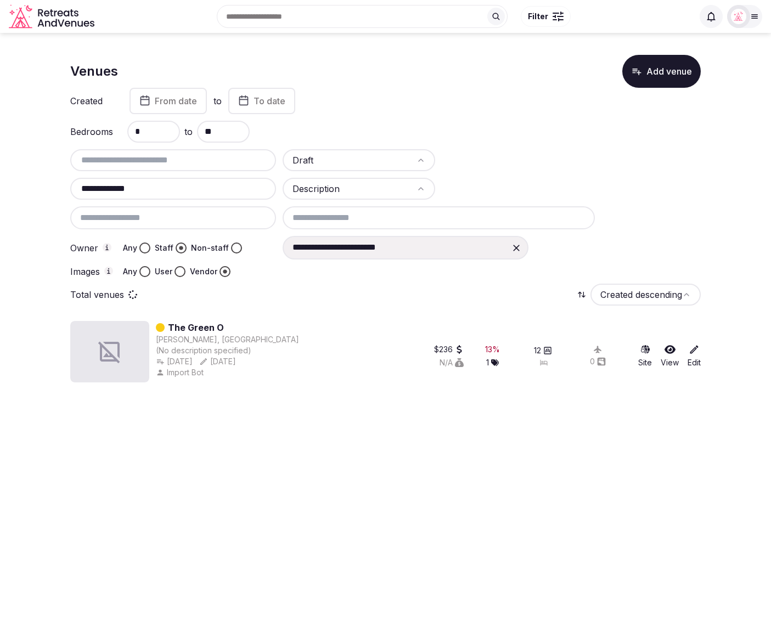
click at [366, 217] on input at bounding box center [439, 217] width 312 height 23
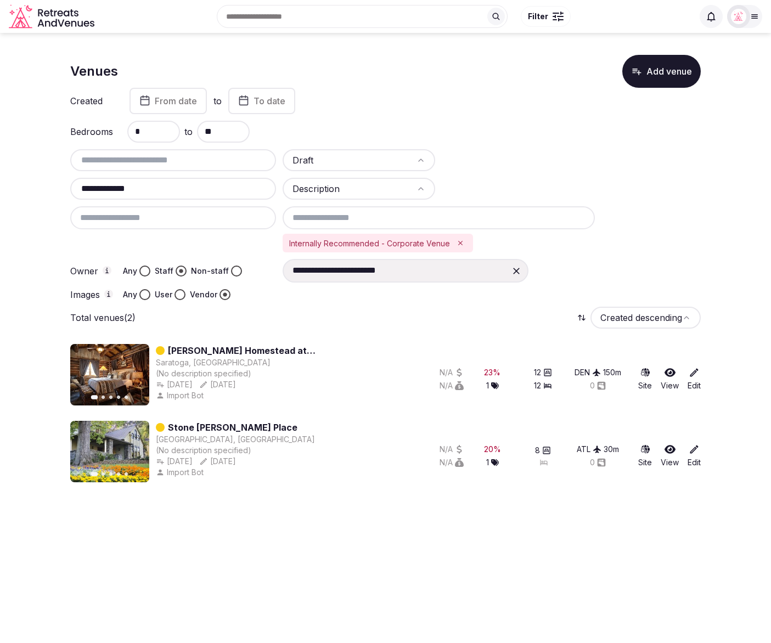
click at [360, 313] on div "Total venues (2) Created descending" at bounding box center [385, 318] width 630 height 22
click at [462, 242] on icon "Remove Internally Recommended - Corporate Venue" at bounding box center [460, 243] width 8 height 8
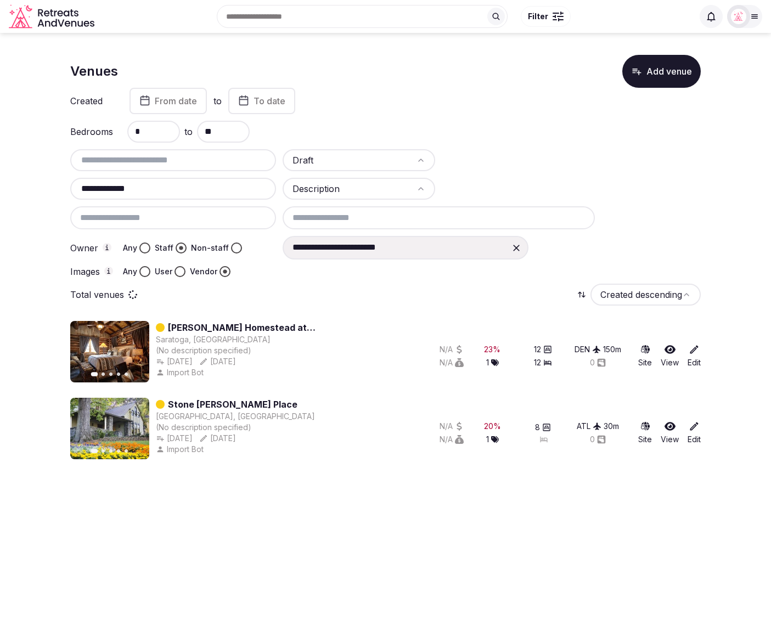
click at [434, 216] on input at bounding box center [439, 217] width 312 height 23
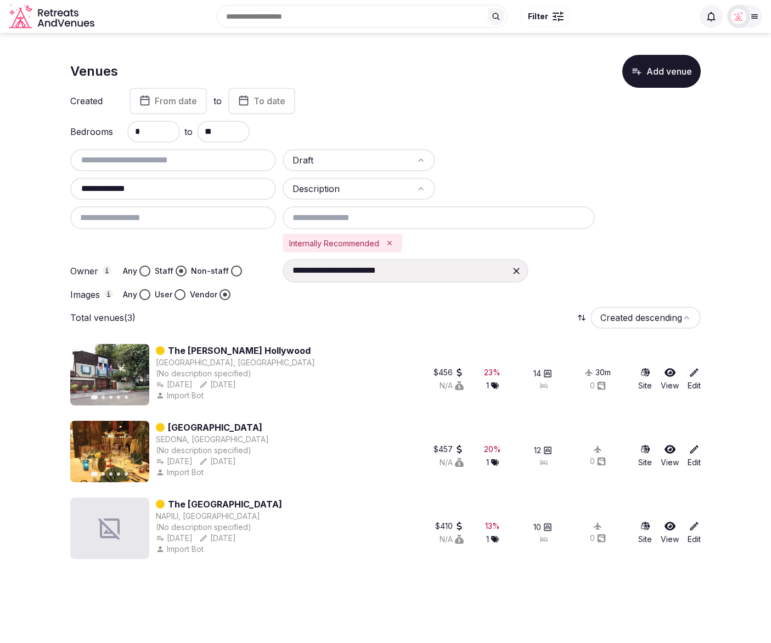
click at [518, 317] on div "Total venues (3) Created descending" at bounding box center [385, 318] width 630 height 22
click at [161, 100] on span "From date" at bounding box center [176, 100] width 42 height 11
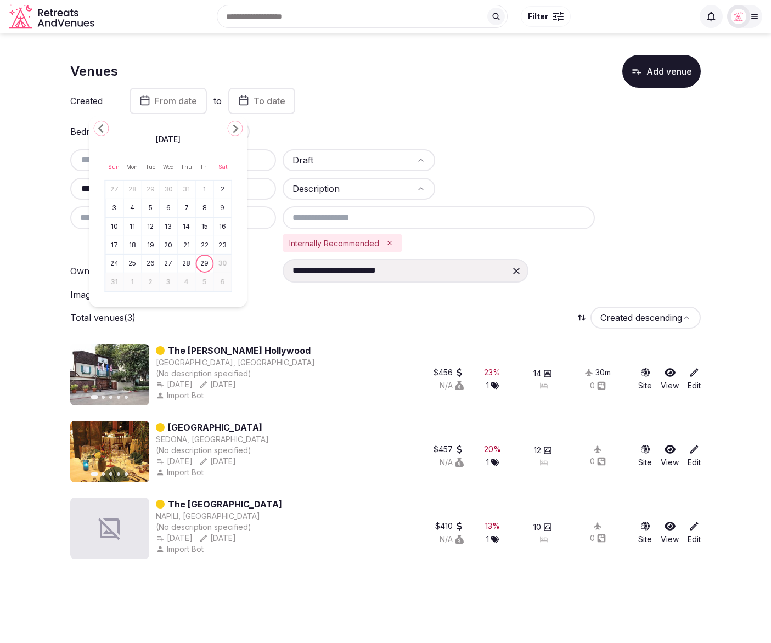
click at [99, 127] on polygon "Go to the Previous Month" at bounding box center [100, 128] width 5 height 9
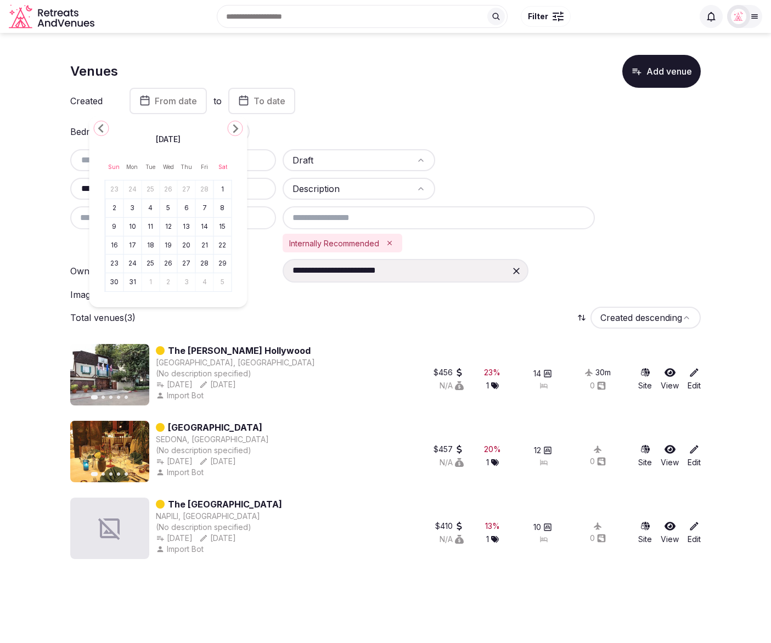
click at [99, 127] on polygon "Go to the Previous Month" at bounding box center [100, 128] width 5 height 9
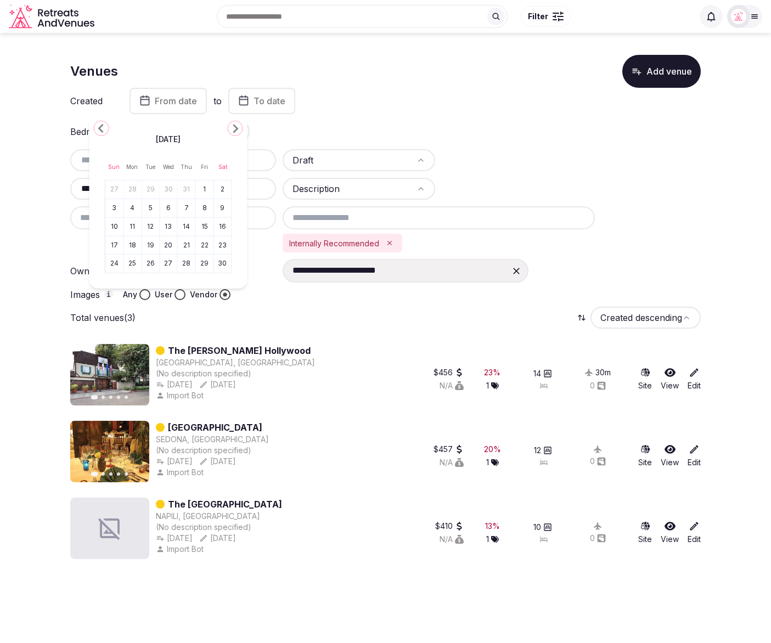
click at [99, 127] on polygon "Go to the Previous Month" at bounding box center [100, 128] width 5 height 9
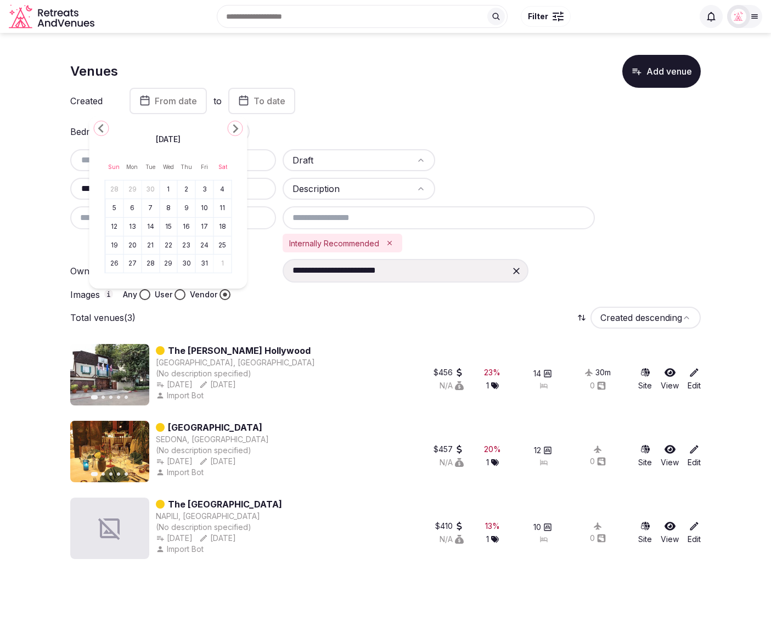
click at [99, 127] on polygon "Go to the Previous Month" at bounding box center [100, 128] width 5 height 9
click at [204, 185] on button "1" at bounding box center [204, 190] width 15 height 16
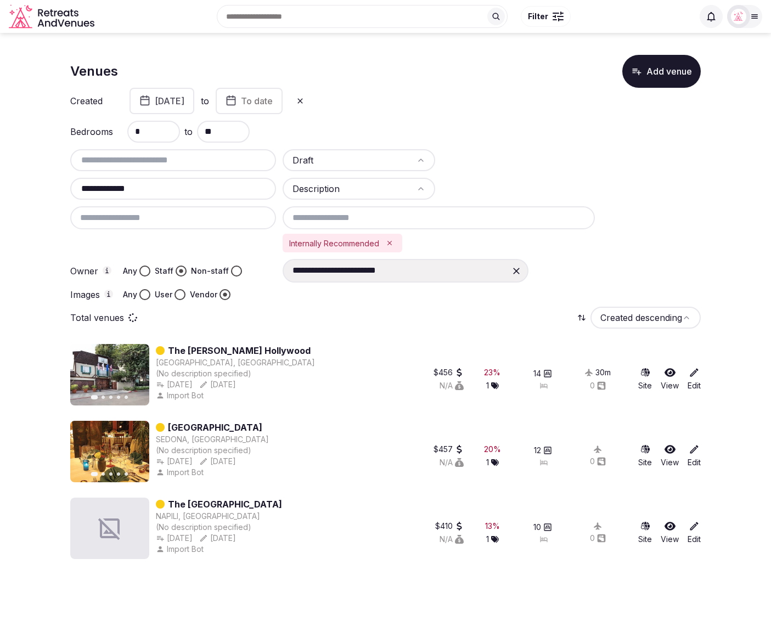
click at [275, 104] on button "To date" at bounding box center [249, 101] width 67 height 26
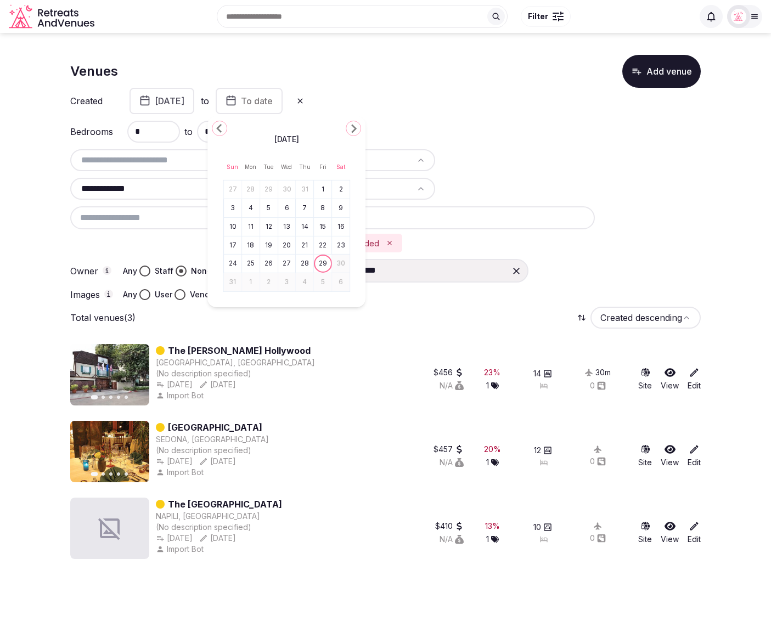
click at [221, 129] on icon "Go to the Previous Month" at bounding box center [219, 128] width 13 height 13
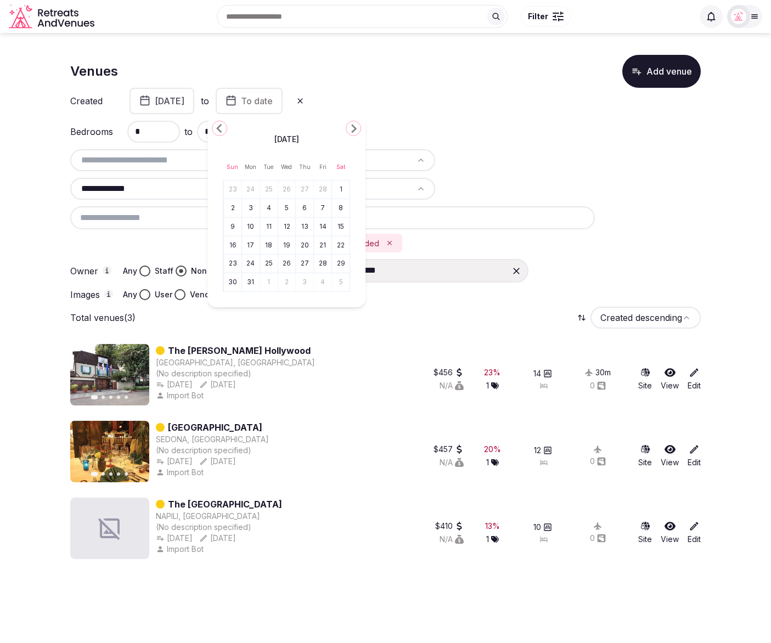
click at [221, 129] on icon "Go to the Previous Month" at bounding box center [219, 128] width 13 height 13
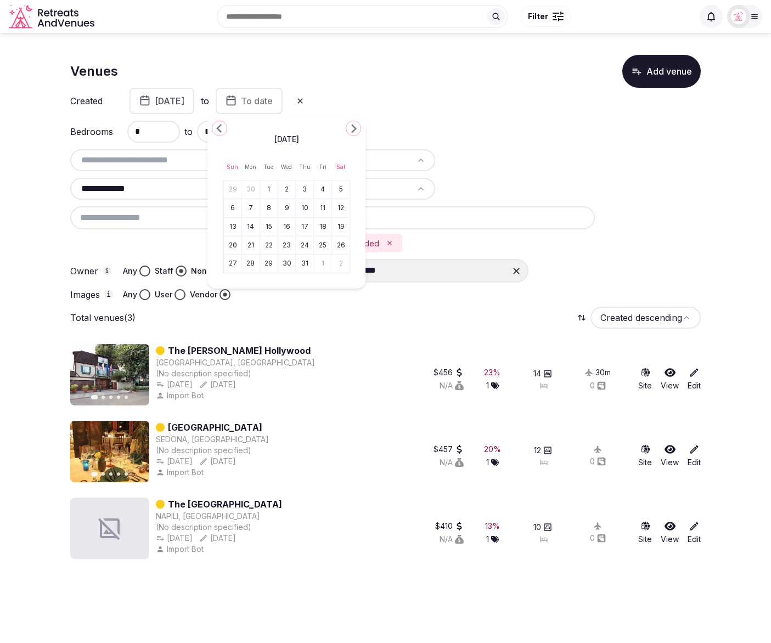
click at [221, 129] on icon "Go to the Previous Month" at bounding box center [219, 128] width 13 height 13
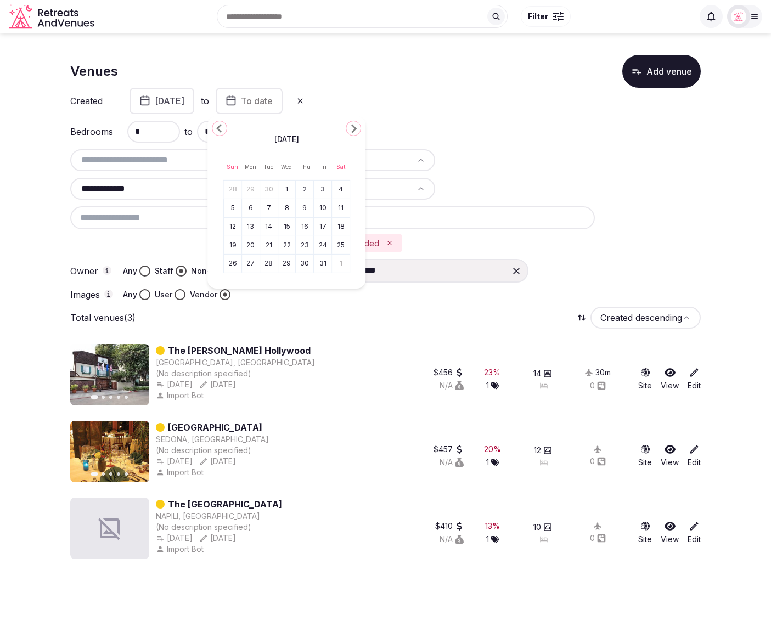
click at [221, 129] on icon "Go to the Previous Month" at bounding box center [219, 128] width 13 height 13
click at [233, 283] on button "31" at bounding box center [232, 282] width 15 height 16
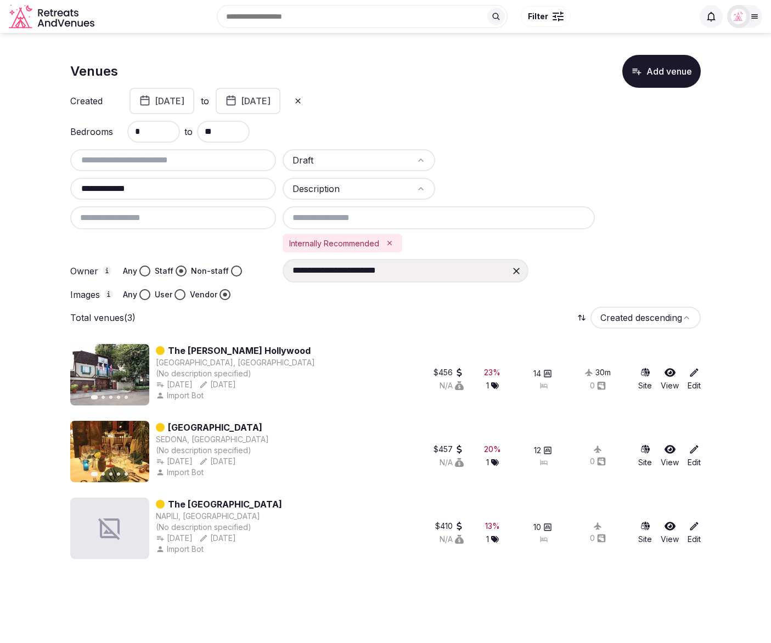
click at [328, 330] on div "**********" at bounding box center [385, 313] width 630 height 517
click at [393, 242] on icon "Remove Internally Recommended" at bounding box center [390, 243] width 8 height 8
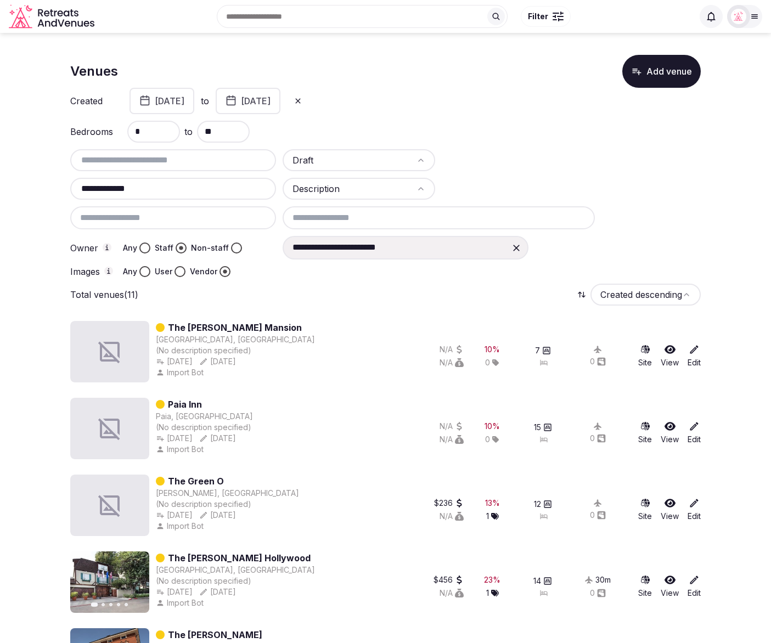
drag, startPoint x: 160, startPoint y: 131, endPoint x: 125, endPoint y: 127, distance: 34.8
click at [125, 127] on div "Bedrooms * to **" at bounding box center [385, 132] width 630 height 22
drag, startPoint x: 220, startPoint y: 134, endPoint x: 198, endPoint y: 133, distance: 22.0
click at [198, 133] on input "**" at bounding box center [223, 132] width 53 height 22
click at [560, 155] on div at bounding box center [518, 160] width 153 height 22
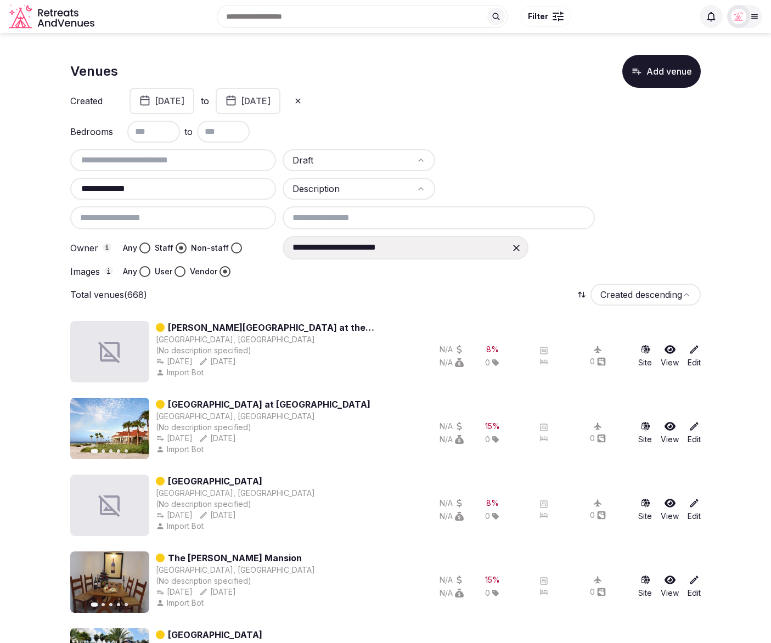
click at [151, 132] on input "text" at bounding box center [153, 132] width 53 height 22
type input "*"
click at [230, 137] on input "text" at bounding box center [223, 132] width 53 height 22
type input "**"
click at [640, 158] on div "**********" at bounding box center [385, 213] width 630 height 128
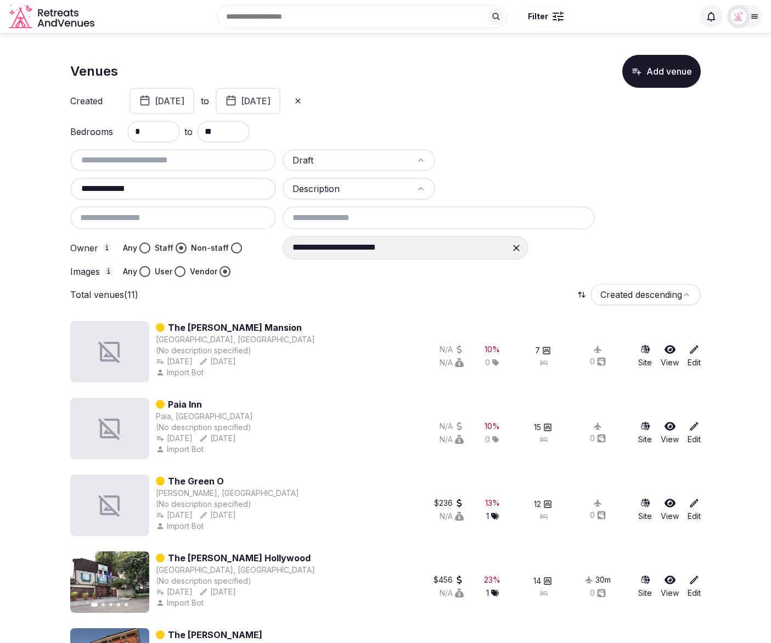
click at [305, 220] on input at bounding box center [439, 217] width 312 height 23
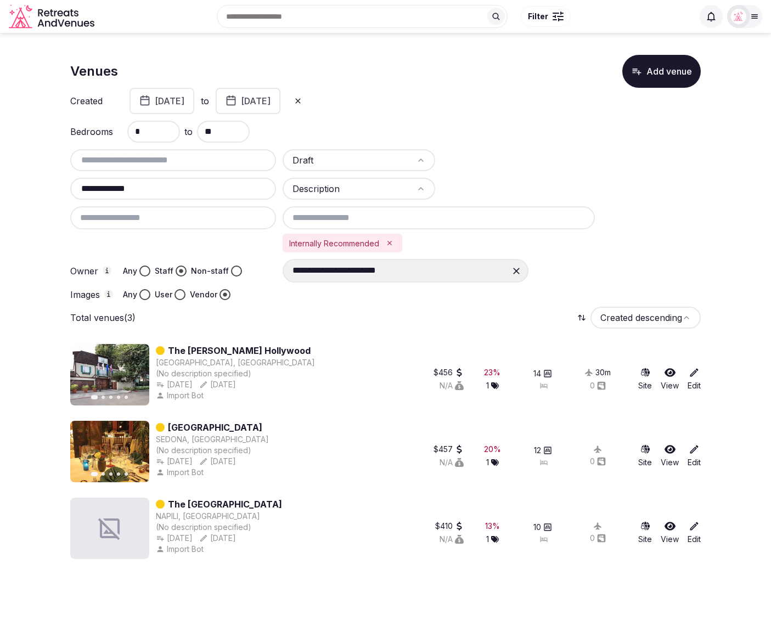
click at [389, 242] on icon "Remove Internally Recommended" at bounding box center [389, 243] width 4 height 4
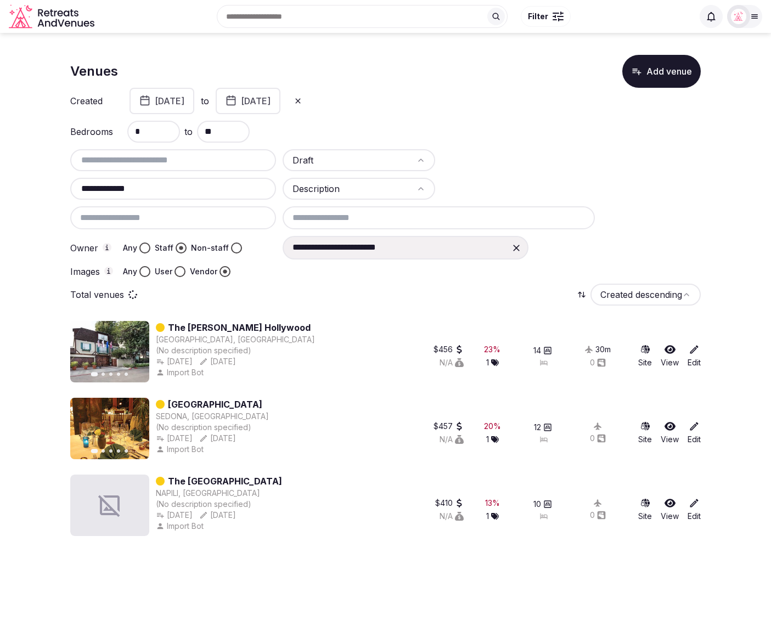
click at [371, 219] on input at bounding box center [439, 217] width 312 height 23
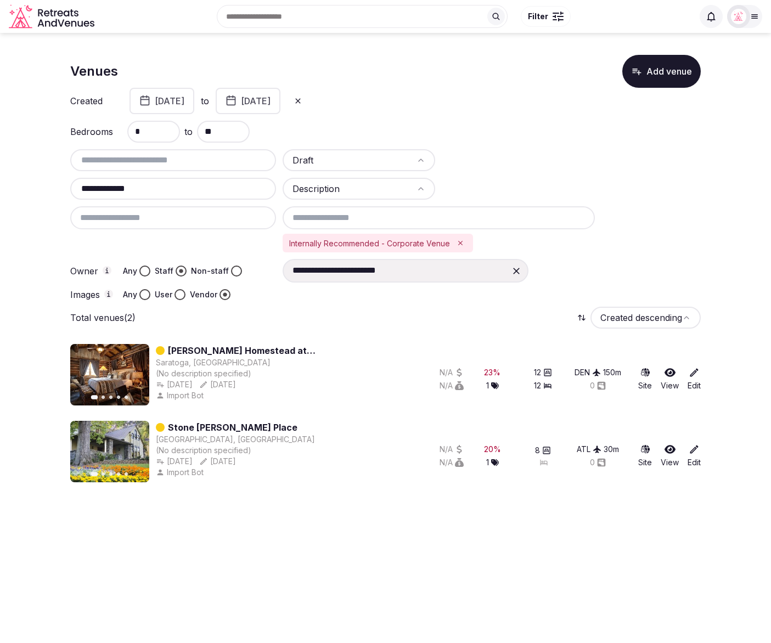
click at [460, 241] on icon "Remove Internally Recommended - Corporate Venue" at bounding box center [460, 243] width 8 height 8
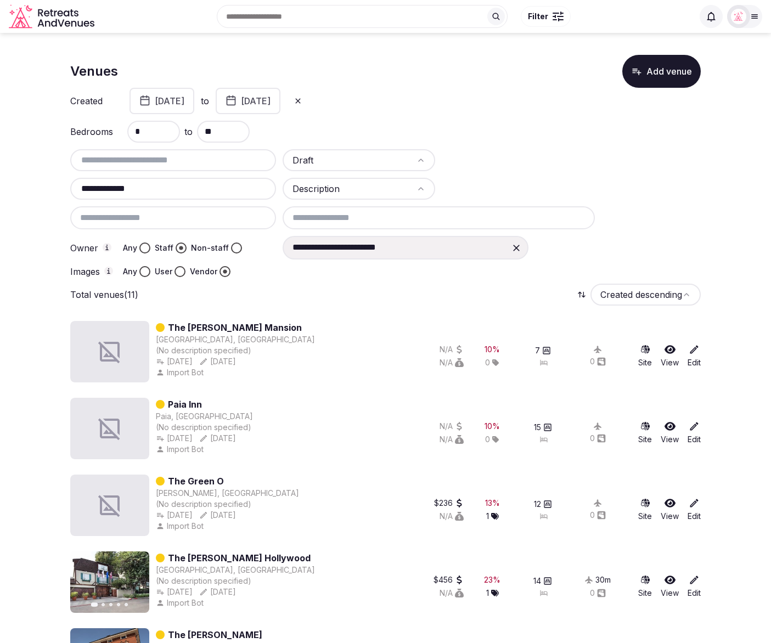
click at [620, 251] on div "**********" at bounding box center [492, 247] width 418 height 23
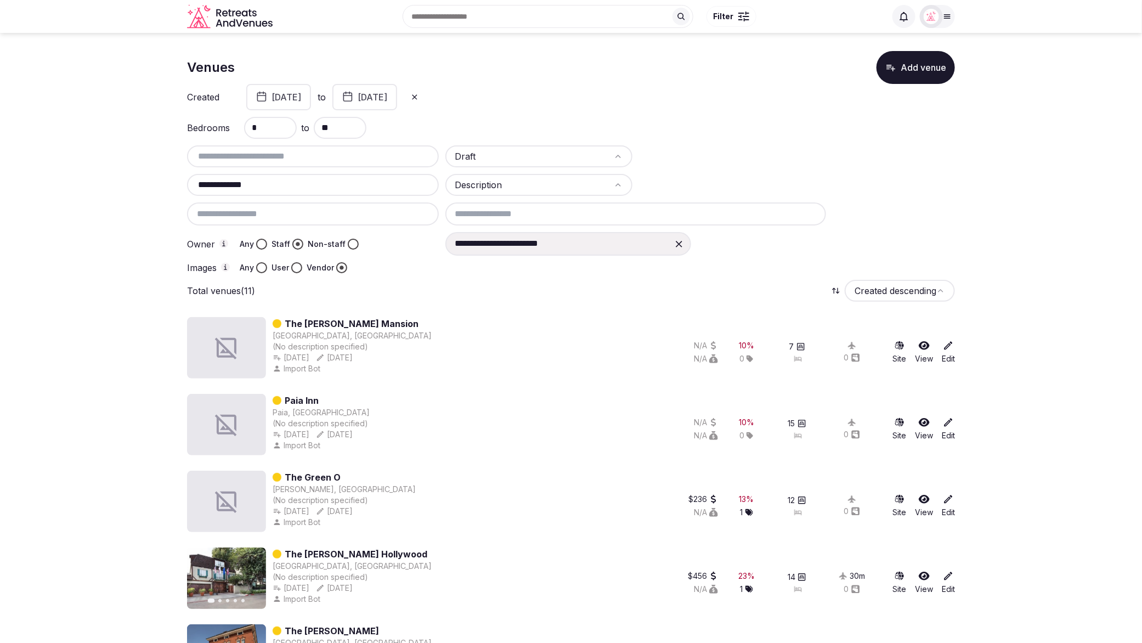
scroll to position [2, 0]
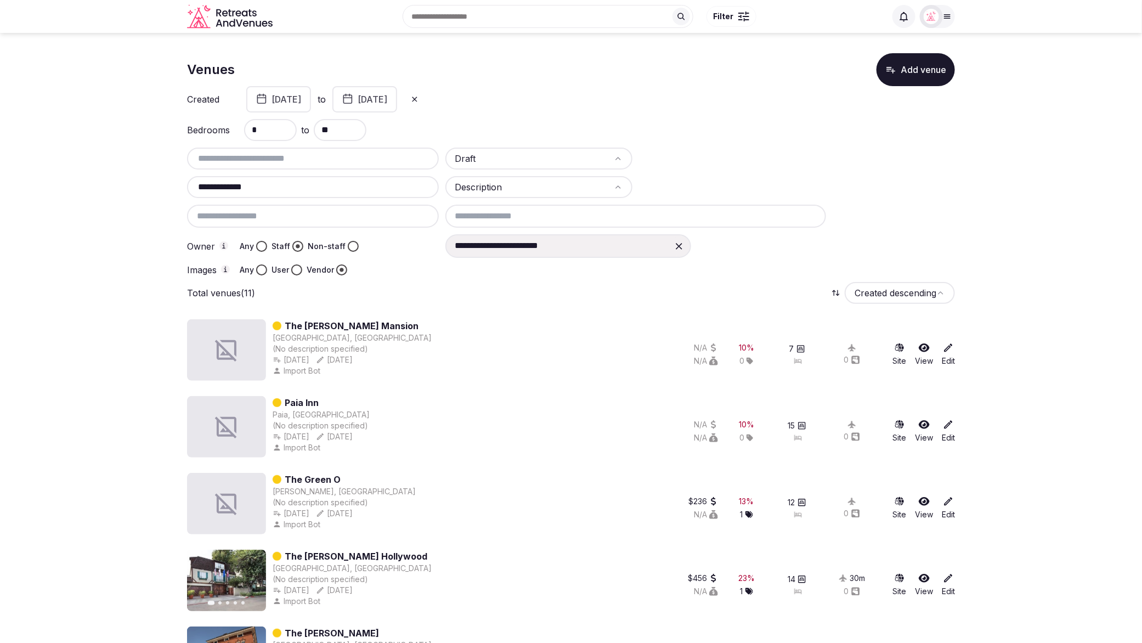
click at [770, 255] on div "**********" at bounding box center [700, 245] width 510 height 23
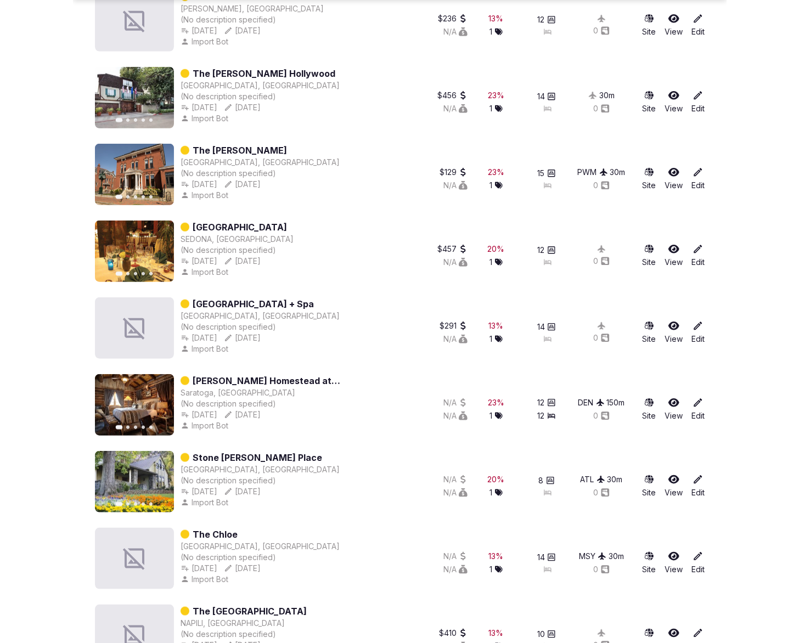
scroll to position [524, 0]
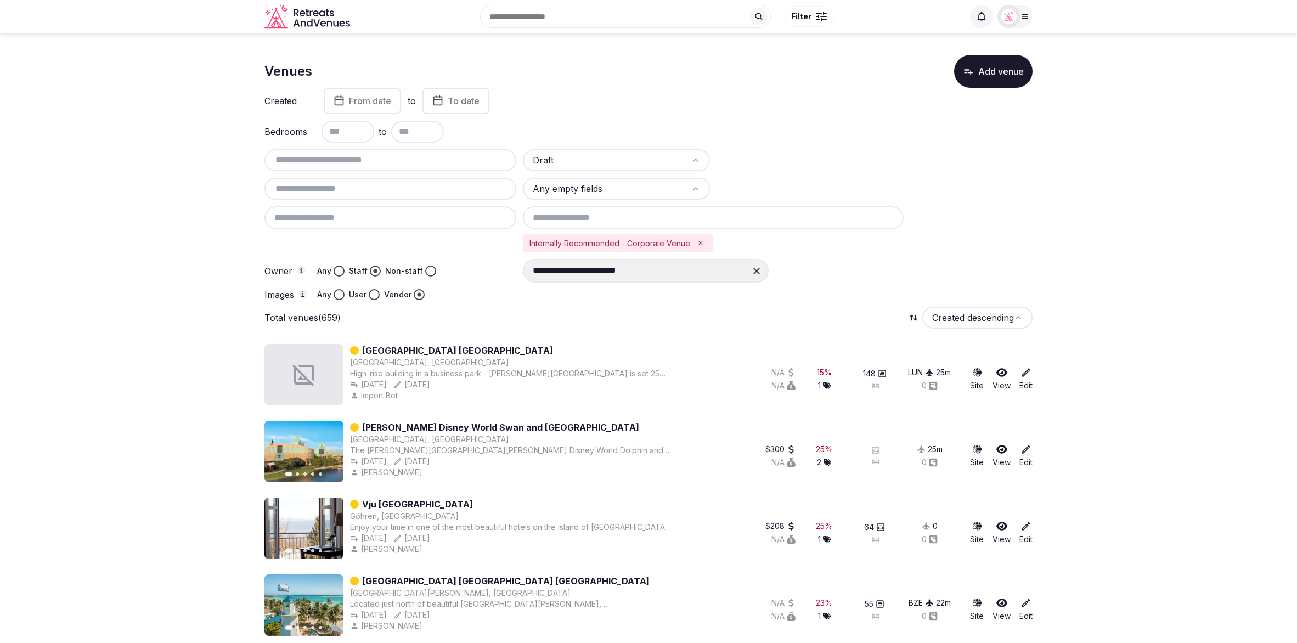
click at [701, 99] on div "Created From date to To date" at bounding box center [648, 101] width 768 height 26
click at [701, 240] on icon "Remove Internally Recommended - Corporate Venue" at bounding box center [701, 243] width 8 height 8
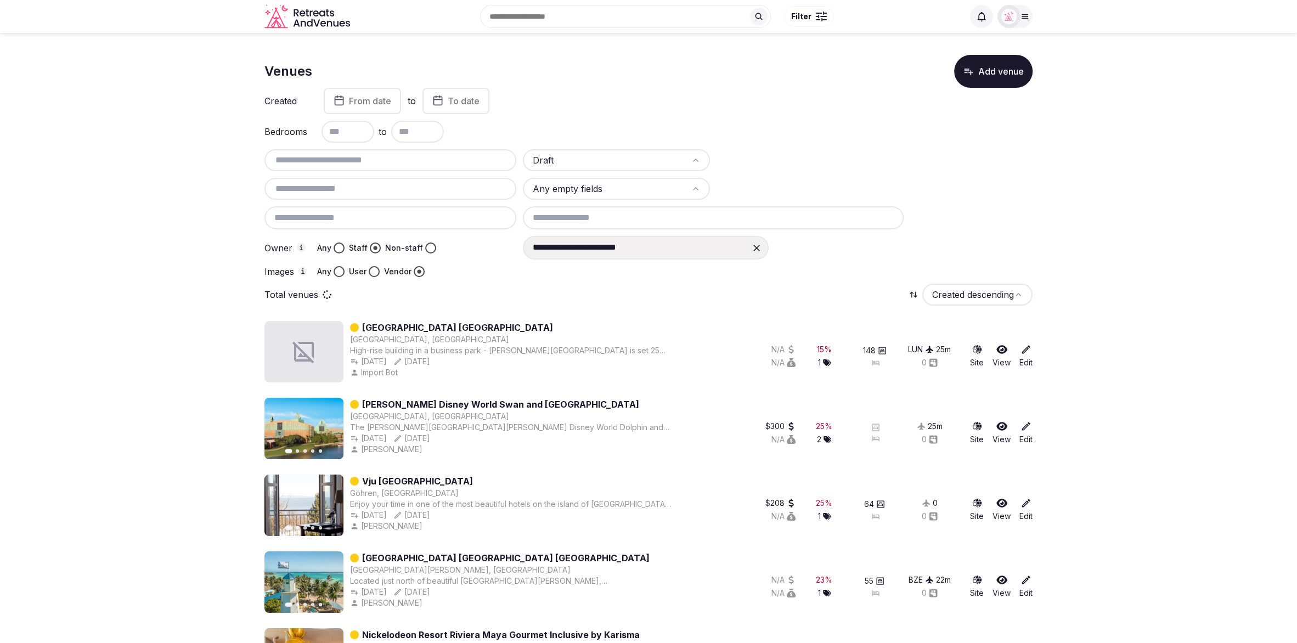
click at [361, 97] on span "From date" at bounding box center [370, 100] width 42 height 11
click at [295, 127] on polygon "Go to the Previous Month" at bounding box center [294, 128] width 5 height 9
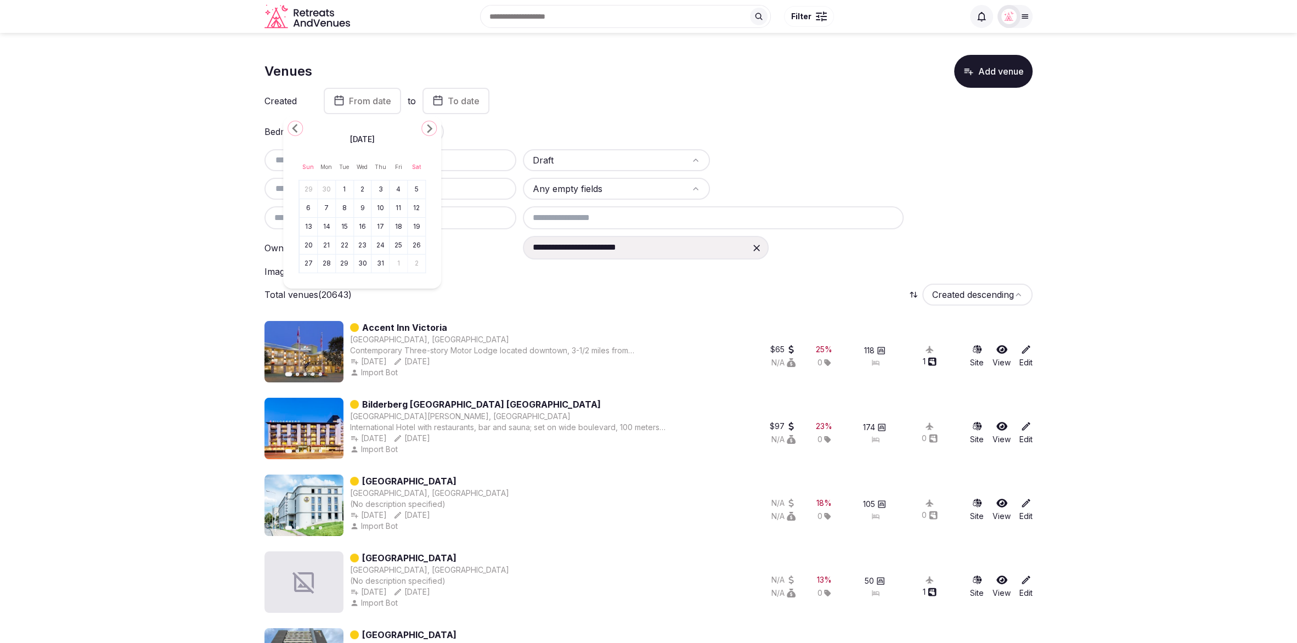
click at [296, 128] on icon "Go to the Previous Month" at bounding box center [295, 128] width 13 height 13
click at [295, 129] on polygon "Go to the Previous Month" at bounding box center [294, 128] width 5 height 9
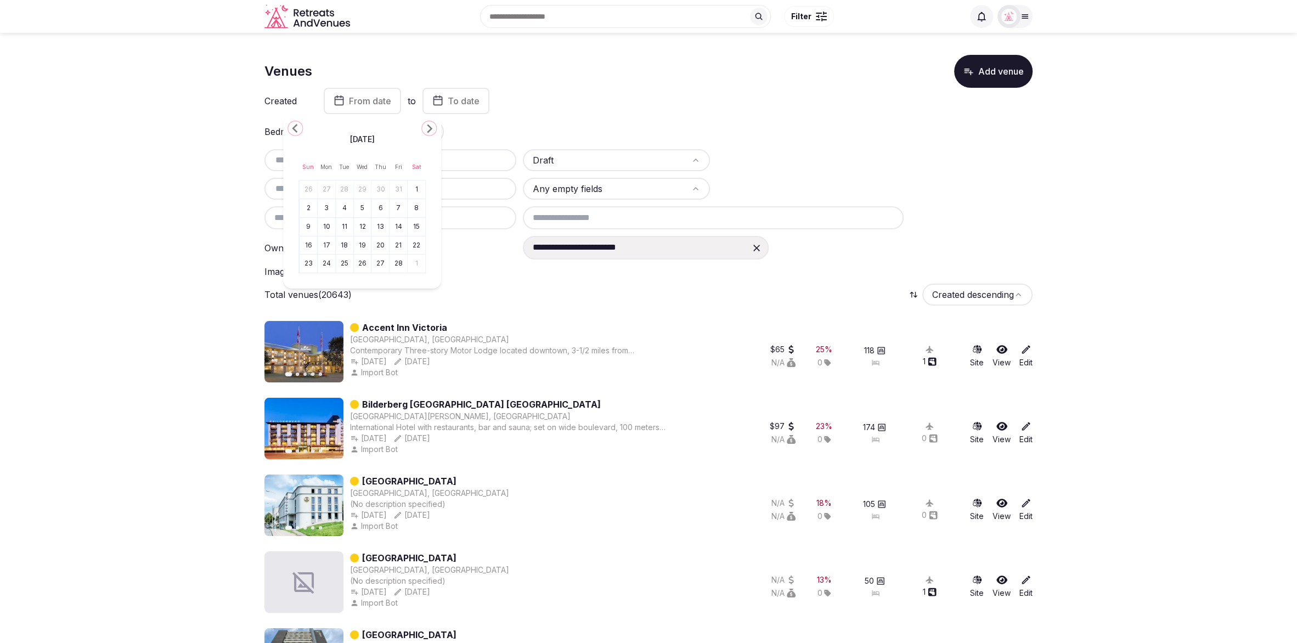
click at [417, 188] on button "1" at bounding box center [416, 190] width 15 height 16
click at [467, 98] on span "To date" at bounding box center [451, 100] width 32 height 11
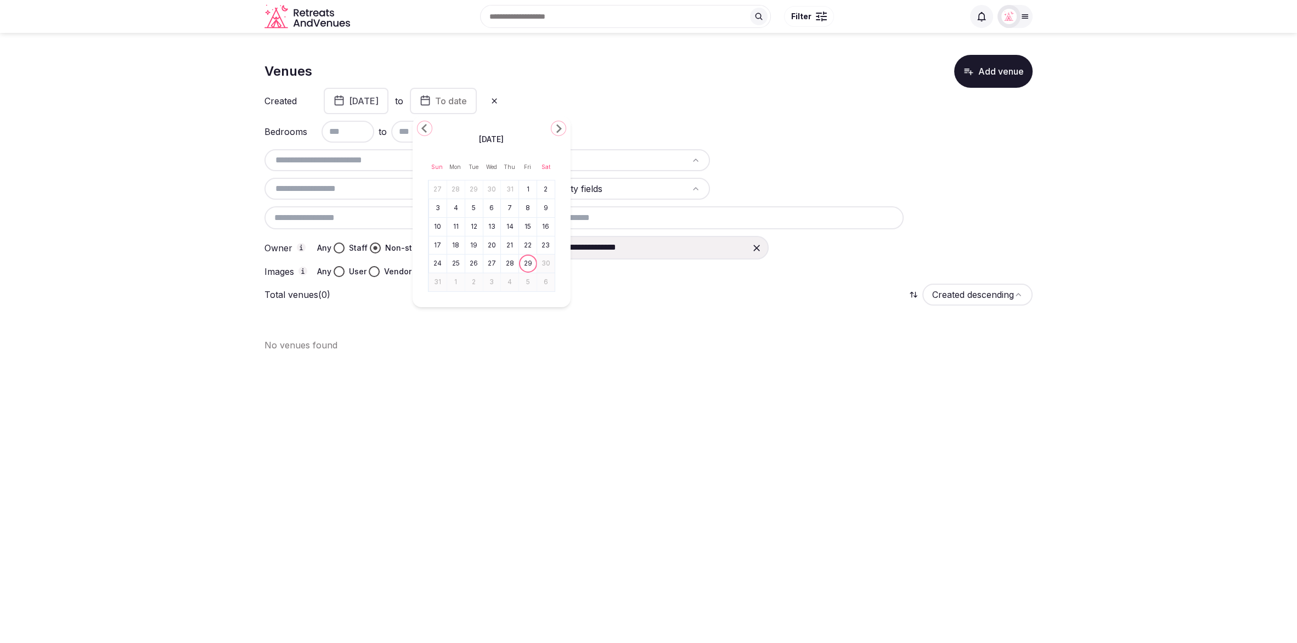
click at [425, 127] on icon "Go to the Previous Month" at bounding box center [424, 128] width 13 height 13
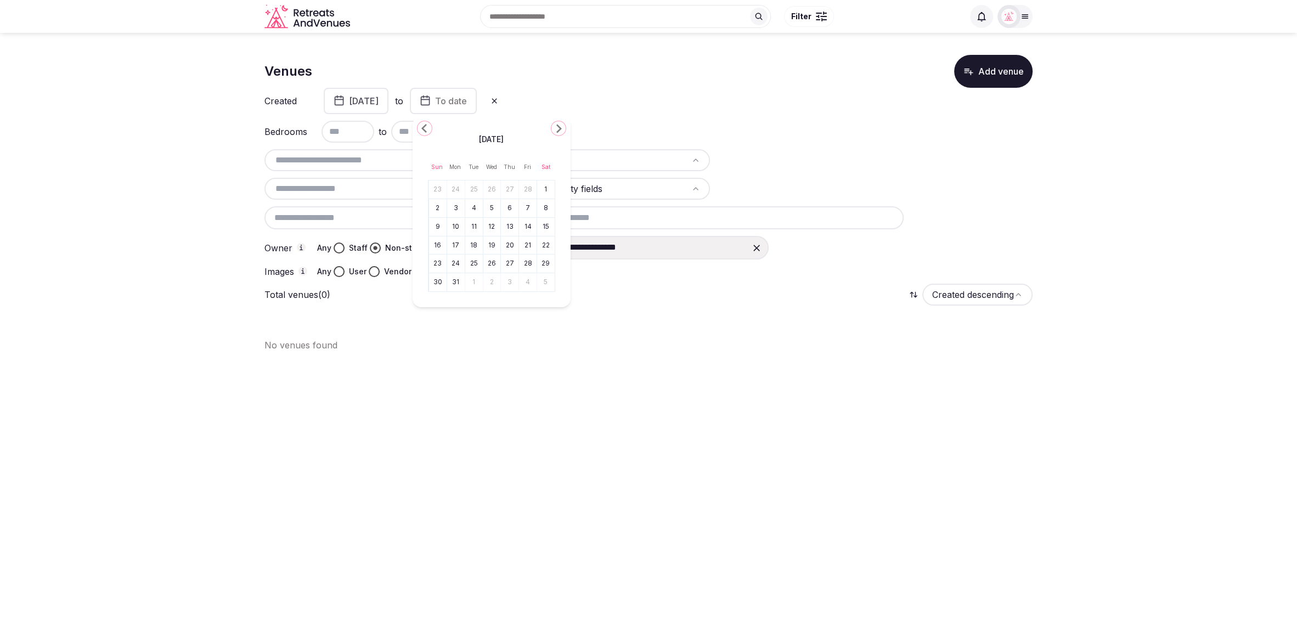
click at [425, 127] on icon "Go to the Previous Month" at bounding box center [424, 128] width 13 height 13
click at [531, 261] on button "28" at bounding box center [527, 264] width 15 height 16
click at [670, 321] on div at bounding box center [648, 321] width 768 height 18
click at [475, 100] on button "[DATE]" at bounding box center [442, 101] width 65 height 26
click at [769, 279] on div "**********" at bounding box center [648, 208] width 768 height 306
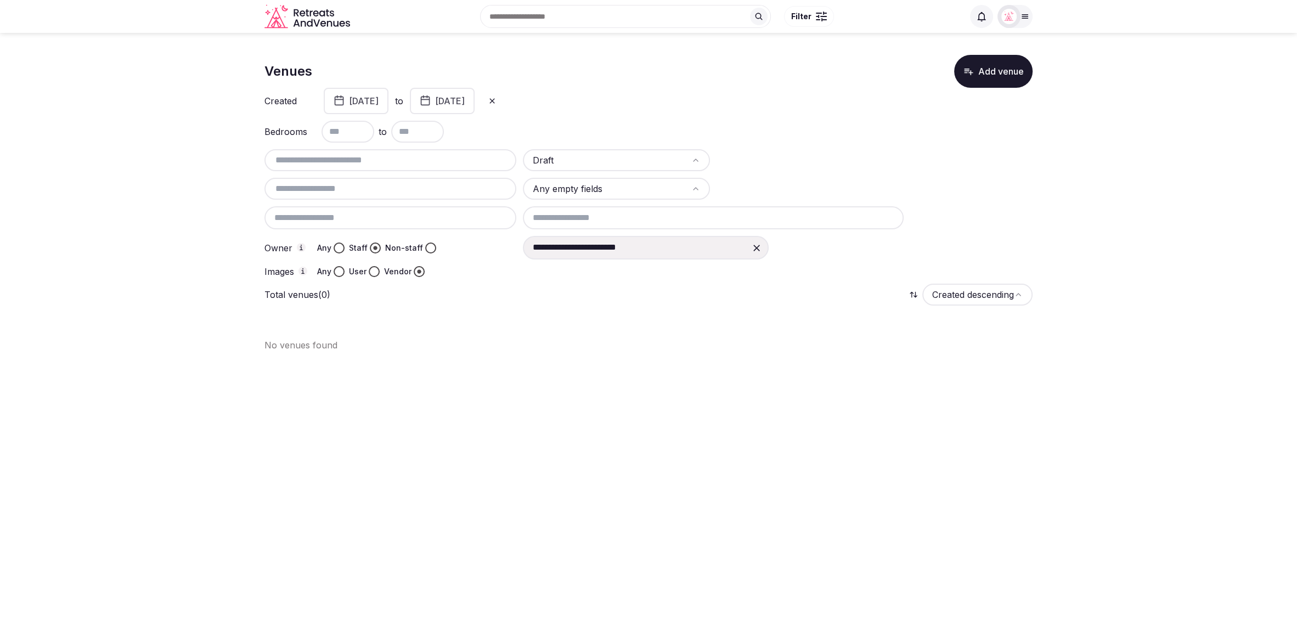
click at [475, 108] on button "[DATE]" at bounding box center [442, 101] width 65 height 26
click at [584, 129] on icon "Go to the Next Month" at bounding box center [585, 128] width 13 height 13
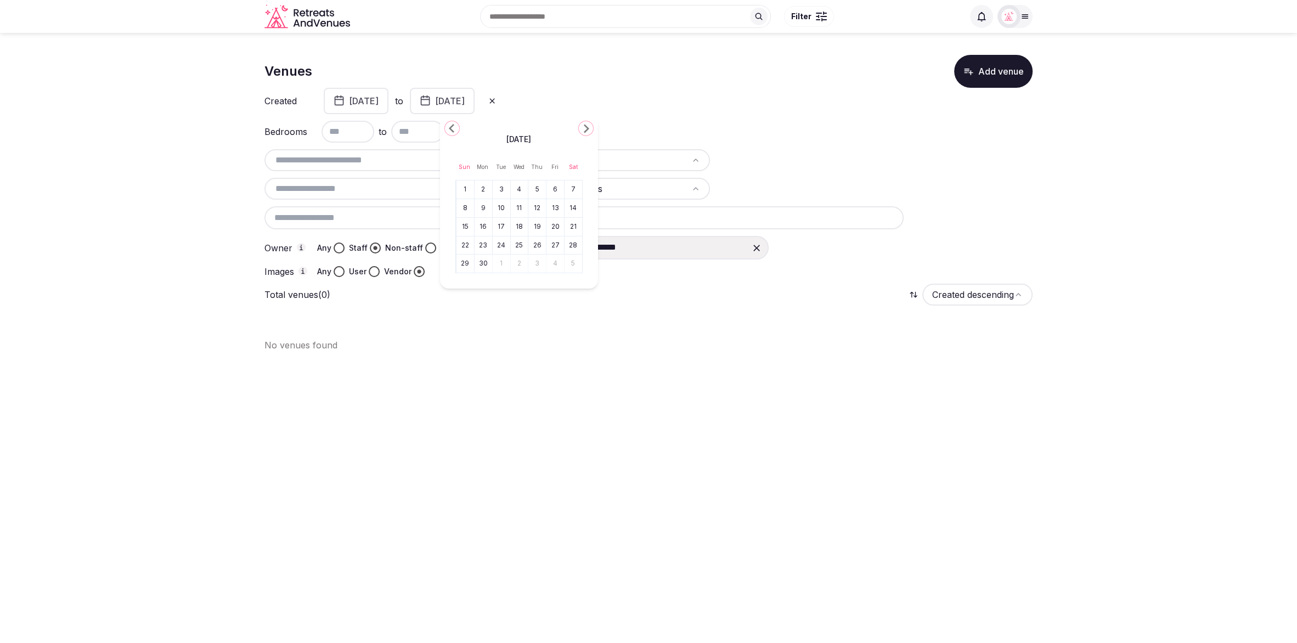
click at [584, 129] on icon "Go to the Next Month" at bounding box center [585, 128] width 13 height 13
click at [447, 128] on icon "Go to the Previous Month" at bounding box center [451, 128] width 13 height 13
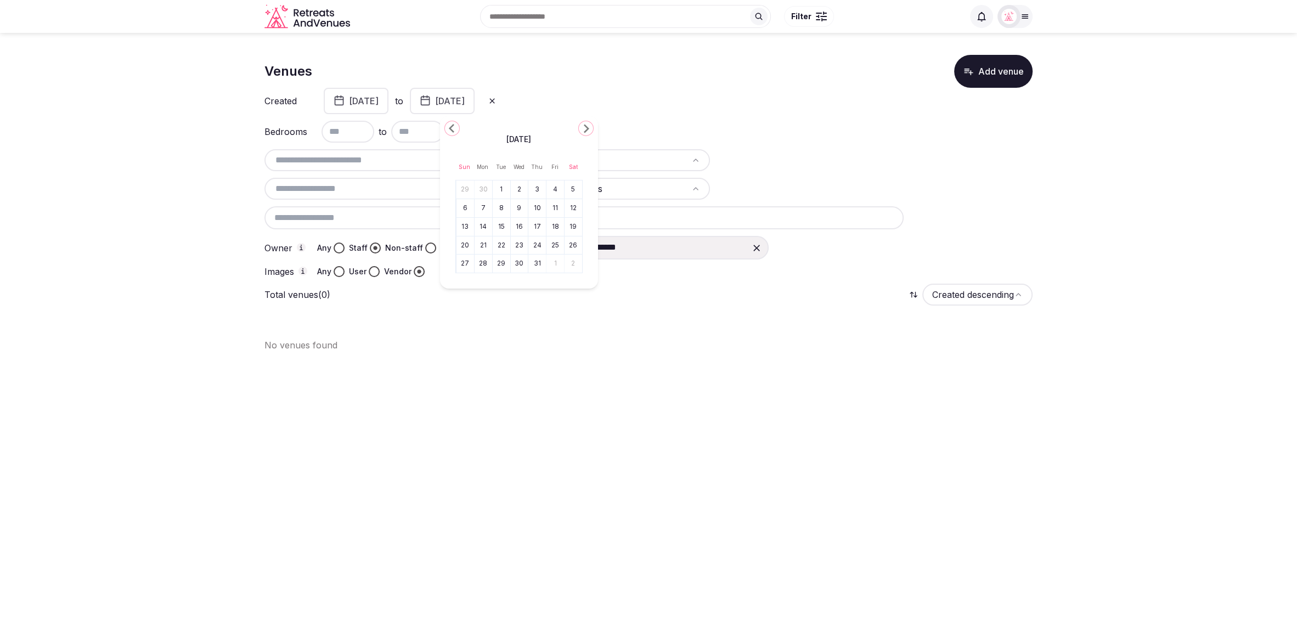
click at [447, 128] on icon "Go to the Previous Month" at bounding box center [451, 128] width 13 height 13
click at [470, 189] on button "1" at bounding box center [465, 190] width 15 height 16
click at [496, 98] on icon at bounding box center [492, 101] width 9 height 9
click at [357, 98] on span "From date" at bounding box center [370, 100] width 42 height 11
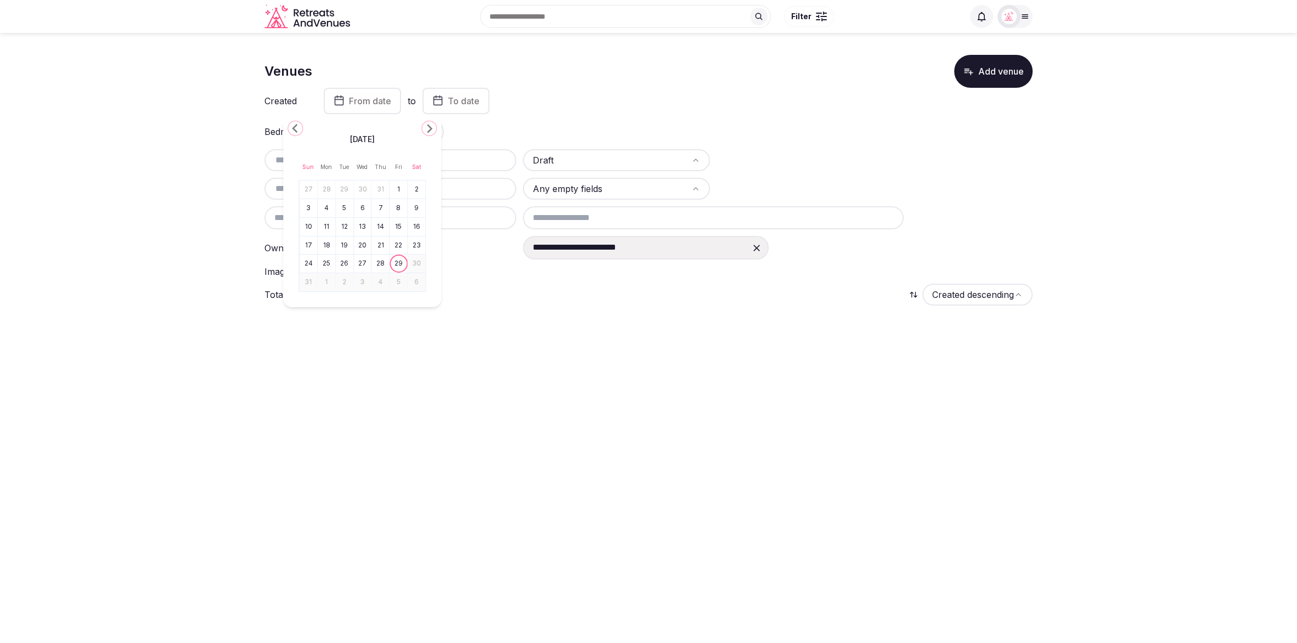
click at [288, 123] on div "[DATE] Sun Mon Tue Wed Thu Fri Sat 27 28 29 30 31 1 2 3 4 5 6 7 8 9 10 11 12 13…" at bounding box center [362, 211] width 158 height 191
click at [292, 123] on icon "Go to the Previous Month" at bounding box center [295, 128] width 13 height 13
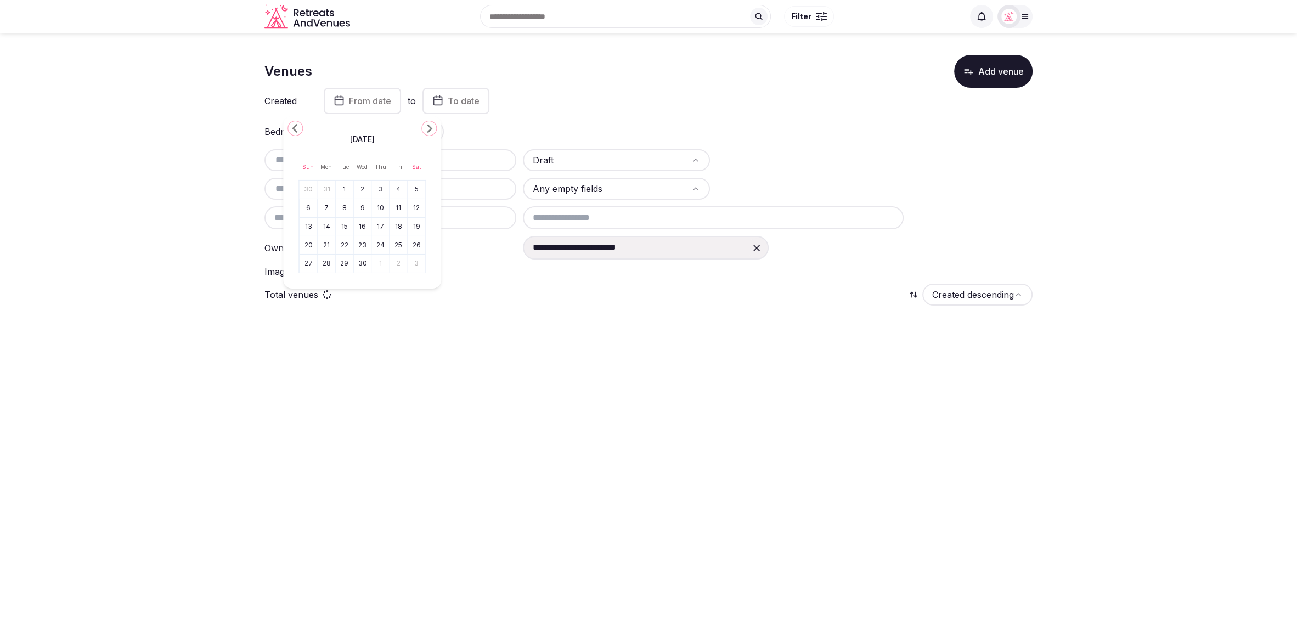
click at [292, 123] on icon "Go to the Previous Month" at bounding box center [295, 128] width 13 height 13
click at [433, 128] on icon "Go to the Next Month" at bounding box center [428, 128] width 13 height 13
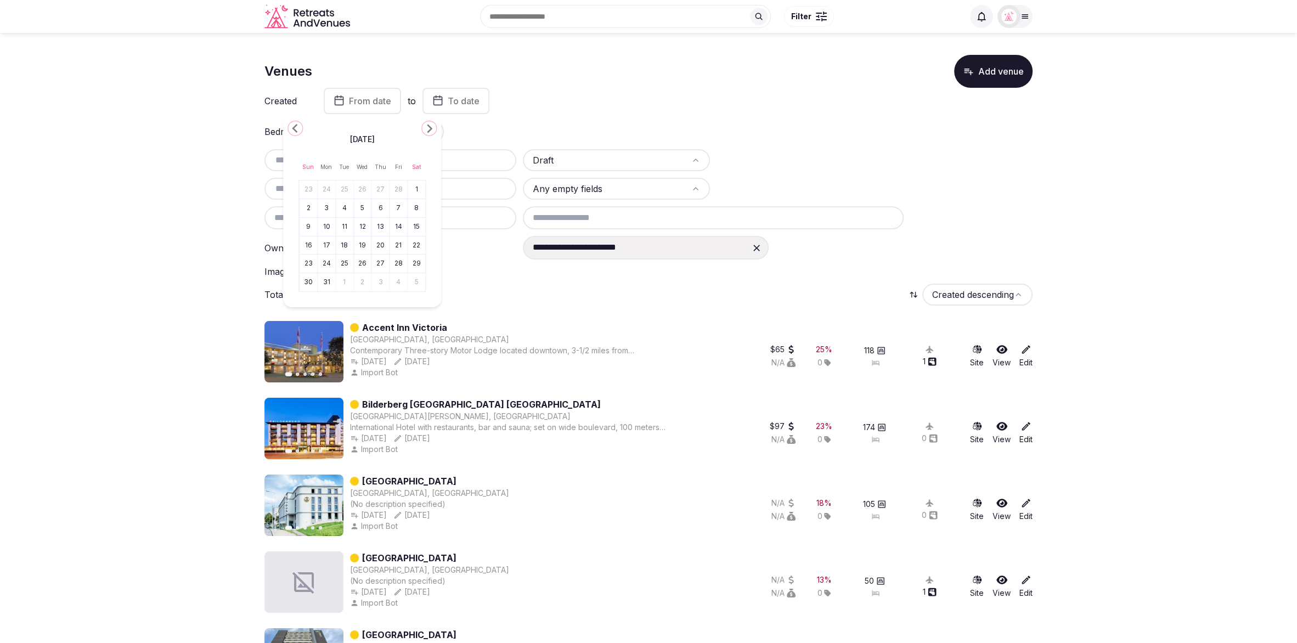
click at [411, 188] on button "1" at bounding box center [416, 190] width 15 height 16
click at [431, 103] on icon "button" at bounding box center [425, 100] width 11 height 13
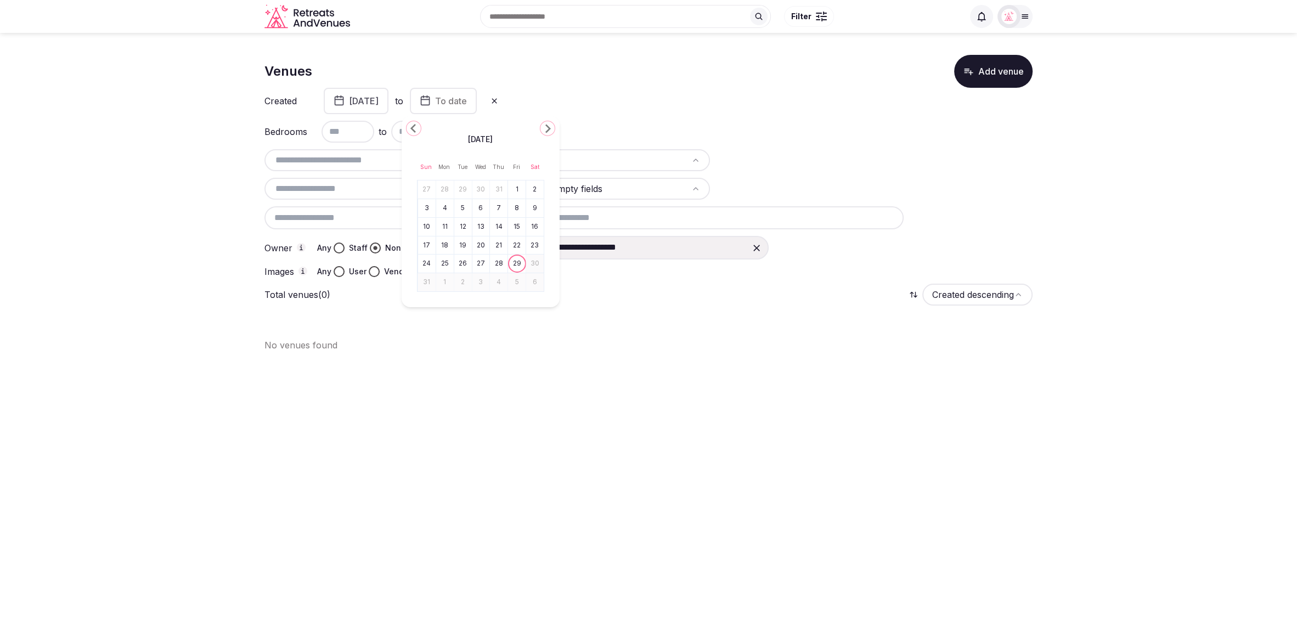
click at [413, 126] on polygon "Go to the Previous Month" at bounding box center [412, 128] width 5 height 9
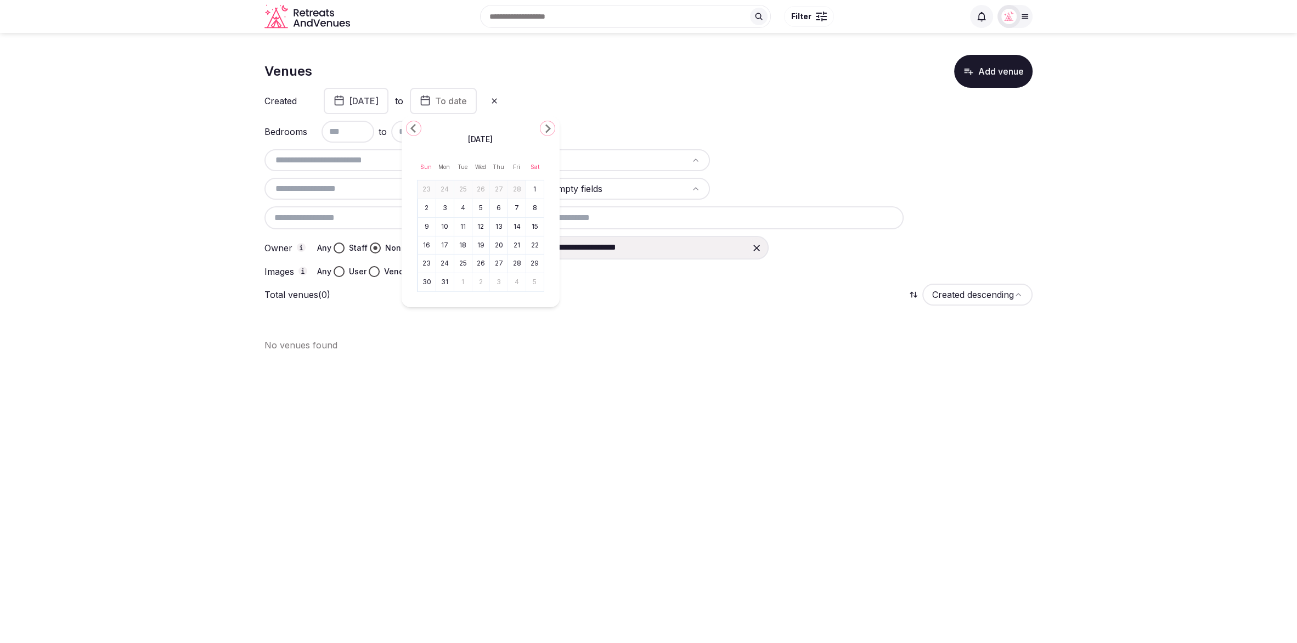
click at [413, 126] on polygon "Go to the Previous Month" at bounding box center [412, 128] width 5 height 9
click at [341, 94] on icon "button" at bounding box center [339, 100] width 11 height 13
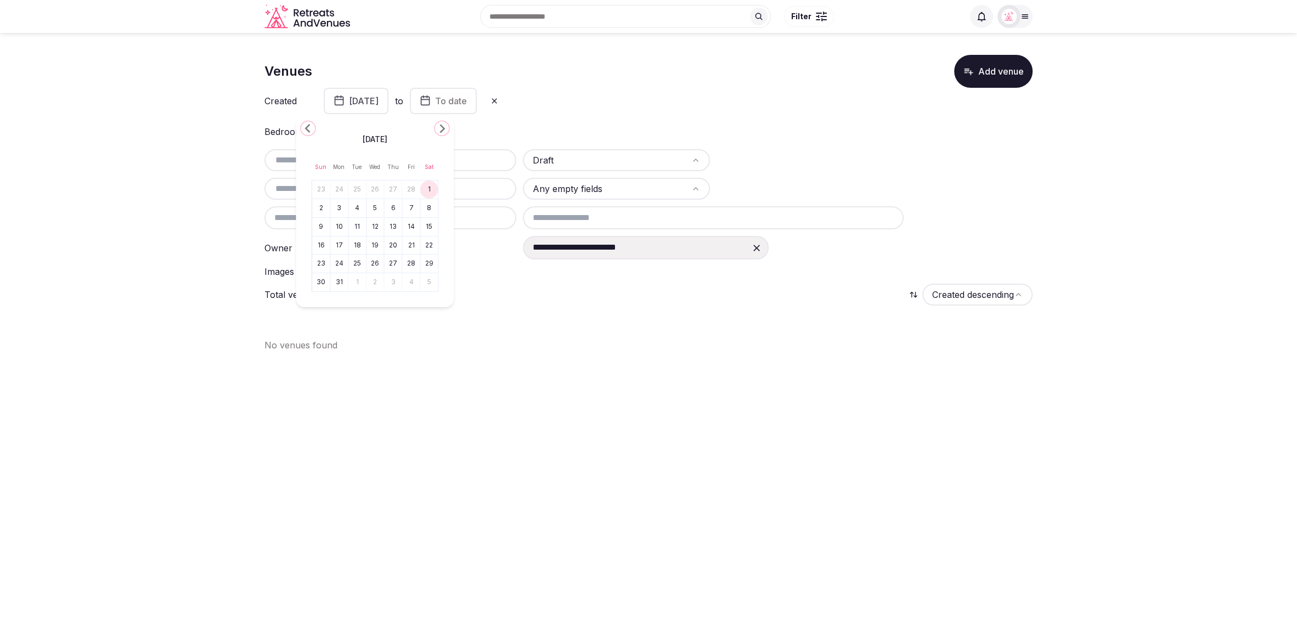
click at [374, 98] on button "[DATE]" at bounding box center [356, 101] width 65 height 26
click at [304, 128] on icon "Go to the Previous Month" at bounding box center [307, 128] width 13 height 13
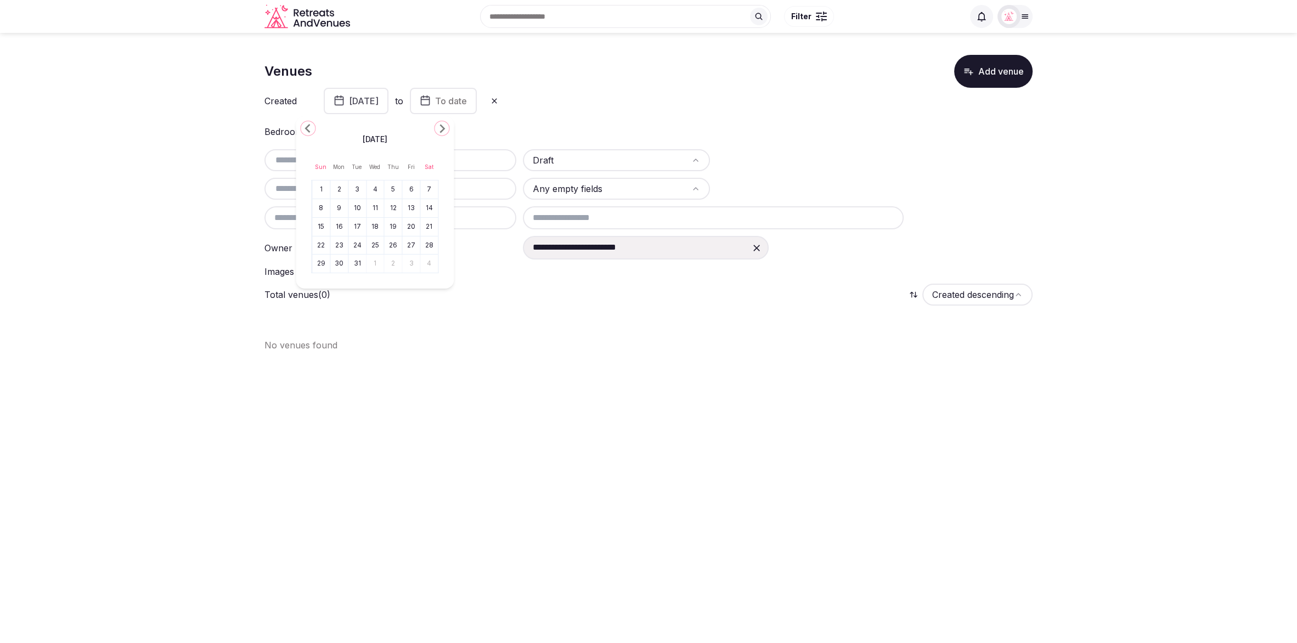
click at [304, 128] on icon "Go to the Previous Month" at bounding box center [307, 128] width 13 height 13
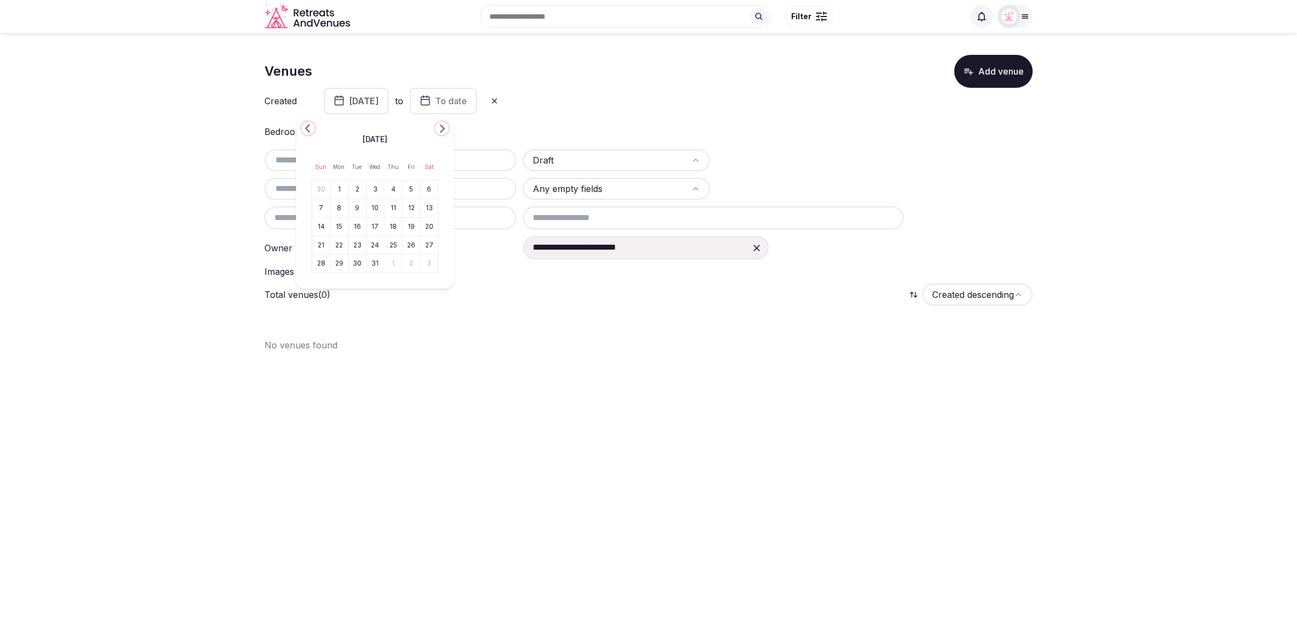
click at [304, 128] on icon "Go to the Previous Month" at bounding box center [307, 128] width 13 height 13
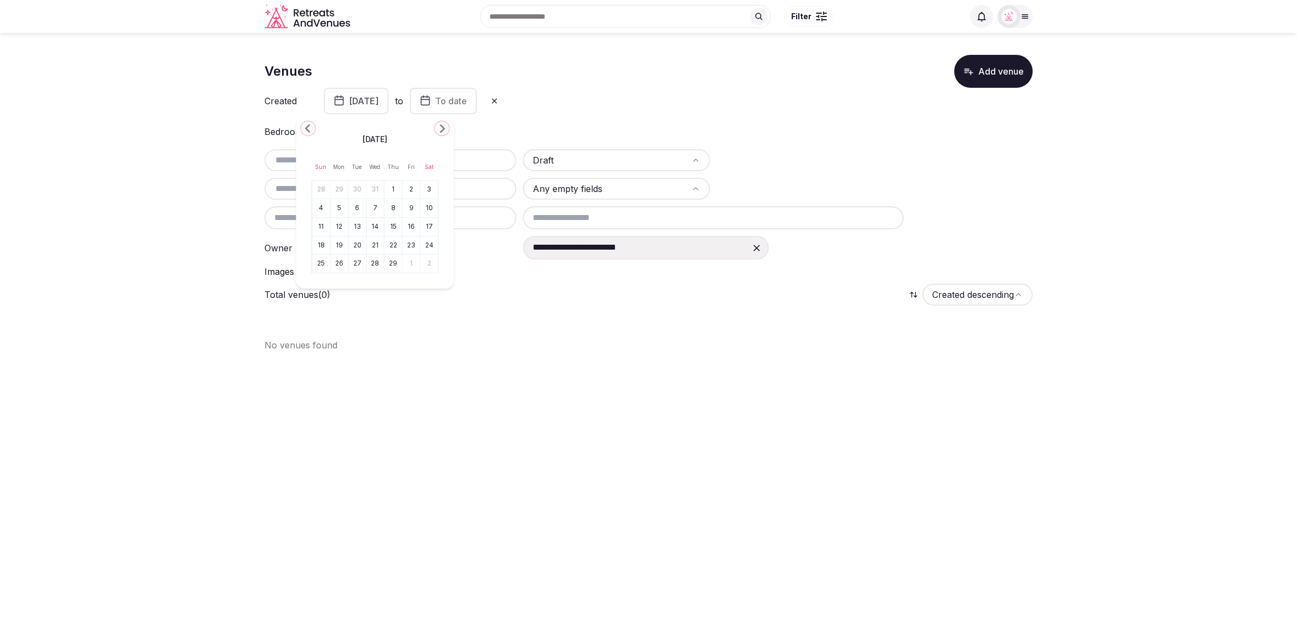
click at [304, 128] on icon "Go to the Previous Month" at bounding box center [307, 128] width 13 height 13
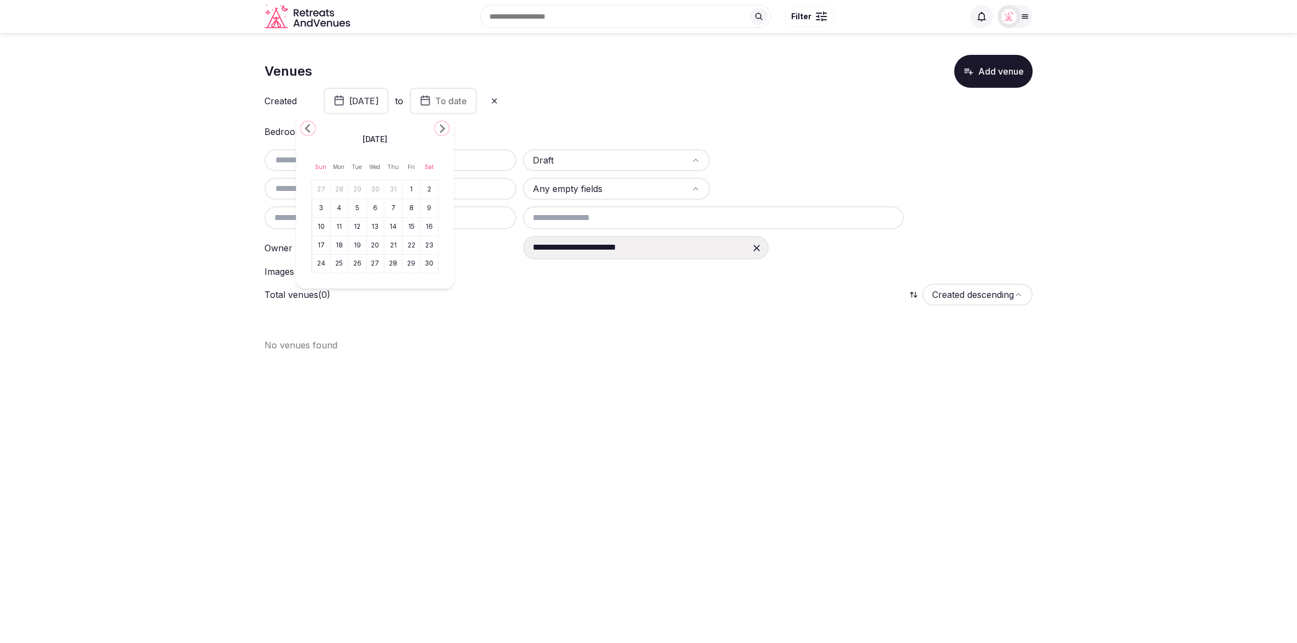
click at [304, 128] on icon "Go to the Previous Month" at bounding box center [307, 128] width 13 height 13
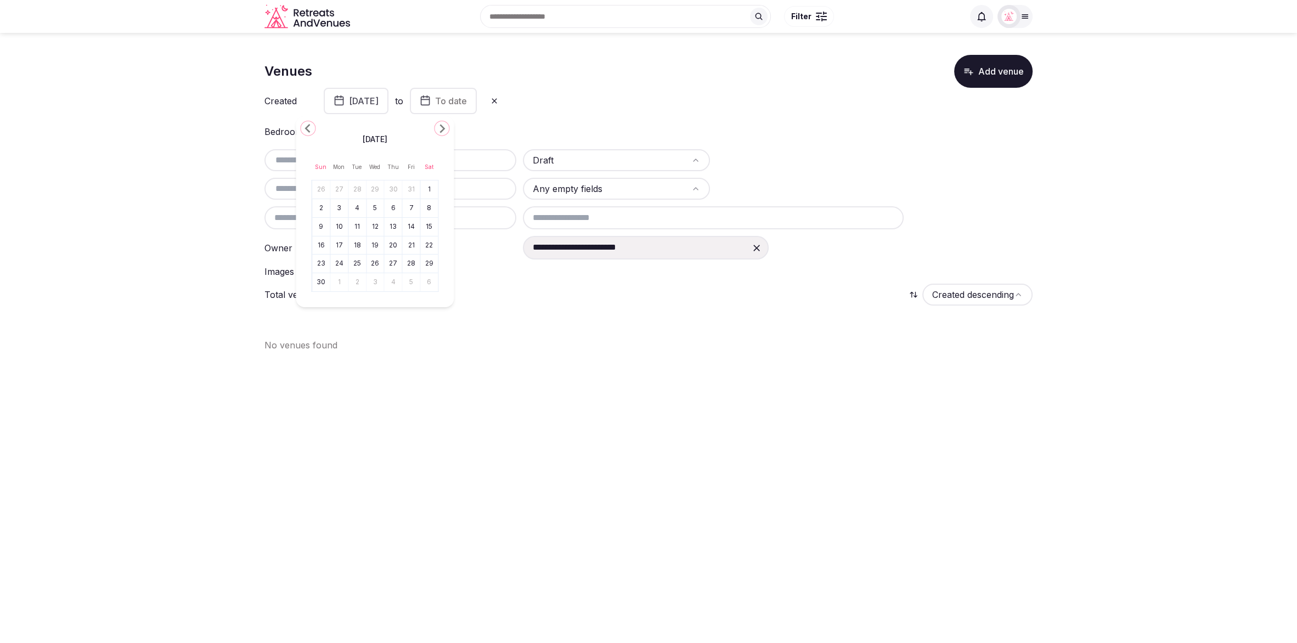
click at [304, 128] on icon "Go to the Previous Month" at bounding box center [307, 128] width 13 height 13
click at [551, 301] on div "Total venues (0) Created descending" at bounding box center [648, 295] width 768 height 22
click at [499, 98] on icon at bounding box center [494, 101] width 9 height 9
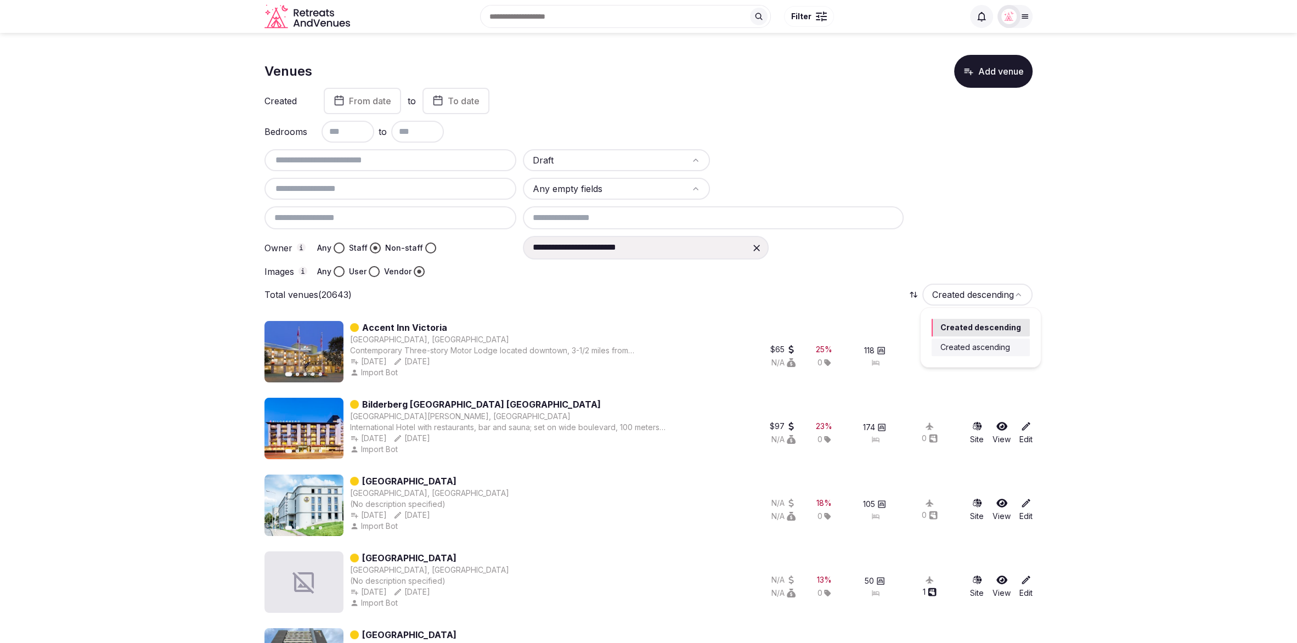
click at [989, 302] on html "**********" at bounding box center [648, 321] width 1297 height 643
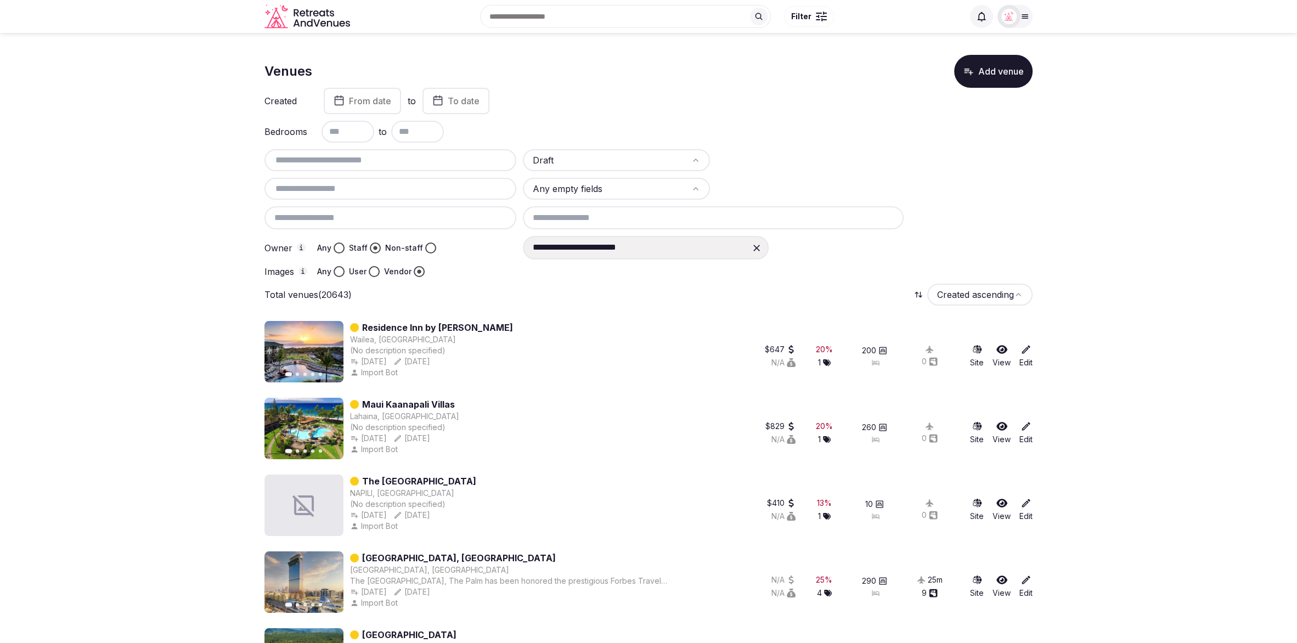
scroll to position [2, 0]
click at [413, 366] on div "Residence Inn by [PERSON_NAME], [DEMOGRAPHIC_DATA] (No description specified) […" at bounding box center [431, 351] width 163 height 61
click at [586, 342] on div "Previous slide Next slide Residence Inn by Marriott Maui Wailea [GEOGRAPHIC_DAT…" at bounding box center [497, 351] width 467 height 61
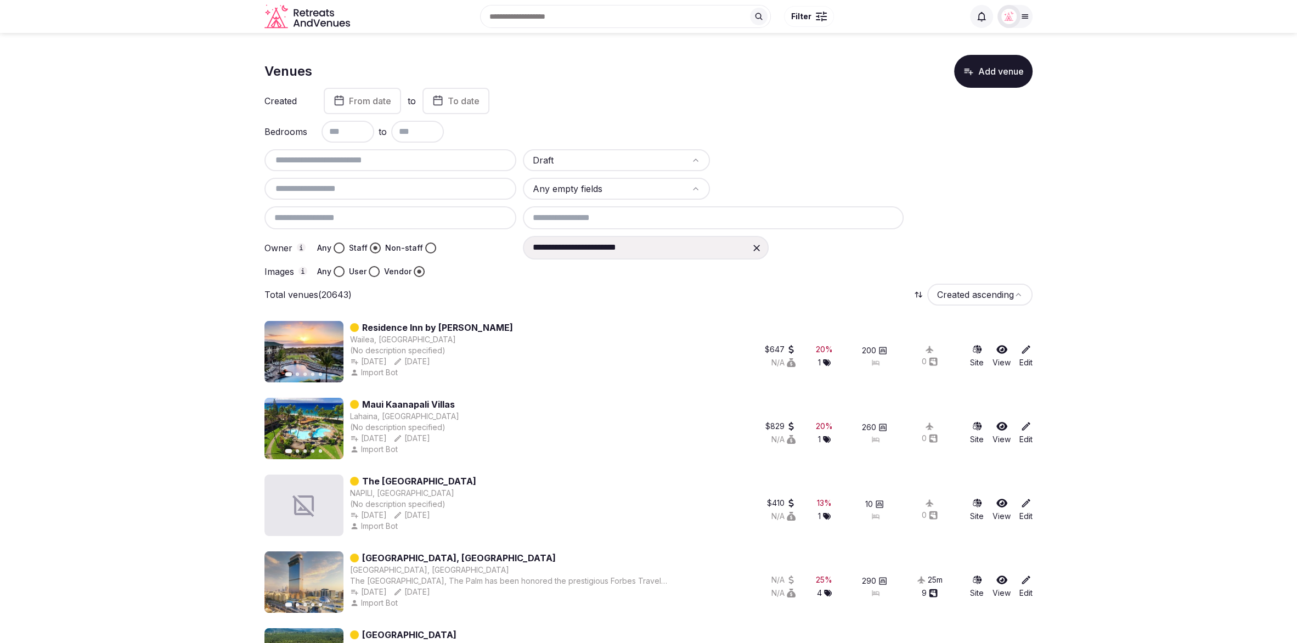
copy div "[DATE]"
click at [413, 363] on div "[DATE] [DATE]" at bounding box center [431, 361] width 163 height 11
click at [952, 297] on html "**********" at bounding box center [648, 321] width 1297 height 643
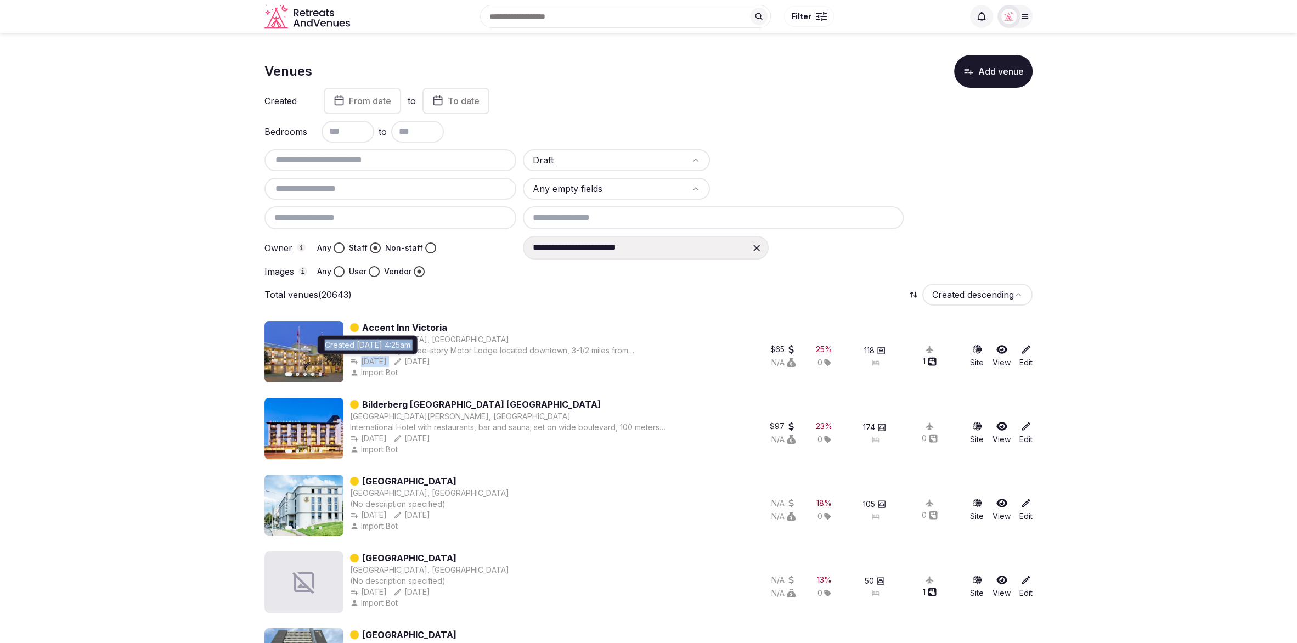
drag, startPoint x: 417, startPoint y: 363, endPoint x: 361, endPoint y: 362, distance: 56.0
click at [361, 362] on div "[DATE] Created [DATE] 4:25am Created [DATE] 4:25am Aug 28th, 2025" at bounding box center [510, 361] width 321 height 11
copy div "[DATE] Created [DATE] 4:25am Created [DATE] 4:25am"
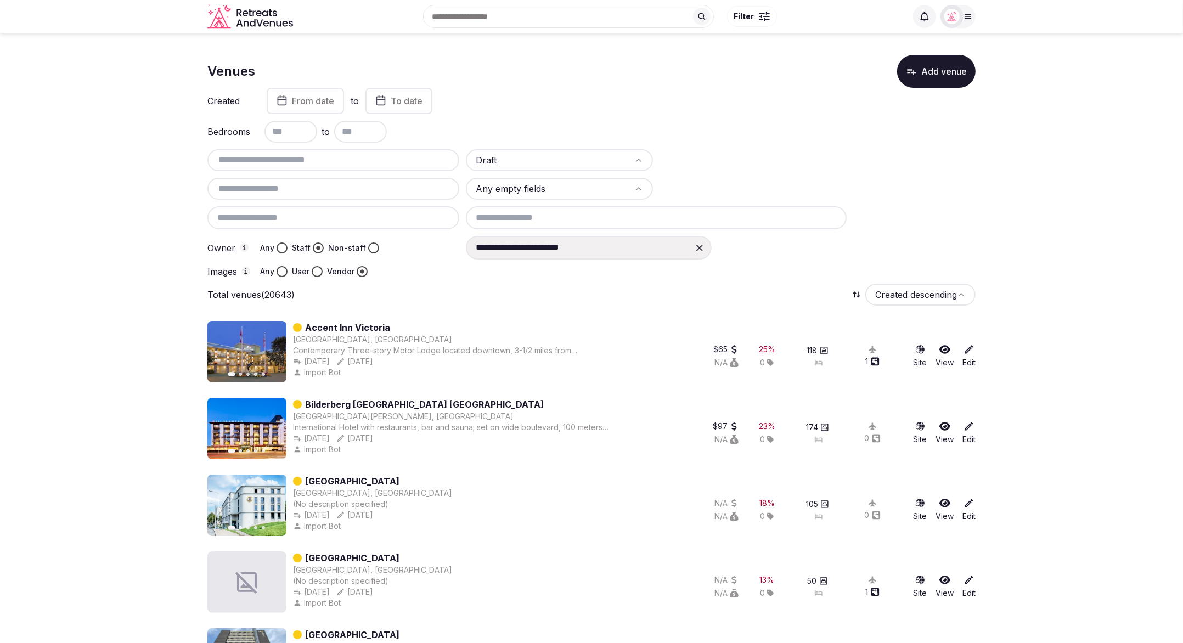
drag, startPoint x: 950, startPoint y: 216, endPoint x: 1139, endPoint y: 228, distance: 189.7
click at [950, 216] on div "**********" at bounding box center [591, 213] width 768 height 128
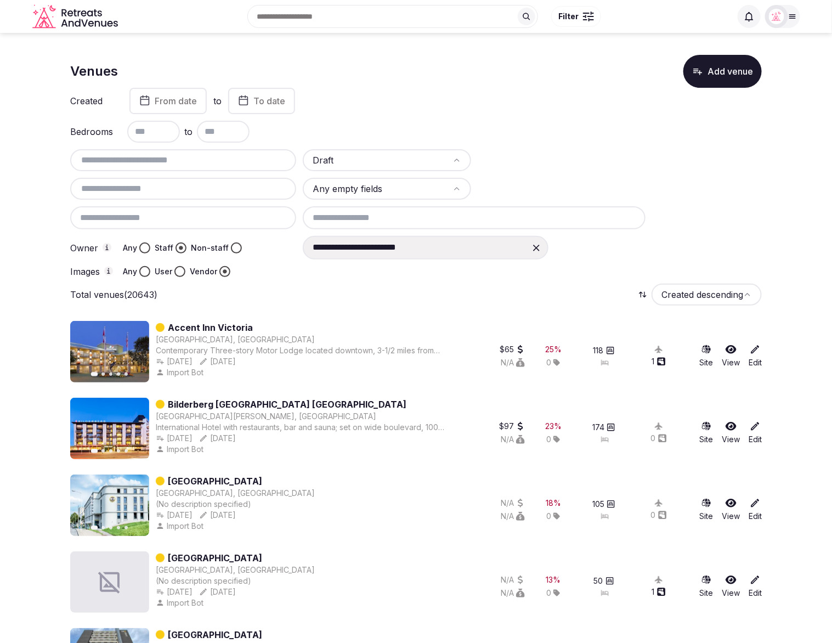
click at [153, 140] on input "text" at bounding box center [153, 132] width 53 height 22
type input "*"
click at [212, 133] on input "text" at bounding box center [223, 132] width 53 height 22
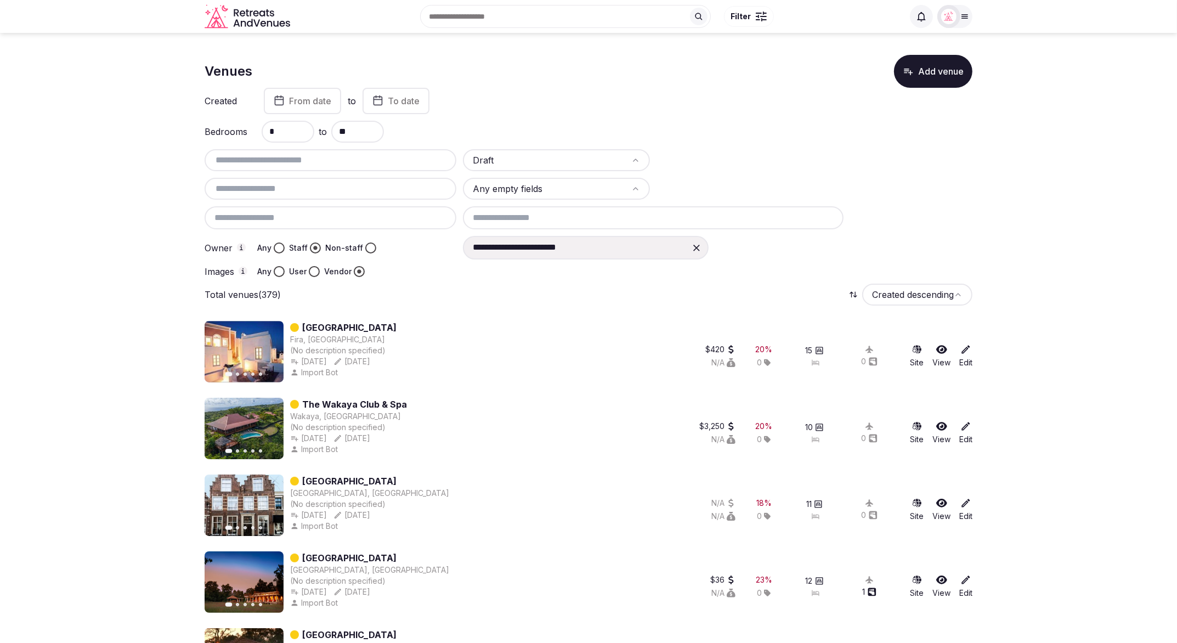
type input "**"
